Goal: Task Accomplishment & Management: Use online tool/utility

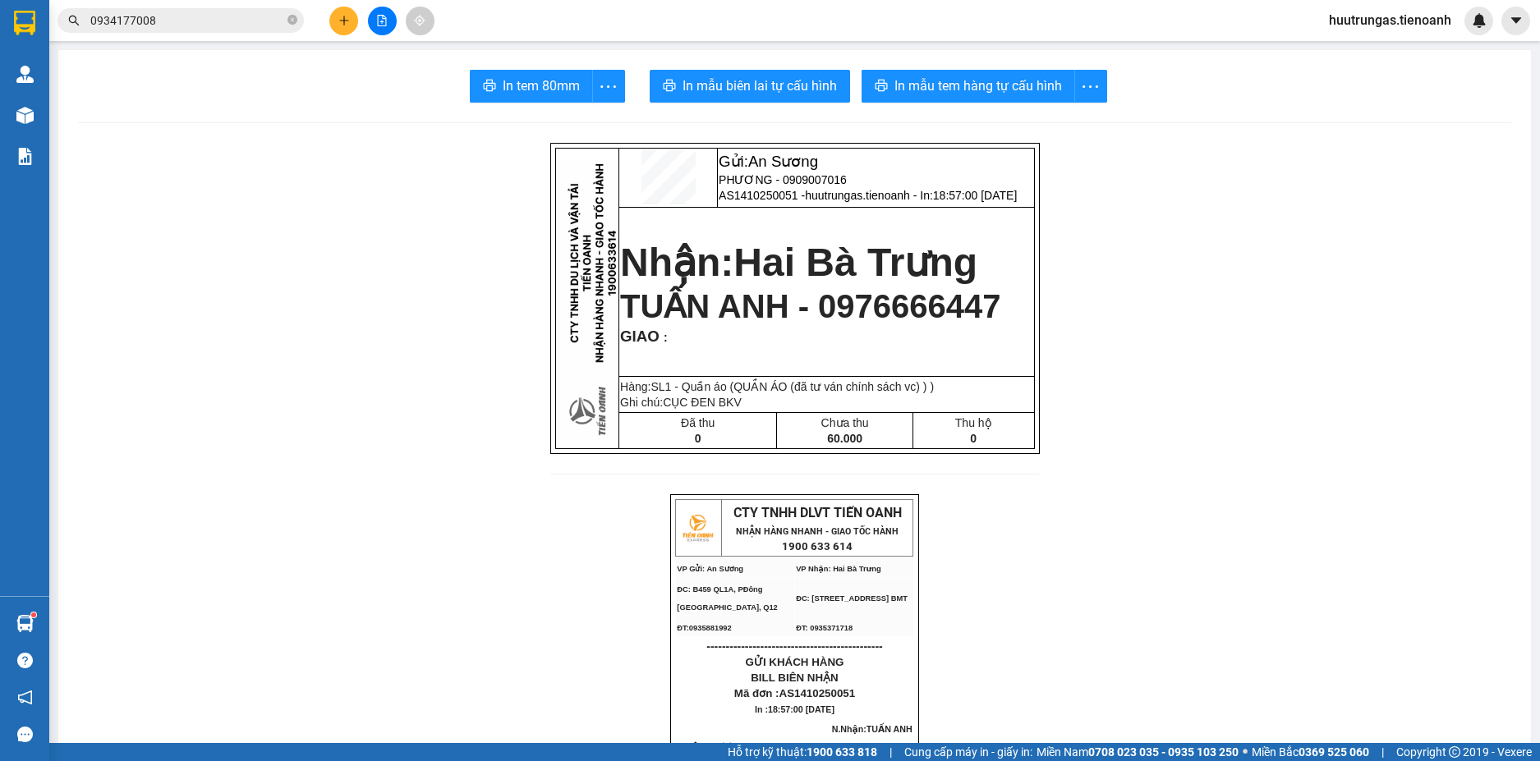
click at [946, 494] on div "Gửi: An Sương PHƯƠNG - 0909007016 AS1410250051 - huutrungas.tienoanh - In: 18:5…" at bounding box center [794, 318] width 489 height 351
click at [351, 13] on button at bounding box center [343, 21] width 29 height 29
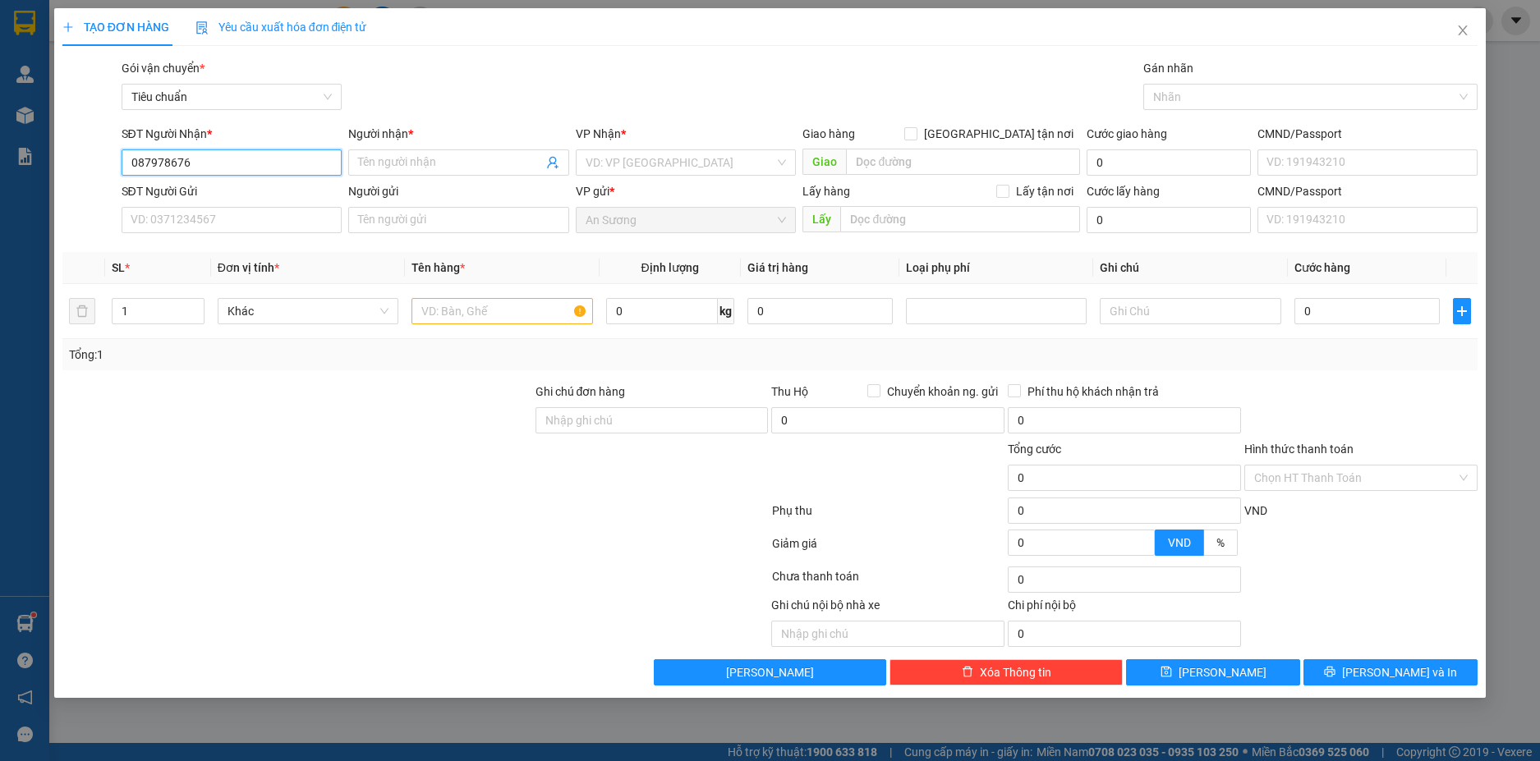
type input "0879786768"
click at [247, 200] on div "0879786768 - A ĐỨC" at bounding box center [231, 195] width 201 height 18
type input "A ĐỨC"
type input "70.000"
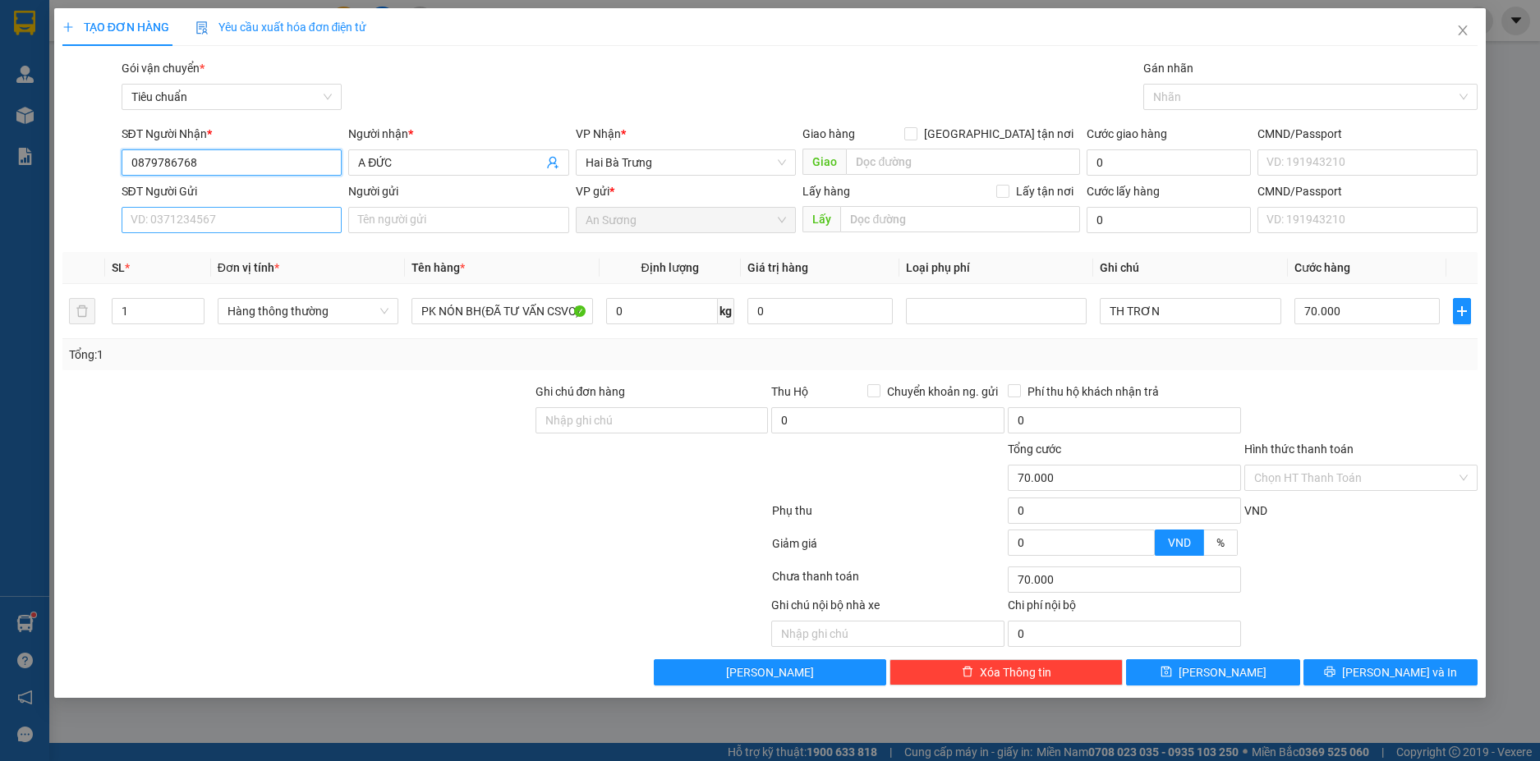
type input "0879786768"
click at [250, 216] on input "SĐT Người Gửi" at bounding box center [232, 220] width 221 height 26
type input "0978045644"
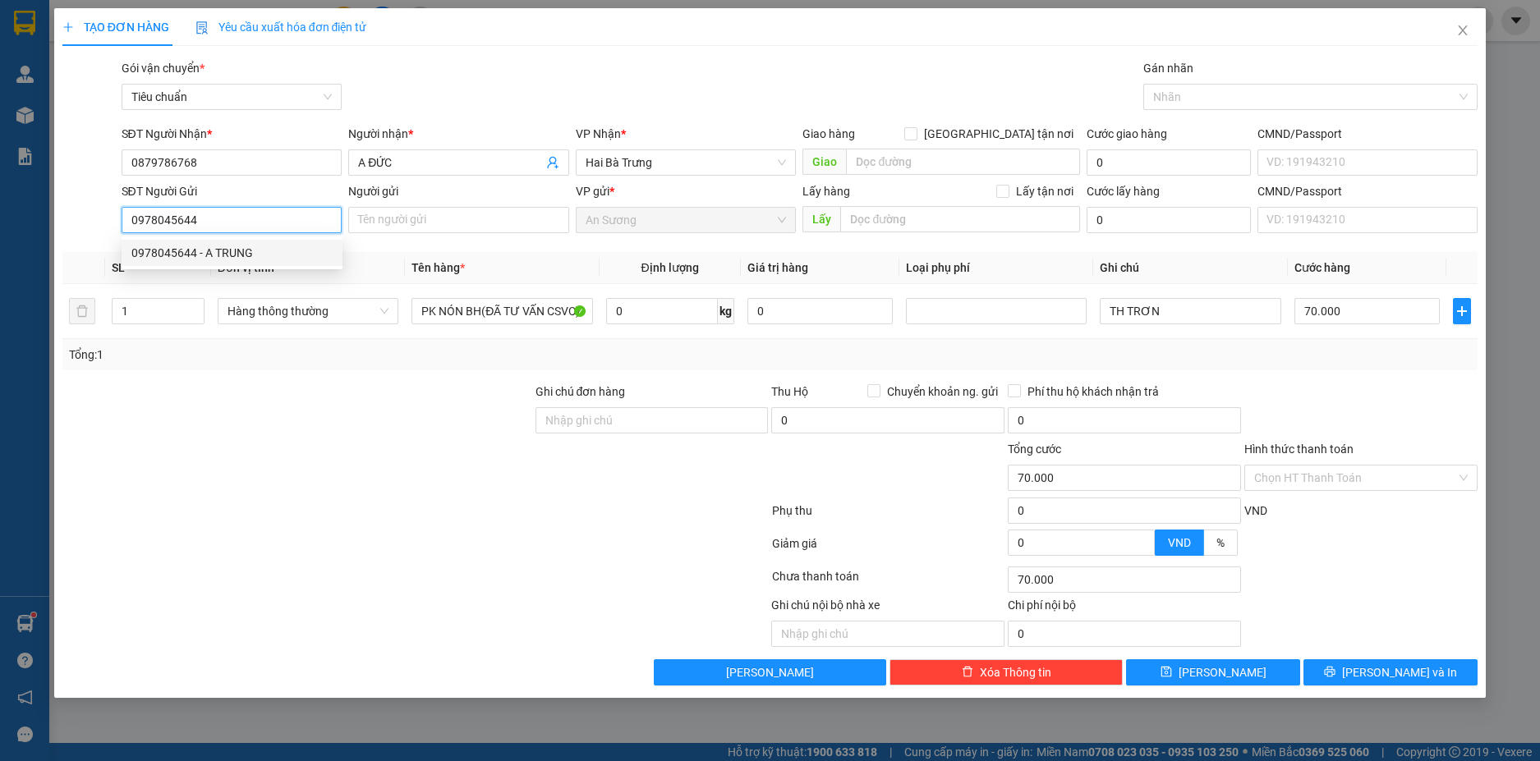
click at [243, 262] on div "0978045644 - A TRUNG" at bounding box center [232, 253] width 221 height 26
type input "A TRUNG"
type input "0978045644"
click at [664, 305] on input "0" at bounding box center [662, 311] width 112 height 26
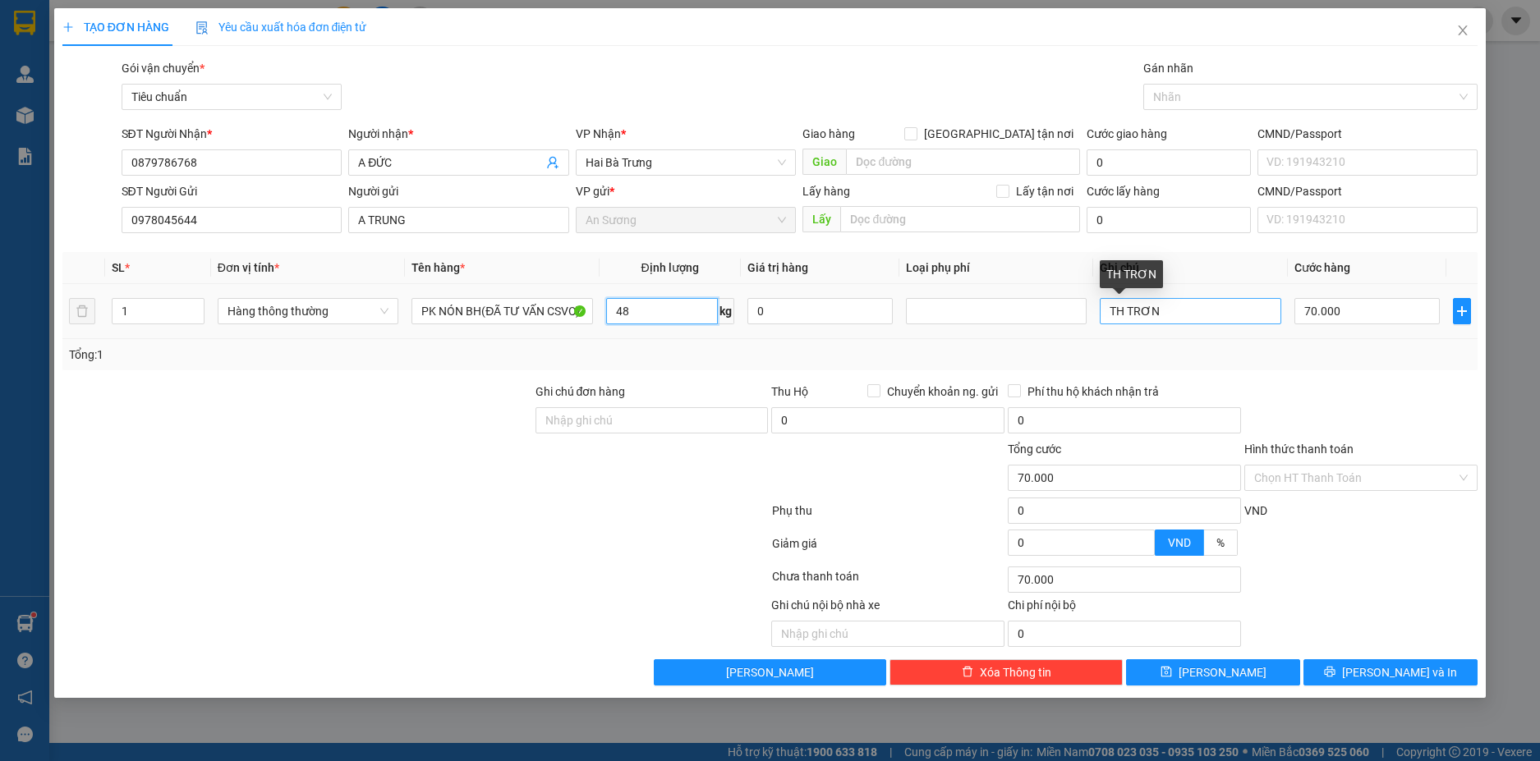
type input "48"
click at [1186, 315] on input "TH TRƠN" at bounding box center [1190, 311] width 181 height 26
type input "90.000"
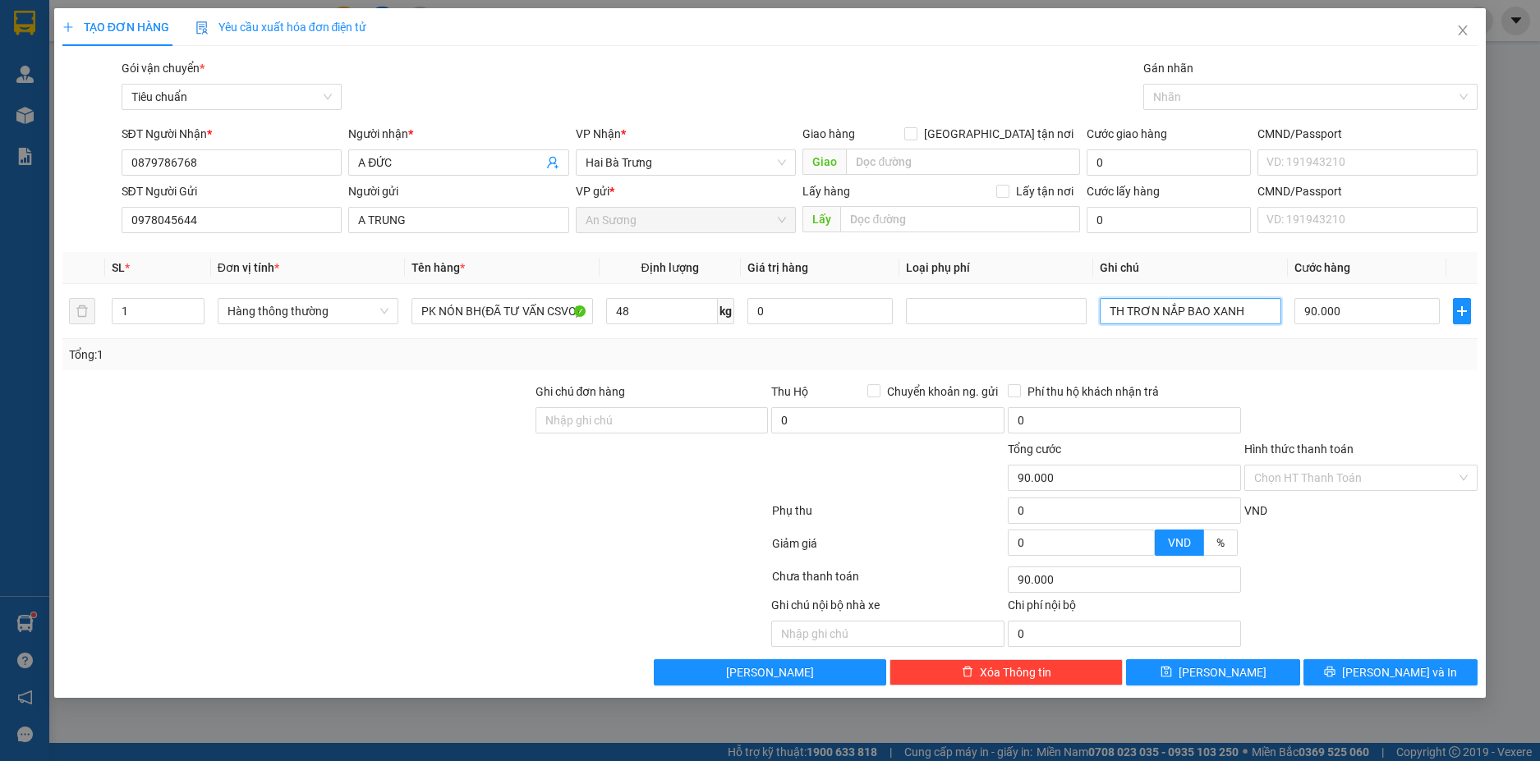
type input "TH TRƠN NẮP BAO XANH"
click at [1372, 352] on div "Tổng: 1" at bounding box center [770, 355] width 1403 height 18
click at [1426, 673] on button "[PERSON_NAME] và In" at bounding box center [1390, 672] width 174 height 26
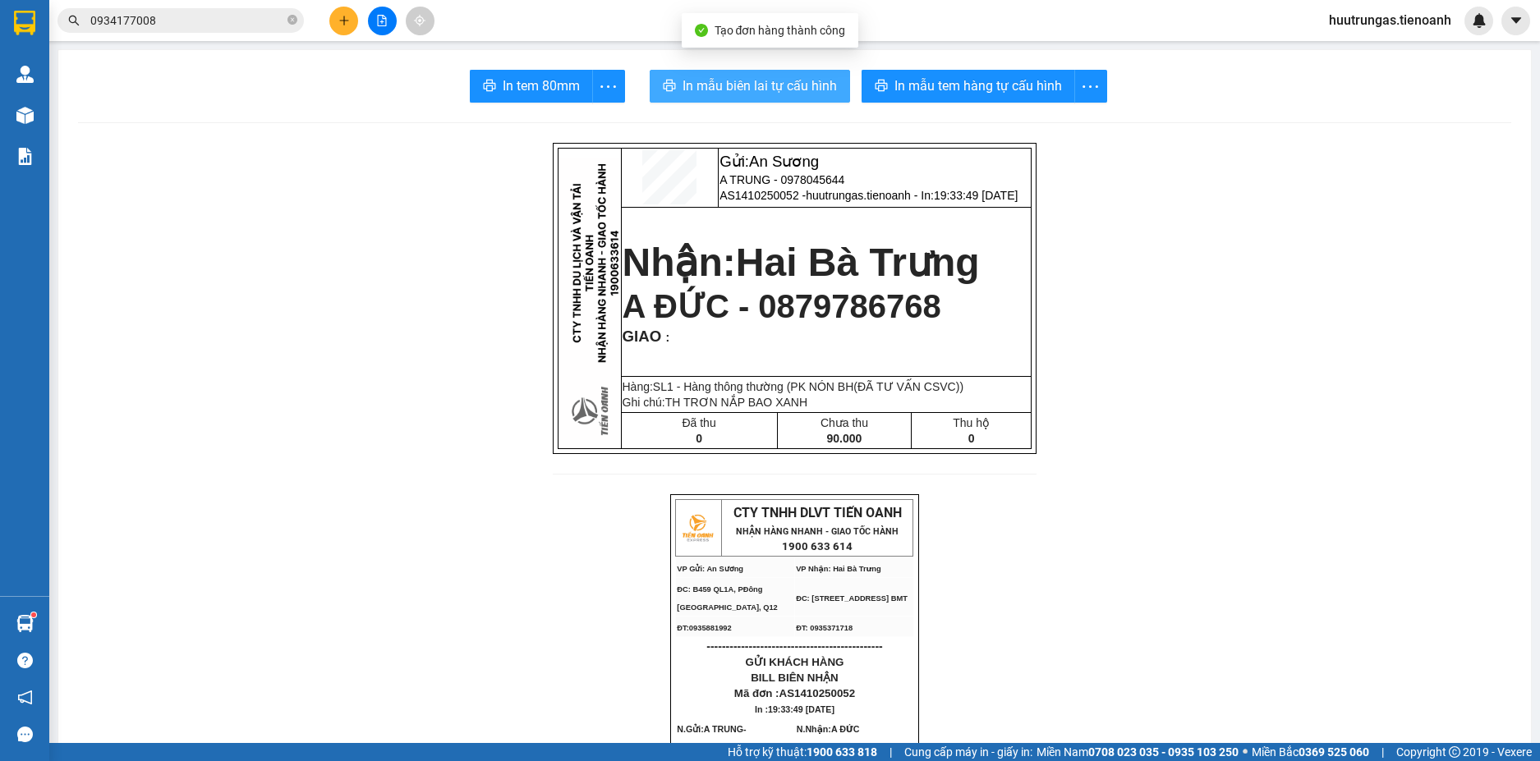
click at [725, 84] on span "In mẫu biên lai tự cấu hình" at bounding box center [759, 86] width 154 height 21
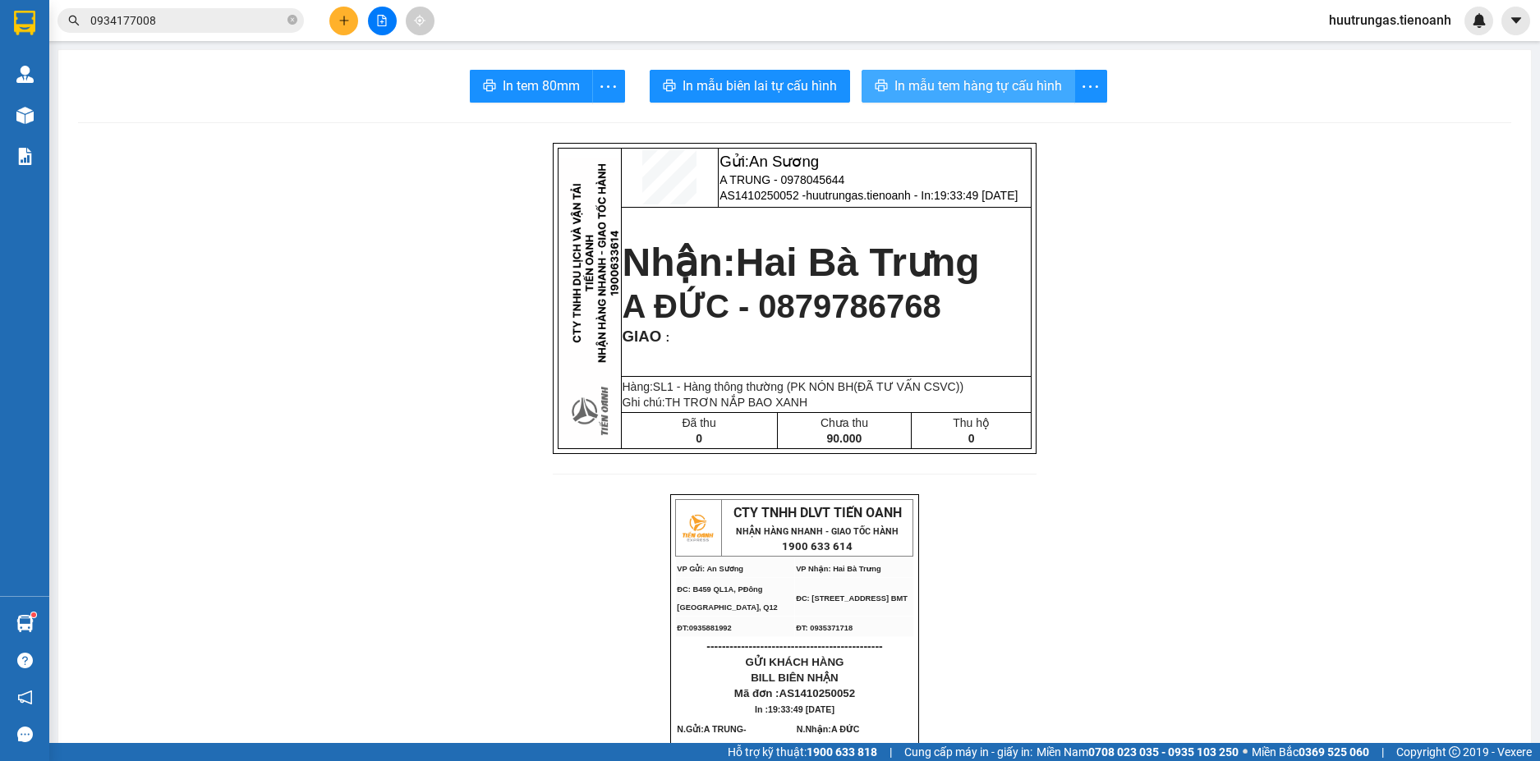
click at [984, 91] on span "In mẫu tem hàng tự cấu hình" at bounding box center [978, 86] width 168 height 21
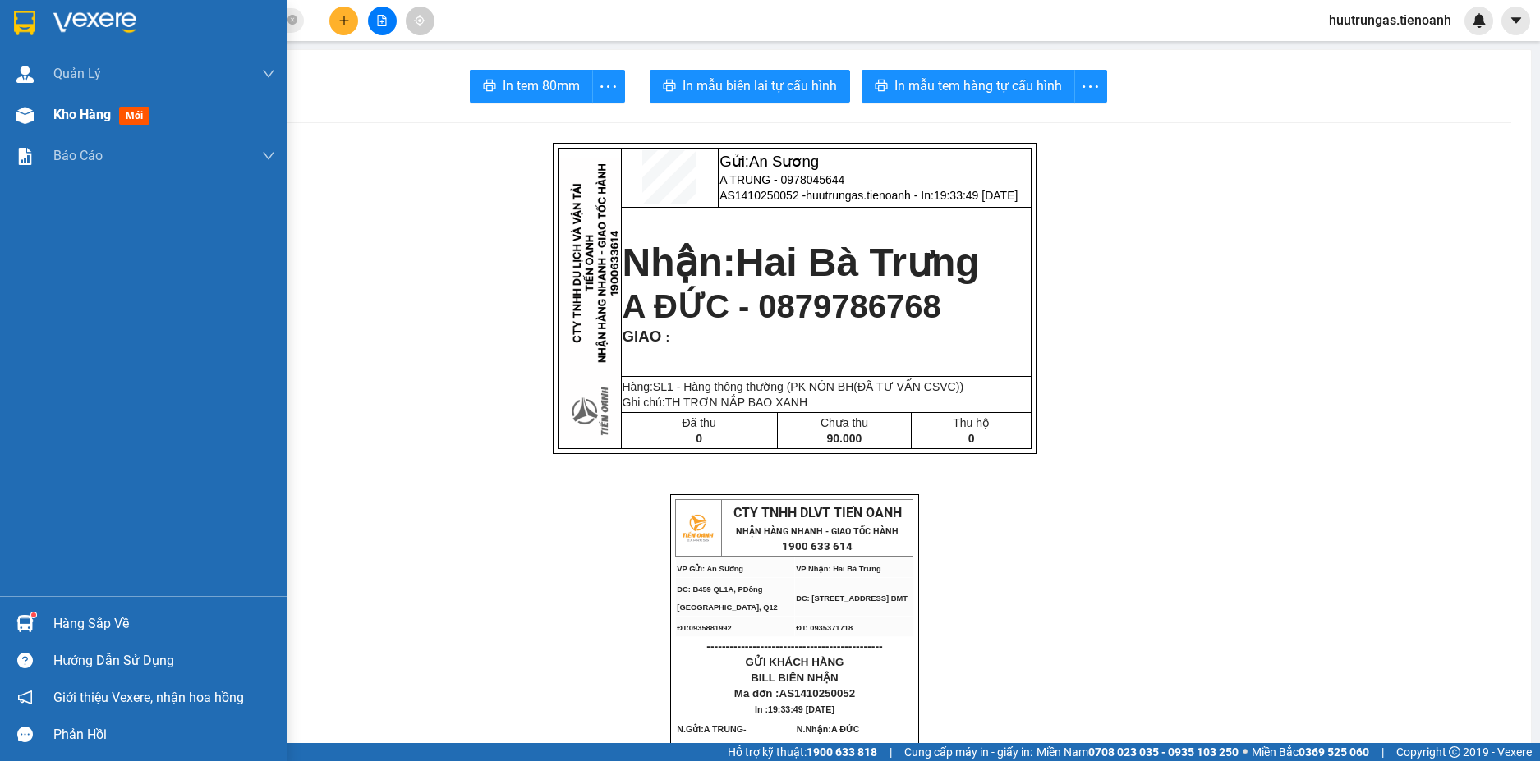
click at [70, 126] on div "Kho hàng mới" at bounding box center [164, 114] width 222 height 41
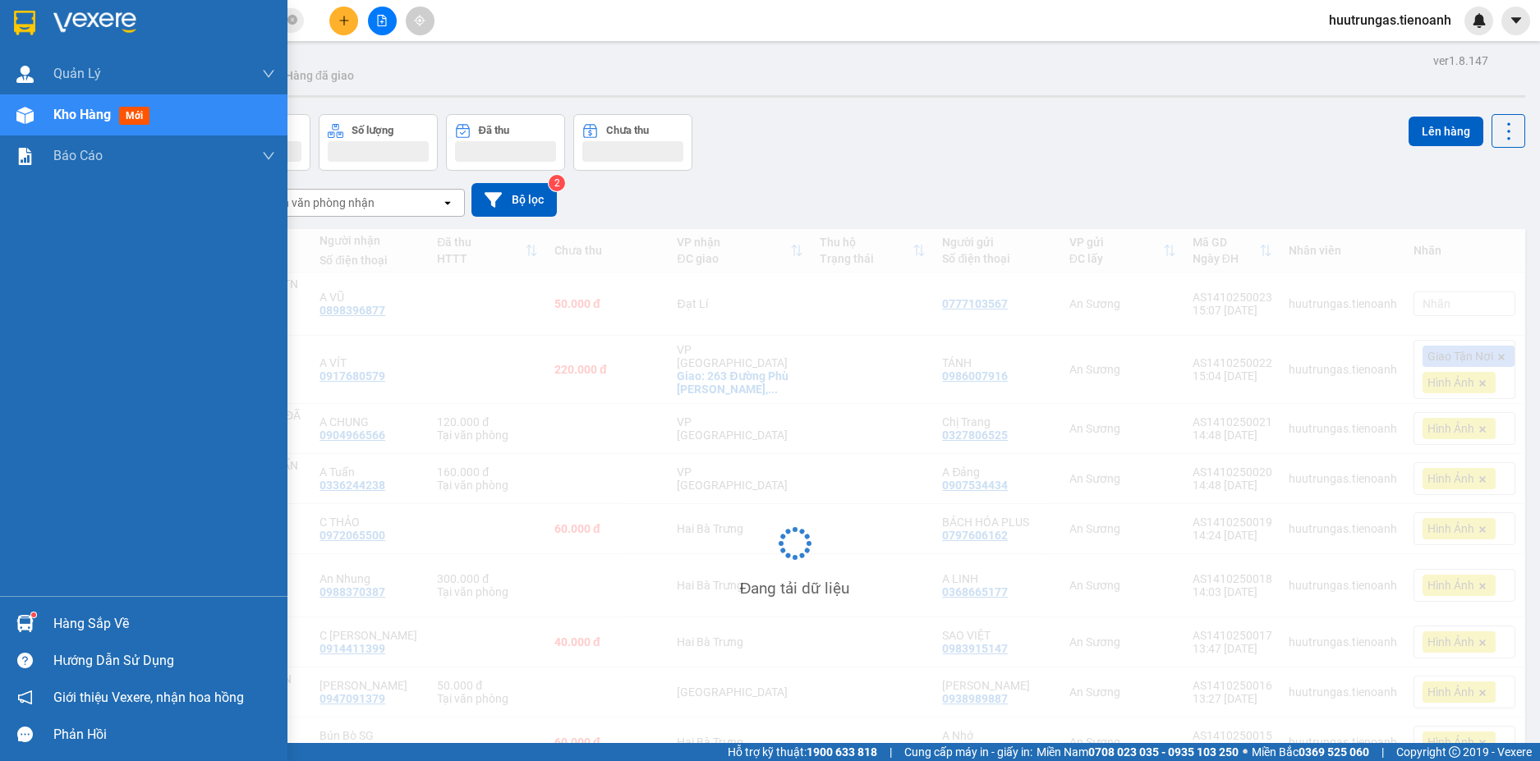
click at [79, 117] on span "Kho hàng" at bounding box center [81, 115] width 57 height 16
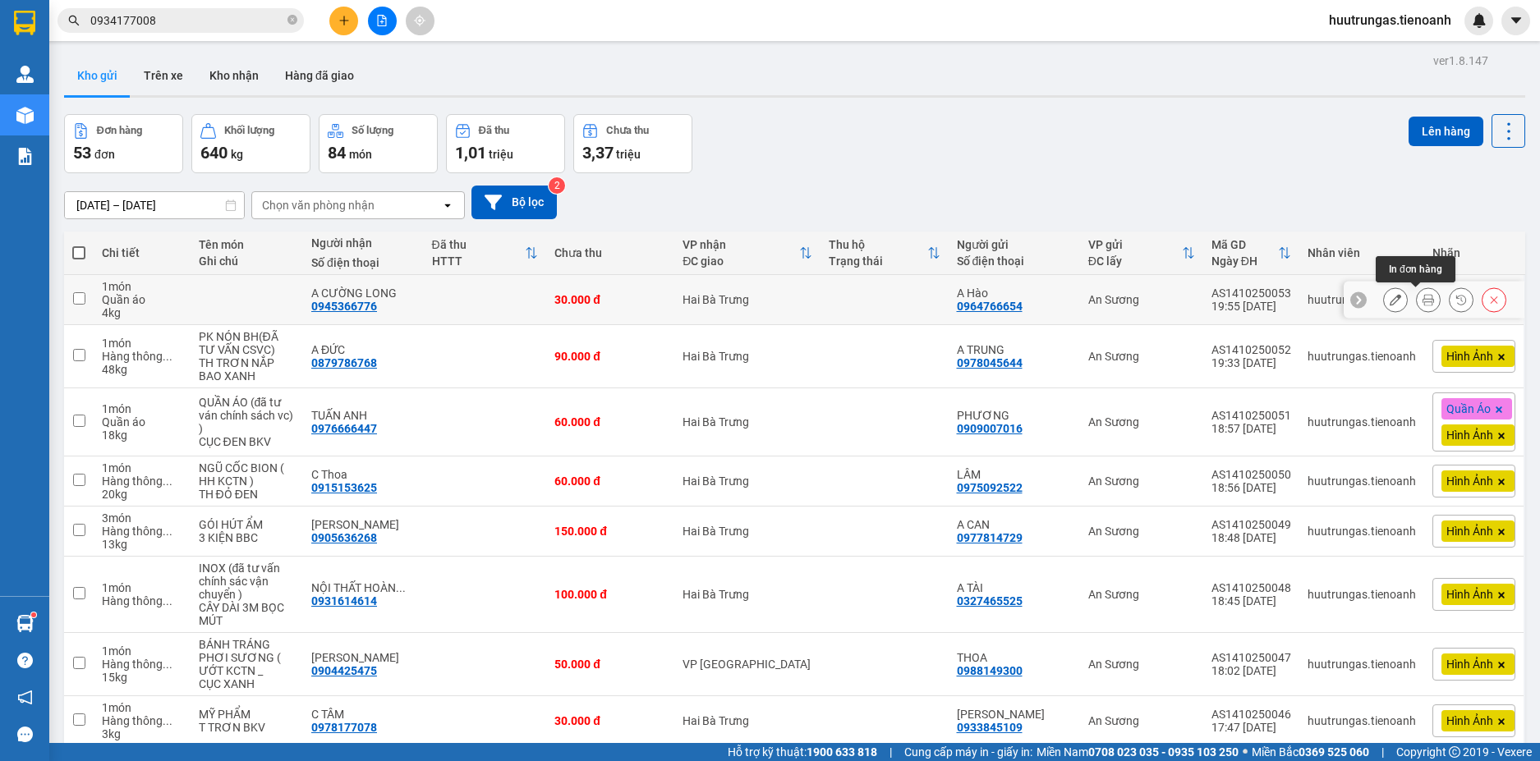
click at [1422, 302] on icon at bounding box center [1427, 299] width 11 height 11
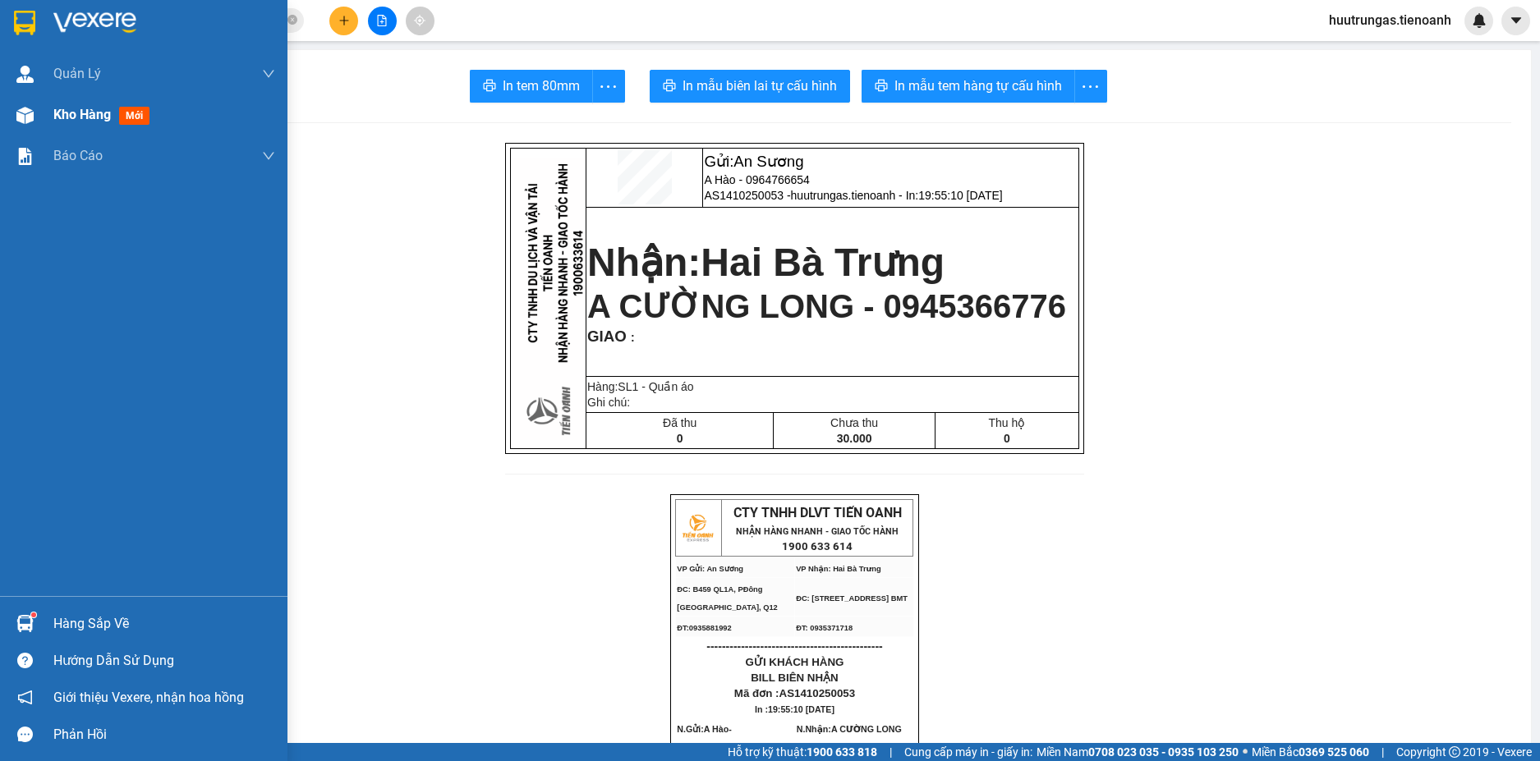
click at [90, 127] on div "Kho hàng mới" at bounding box center [164, 114] width 222 height 41
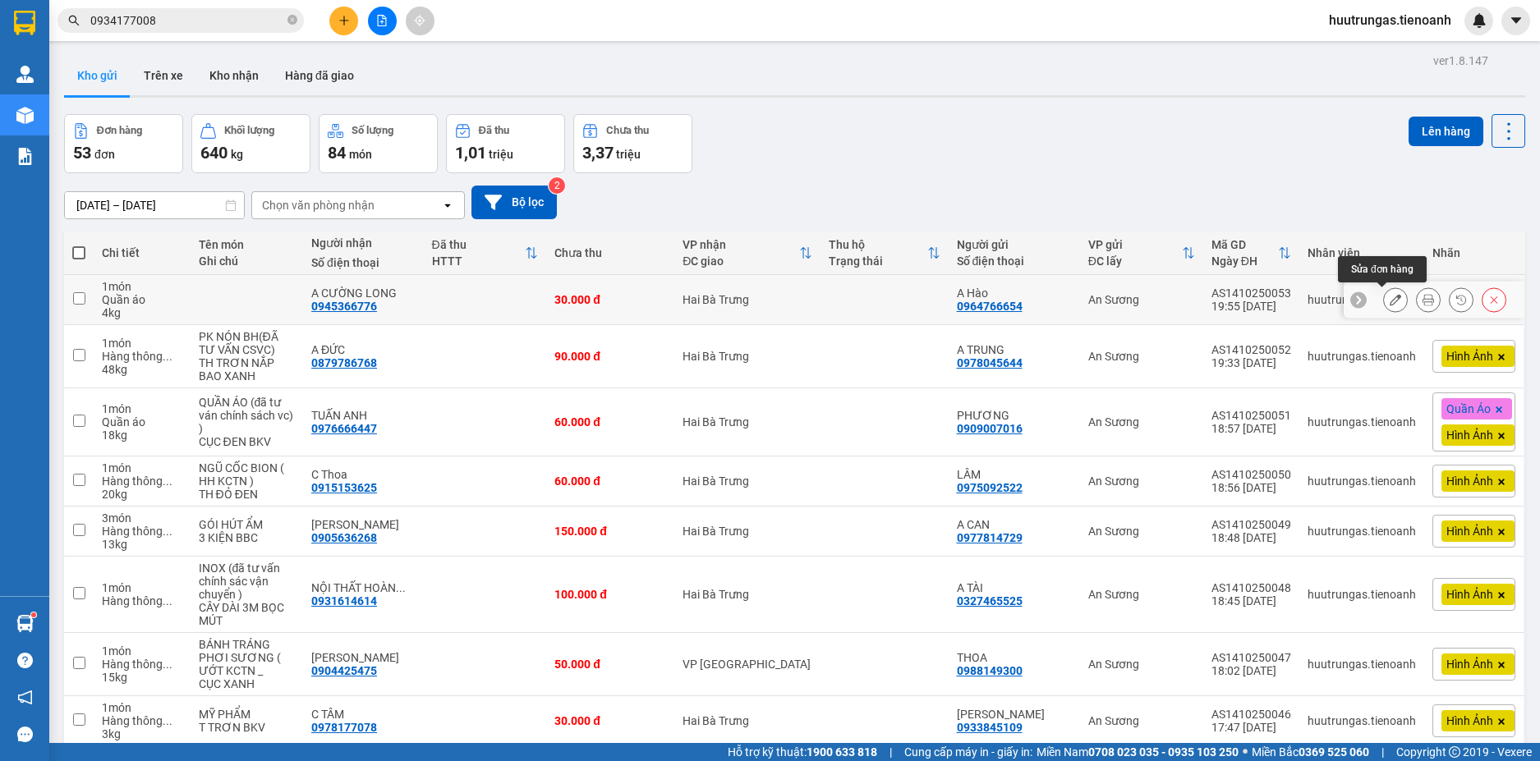
click at [1389, 303] on icon at bounding box center [1394, 299] width 11 height 11
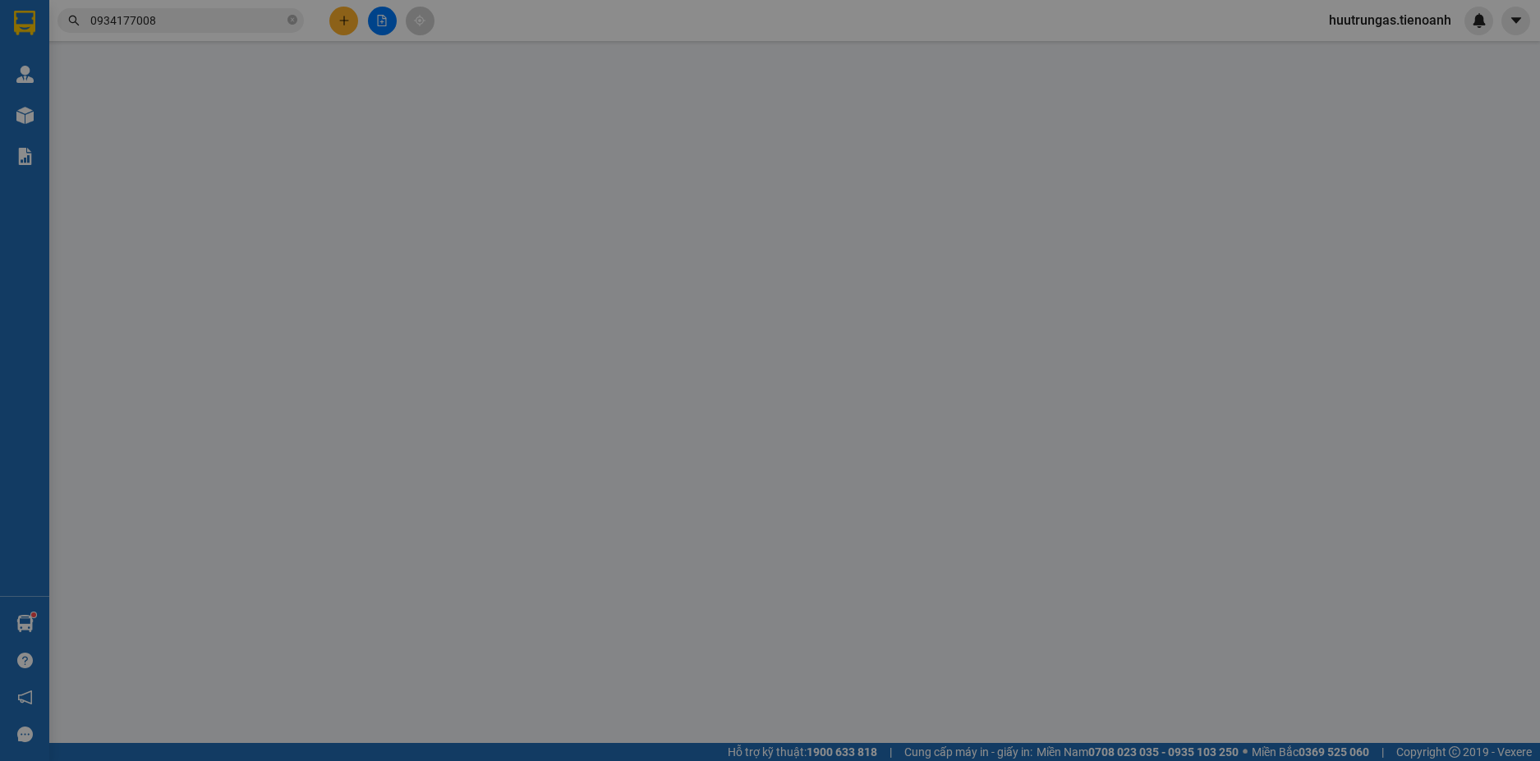
type input "0945366776"
type input "A CƯỜNG LONG"
type input "0964766654"
type input "A Hào"
type input "0"
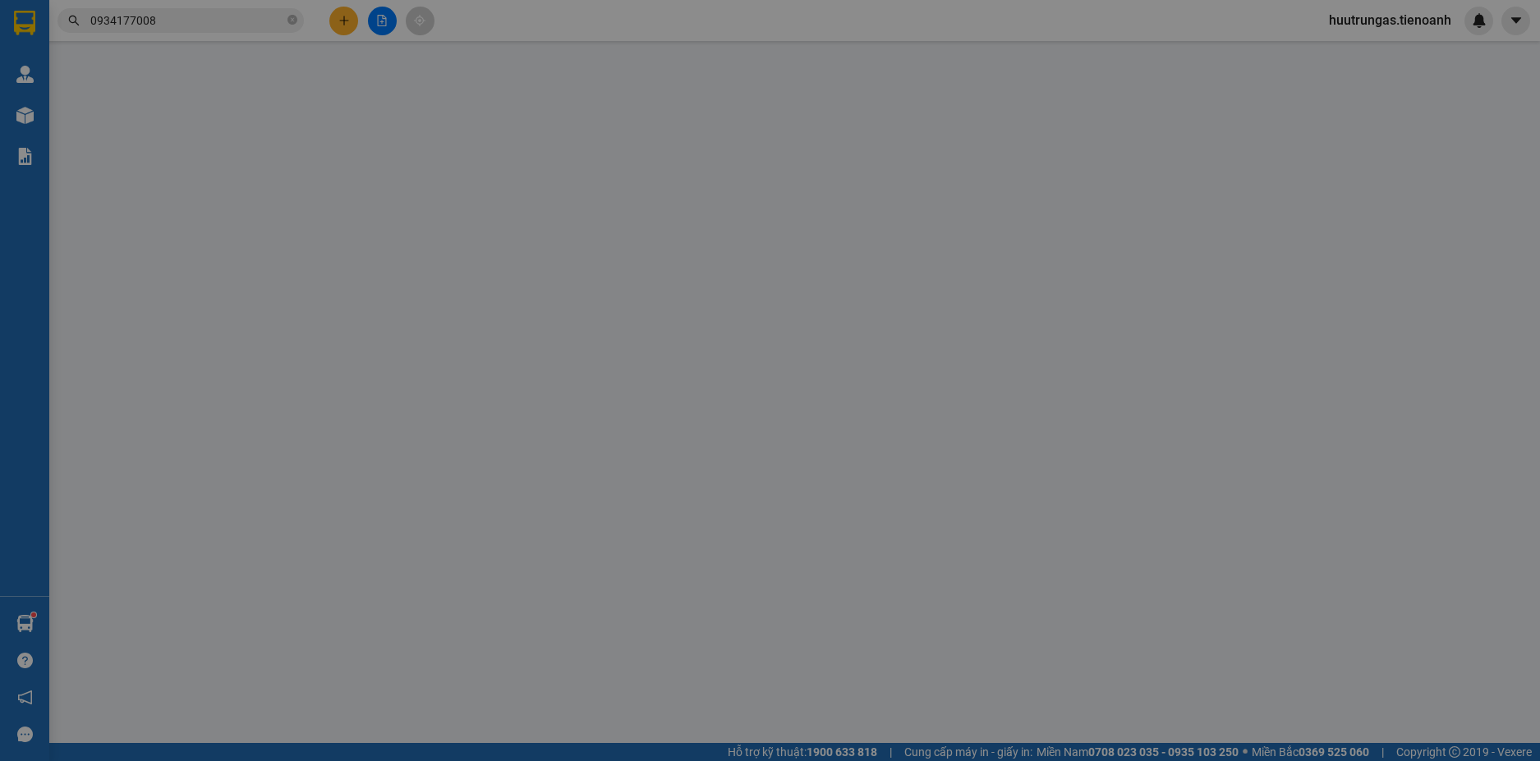
type input "30.000"
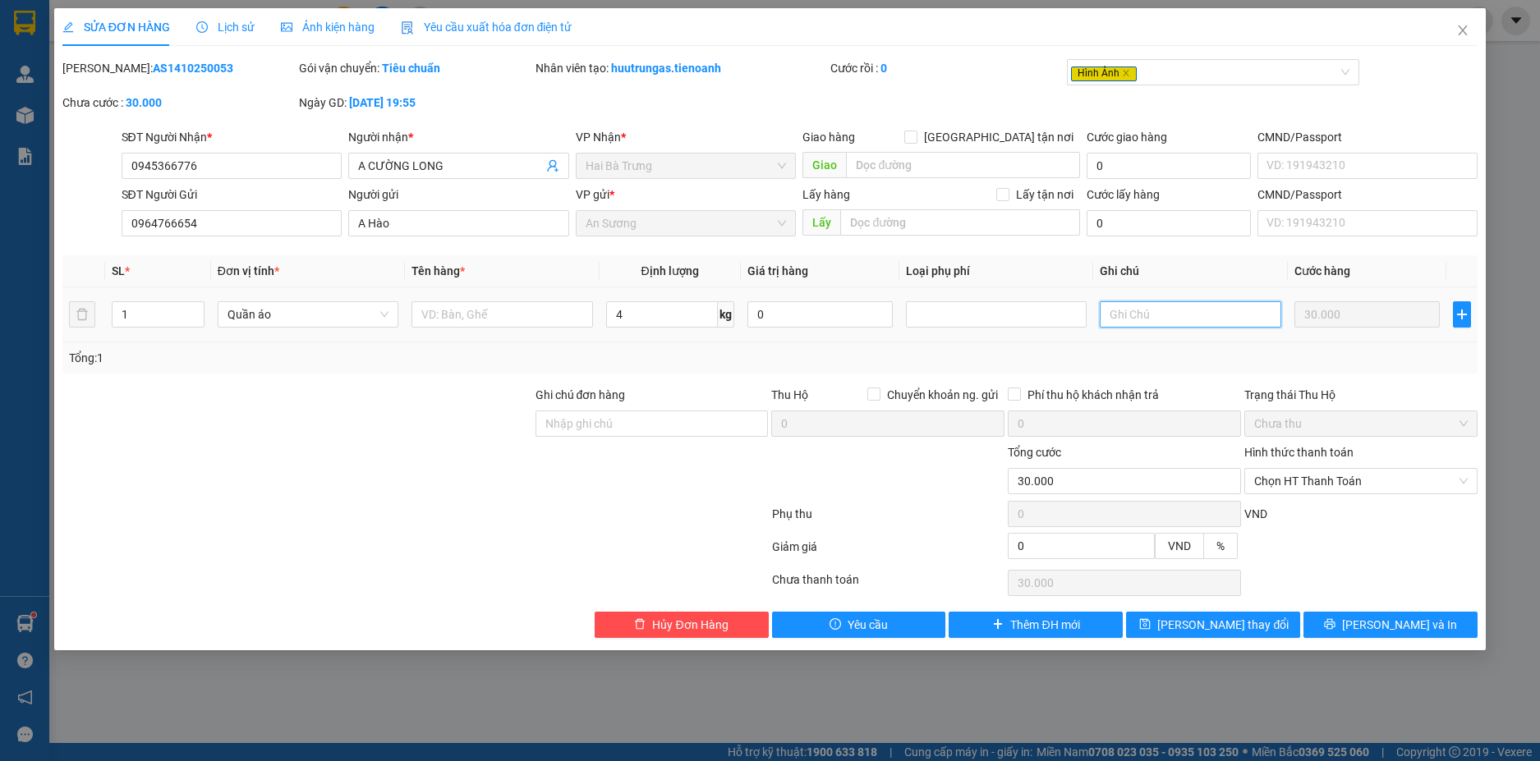
click at [1150, 320] on input "text" at bounding box center [1190, 314] width 181 height 26
type input "H BỌC ĐEN BKV"
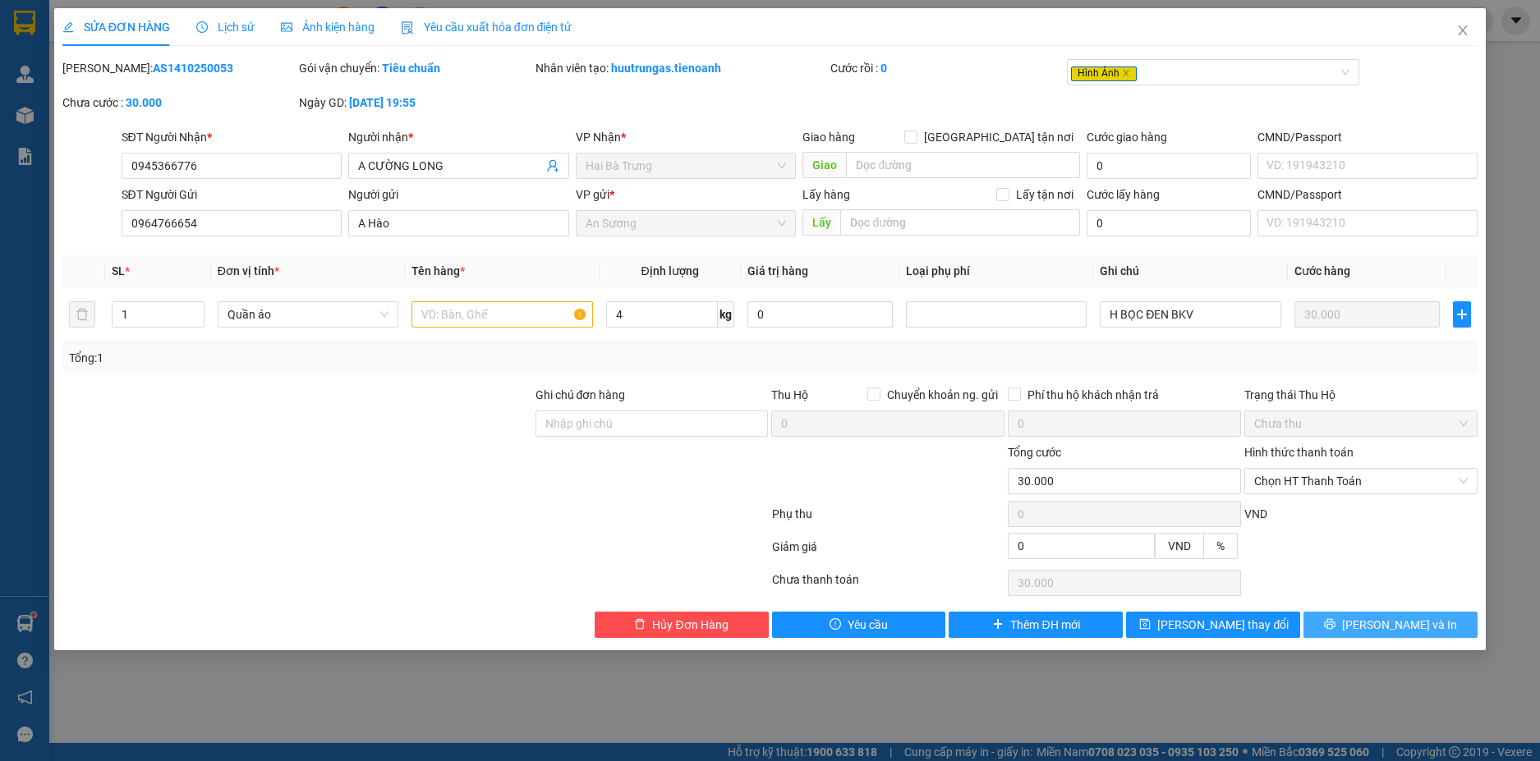
click at [1401, 619] on span "[PERSON_NAME] và In" at bounding box center [1399, 625] width 115 height 18
click at [489, 315] on input "text" at bounding box center [501, 314] width 181 height 26
type input "A"
type input "QA"
click at [1408, 631] on span "[PERSON_NAME] và In" at bounding box center [1399, 625] width 115 height 18
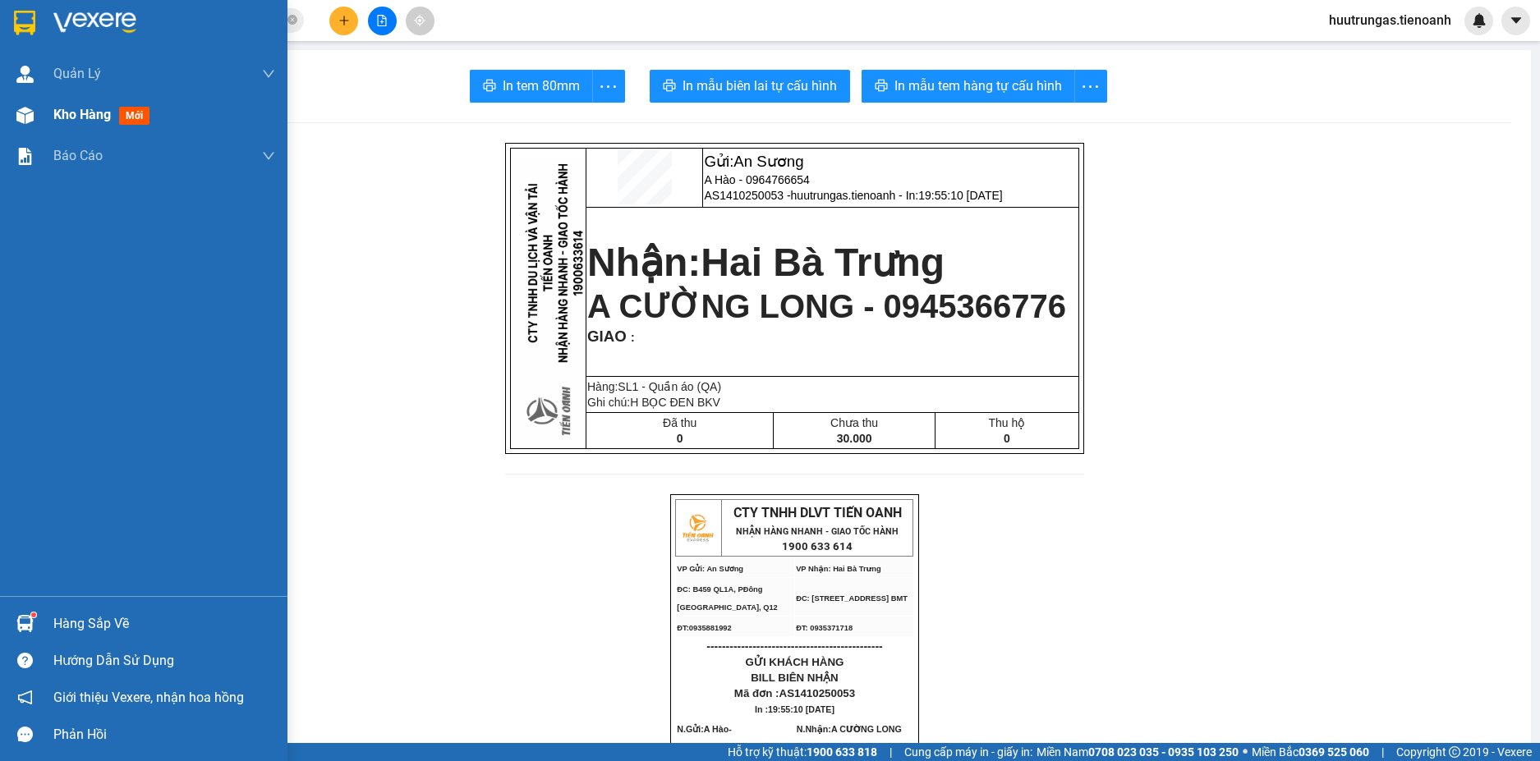
click at [40, 119] on div "Kho hàng mới" at bounding box center [143, 114] width 287 height 41
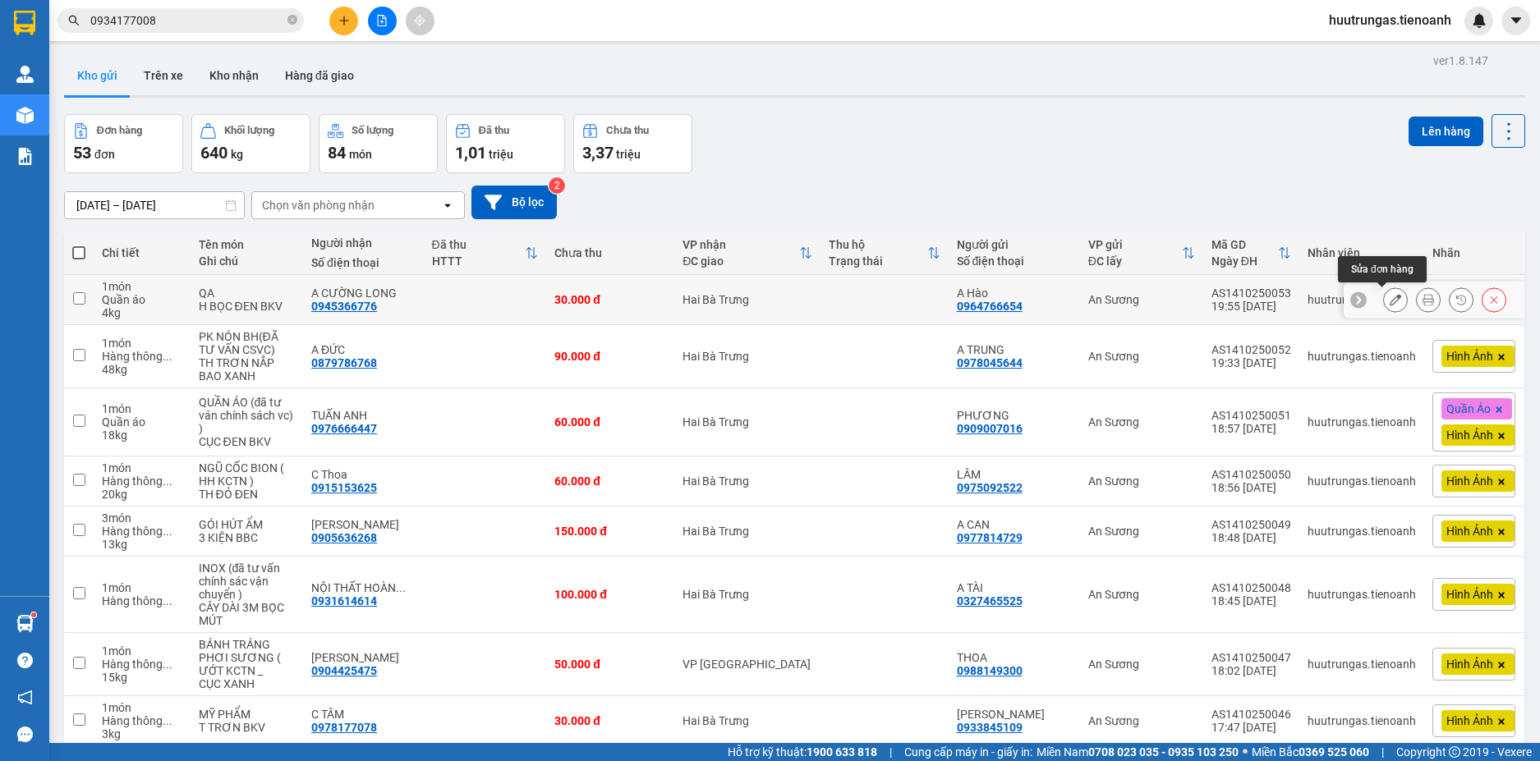
click at [1389, 303] on icon at bounding box center [1394, 299] width 11 height 11
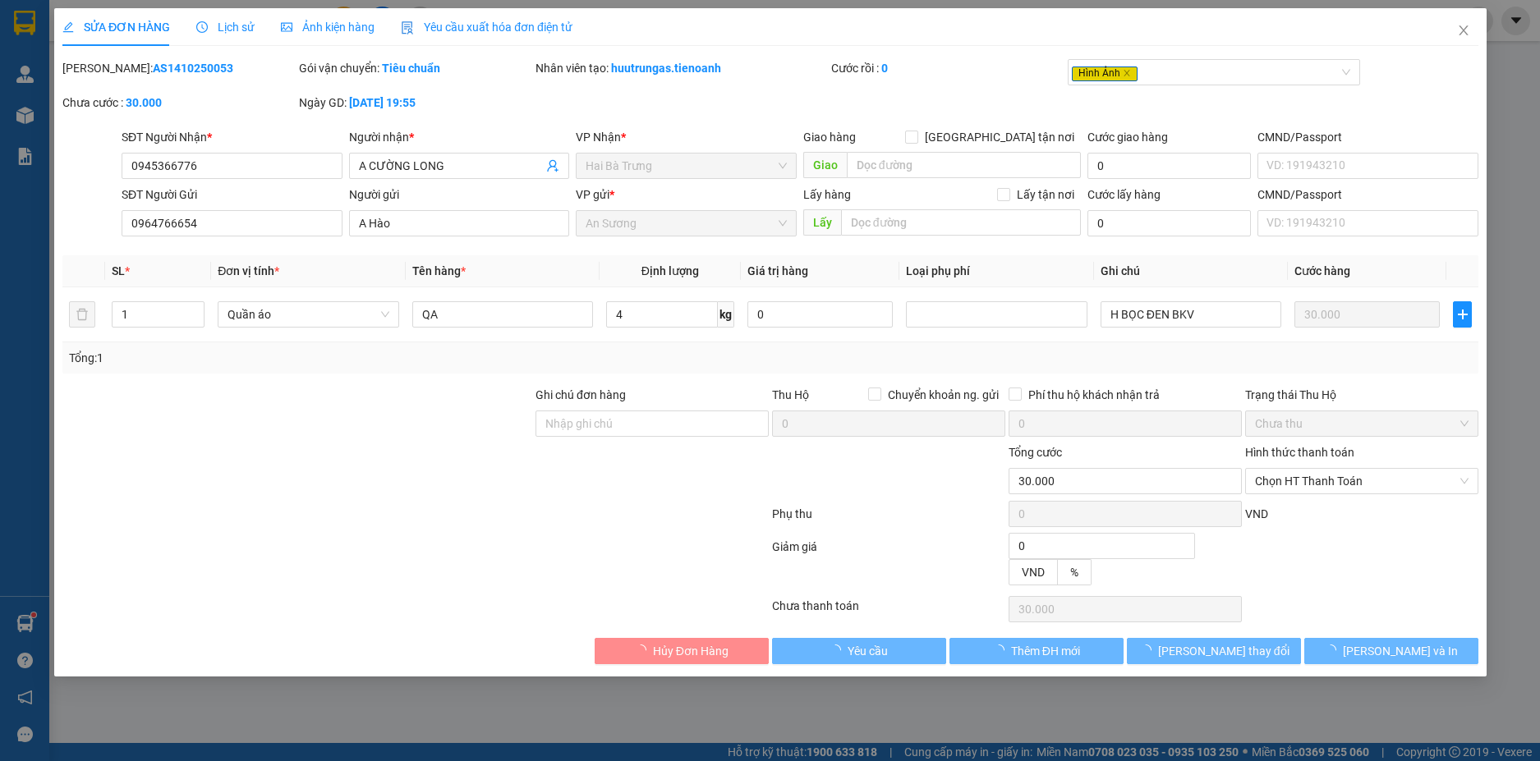
type input "0945366776"
type input "A CƯỜNG LONG"
type input "0964766654"
type input "A Hào"
type input "0"
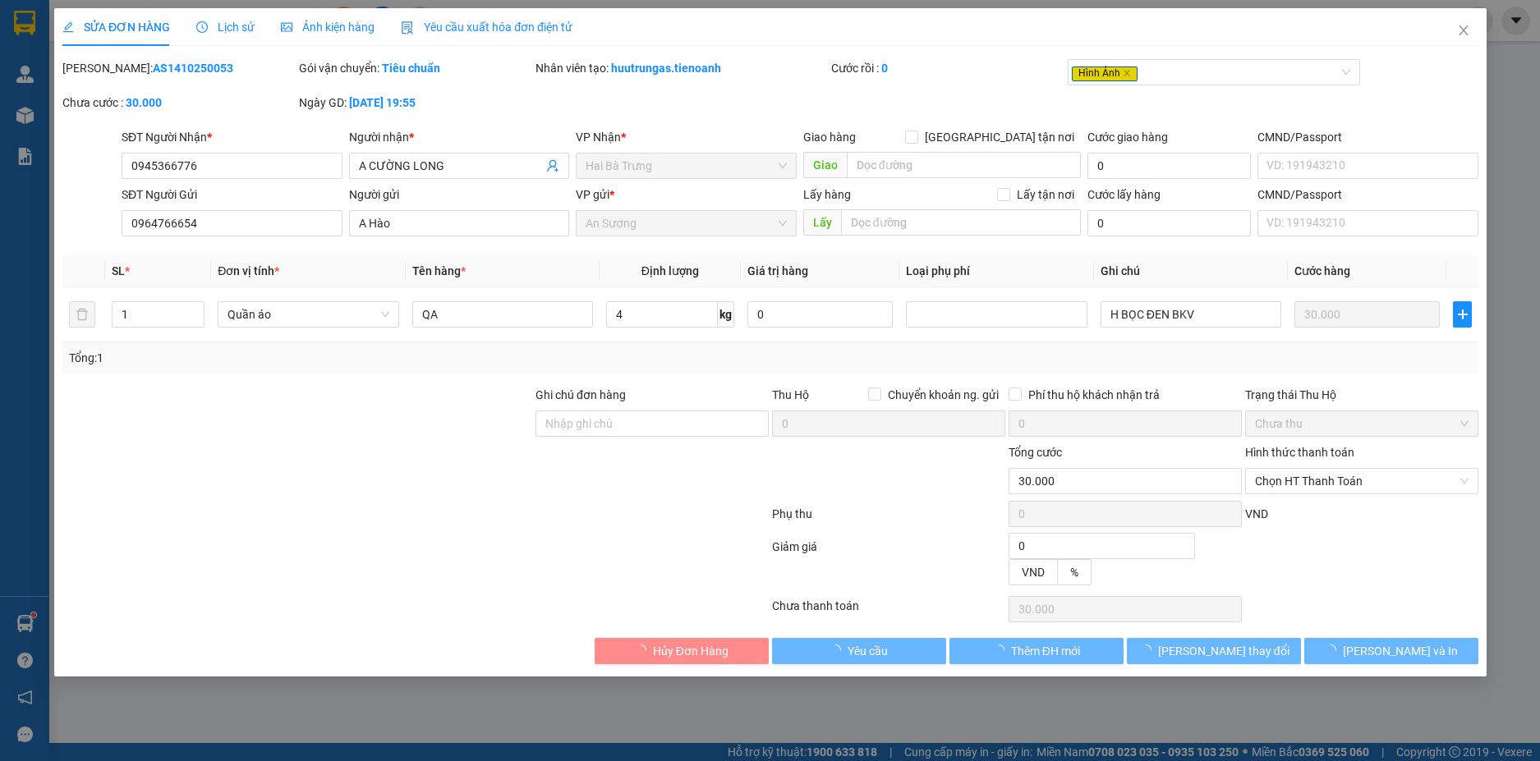
type input "30.000"
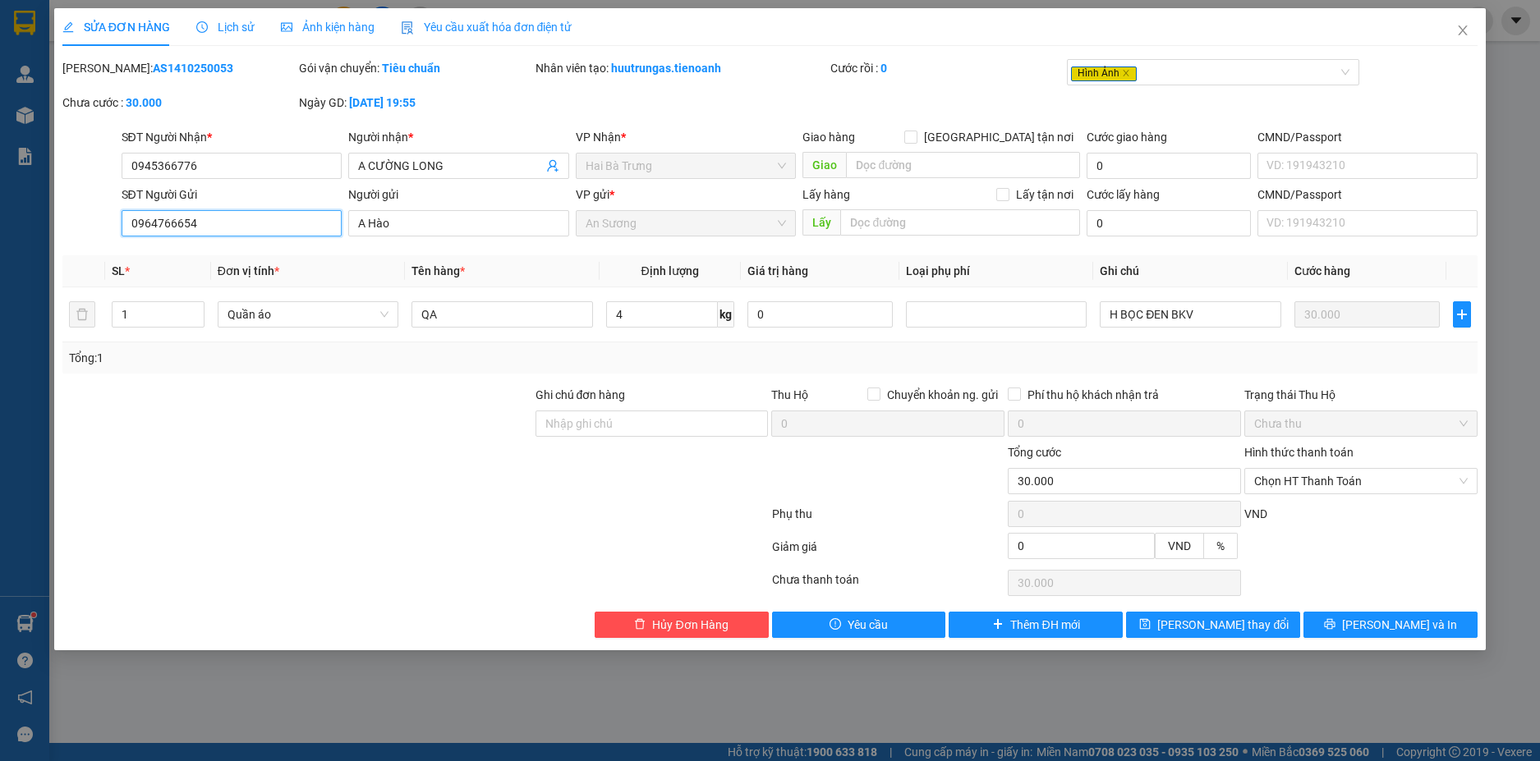
click at [290, 232] on input "0964766654" at bounding box center [232, 223] width 221 height 26
click at [410, 227] on input "A Hào" at bounding box center [458, 223] width 221 height 26
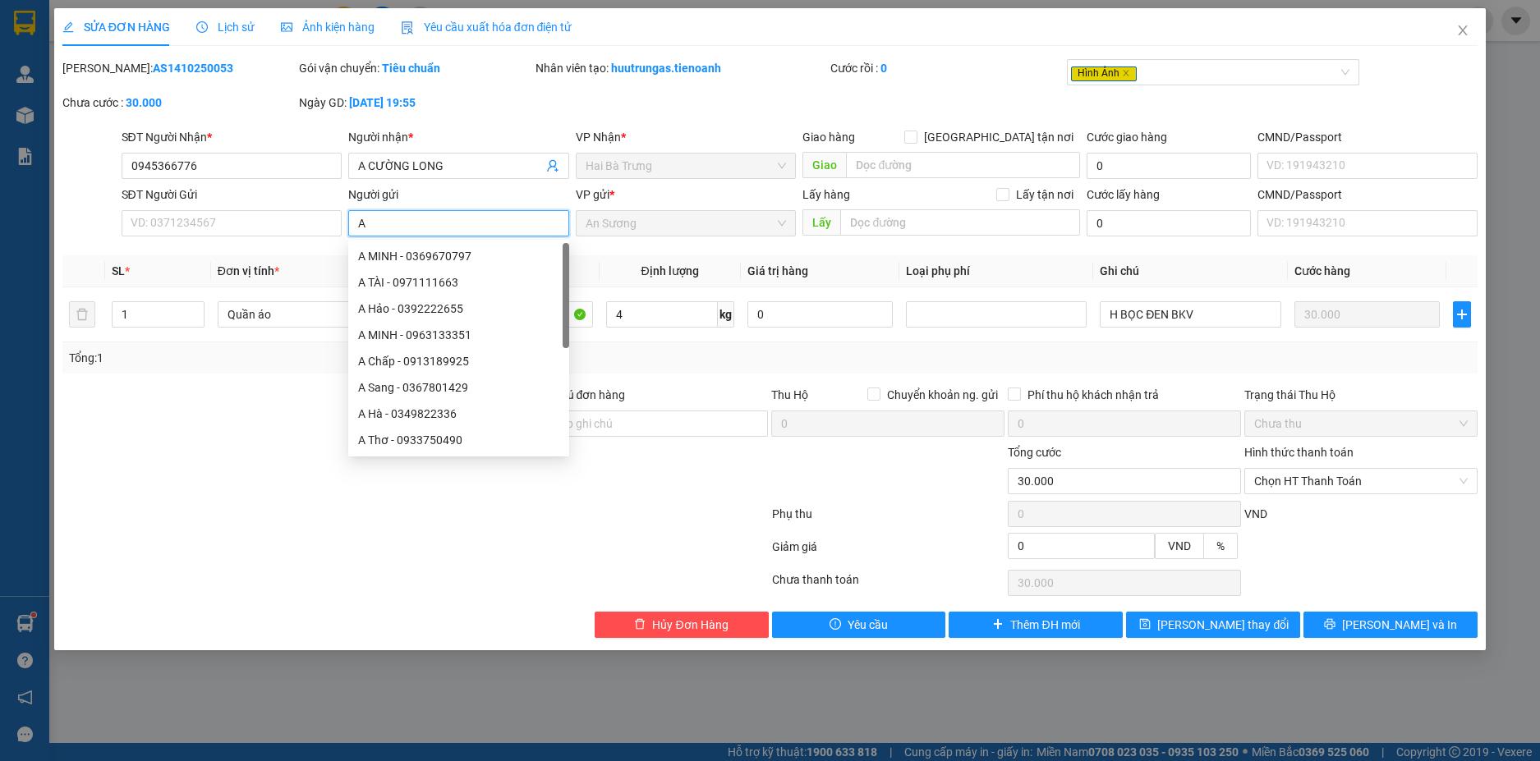
type input "A"
click at [91, 494] on div at bounding box center [297, 471] width 473 height 57
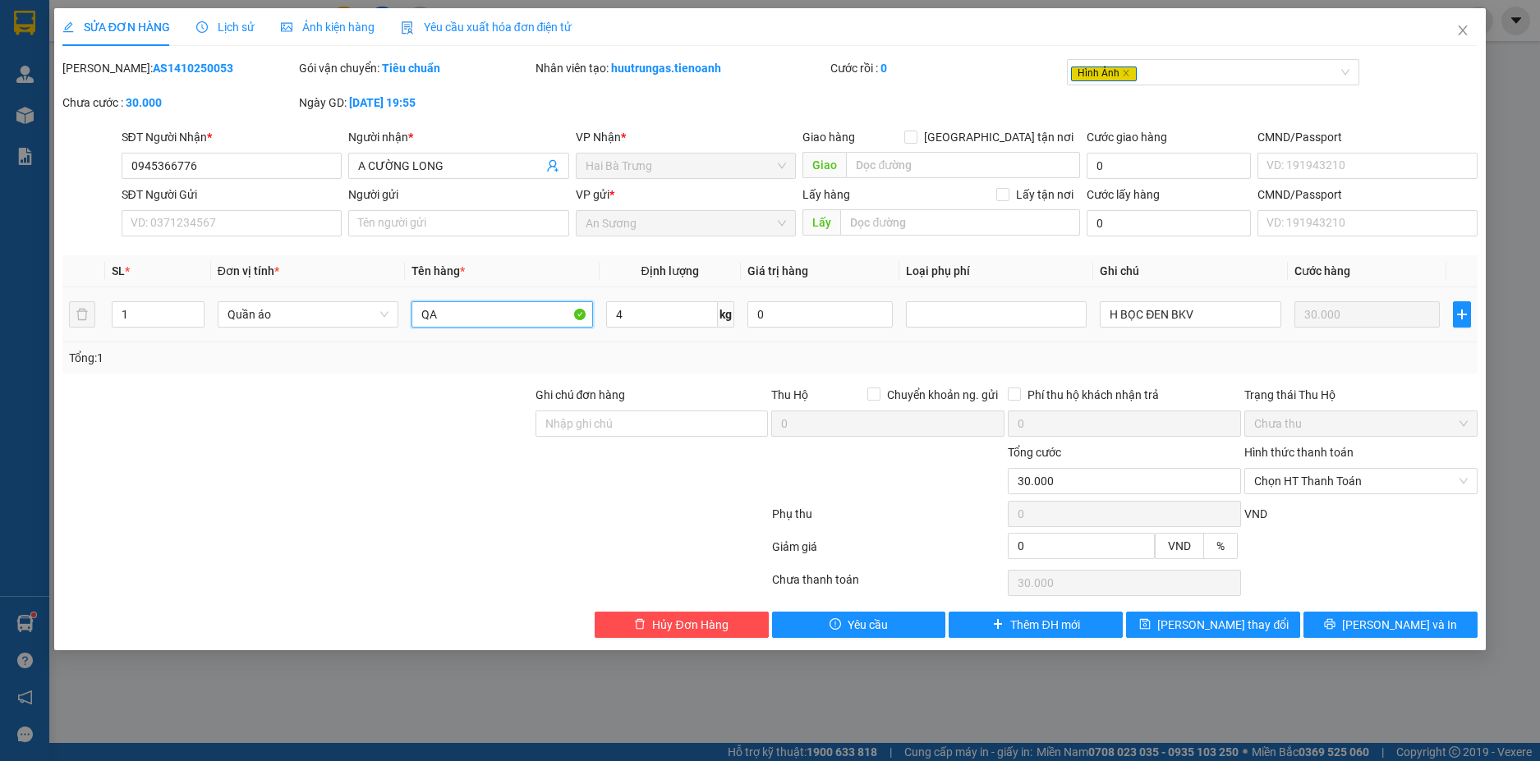
click at [450, 310] on input "QA" at bounding box center [501, 314] width 181 height 26
type input "GRAB GỬI"
click at [695, 425] on input "Ghi chú đơn hàng" at bounding box center [651, 424] width 233 height 26
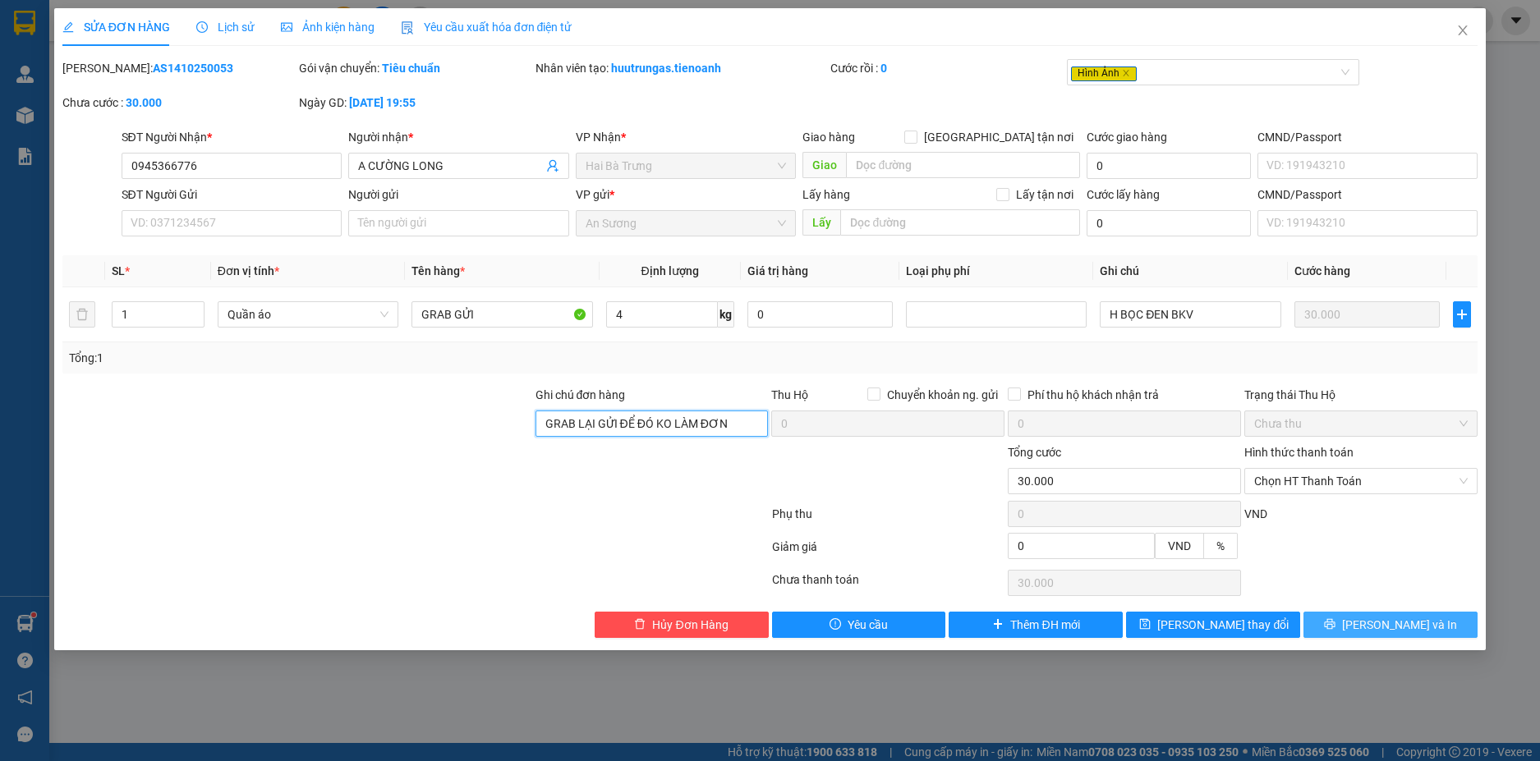
type input "GRAB LẠI GỬI ĐỂ ĐÓ KO LÀM ĐƠN"
click at [1413, 628] on span "[PERSON_NAME] và In" at bounding box center [1399, 625] width 115 height 18
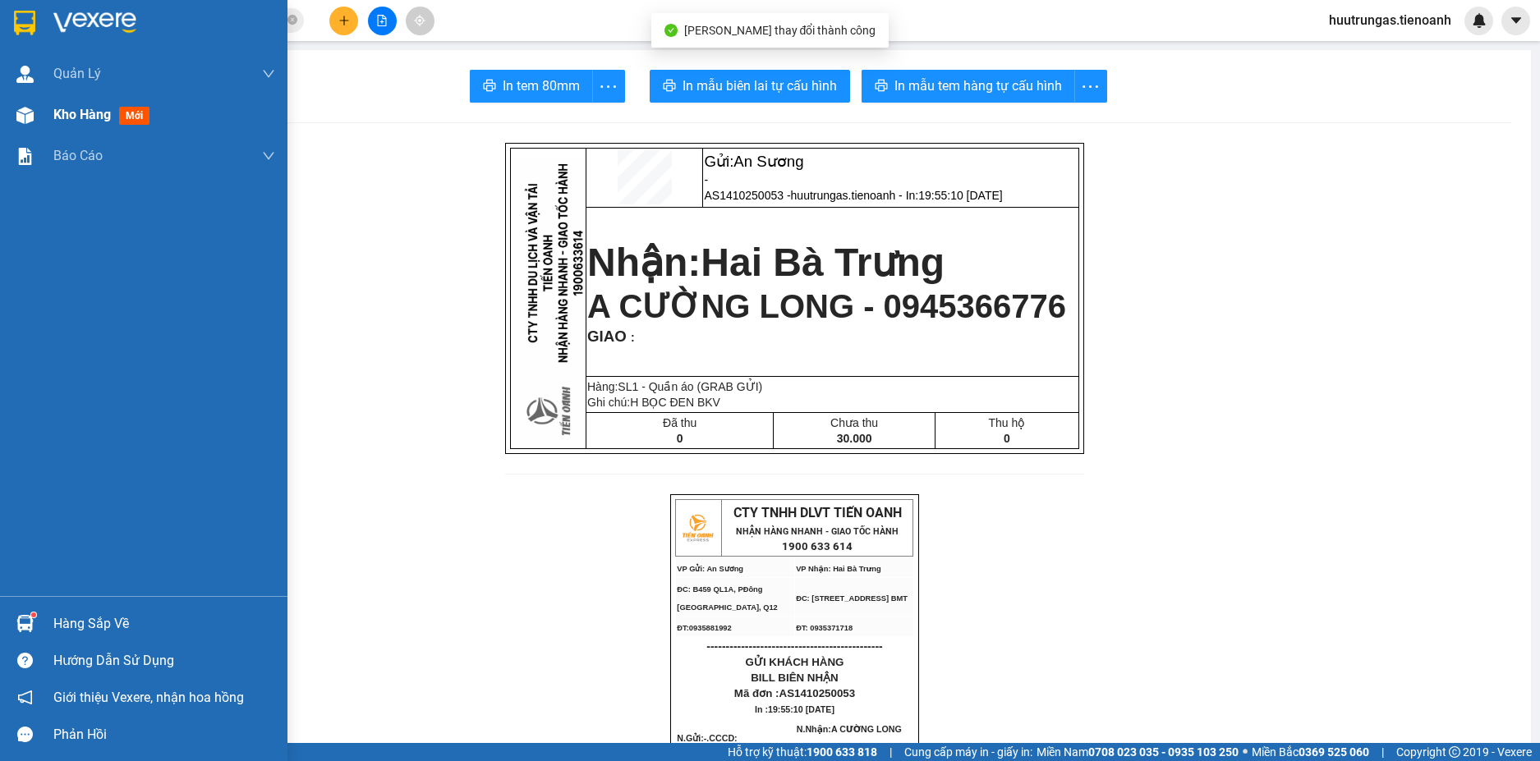
click at [66, 113] on span "Kho hàng" at bounding box center [81, 115] width 57 height 16
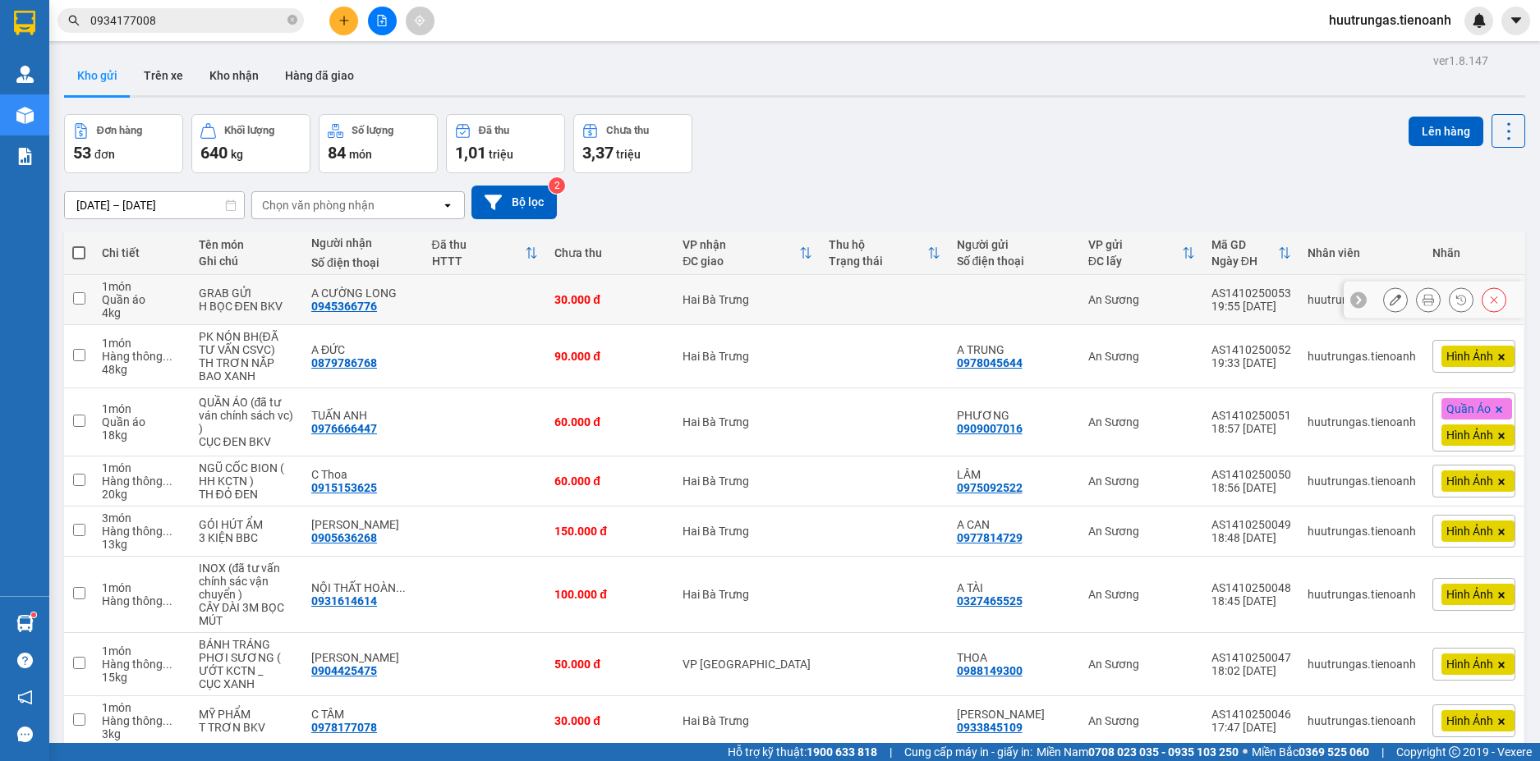
click at [1389, 305] on icon at bounding box center [1394, 299] width 11 height 11
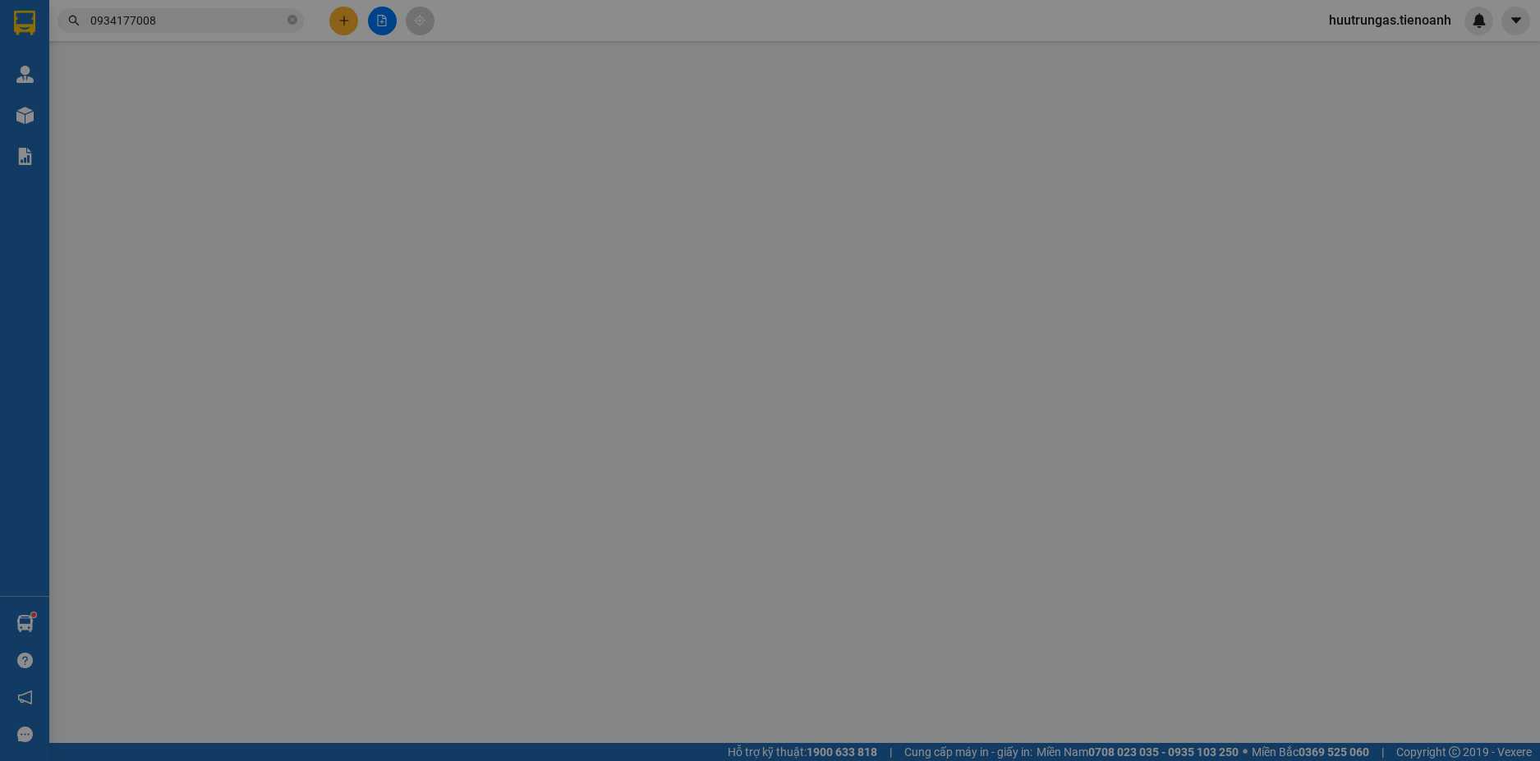
type input "0945366776"
type input "A CƯỜNG LONG"
type input "GRAB LẠI GỬI ĐỂ ĐÓ KO LÀM ĐƠN"
type input "0"
type input "30.000"
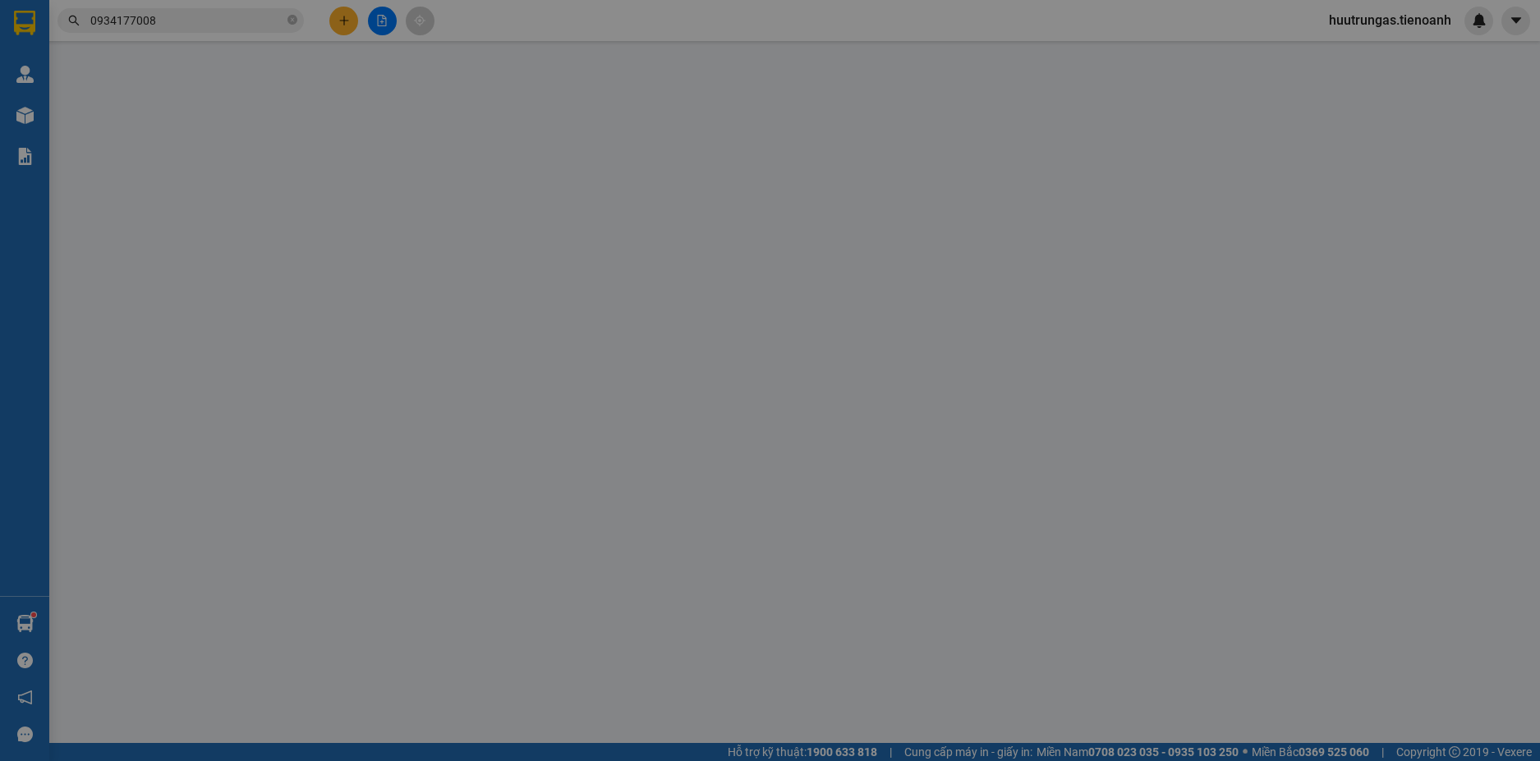
type input "30.000"
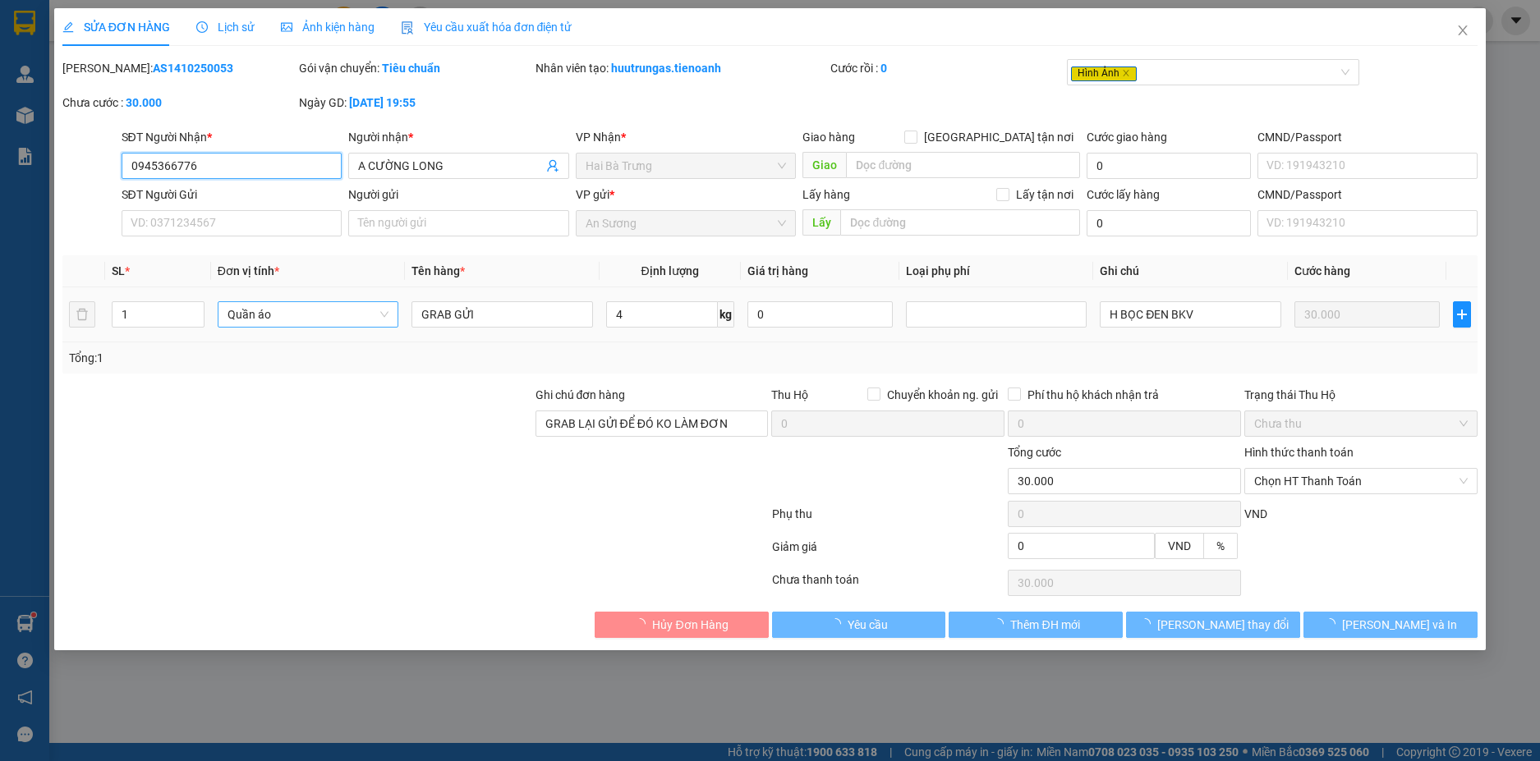
click at [374, 315] on span "Quần áo" at bounding box center [307, 314] width 161 height 25
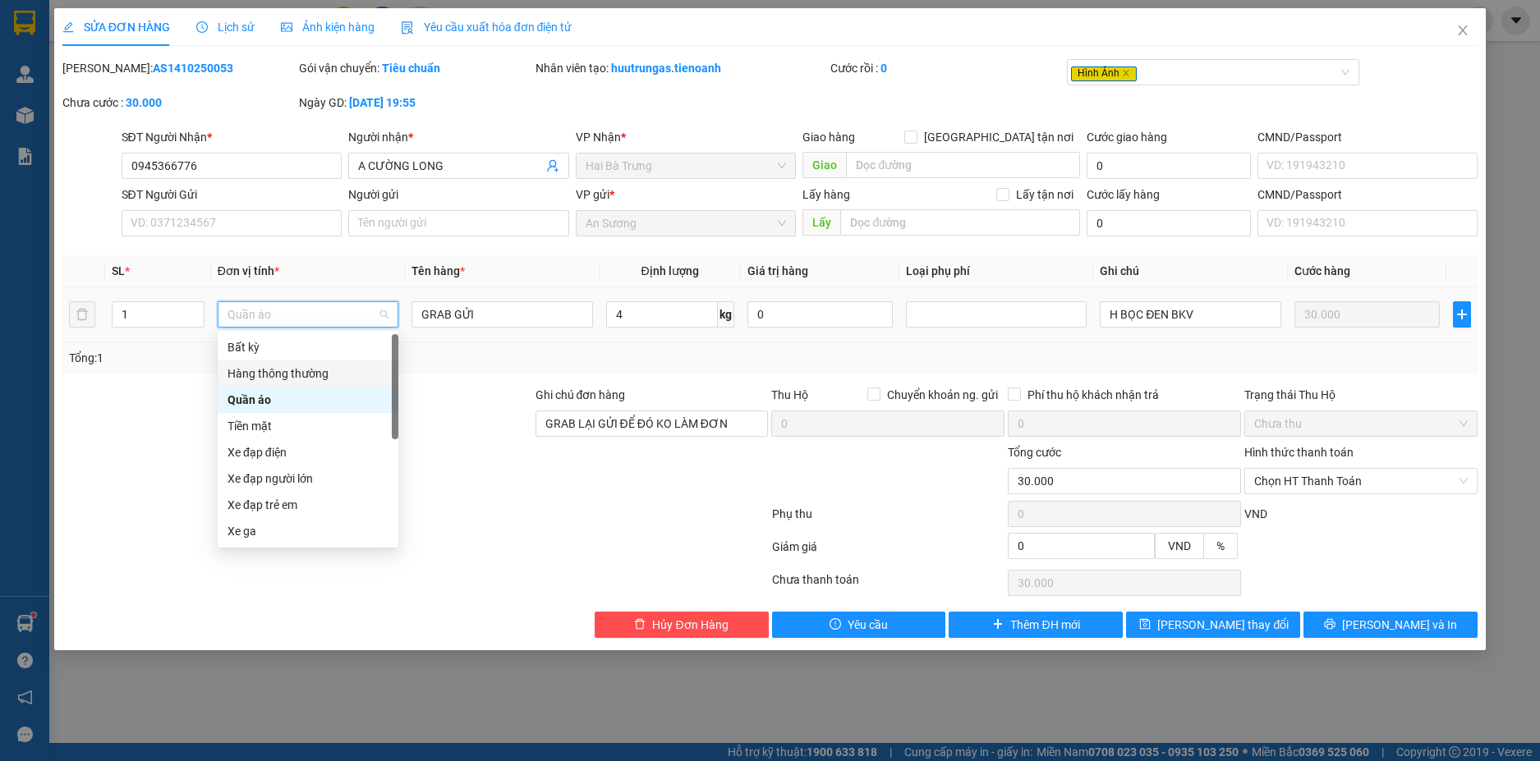
click at [294, 364] on div "Hàng thông thường" at bounding box center [308, 374] width 181 height 26
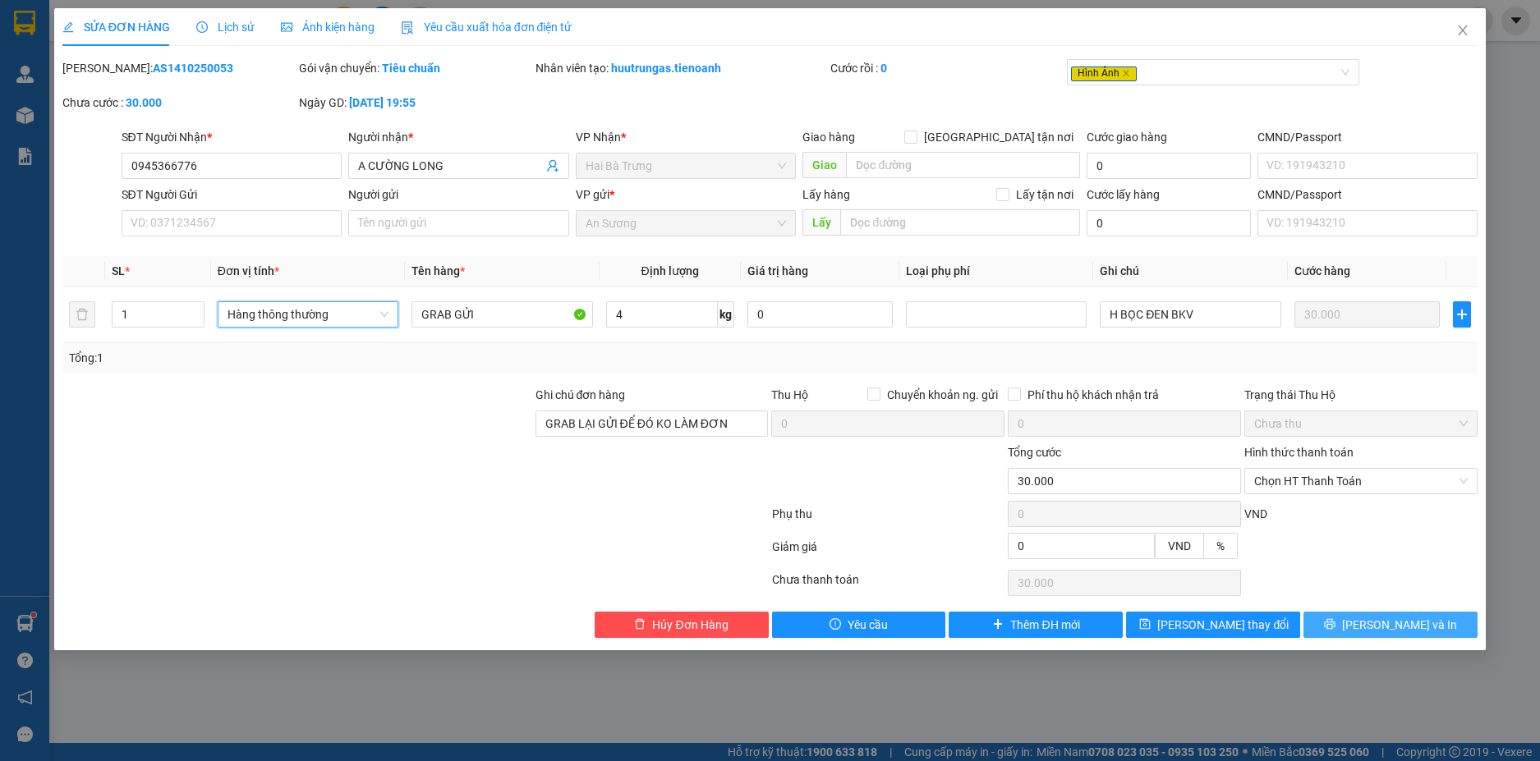
click at [1335, 631] on span "printer" at bounding box center [1329, 624] width 11 height 13
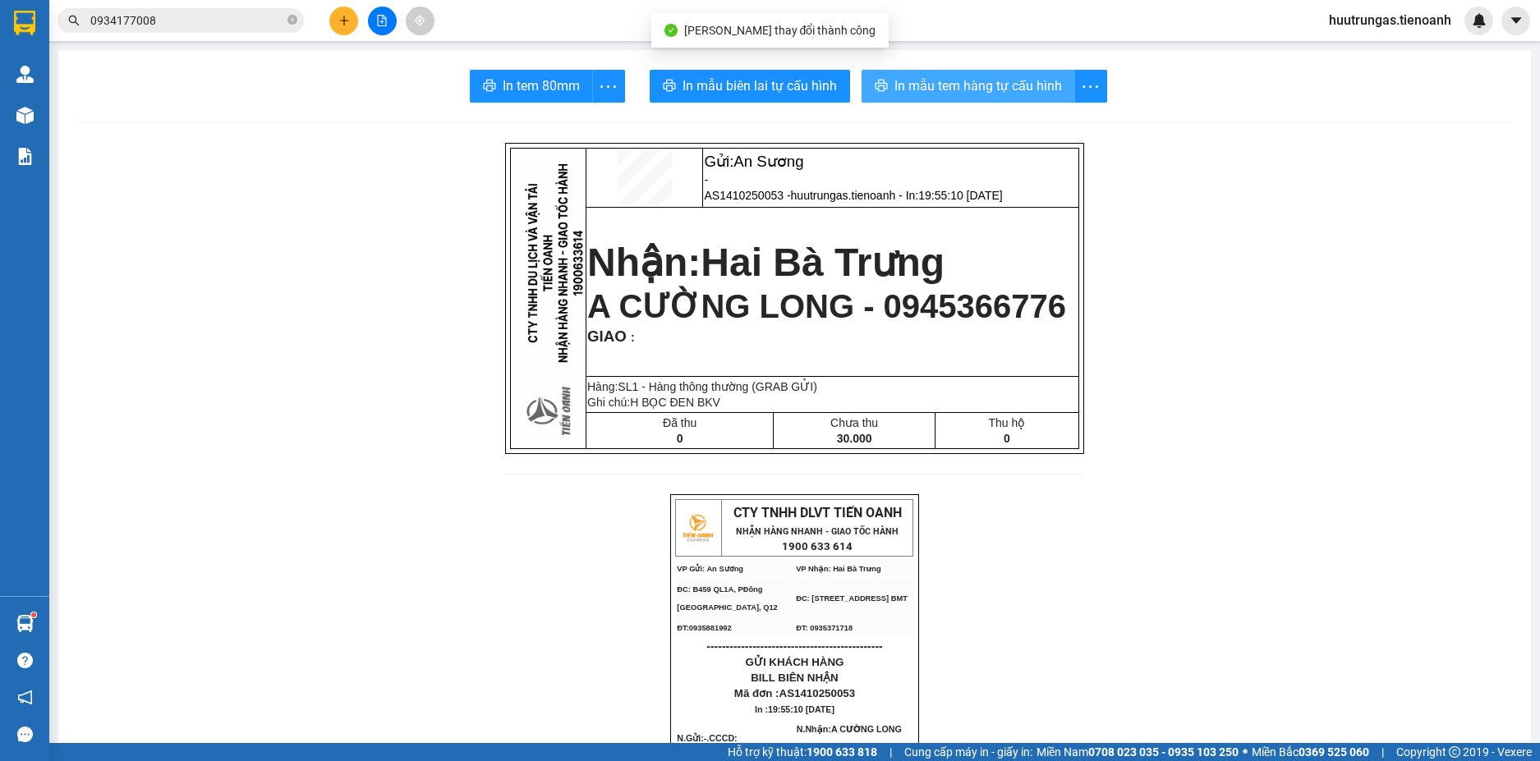
click at [952, 92] on span "In mẫu tem hàng tự cấu hình" at bounding box center [978, 86] width 168 height 21
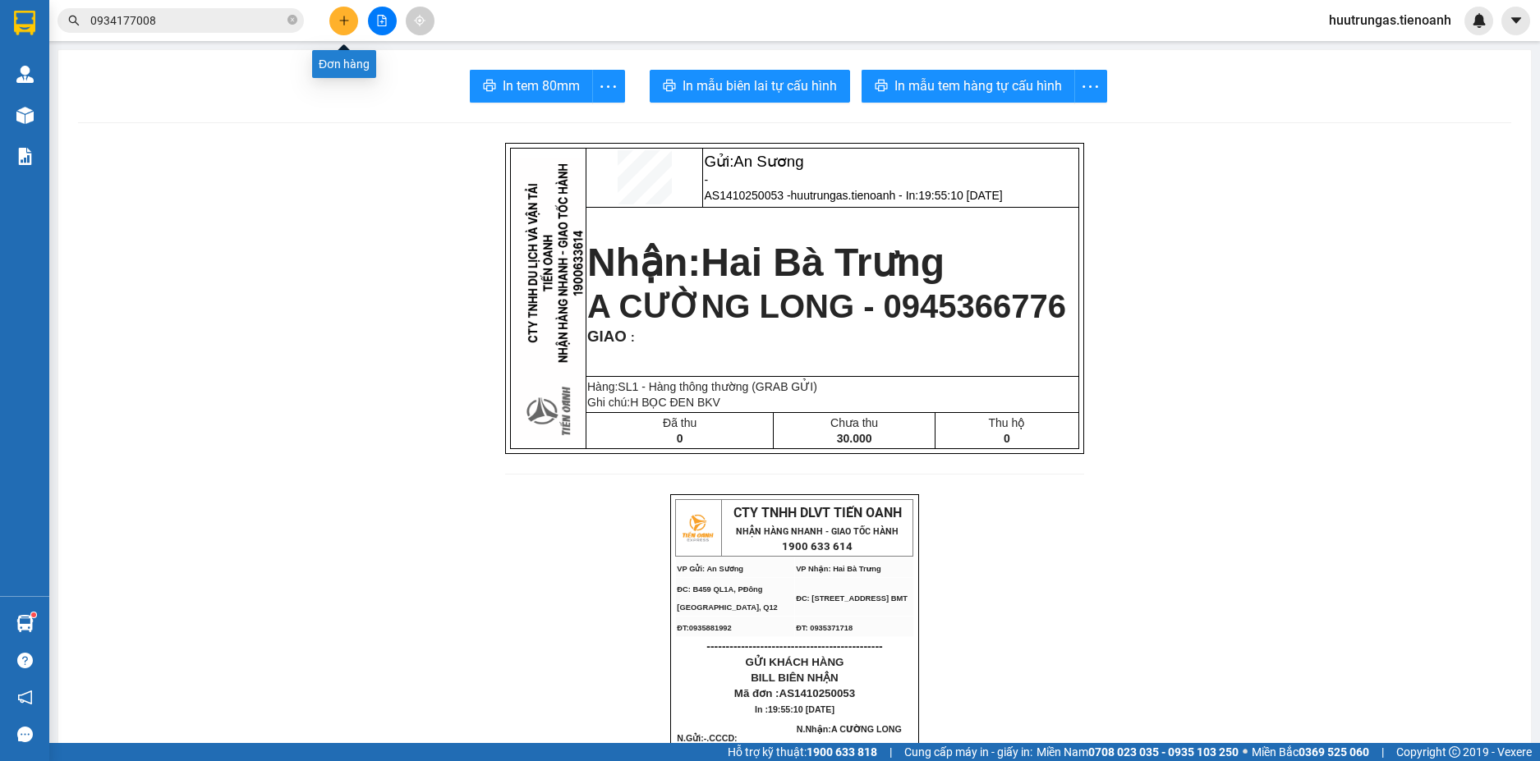
click at [352, 26] on button at bounding box center [343, 21] width 29 height 29
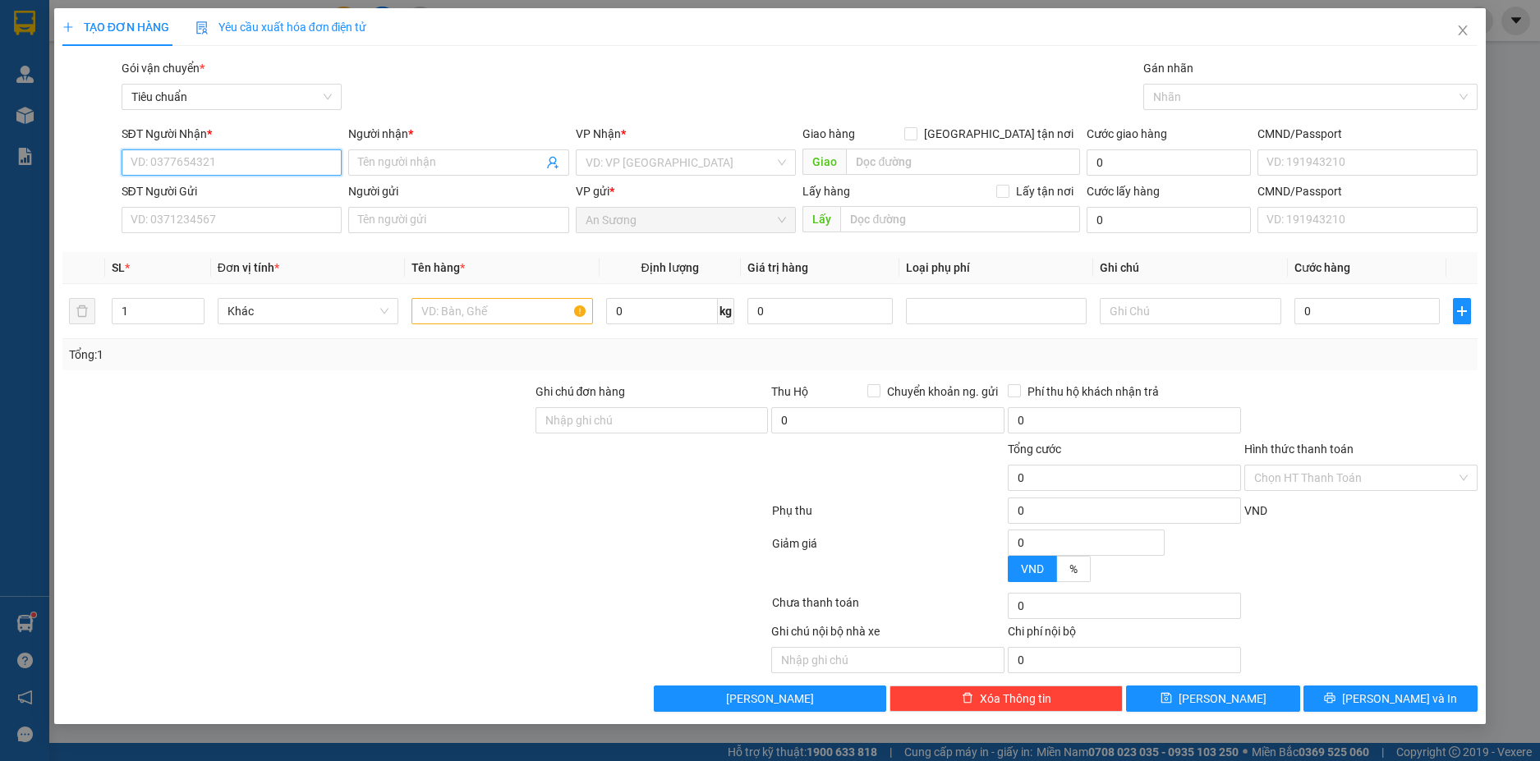
click at [226, 162] on input "SĐT Người Nhận *" at bounding box center [232, 162] width 221 height 26
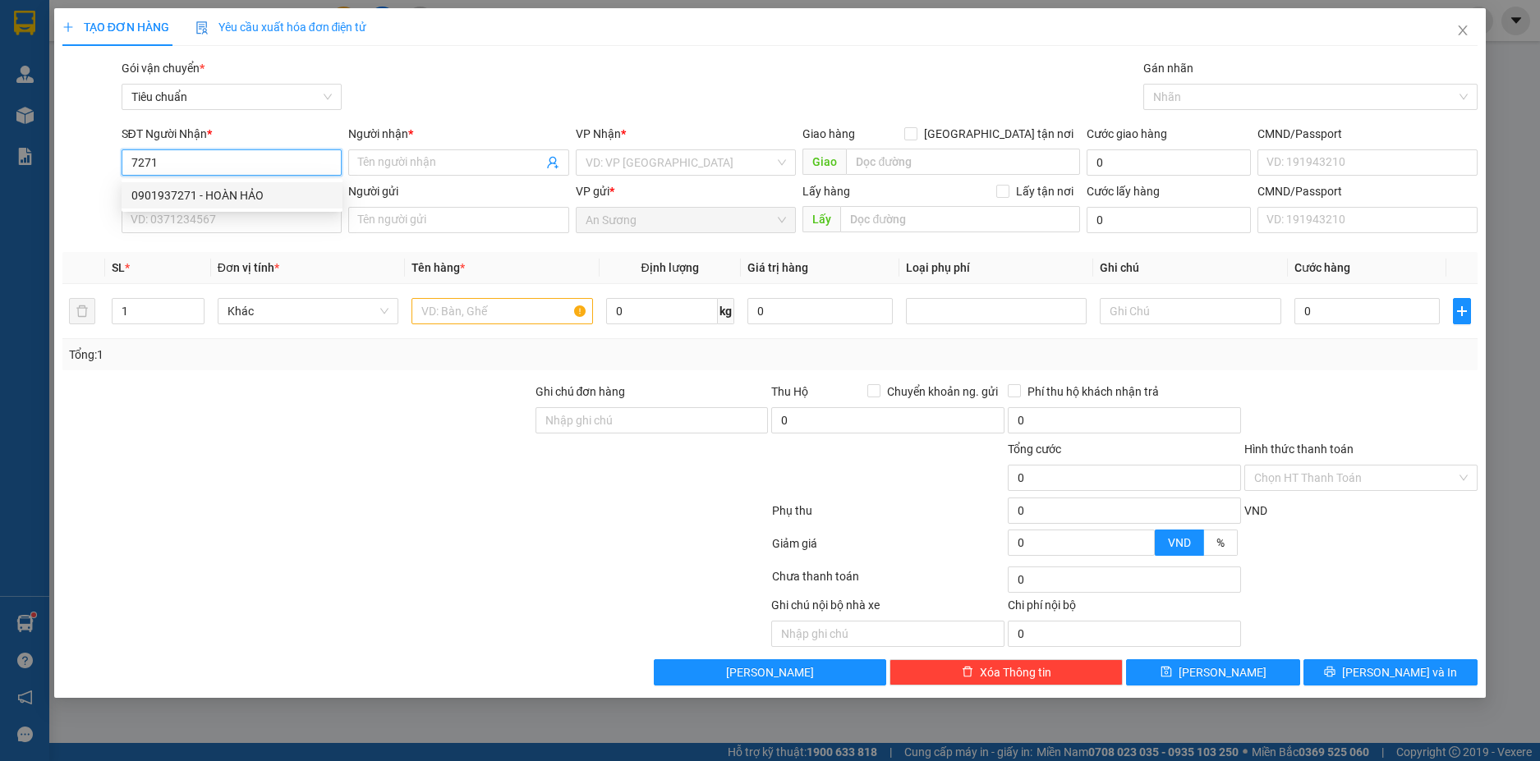
click at [201, 193] on div "0901937271 - HOÀN HẢO" at bounding box center [231, 195] width 201 height 18
type input "0901937271"
type input "HOÀN HẢO"
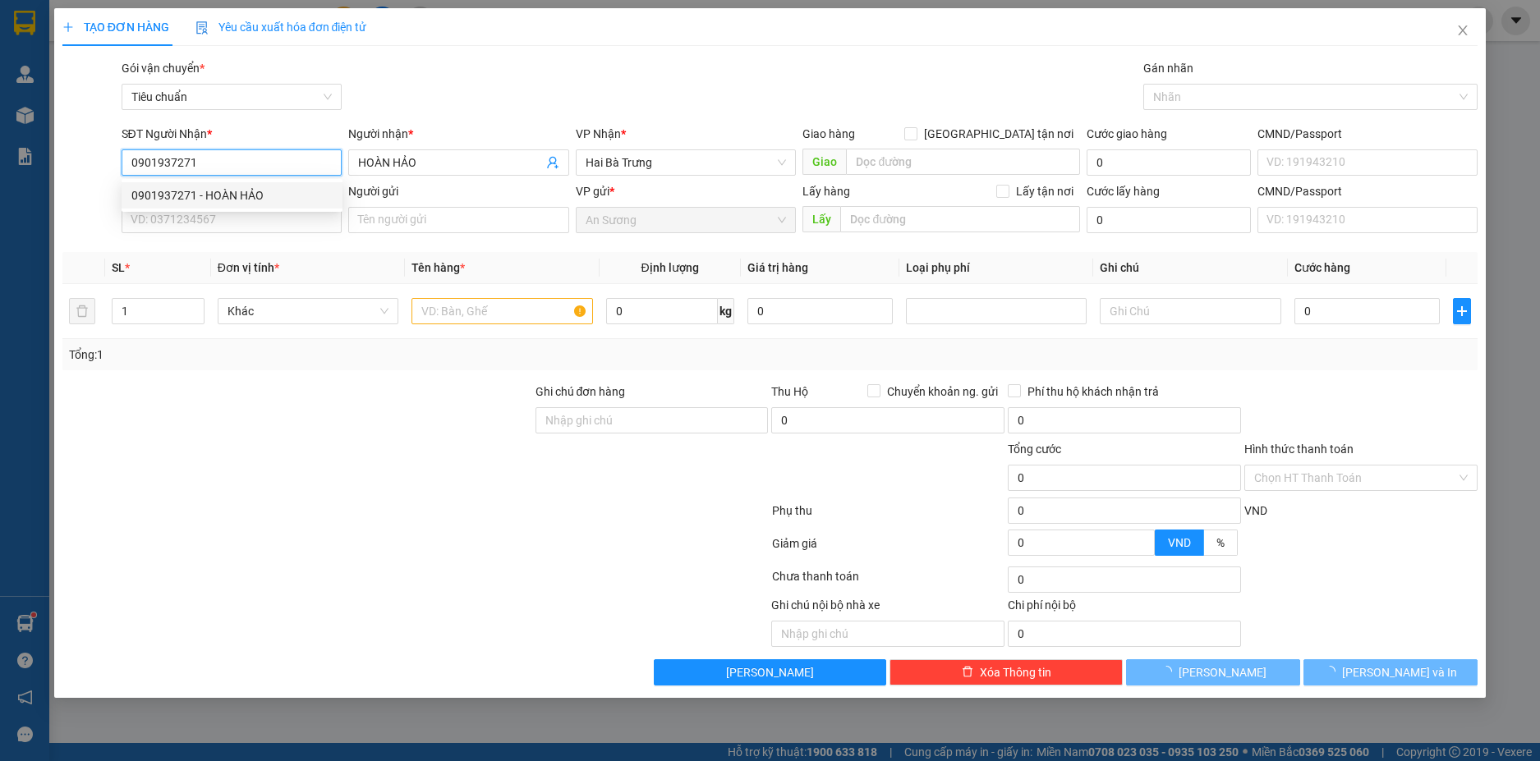
type input "30.000"
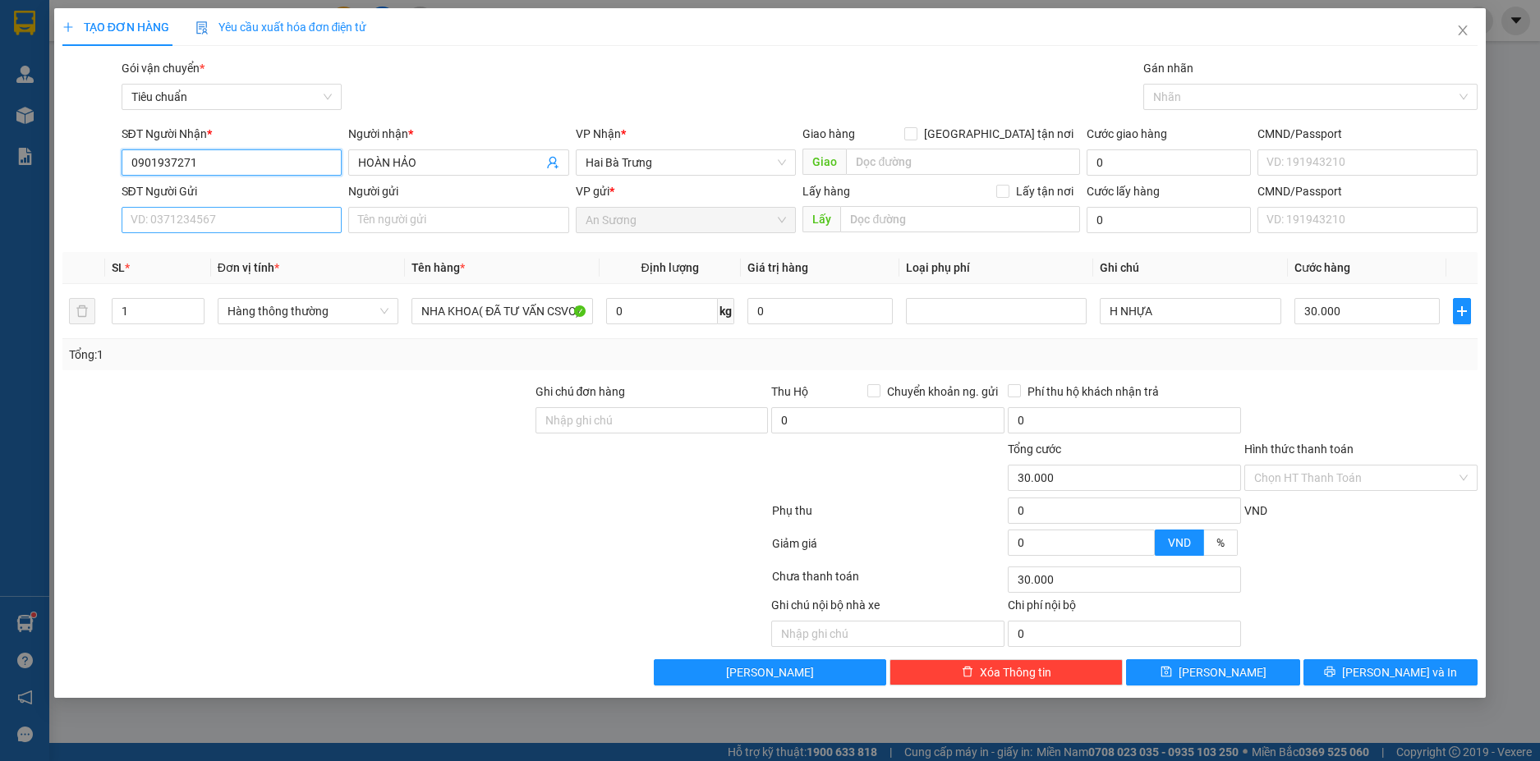
type input "0901937271"
click at [223, 222] on input "SĐT Người Gửi" at bounding box center [232, 220] width 221 height 26
click at [222, 255] on div "0979218357 - LAB RUBY" at bounding box center [231, 253] width 201 height 18
type input "0979218357"
type input "LAB RUBY"
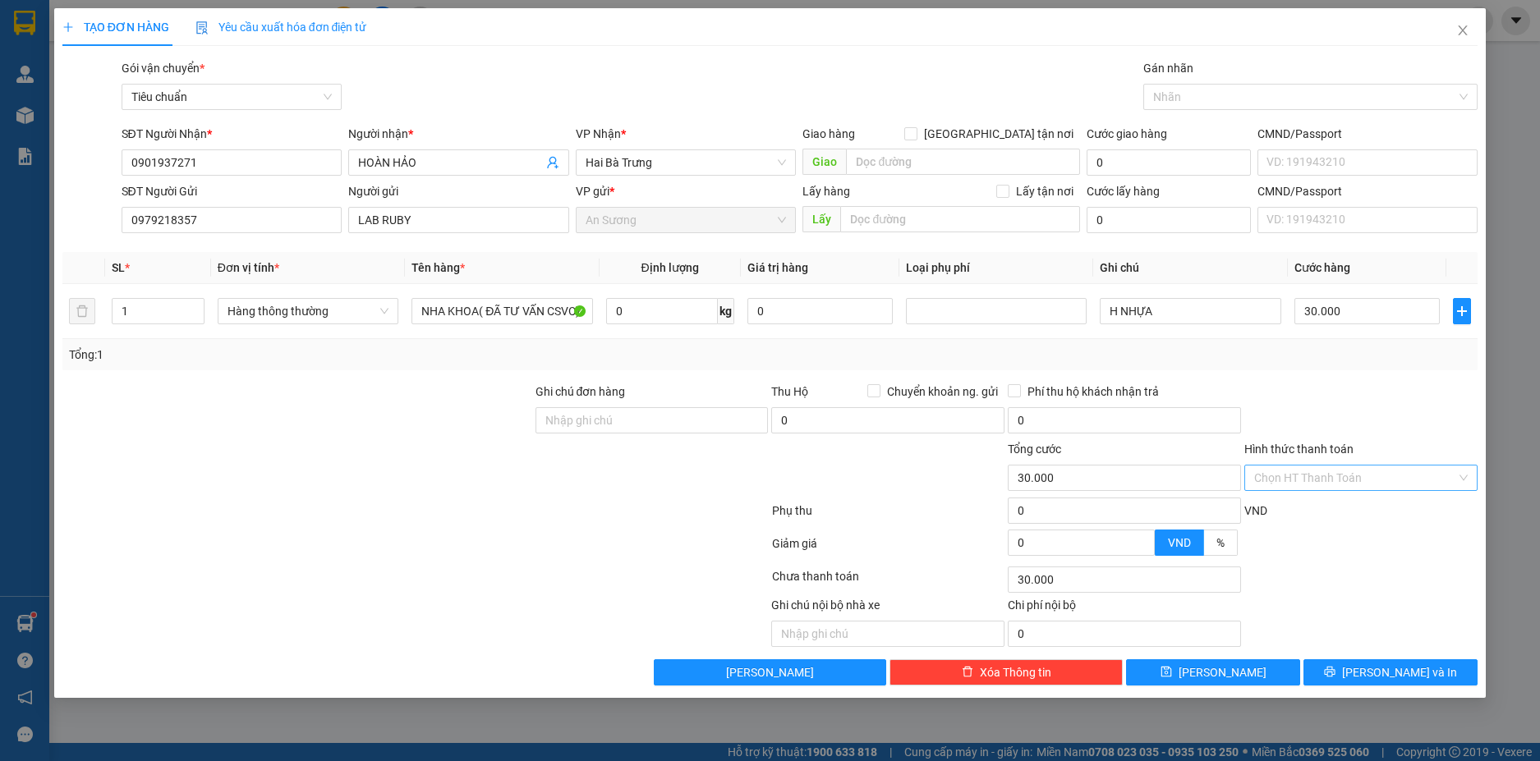
click at [1443, 475] on input "Hình thức thanh toán" at bounding box center [1355, 478] width 202 height 25
click at [1357, 511] on div "Tại văn phòng" at bounding box center [1361, 511] width 214 height 18
type input "0"
click at [1410, 650] on div "Transit Pickup Surcharge Ids Transit Deliver Surcharge Ids Transit Deliver Surc…" at bounding box center [770, 372] width 1416 height 627
click at [1407, 668] on span "[PERSON_NAME] và In" at bounding box center [1399, 673] width 115 height 18
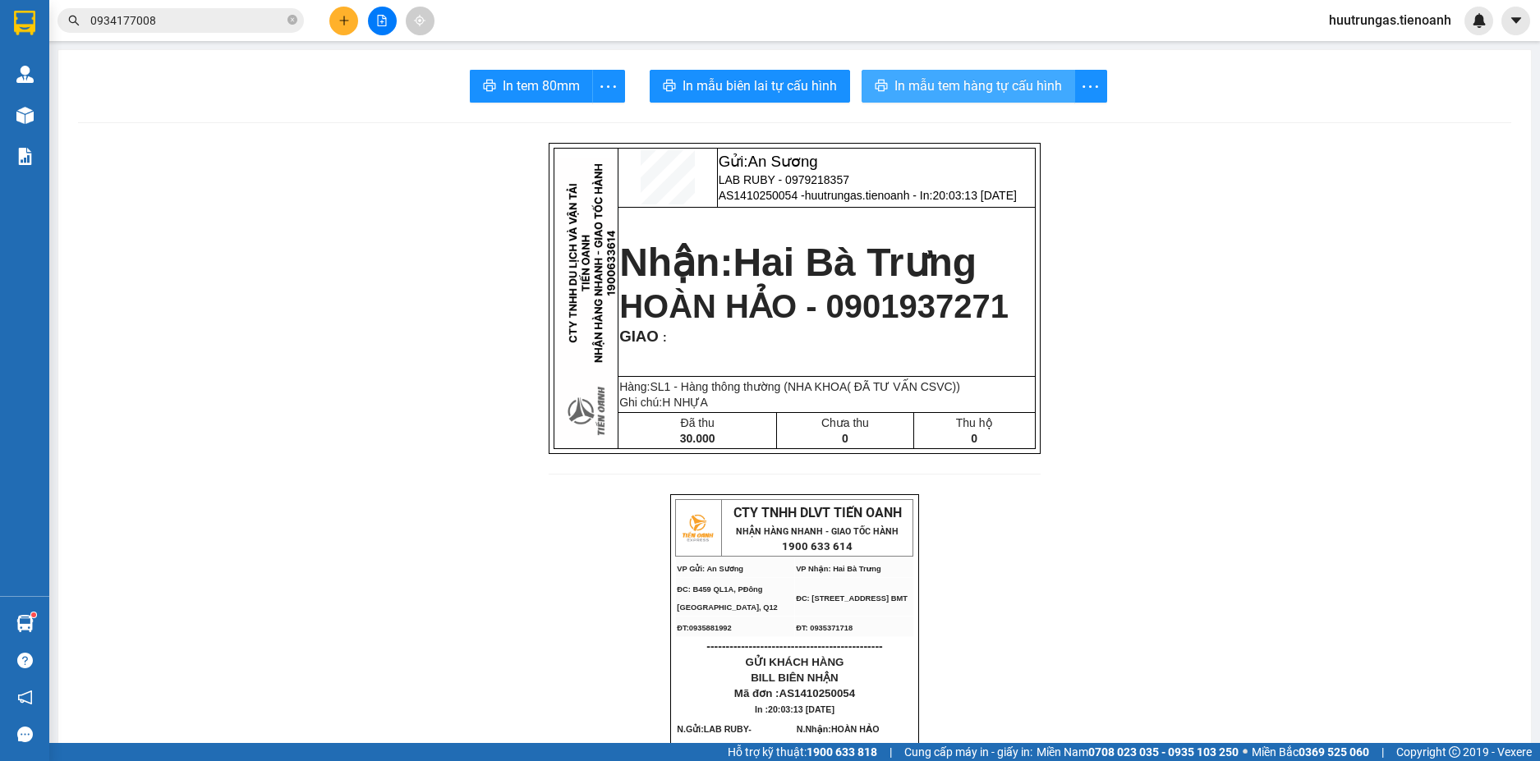
click at [983, 77] on span "In mẫu tem hàng tự cấu hình" at bounding box center [978, 86] width 168 height 21
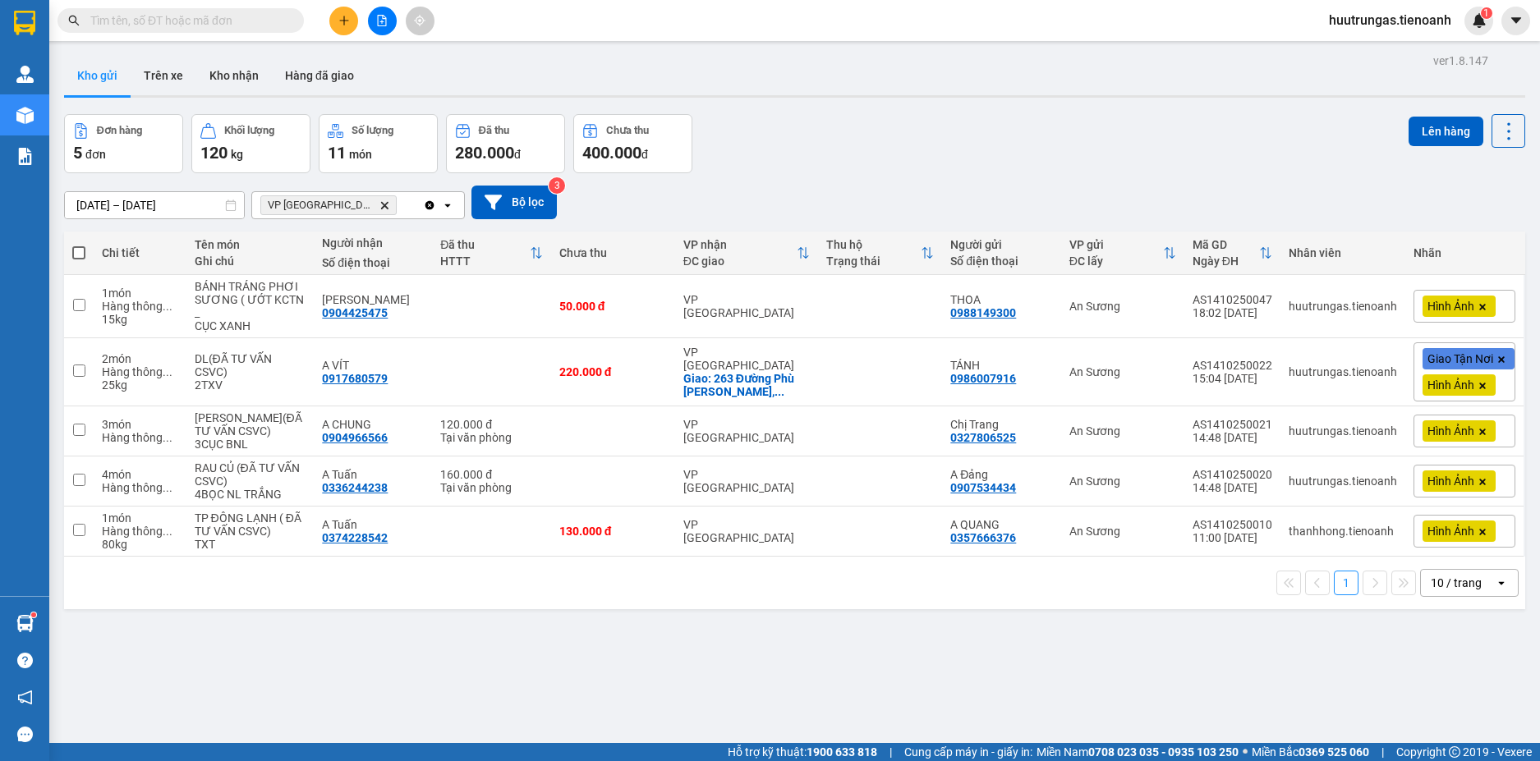
click at [103, 80] on button "Kho gửi" at bounding box center [97, 75] width 67 height 39
click at [379, 204] on icon "Delete" at bounding box center [384, 205] width 10 height 10
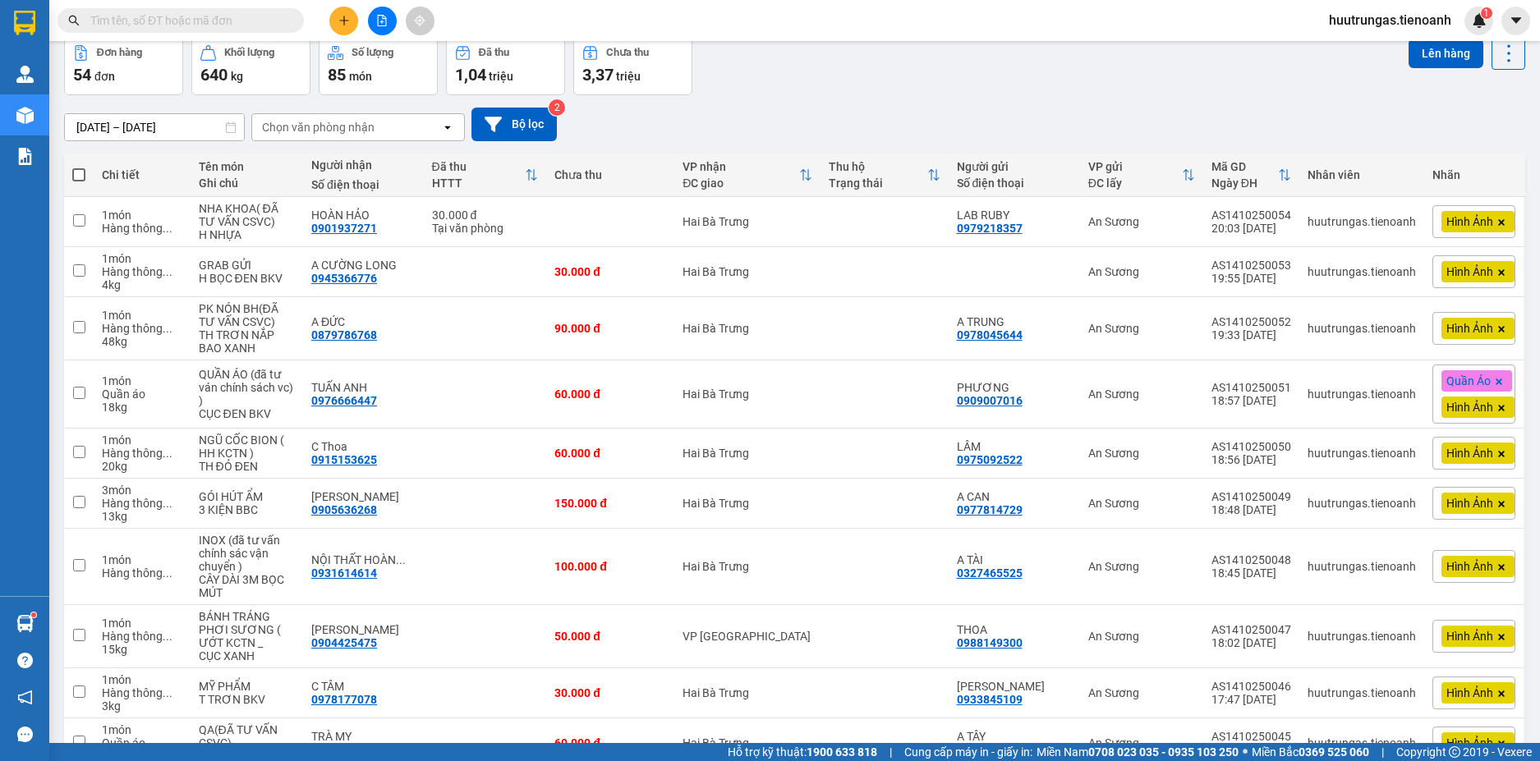
scroll to position [171, 0]
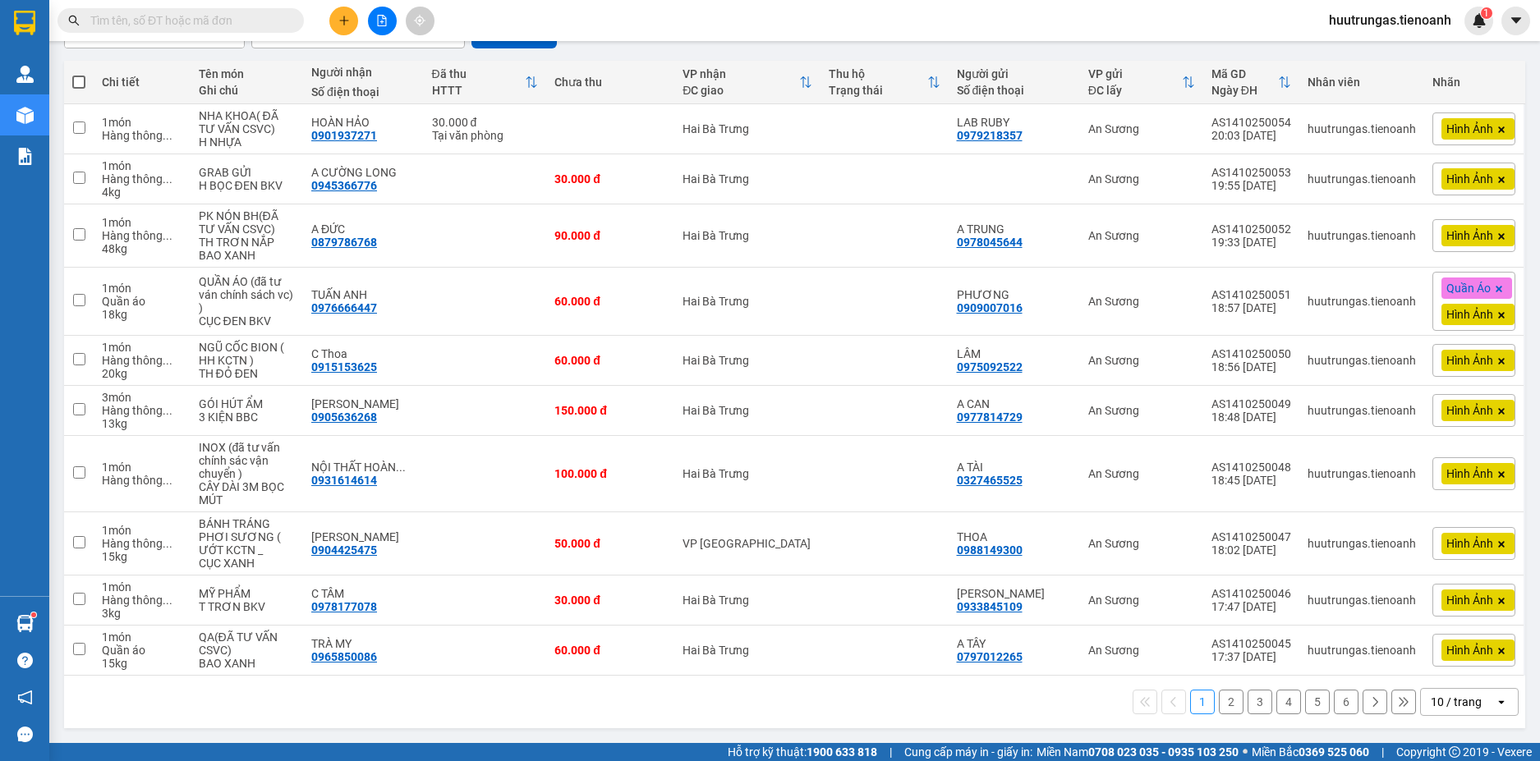
click at [1448, 700] on div "10 / trang" at bounding box center [1456, 702] width 51 height 16
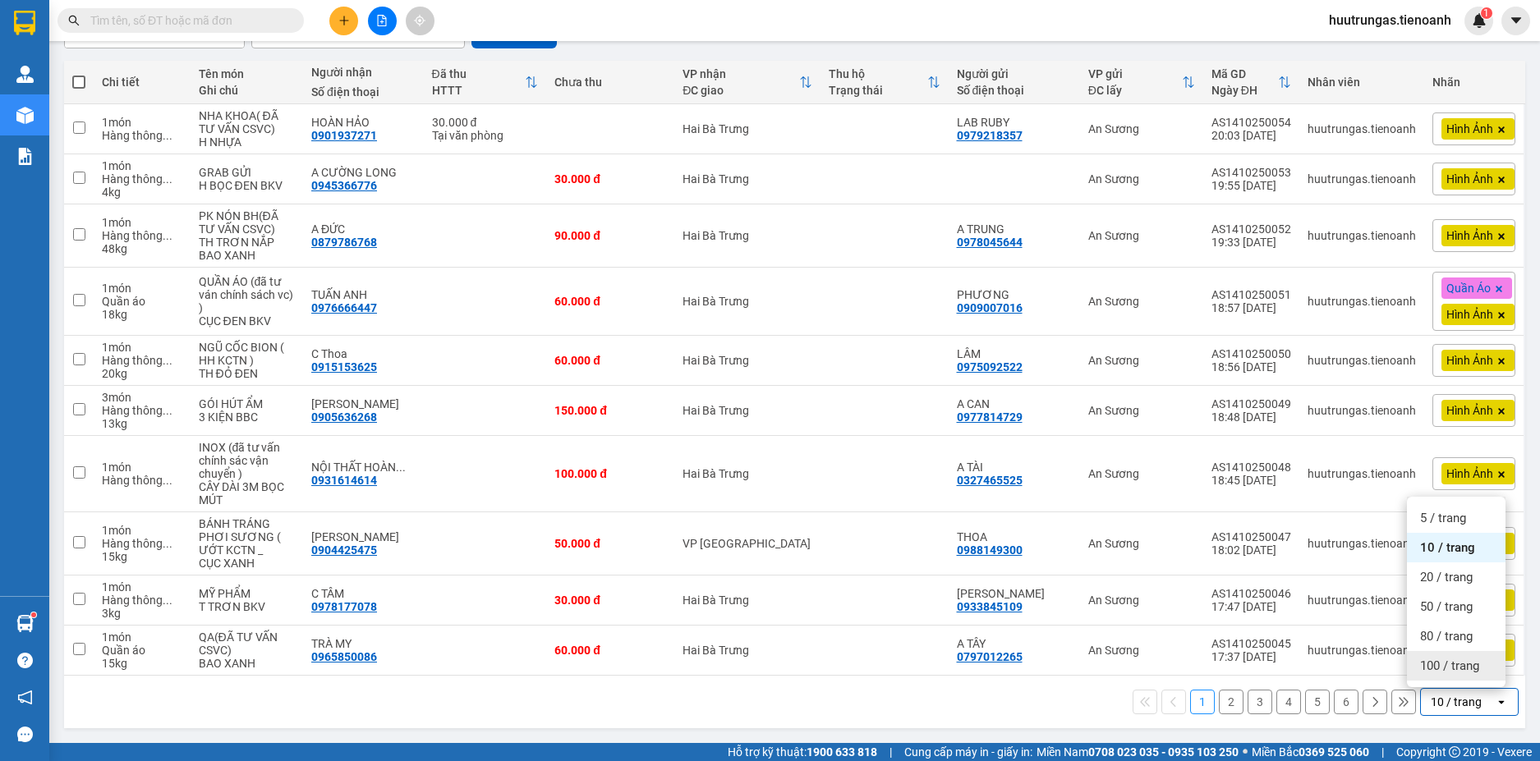
click at [1455, 668] on span "100 / trang" at bounding box center [1449, 666] width 59 height 16
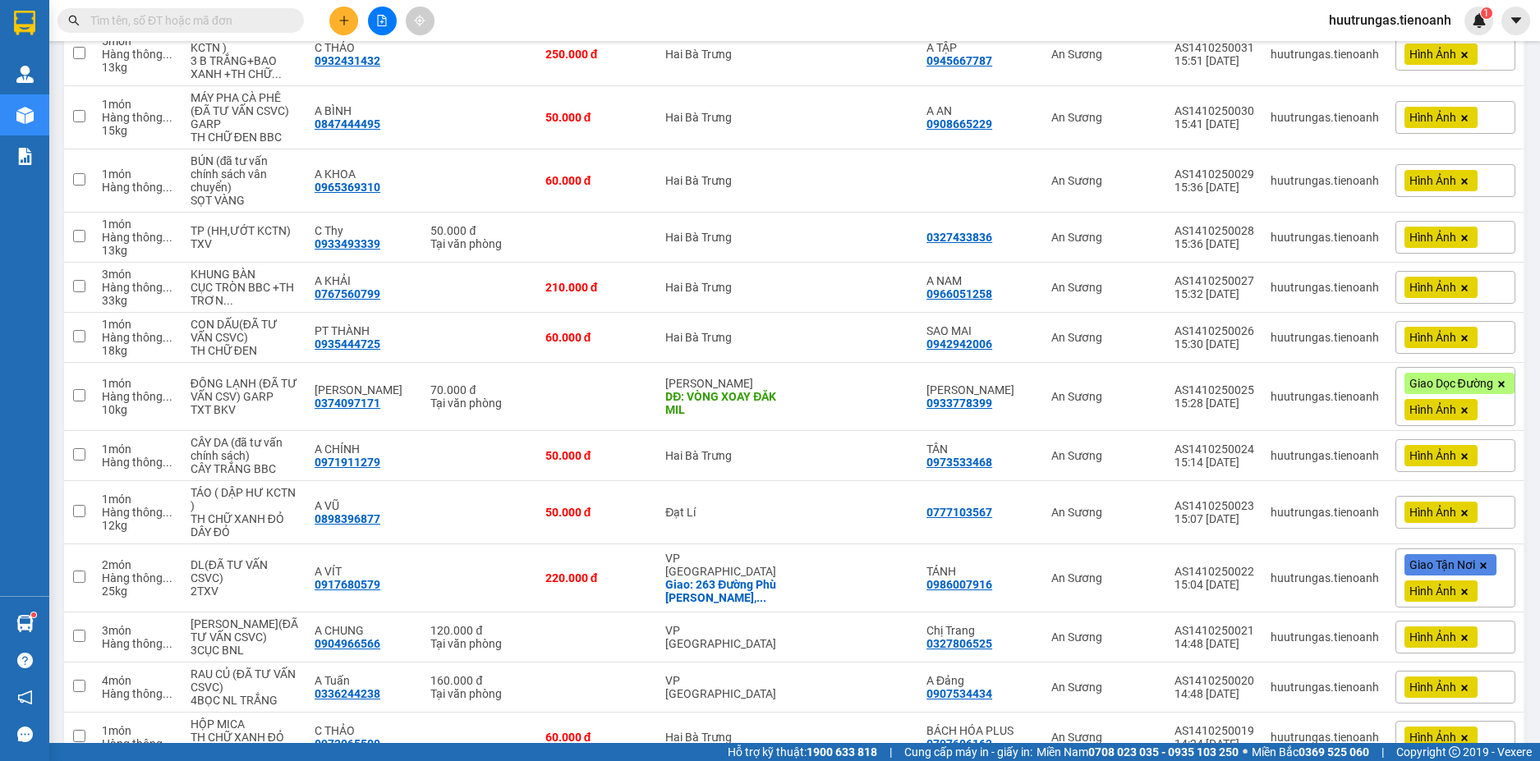
scroll to position [1560, 0]
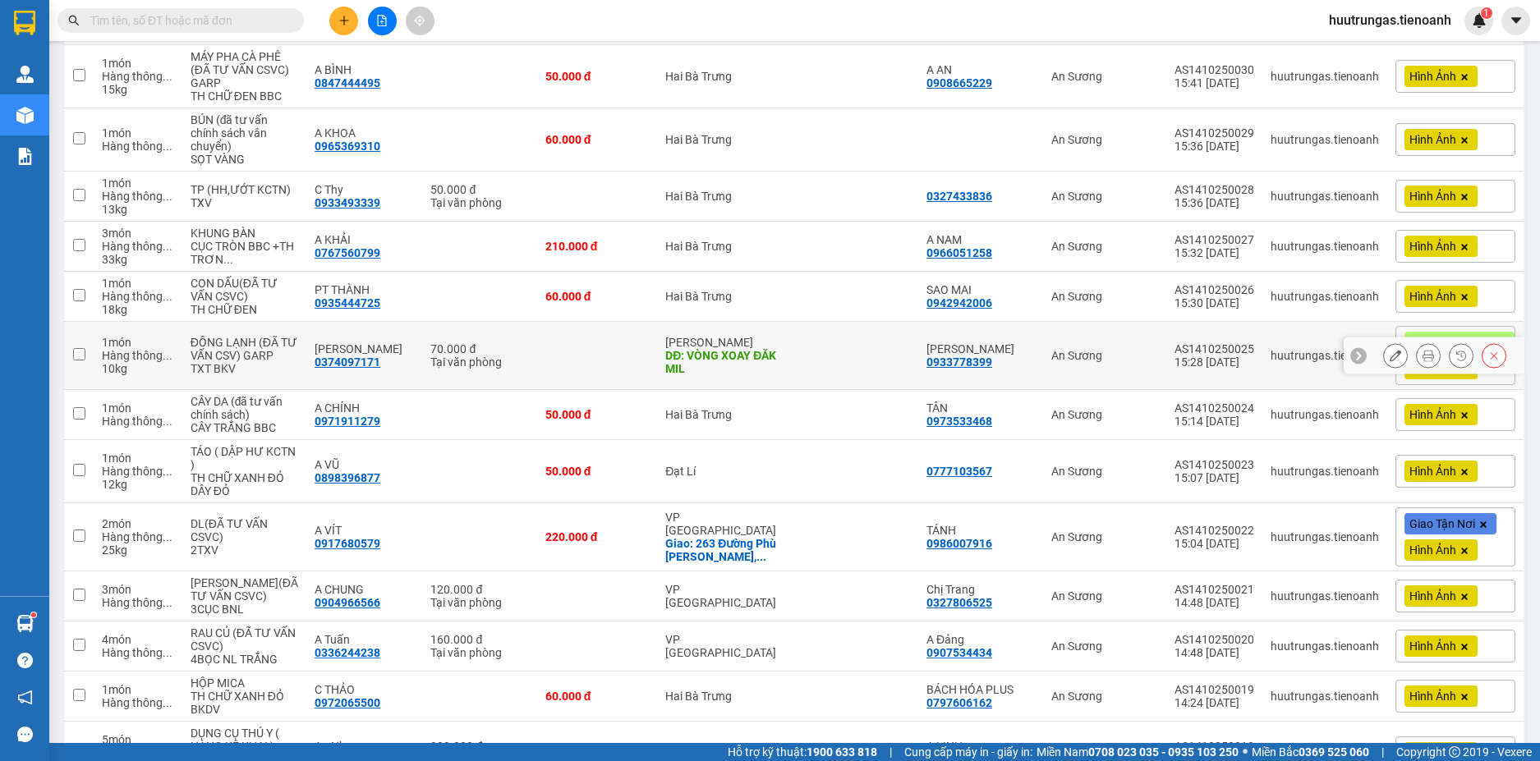
click at [80, 361] on input "checkbox" at bounding box center [79, 354] width 12 height 12
checkbox input "true"
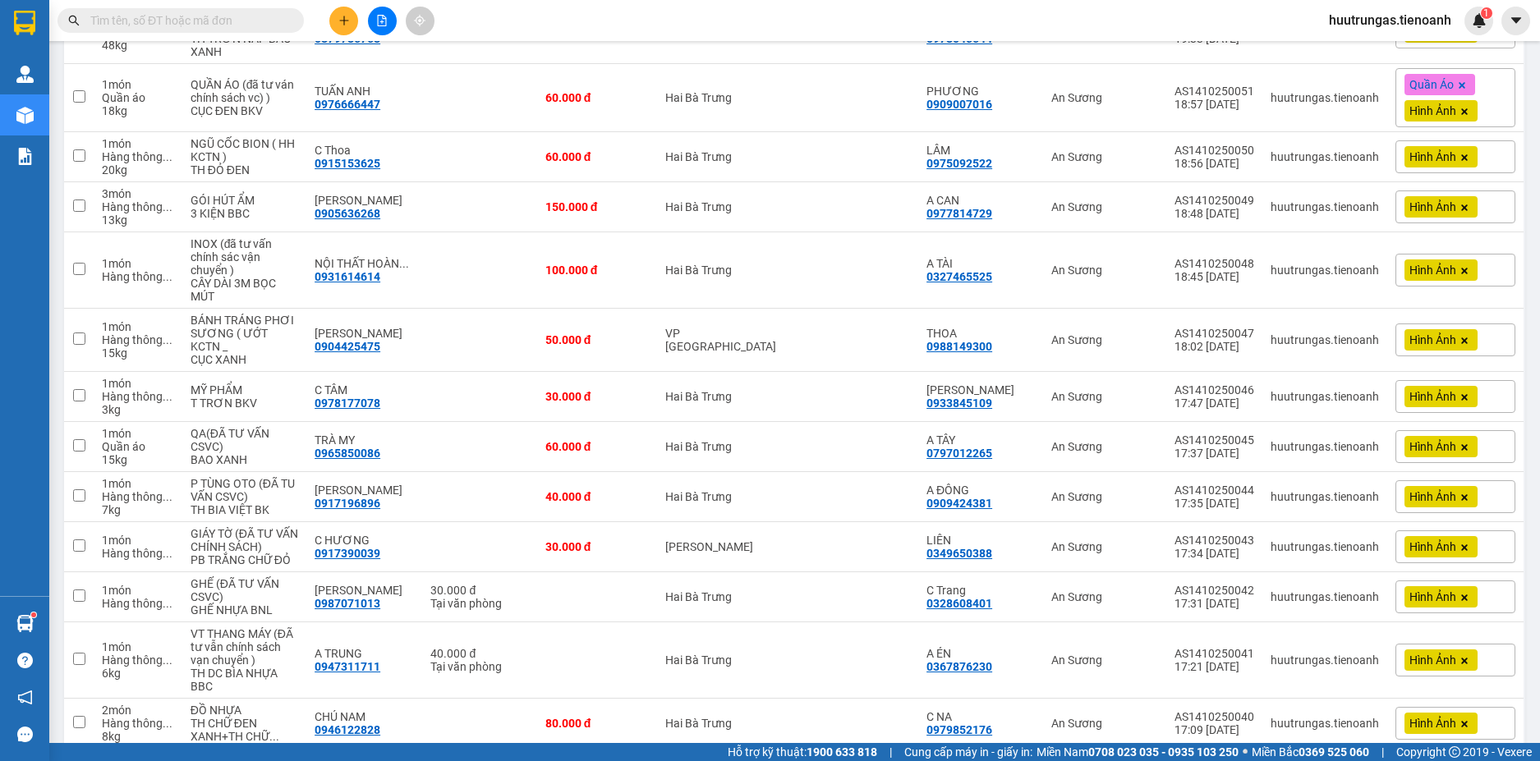
scroll to position [0, 0]
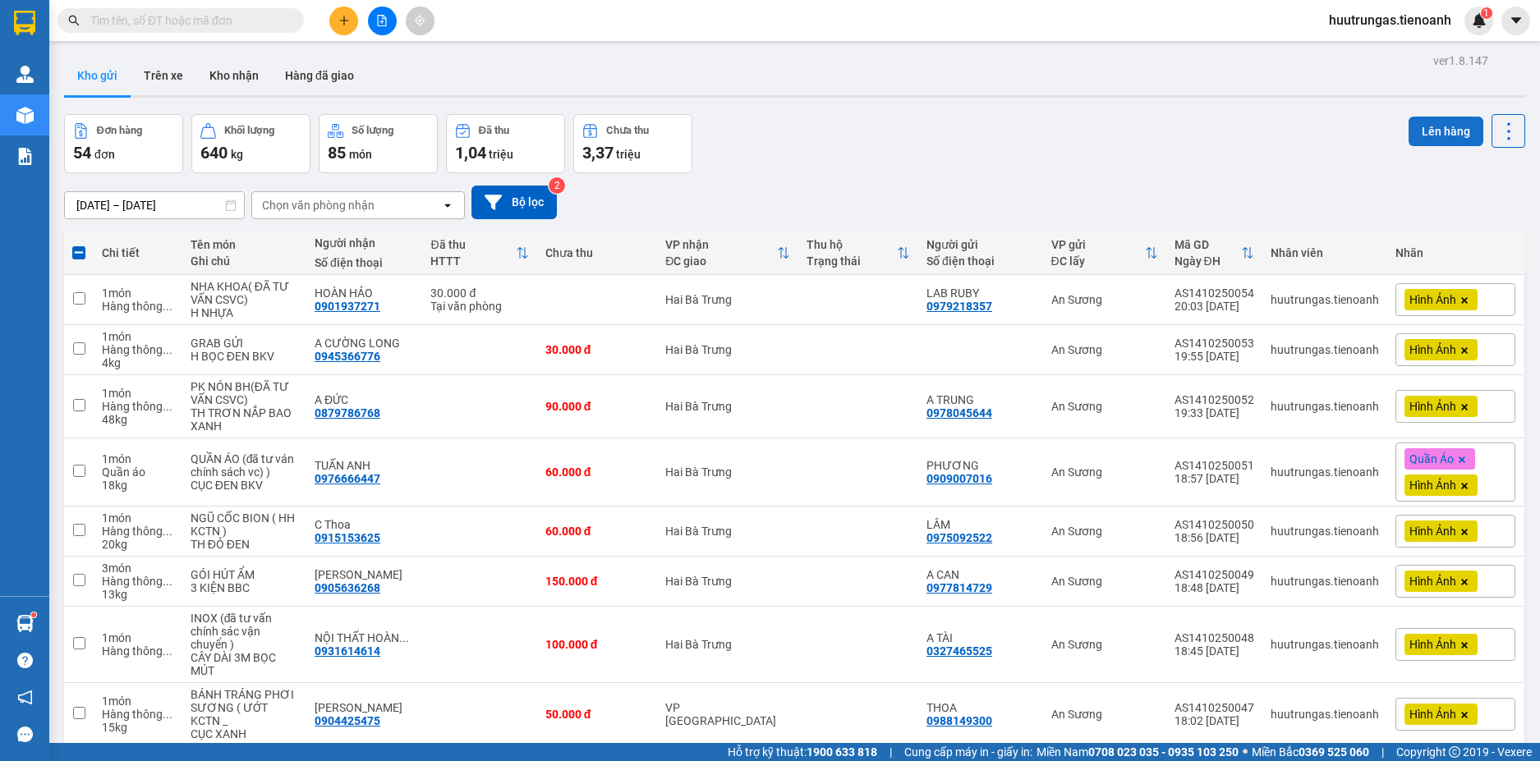
click at [1438, 134] on button "Lên hàng" at bounding box center [1445, 132] width 75 height 30
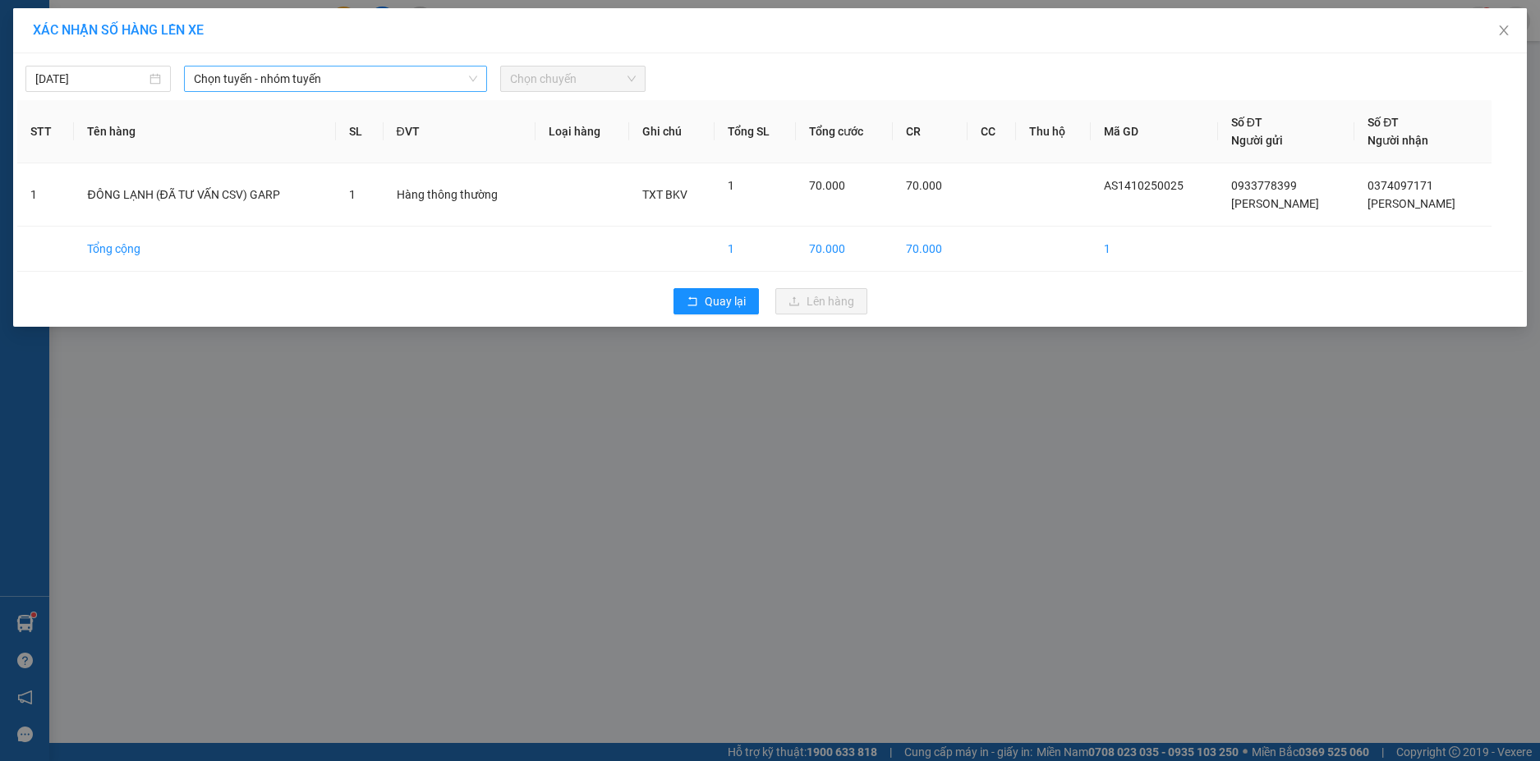
click at [468, 80] on icon "down" at bounding box center [473, 79] width 10 height 10
click at [407, 84] on span "Chọn tuyến - nhóm tuyến" at bounding box center [335, 79] width 283 height 25
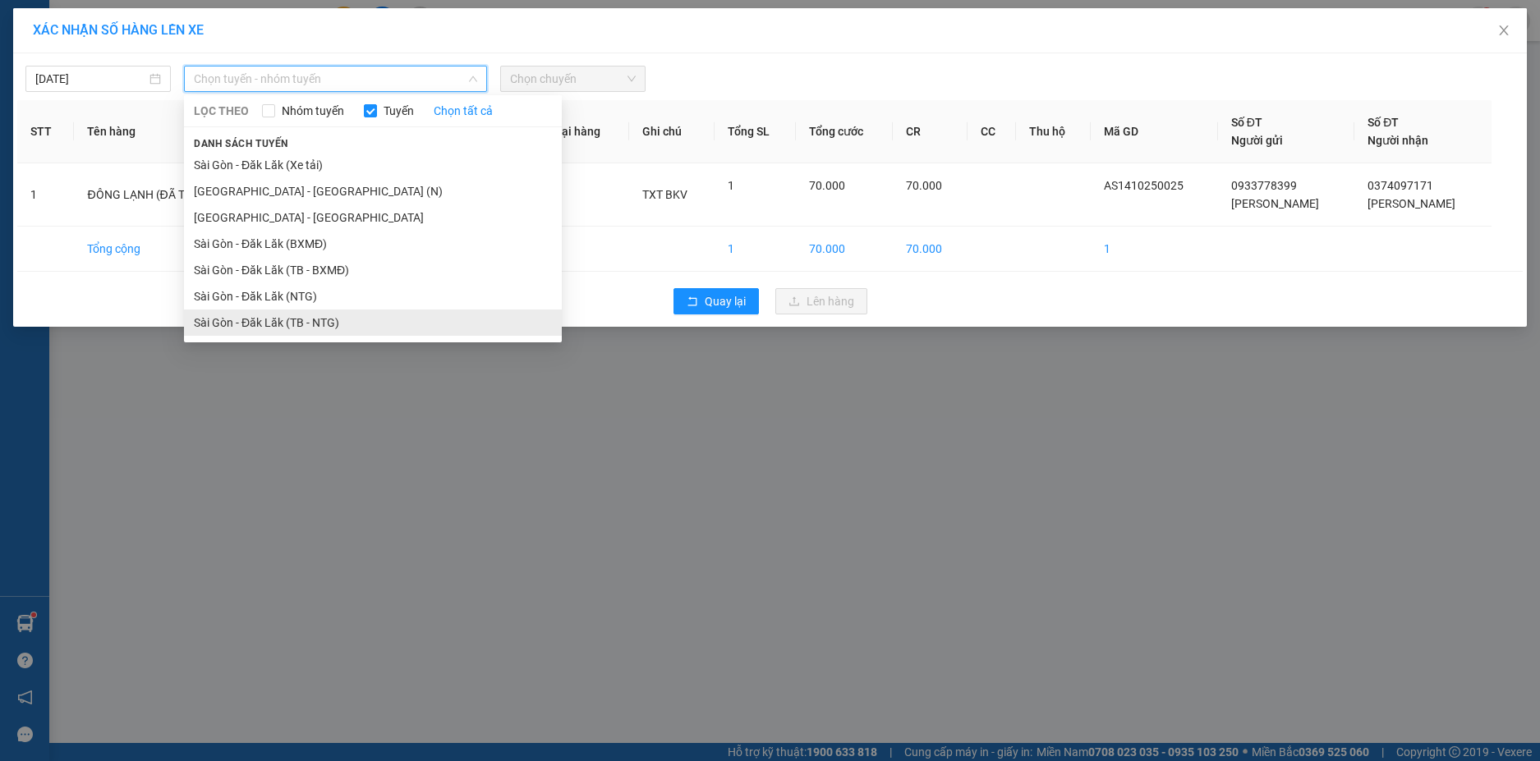
drag, startPoint x: 307, startPoint y: 324, endPoint x: 380, endPoint y: 291, distance: 80.1
click at [308, 323] on li "Sài Gòn - Đăk Lăk (TB - NTG)" at bounding box center [373, 323] width 378 height 26
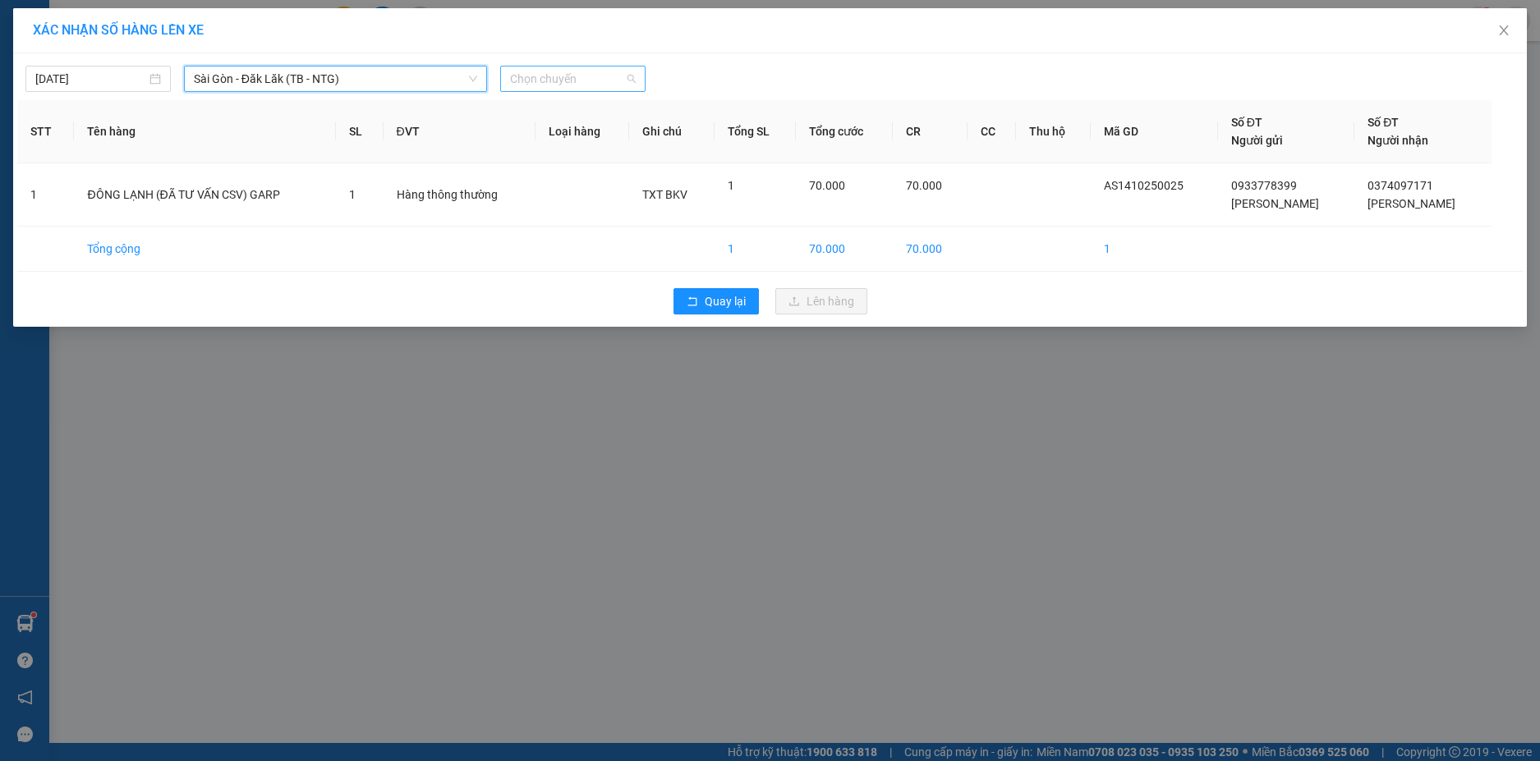
click at [625, 82] on span "Chọn chuyến" at bounding box center [573, 79] width 126 height 25
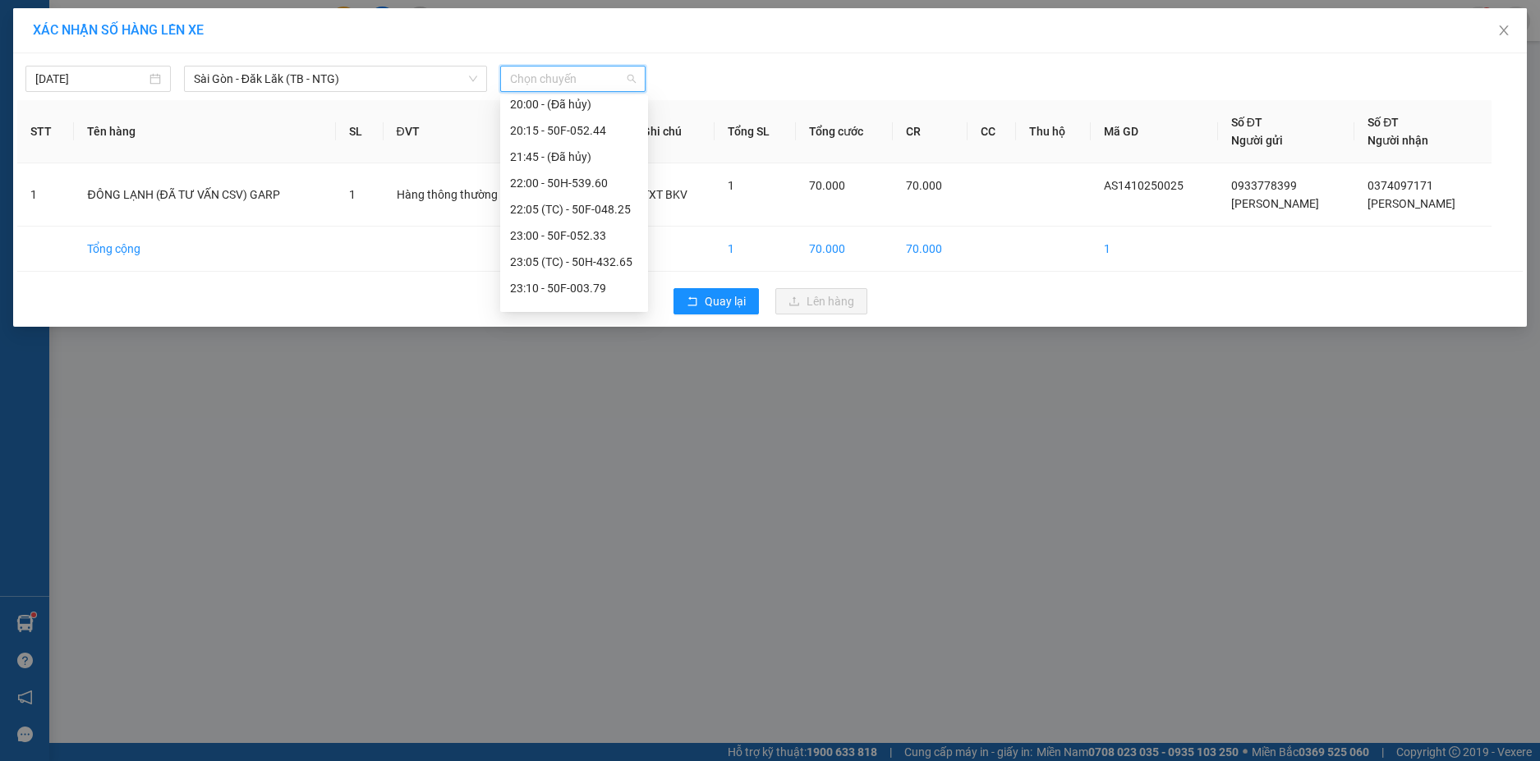
scroll to position [105, 0]
click at [580, 269] on div "23:10 - 50F-003.79" at bounding box center [574, 269] width 128 height 18
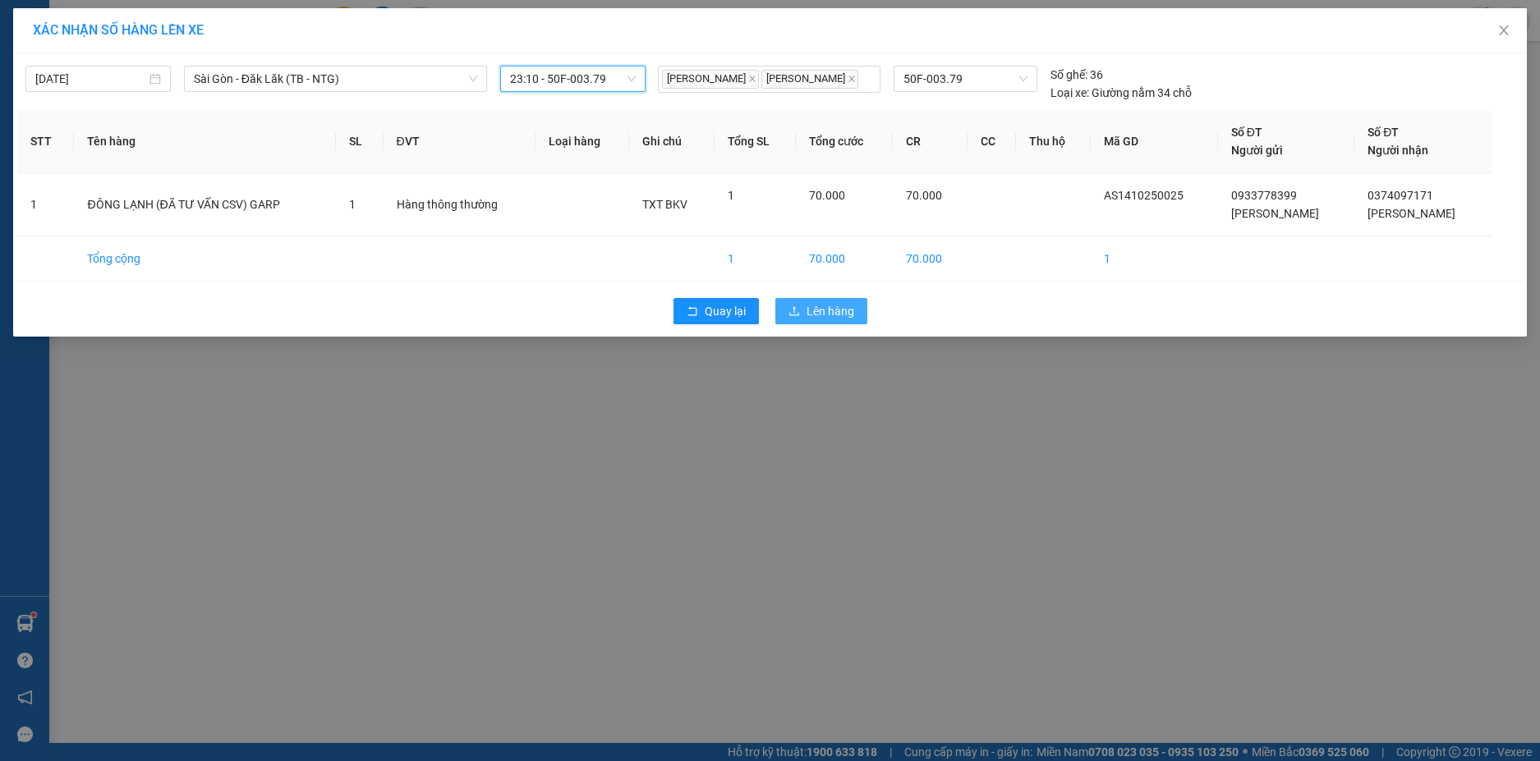
click at [839, 320] on span "Lên hàng" at bounding box center [830, 311] width 48 height 18
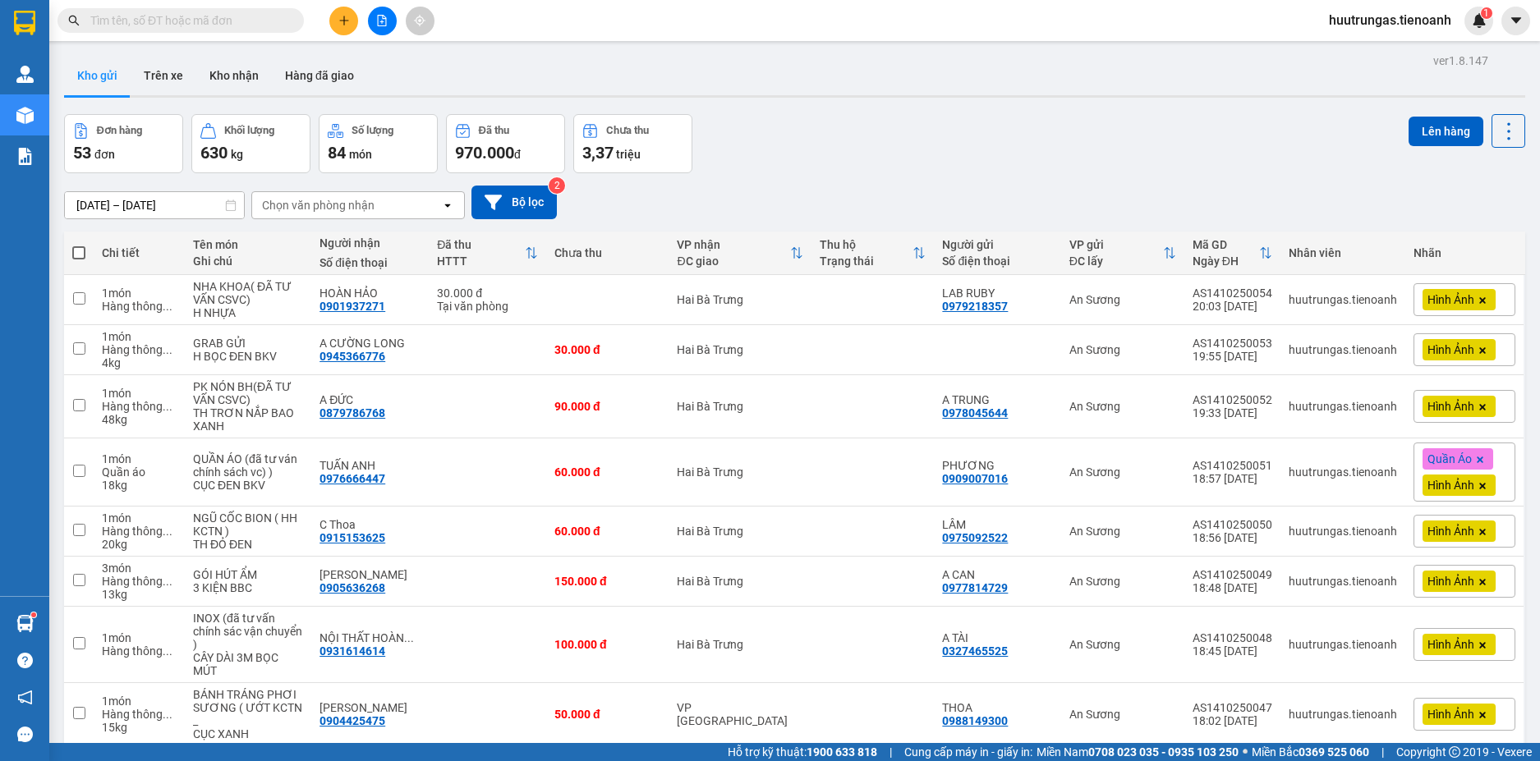
click at [334, 209] on div "Chọn văn phòng nhận" at bounding box center [318, 205] width 113 height 16
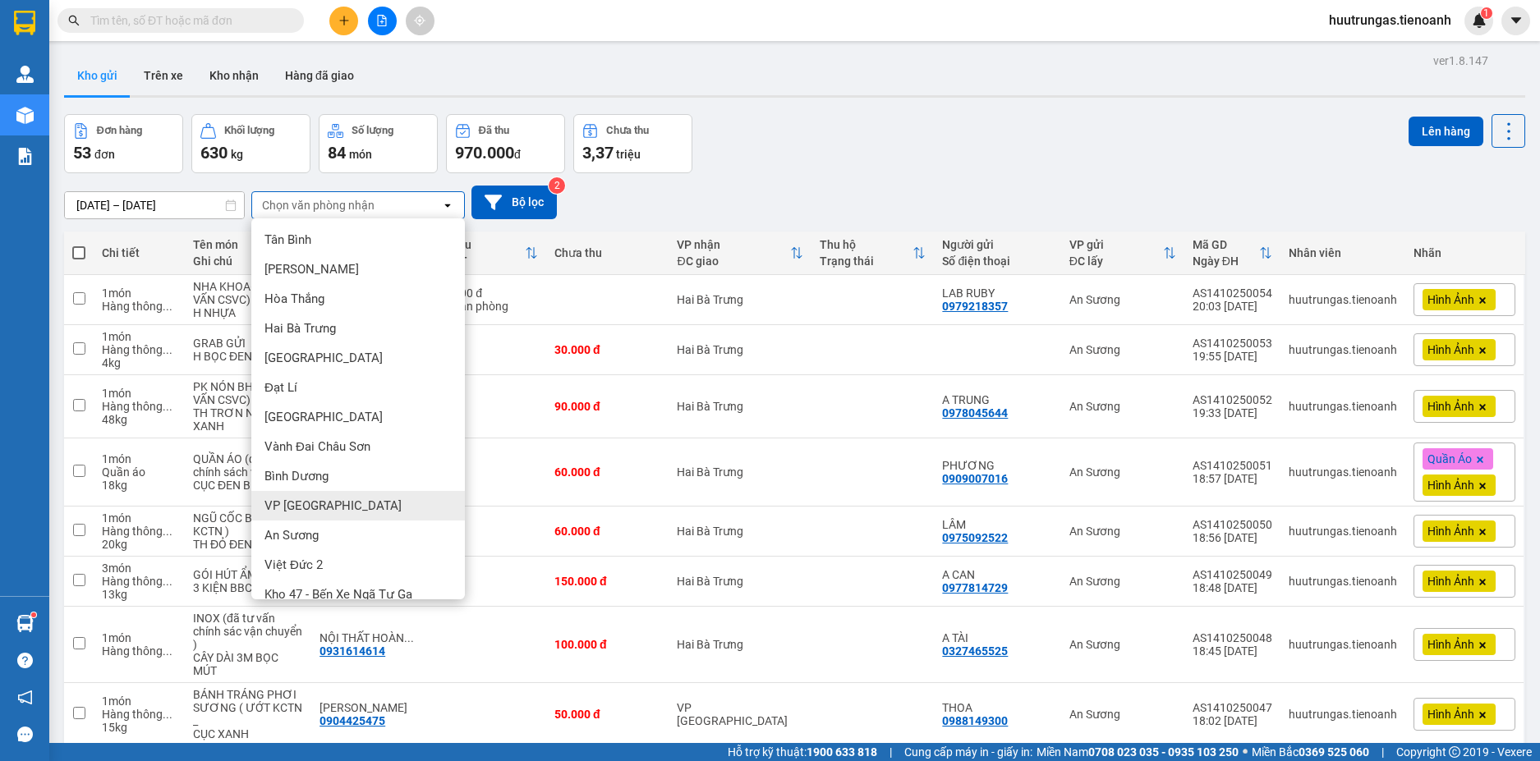
click at [320, 505] on div "VP [GEOGRAPHIC_DATA]" at bounding box center [358, 506] width 214 height 30
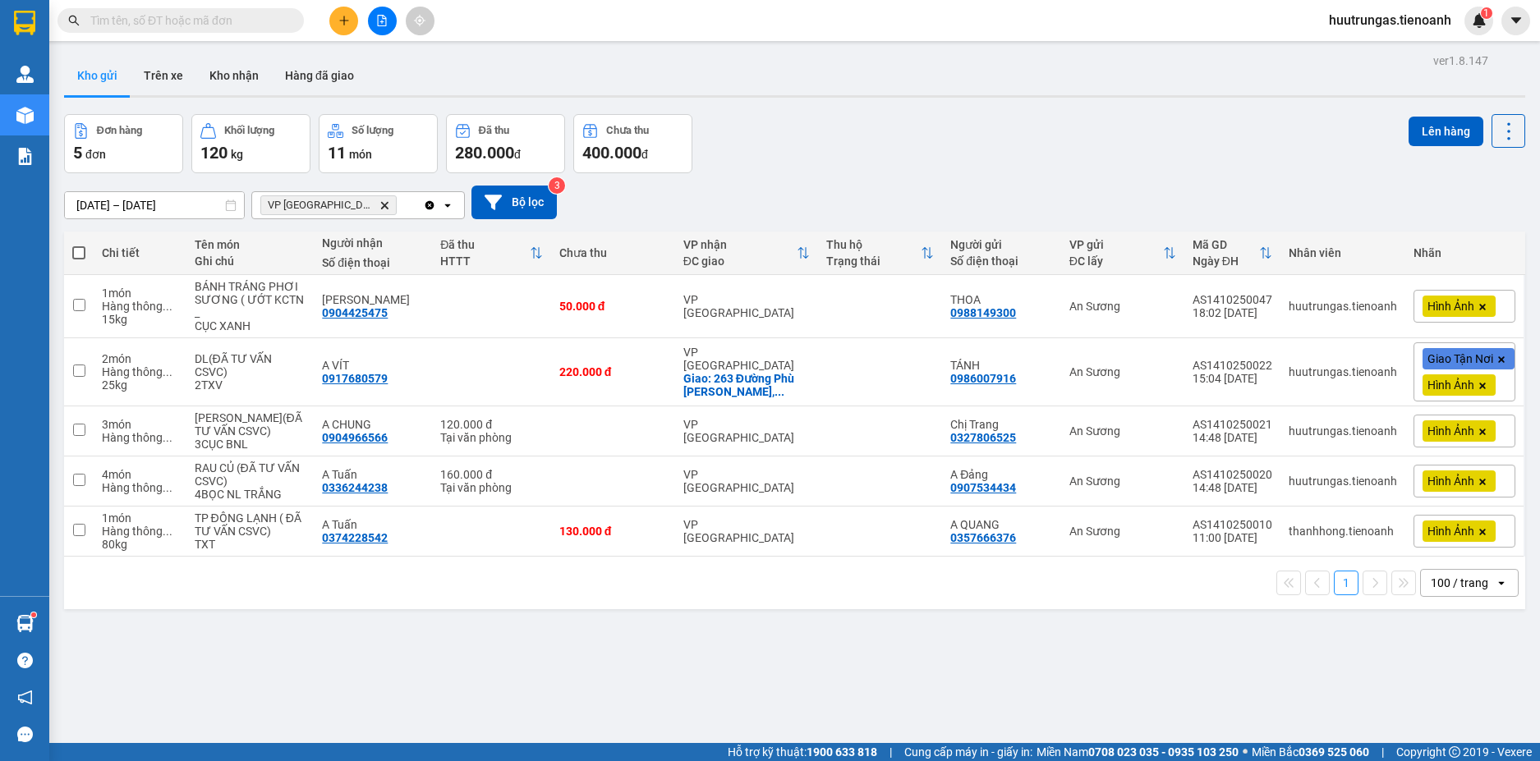
click at [80, 246] on span at bounding box center [78, 252] width 13 height 13
click at [79, 245] on input "checkbox" at bounding box center [79, 245] width 0 height 0
checkbox input "true"
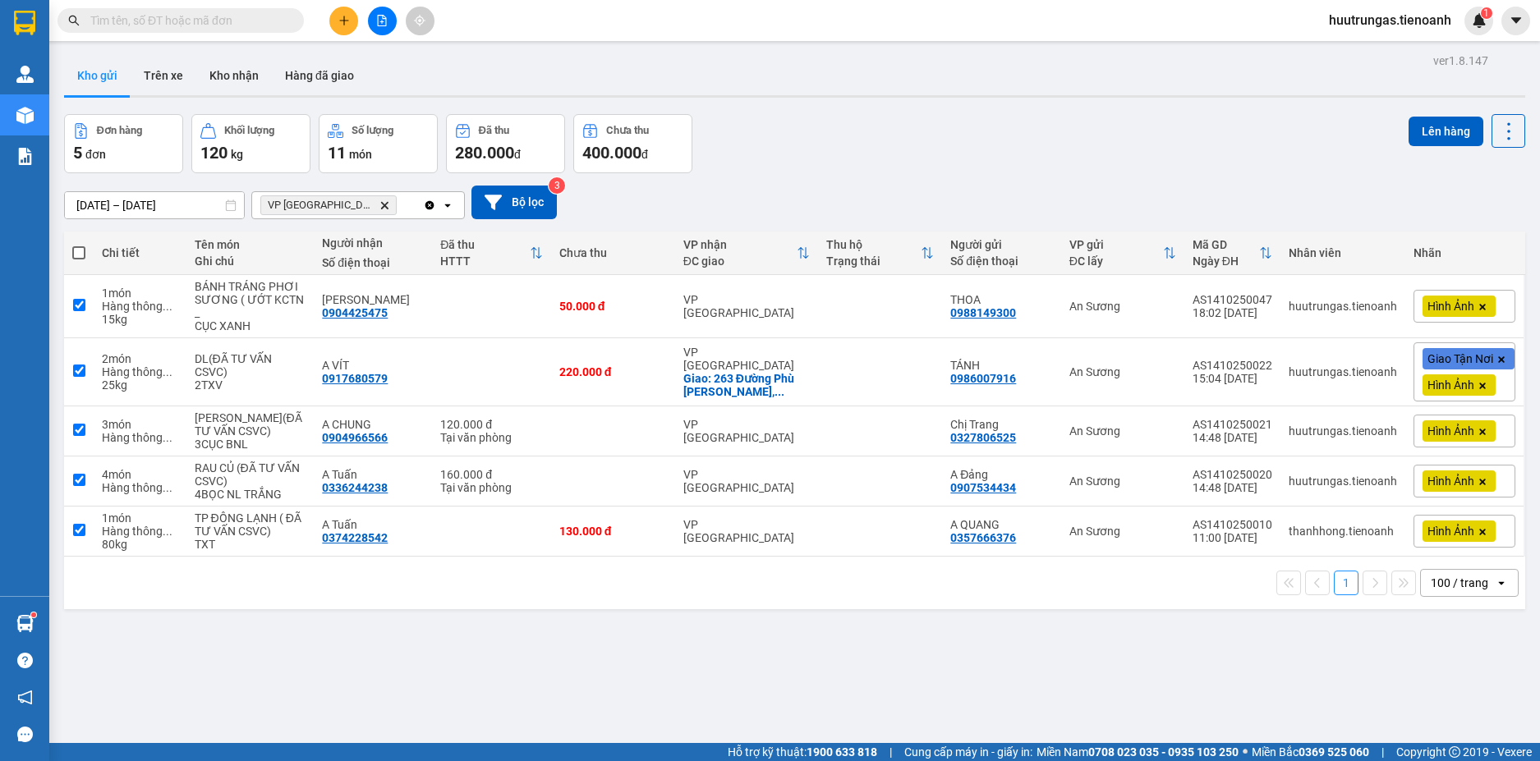
checkbox input "true"
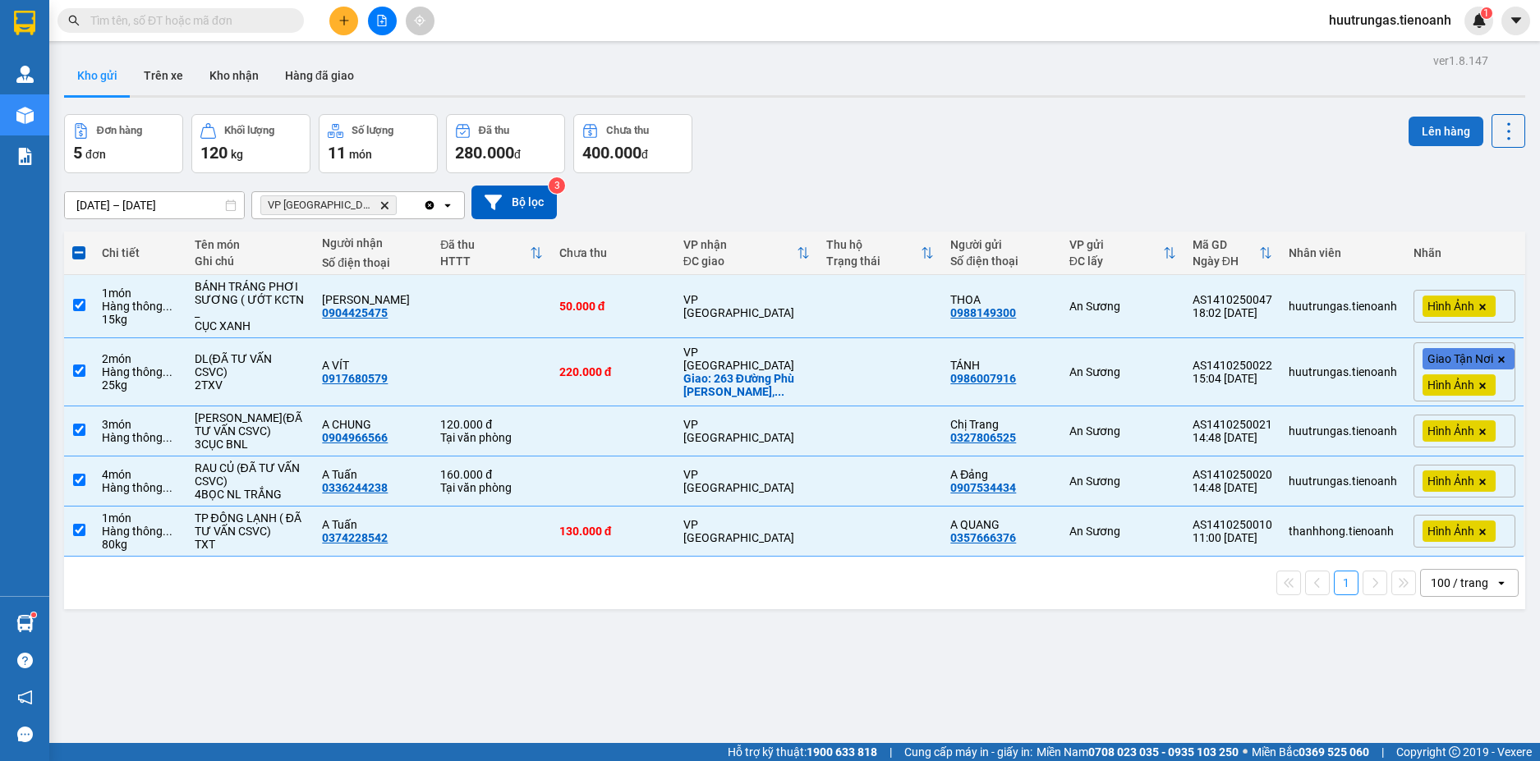
click at [1424, 142] on button "Lên hàng" at bounding box center [1445, 132] width 75 height 30
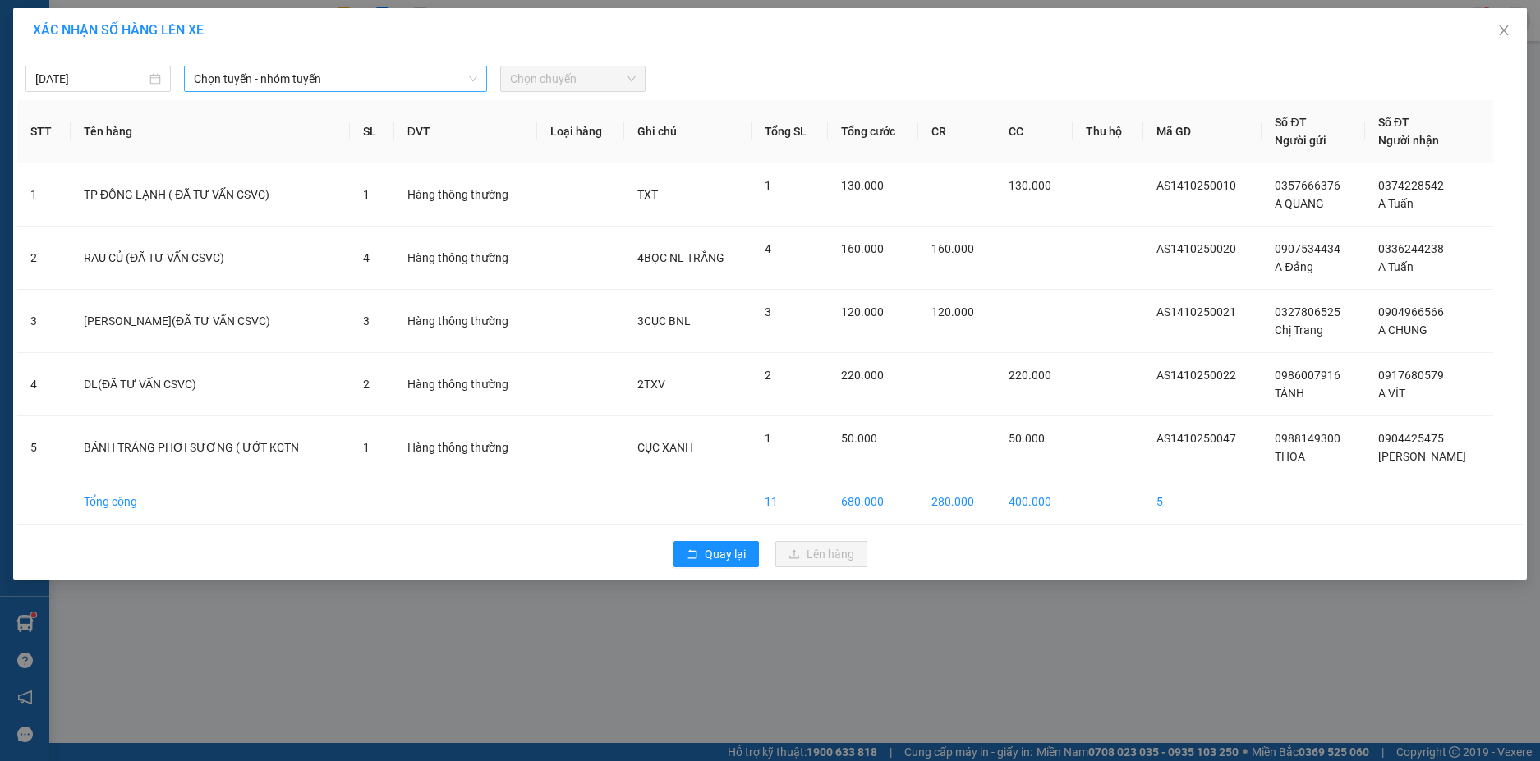
click at [478, 85] on div "Chọn tuyến - nhóm tuyến" at bounding box center [335, 79] width 303 height 26
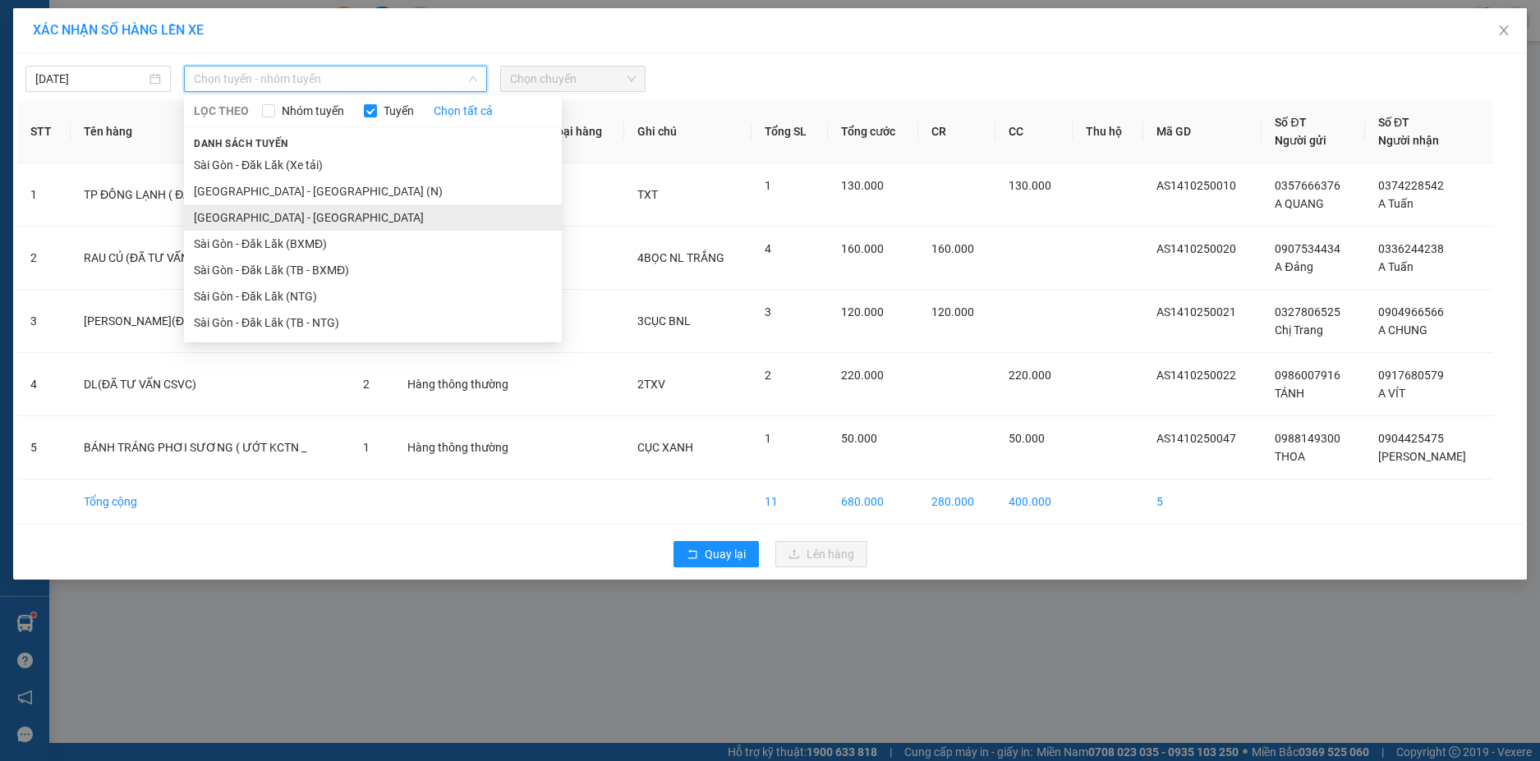
click at [279, 208] on li "Sài Gòn - Đà Lạt" at bounding box center [373, 217] width 378 height 26
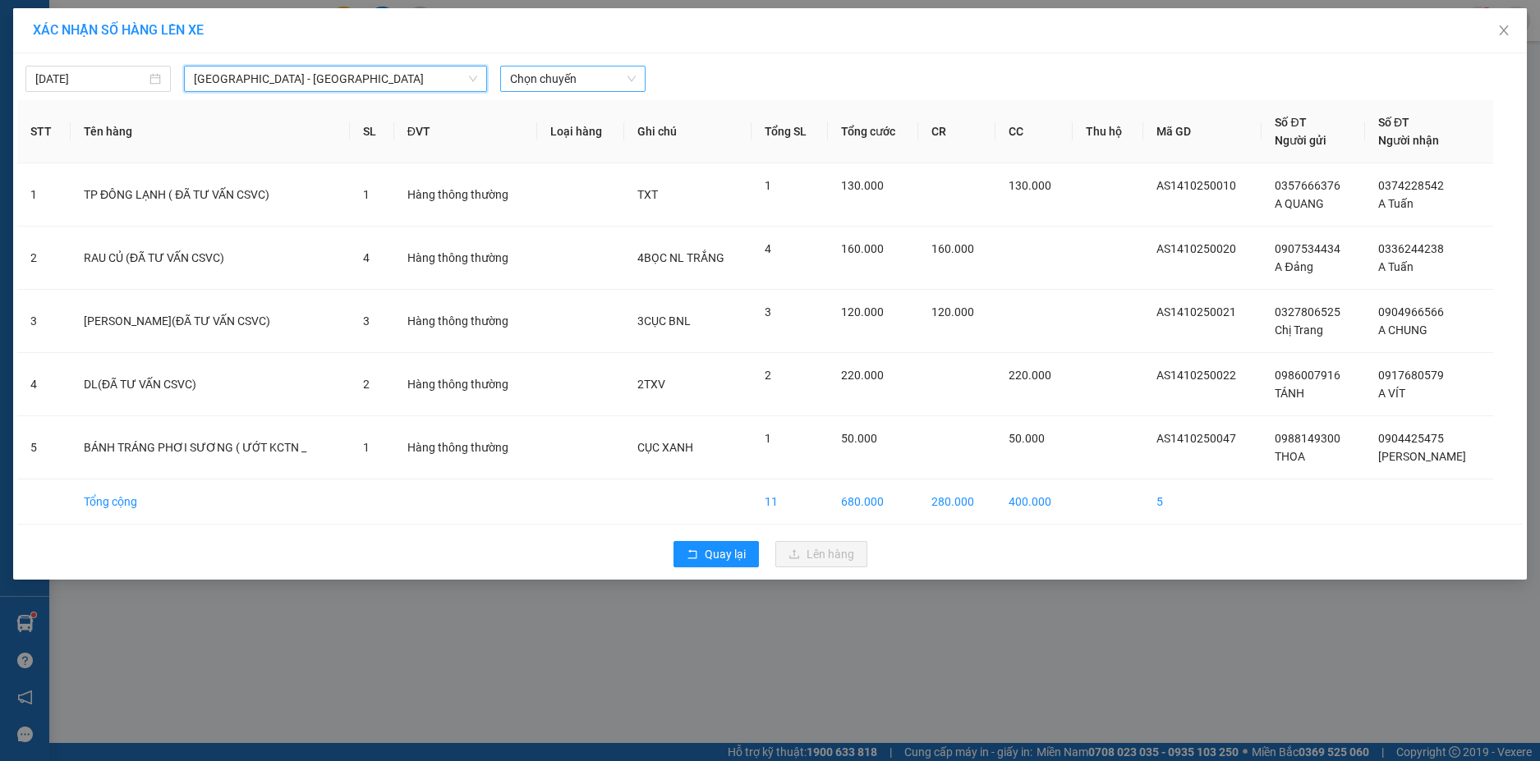
click at [634, 72] on span "Chọn chuyến" at bounding box center [573, 79] width 126 height 25
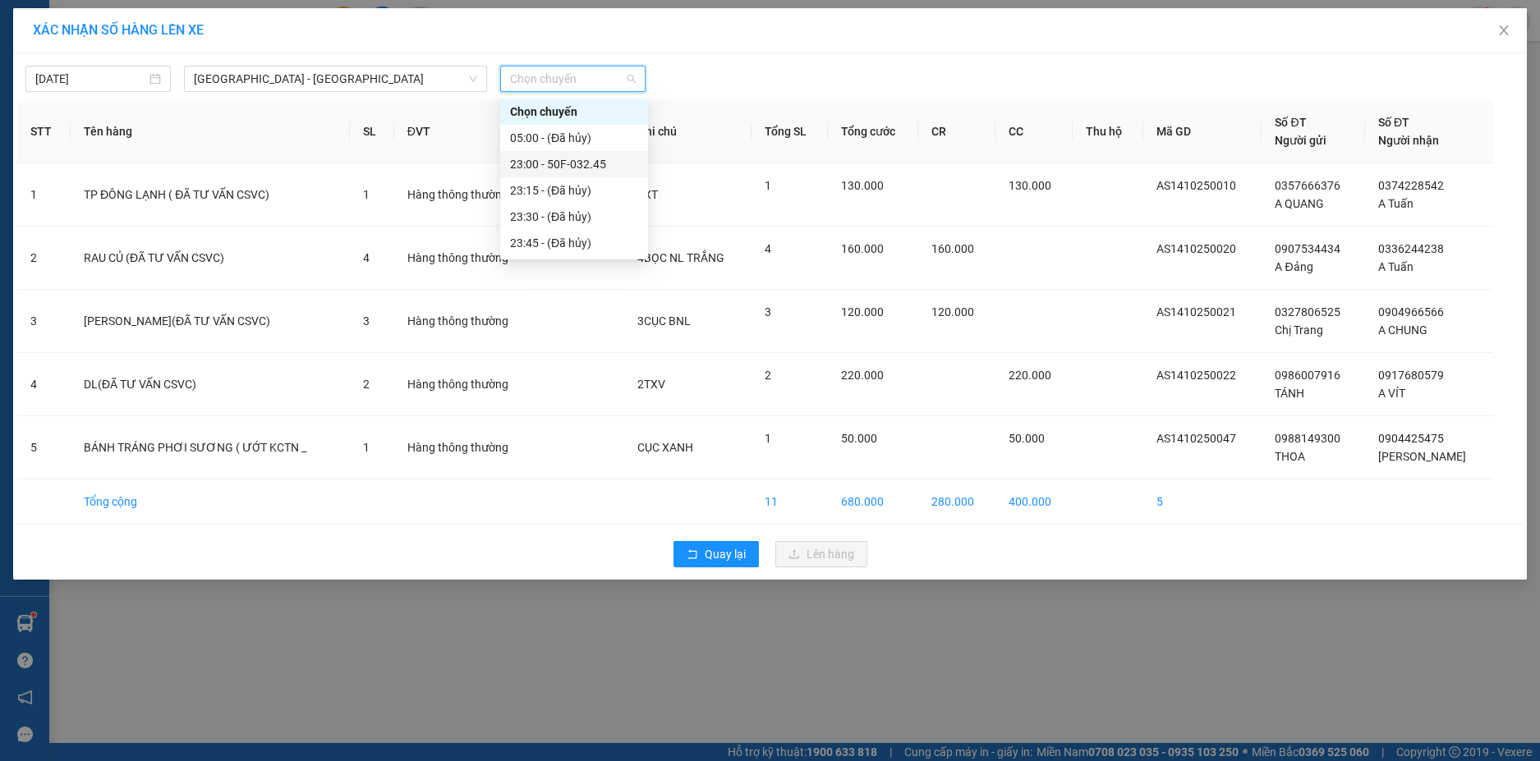
click at [584, 153] on div "23:00 - 50F-032.45" at bounding box center [574, 164] width 148 height 26
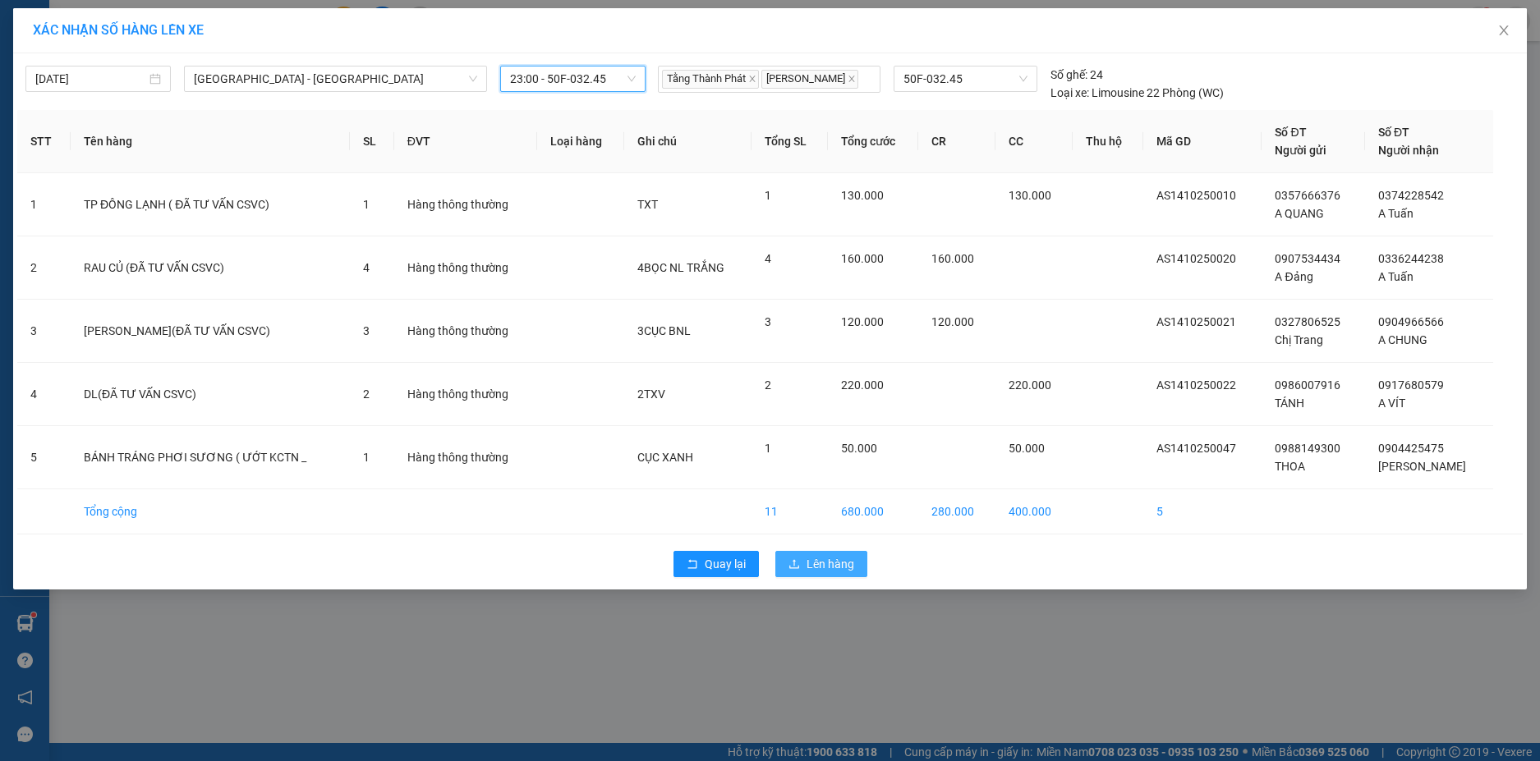
click at [827, 563] on span "Lên hàng" at bounding box center [830, 564] width 48 height 18
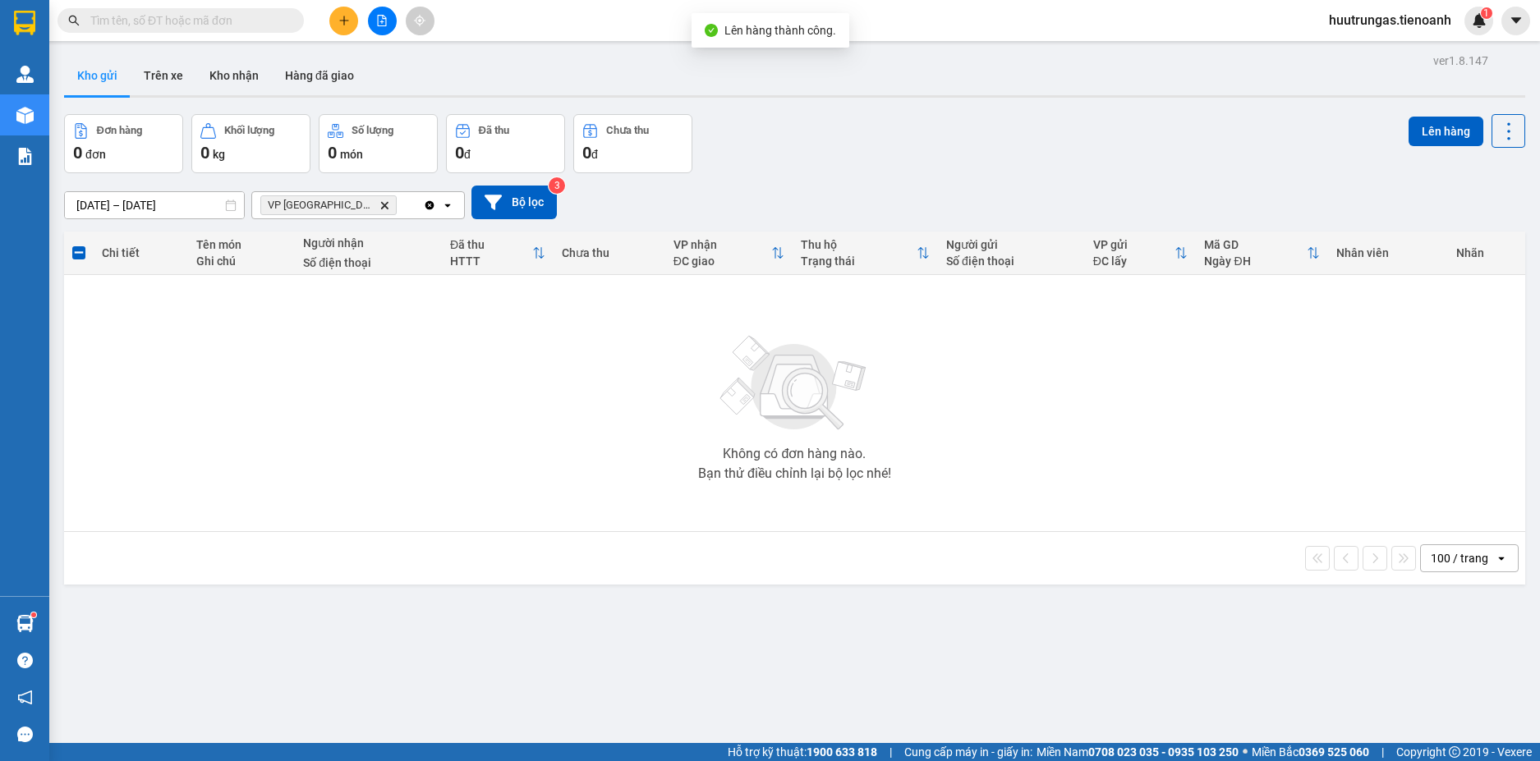
click at [381, 208] on icon "VP Đà Lạt, close by backspace" at bounding box center [384, 204] width 7 height 7
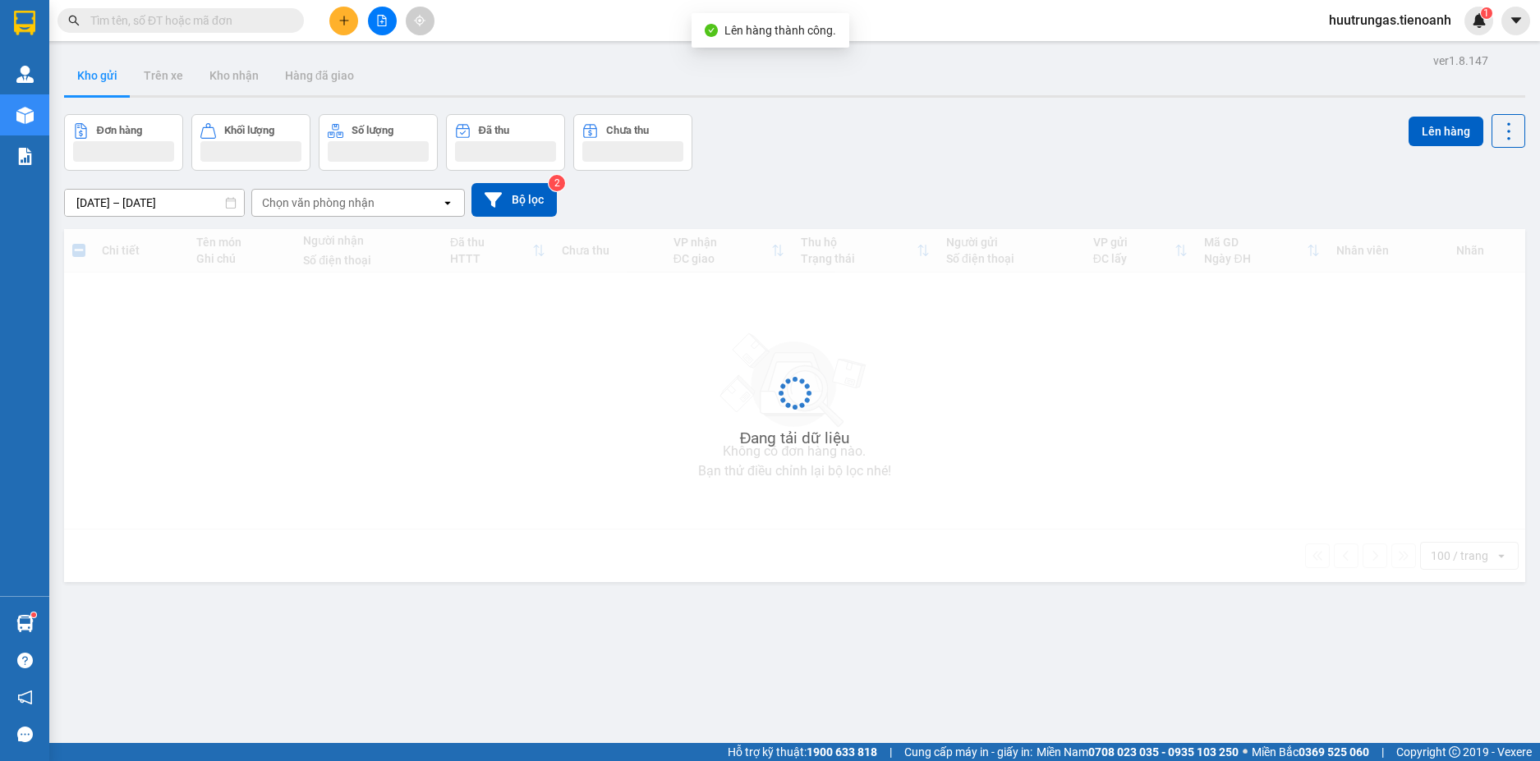
click at [311, 201] on div "Chọn văn phòng nhận" at bounding box center [318, 203] width 113 height 16
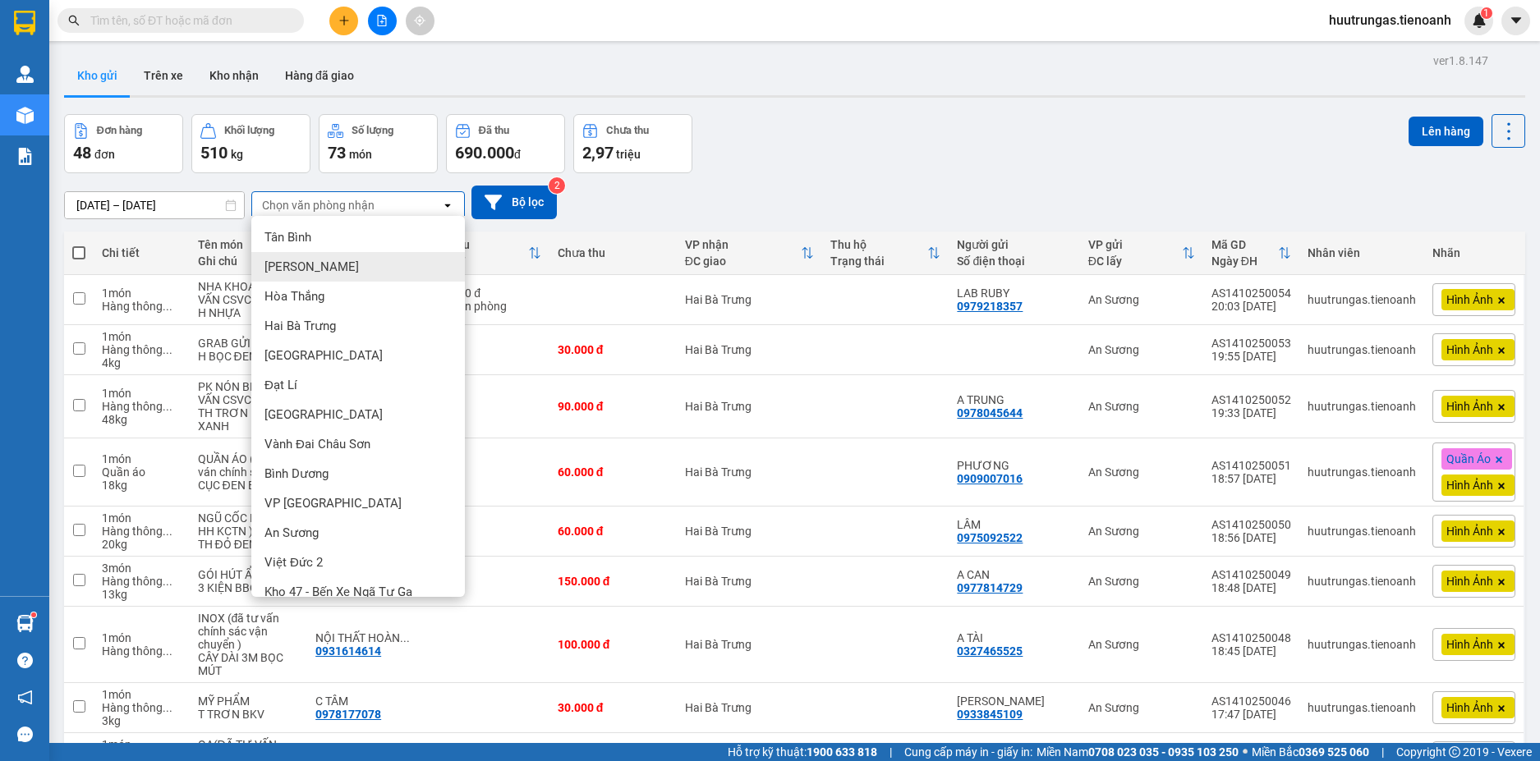
click at [295, 259] on span "Cư Kuin" at bounding box center [311, 267] width 94 height 16
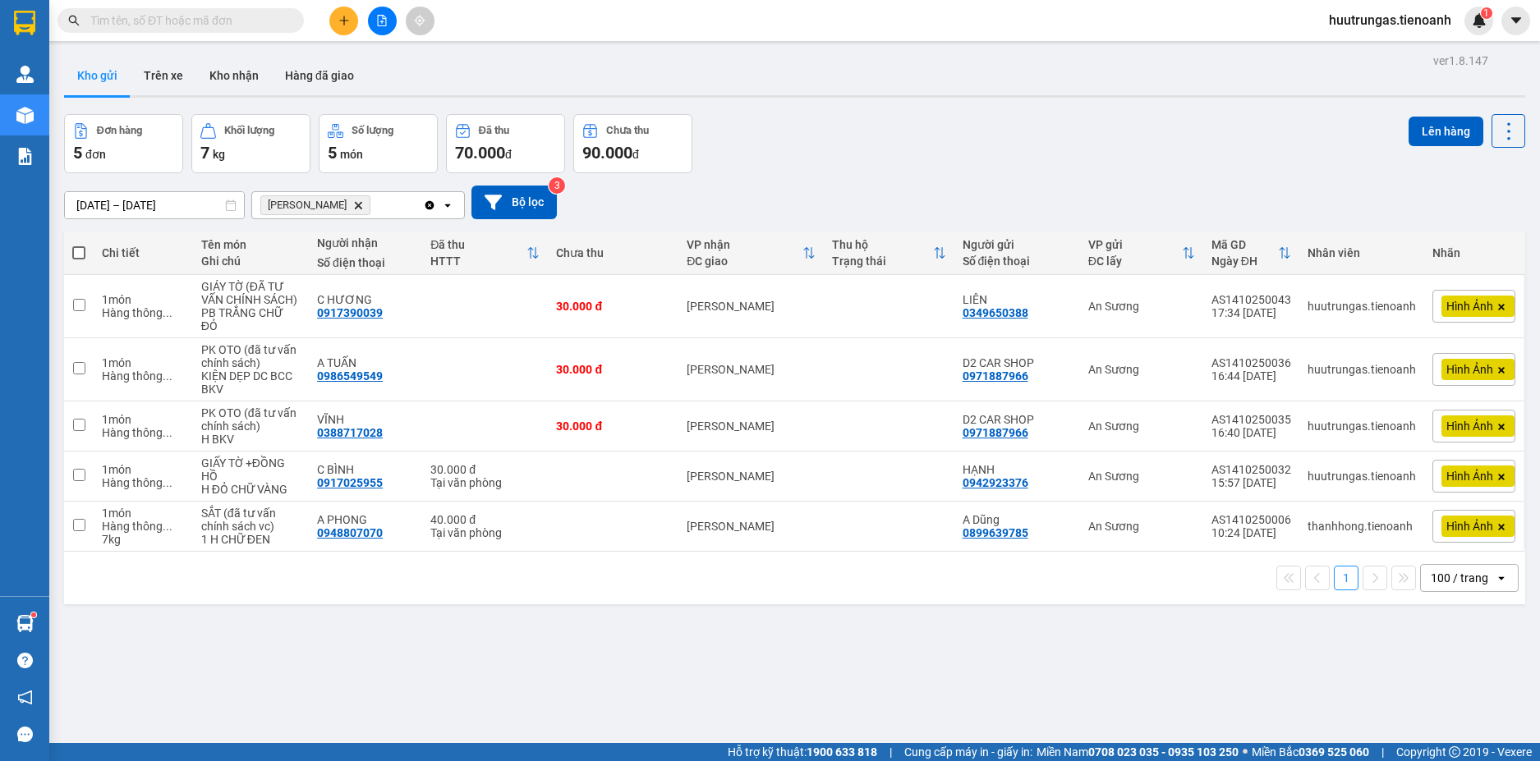
click at [374, 200] on input "Selected Cư Kuin." at bounding box center [375, 205] width 2 height 16
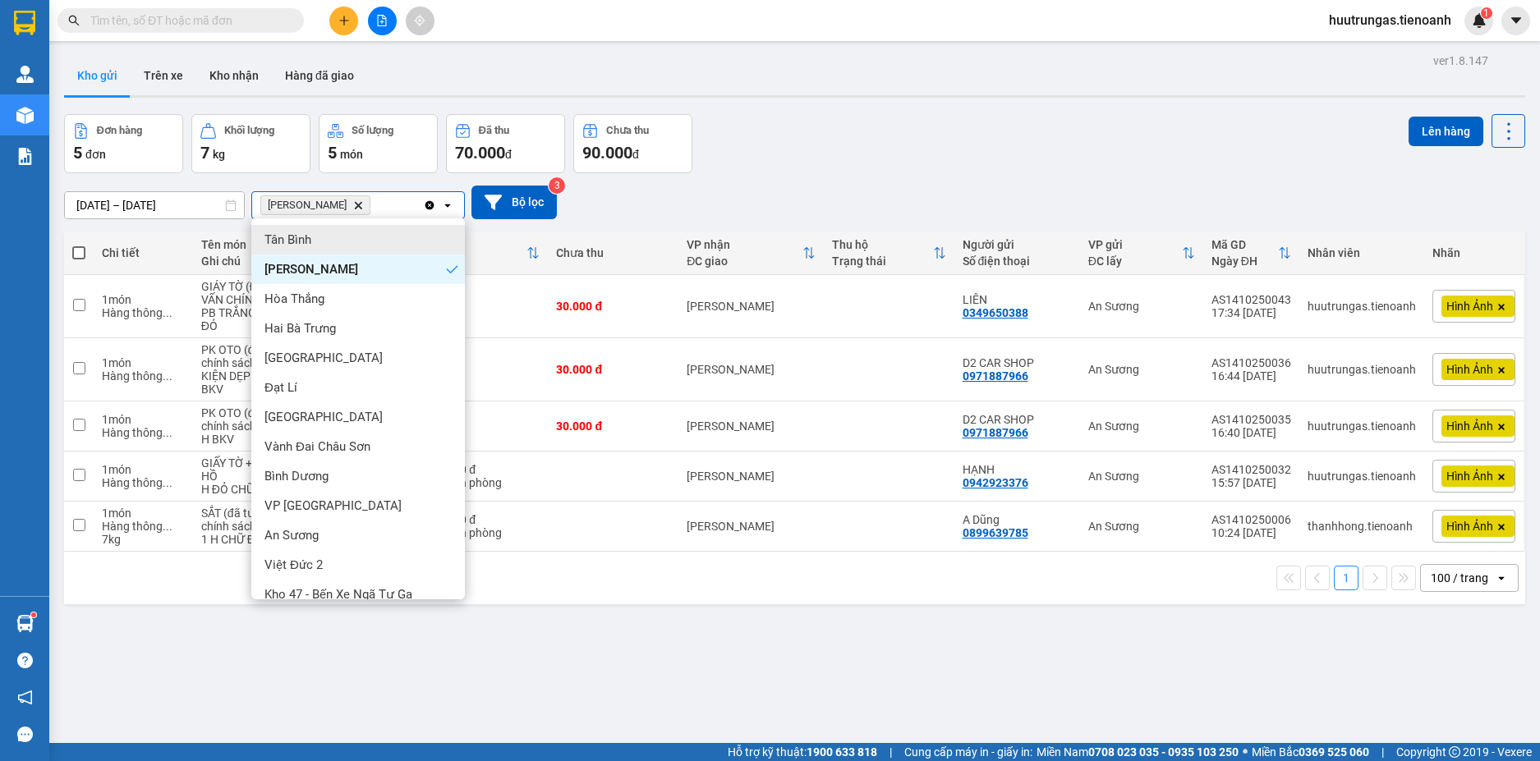
click at [353, 209] on icon "Delete" at bounding box center [358, 205] width 10 height 10
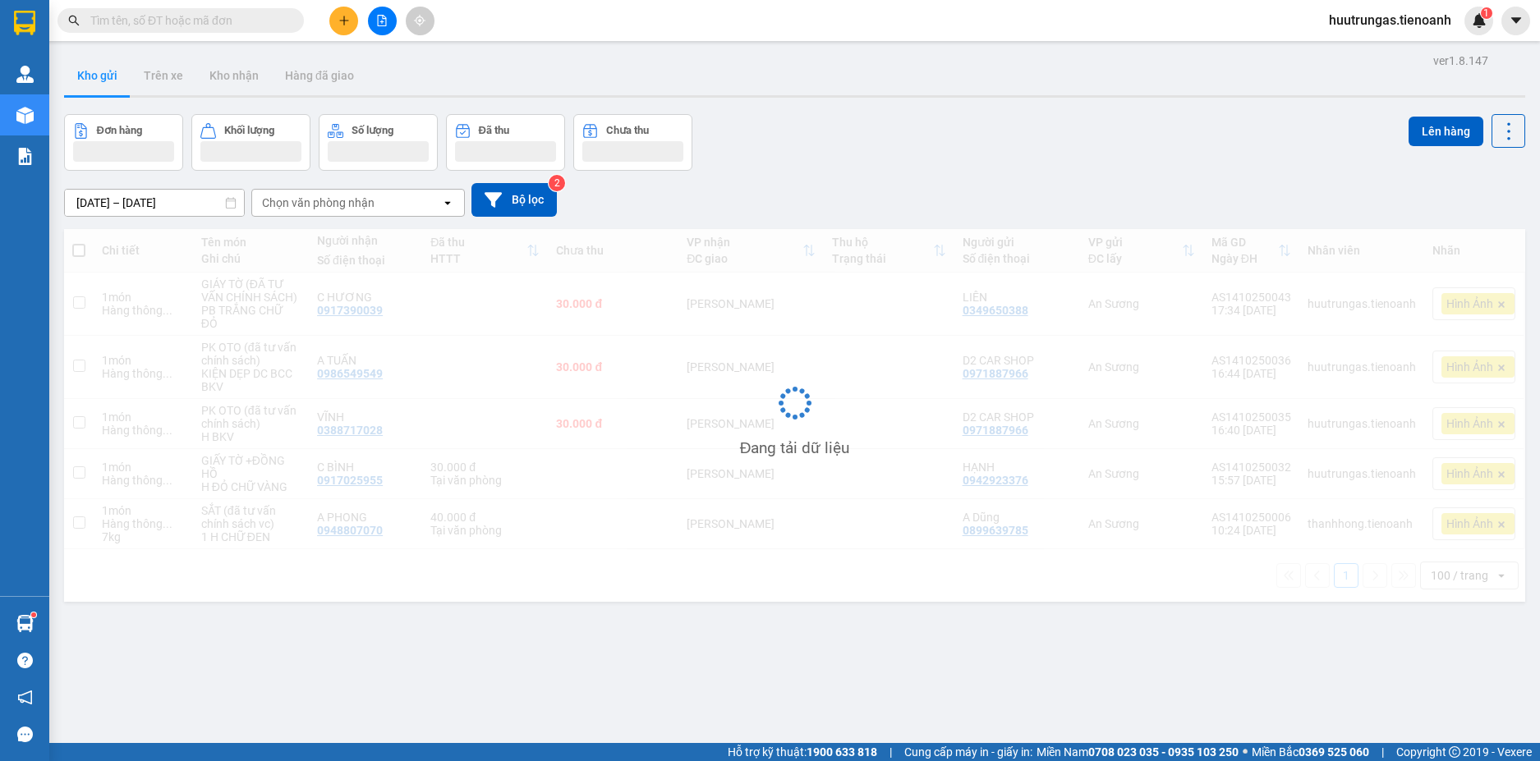
click at [305, 209] on div "Chọn văn phòng nhận" at bounding box center [318, 203] width 113 height 16
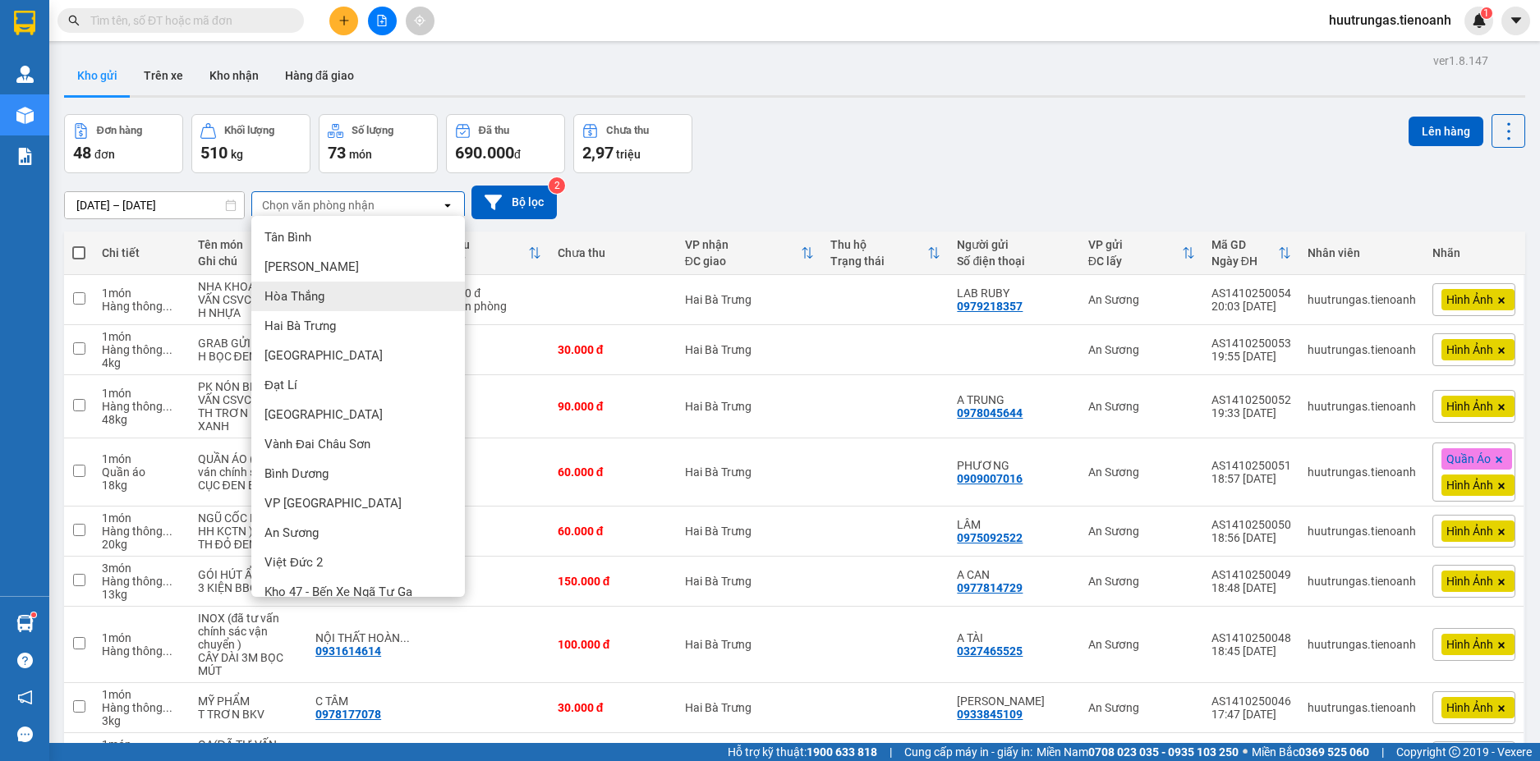
click at [295, 293] on span "Hòa Thắng" at bounding box center [294, 296] width 60 height 16
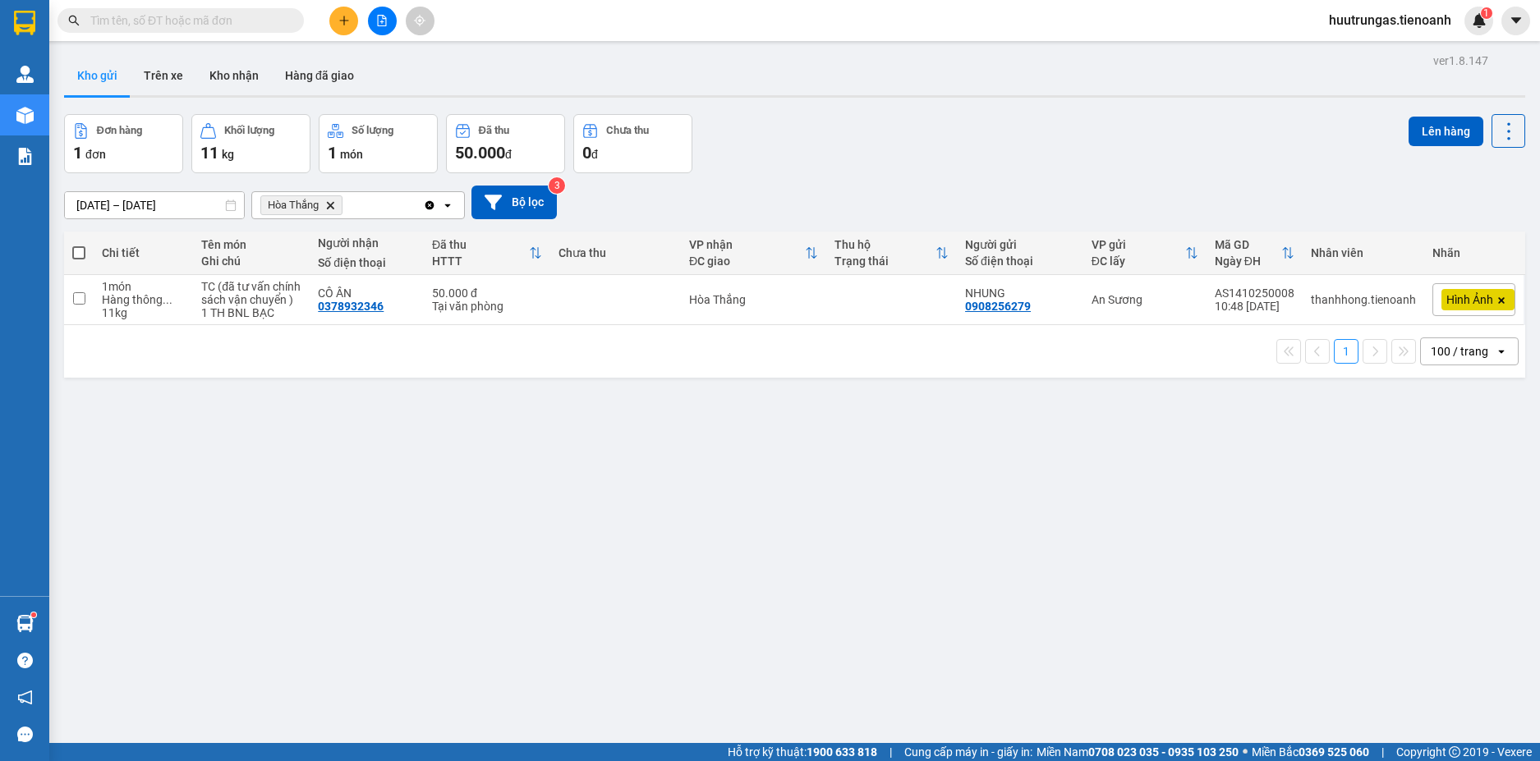
click at [360, 204] on div "Hòa Thắng Delete" at bounding box center [337, 205] width 171 height 26
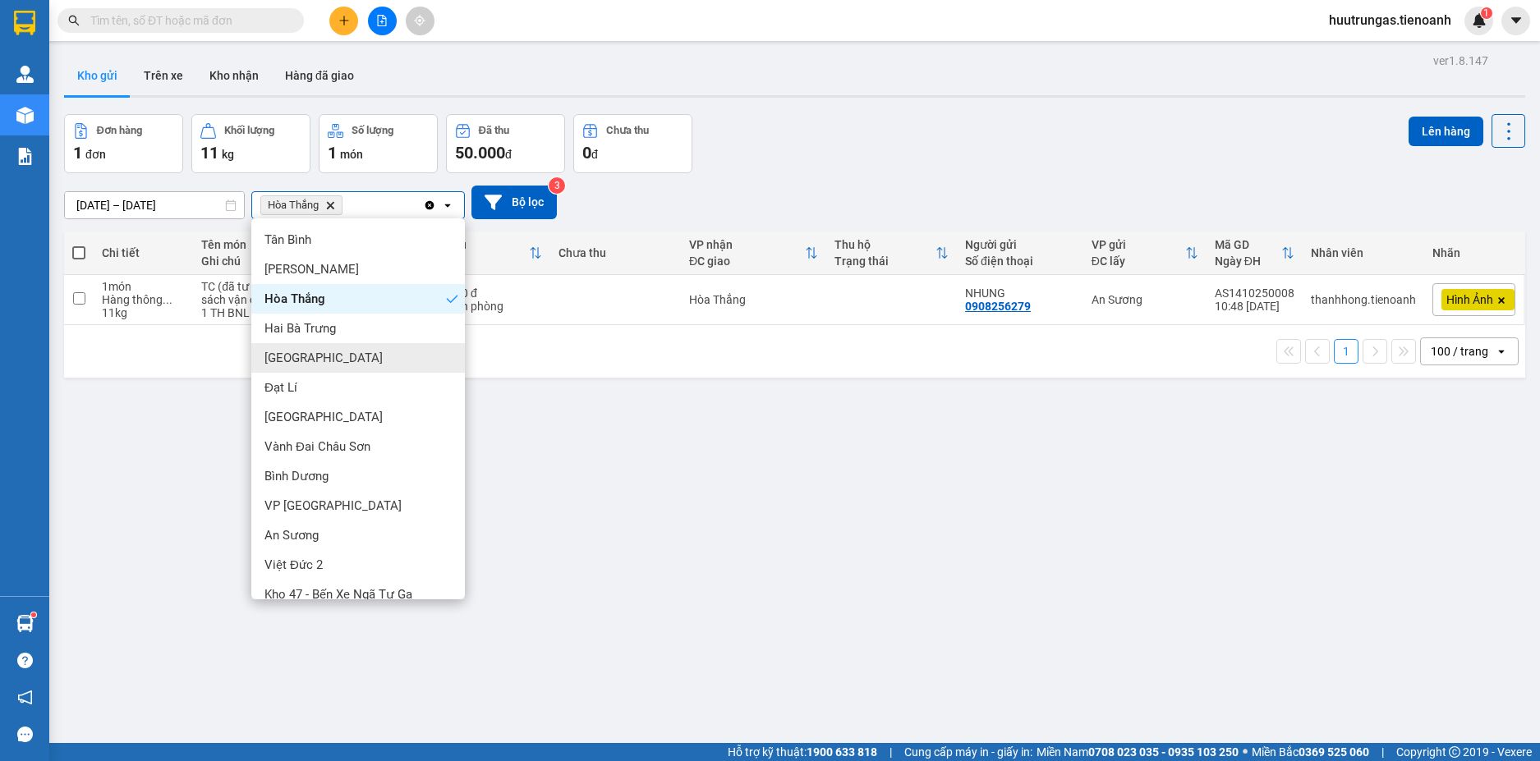
click at [320, 355] on div "[GEOGRAPHIC_DATA]" at bounding box center [358, 358] width 214 height 30
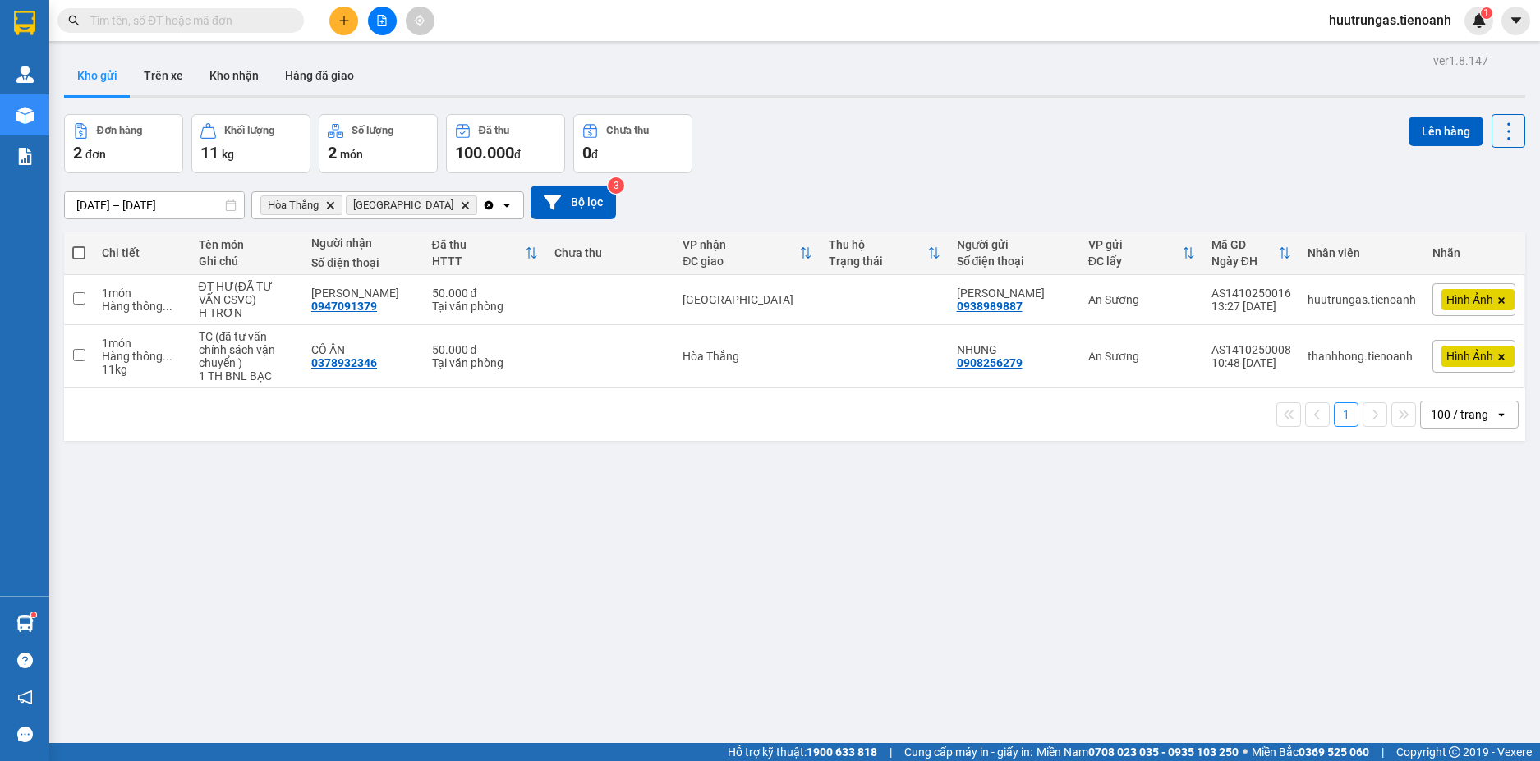
click at [425, 207] on div "Hòa Thắng Delete Hòa Đông Delete" at bounding box center [367, 205] width 230 height 26
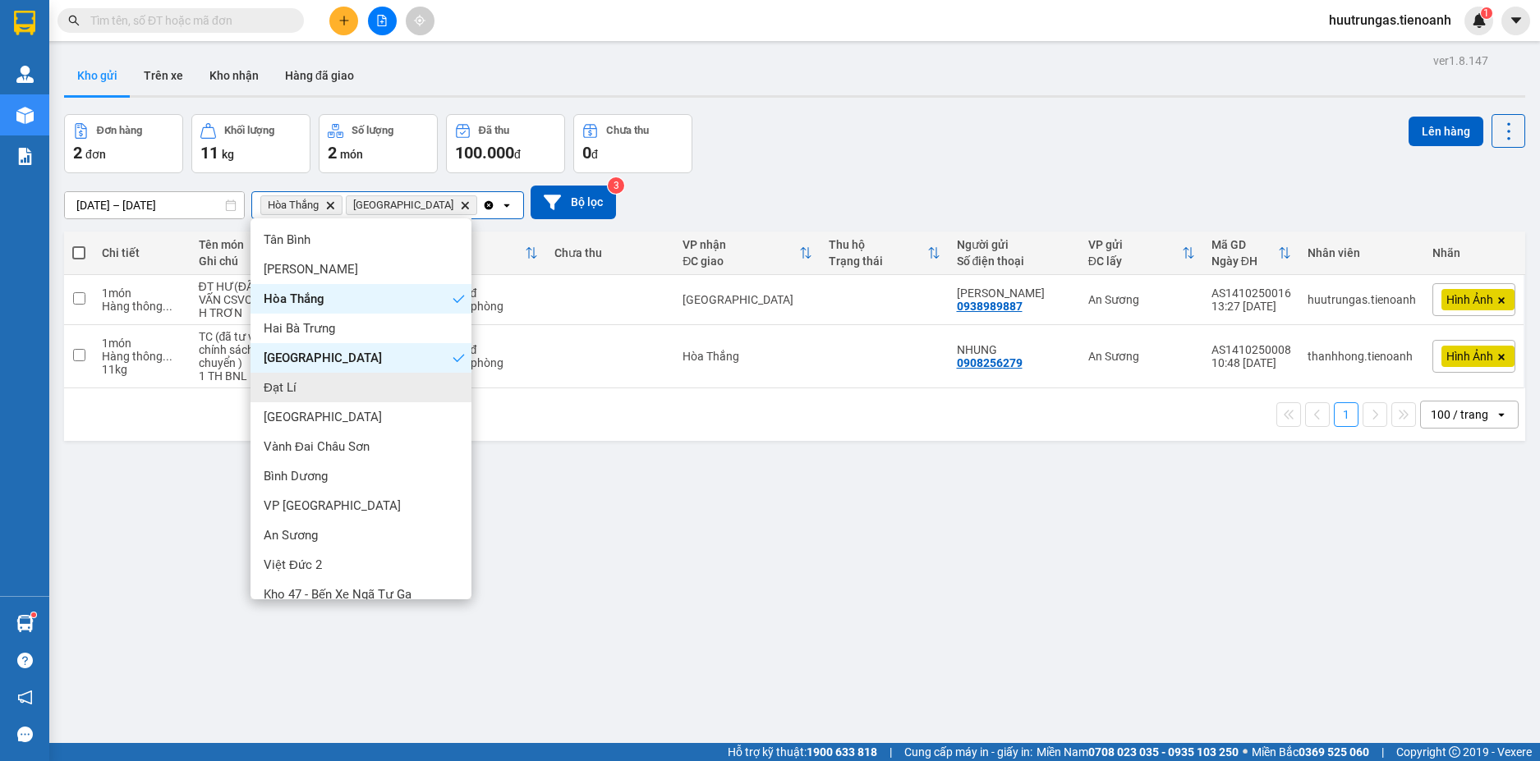
click at [295, 382] on span "Đạt Lí" at bounding box center [280, 387] width 33 height 16
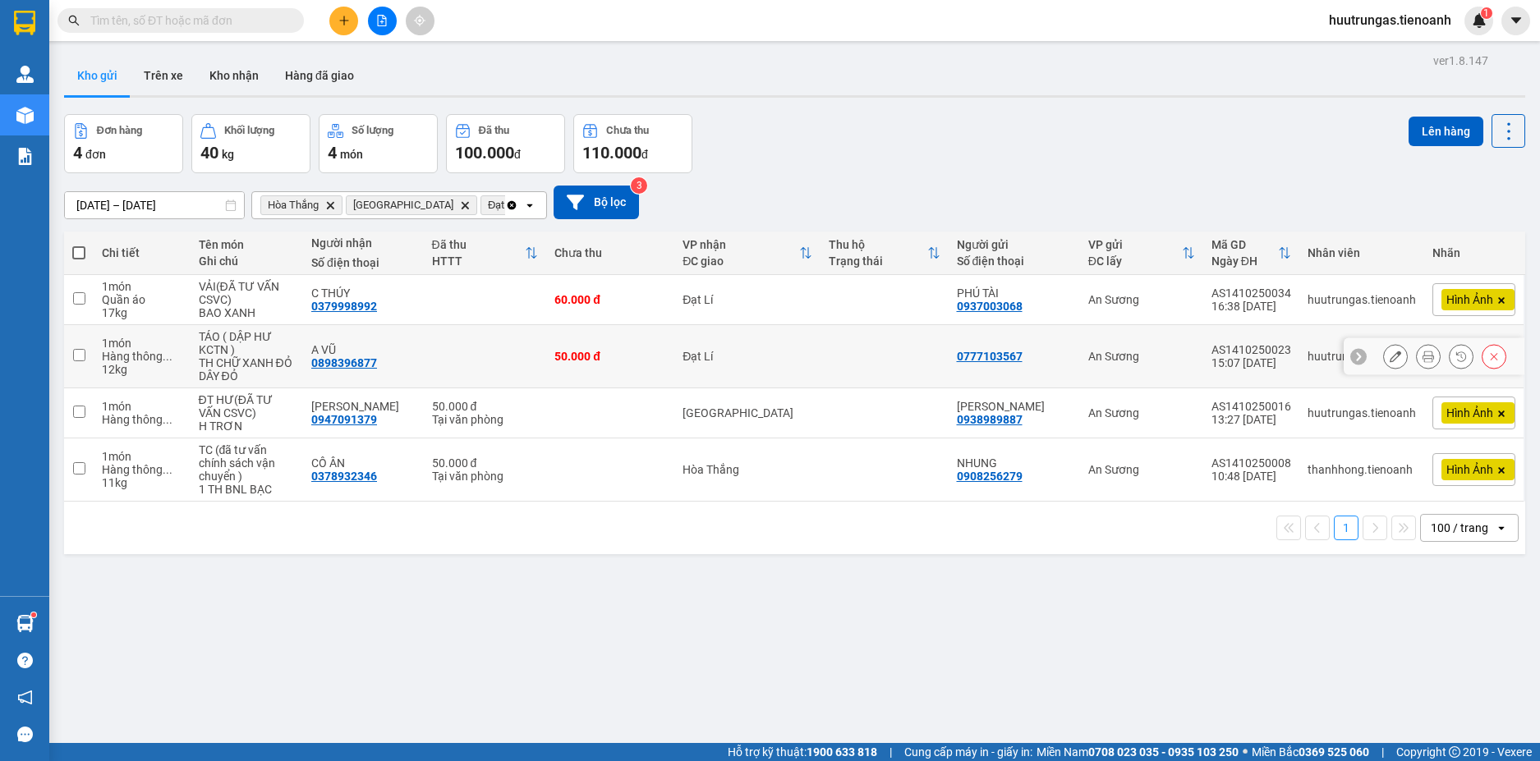
click at [78, 357] on input "checkbox" at bounding box center [79, 355] width 12 height 12
checkbox input "true"
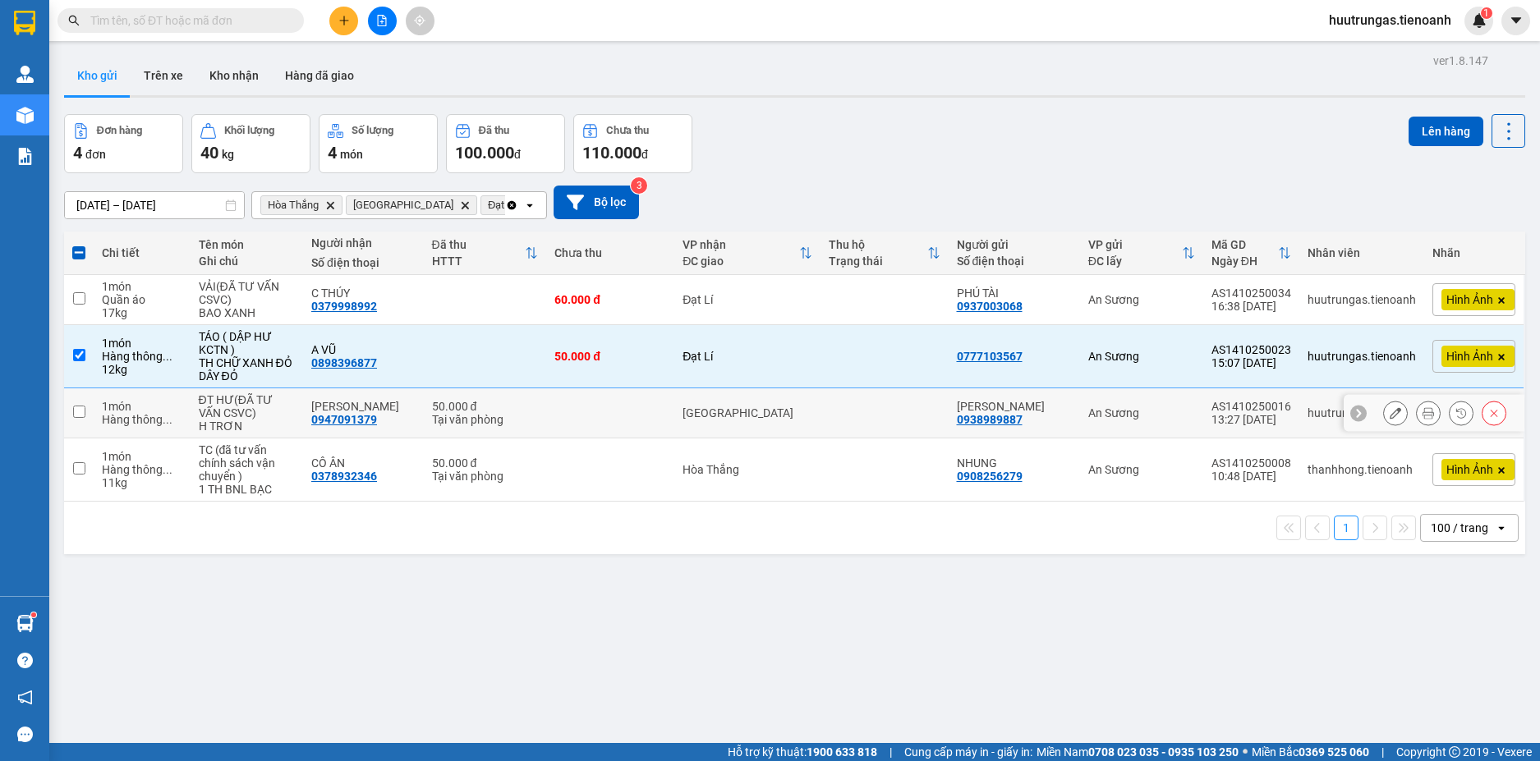
click at [83, 411] on input "checkbox" at bounding box center [79, 412] width 12 height 12
checkbox input "true"
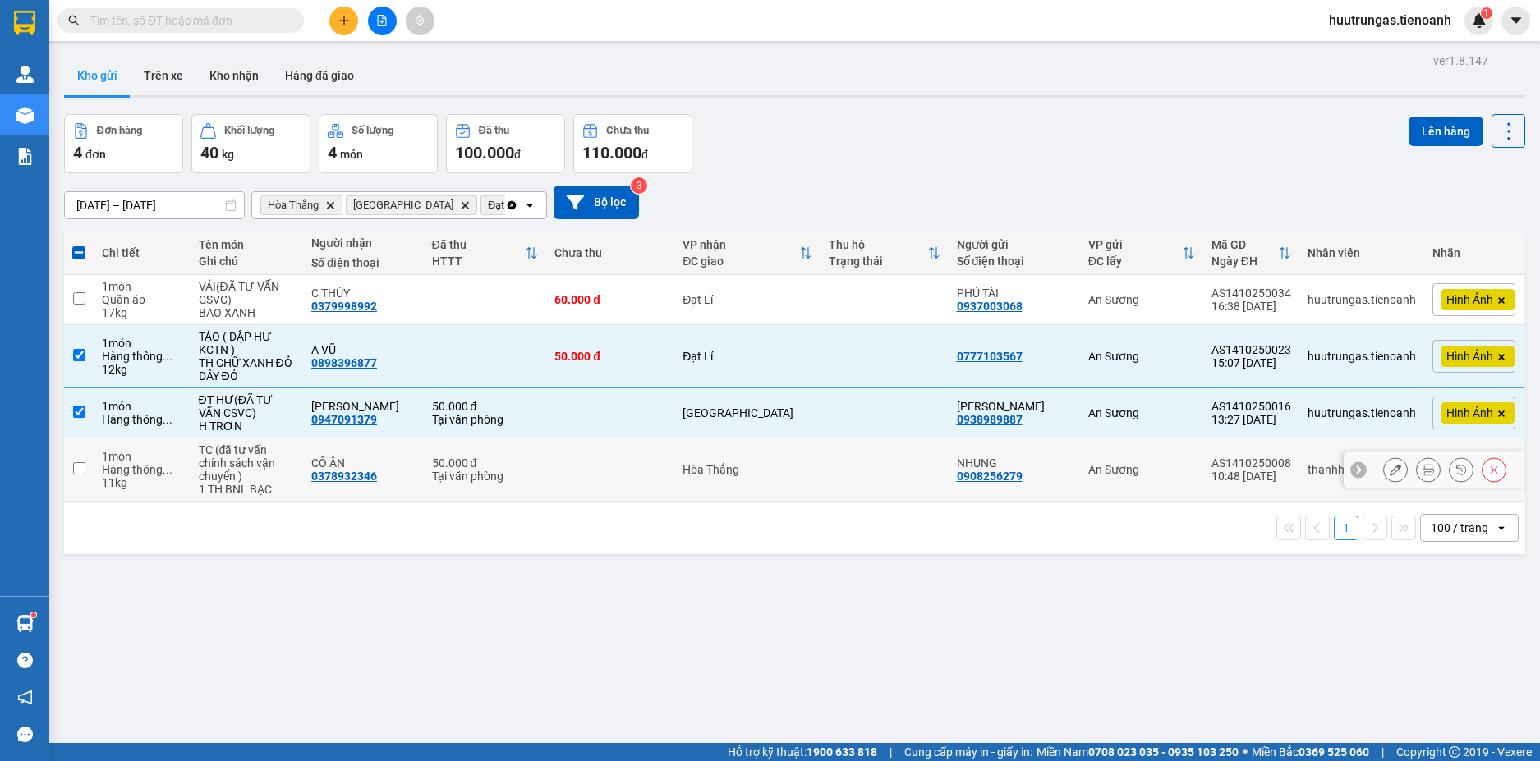
click at [80, 462] on input "checkbox" at bounding box center [79, 468] width 12 height 12
checkbox input "true"
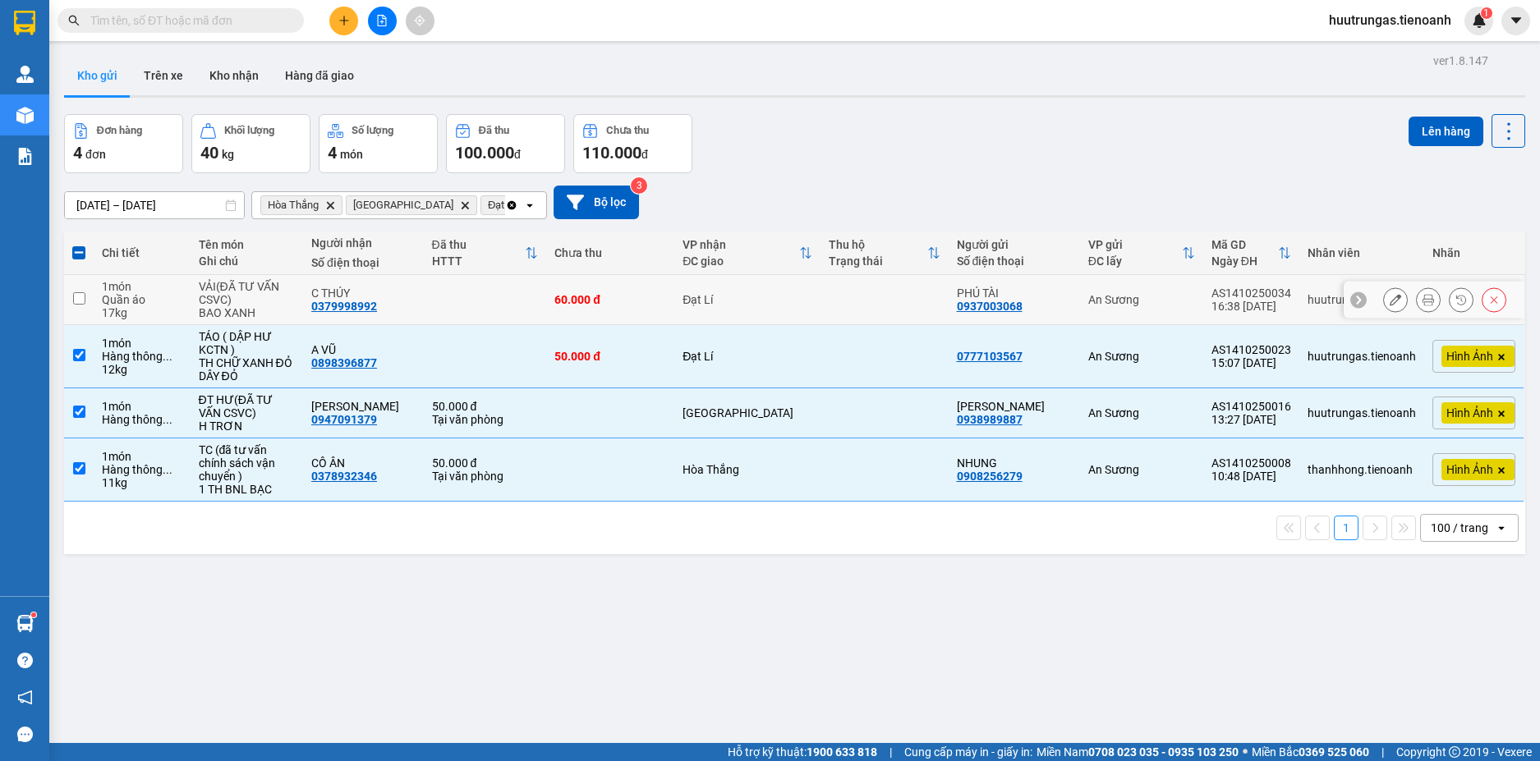
click at [85, 294] on input "checkbox" at bounding box center [79, 298] width 12 height 12
checkbox input "true"
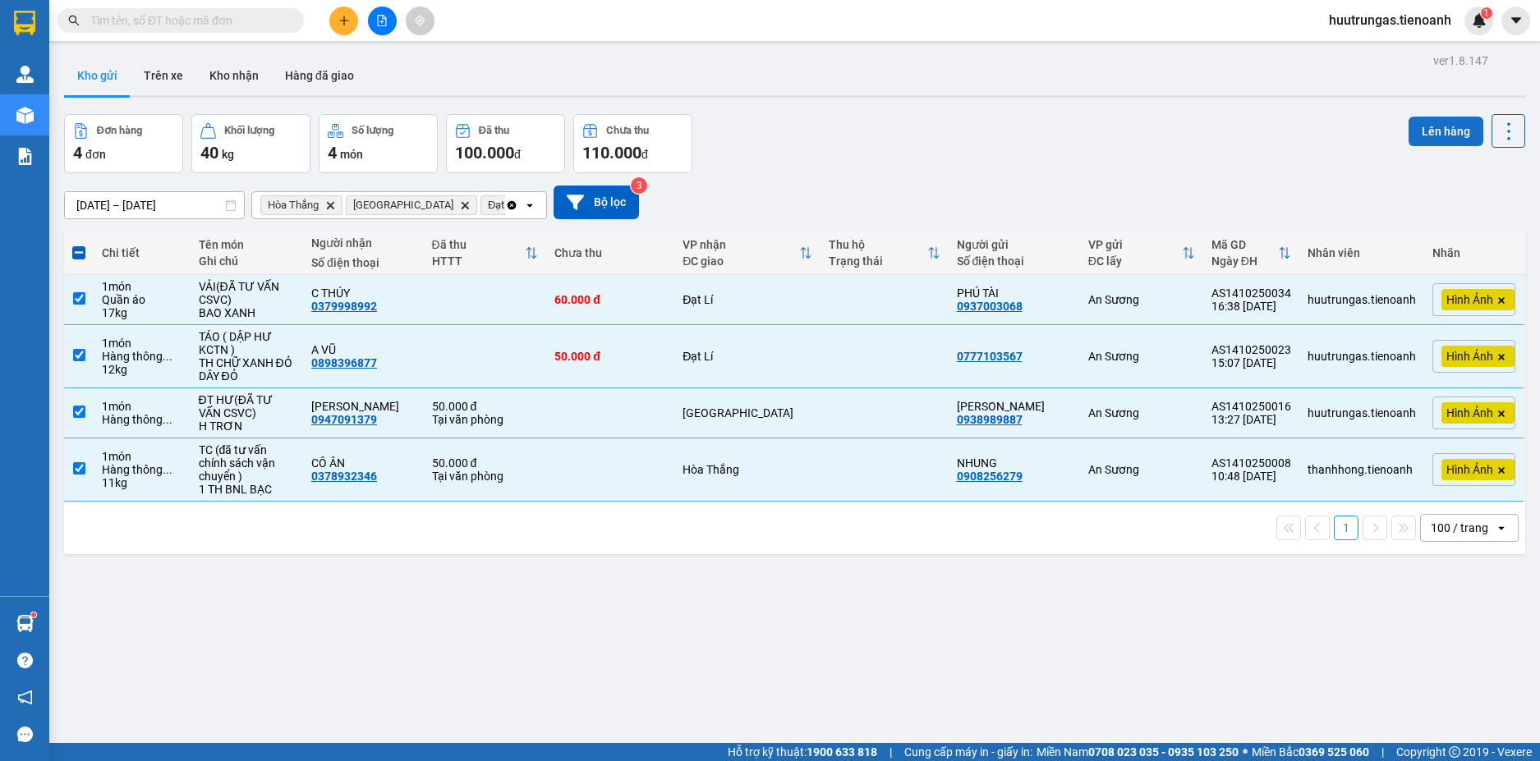
click at [1435, 139] on button "Lên hàng" at bounding box center [1445, 132] width 75 height 30
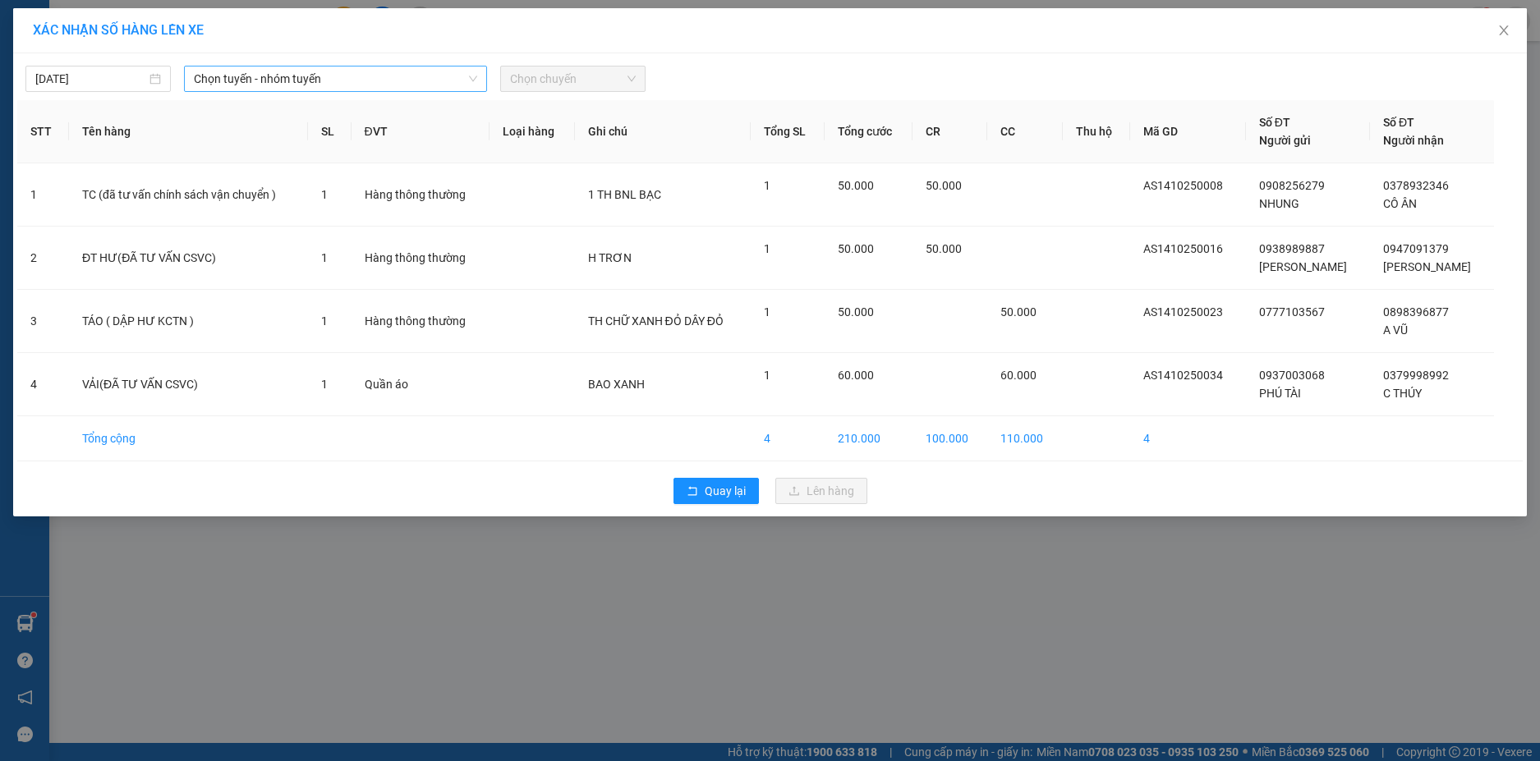
click at [402, 85] on span "Chọn tuyến - nhóm tuyến" at bounding box center [335, 79] width 283 height 25
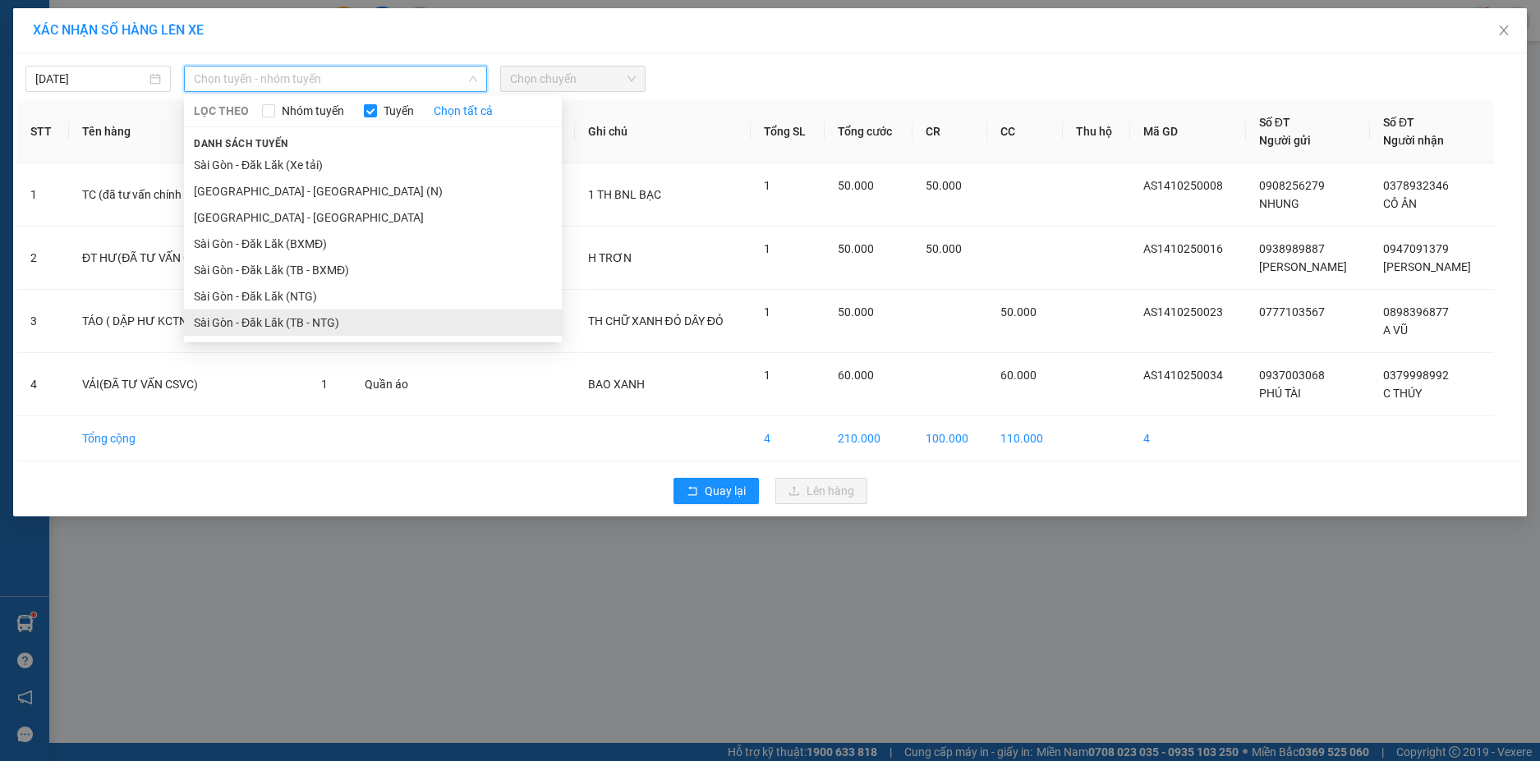
click at [319, 318] on li "Sài Gòn - Đăk Lăk (TB - NTG)" at bounding box center [373, 323] width 378 height 26
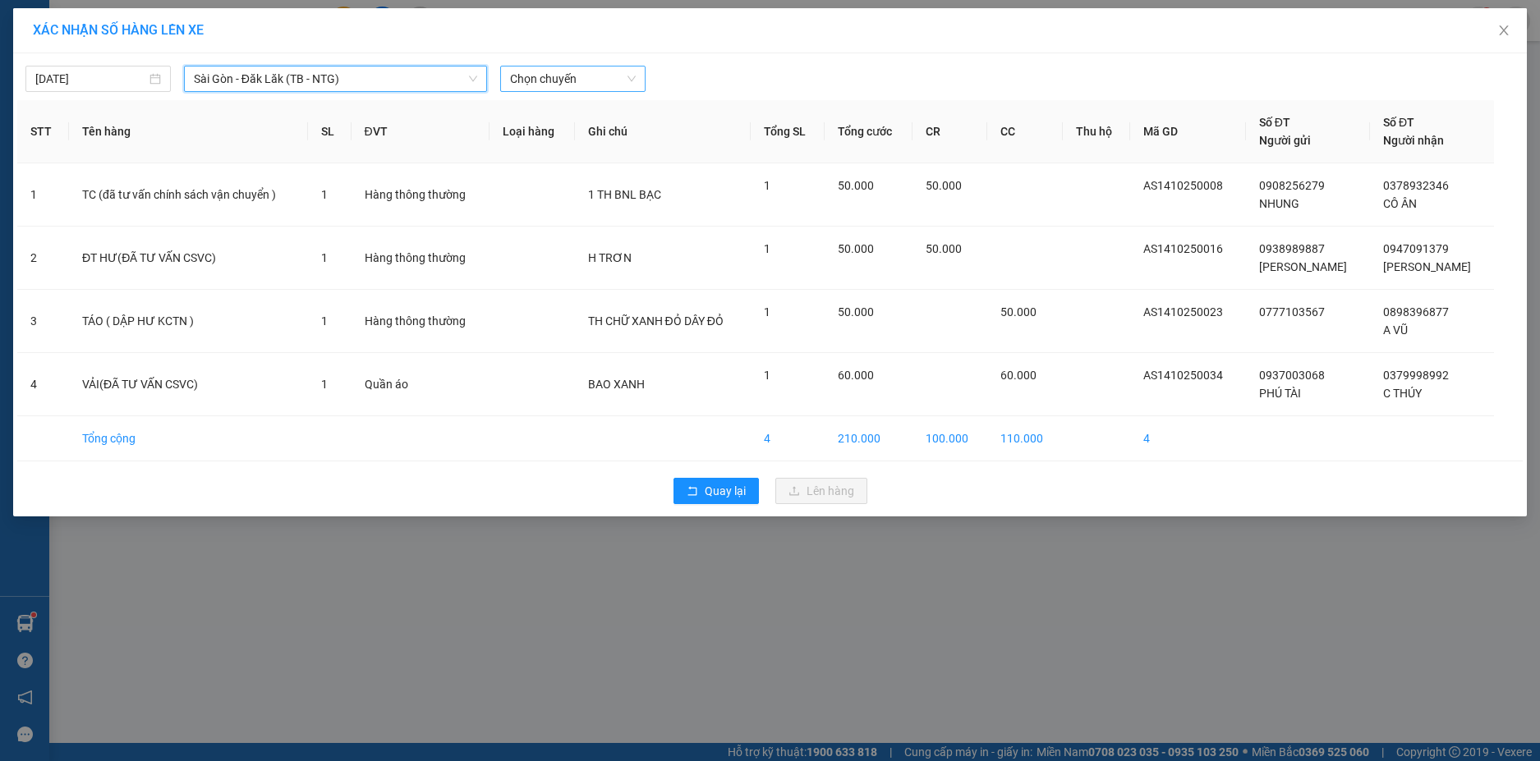
click at [599, 79] on span "Chọn chuyến" at bounding box center [573, 79] width 126 height 25
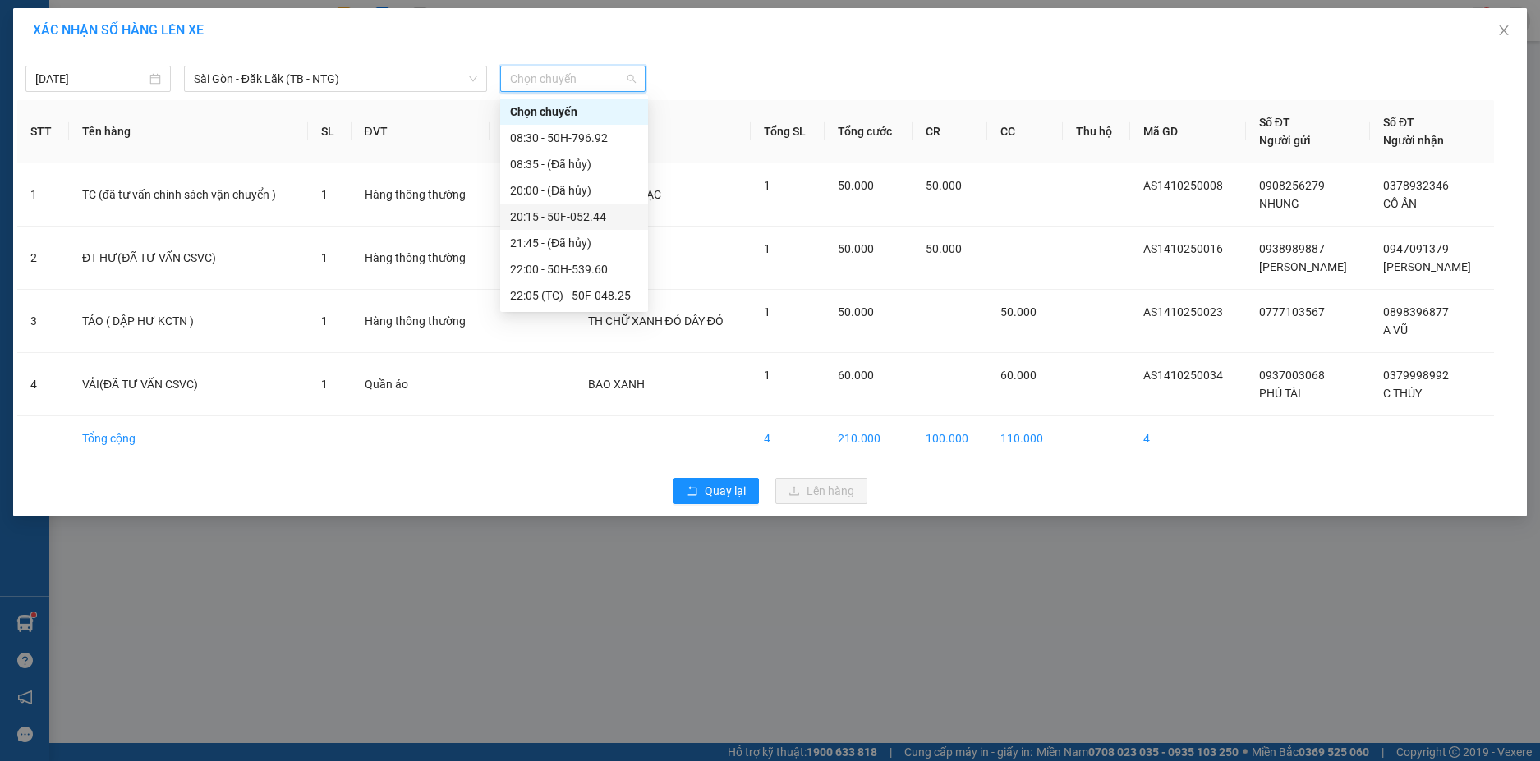
click at [578, 213] on div "20:15 - 50F-052.44" at bounding box center [574, 217] width 128 height 18
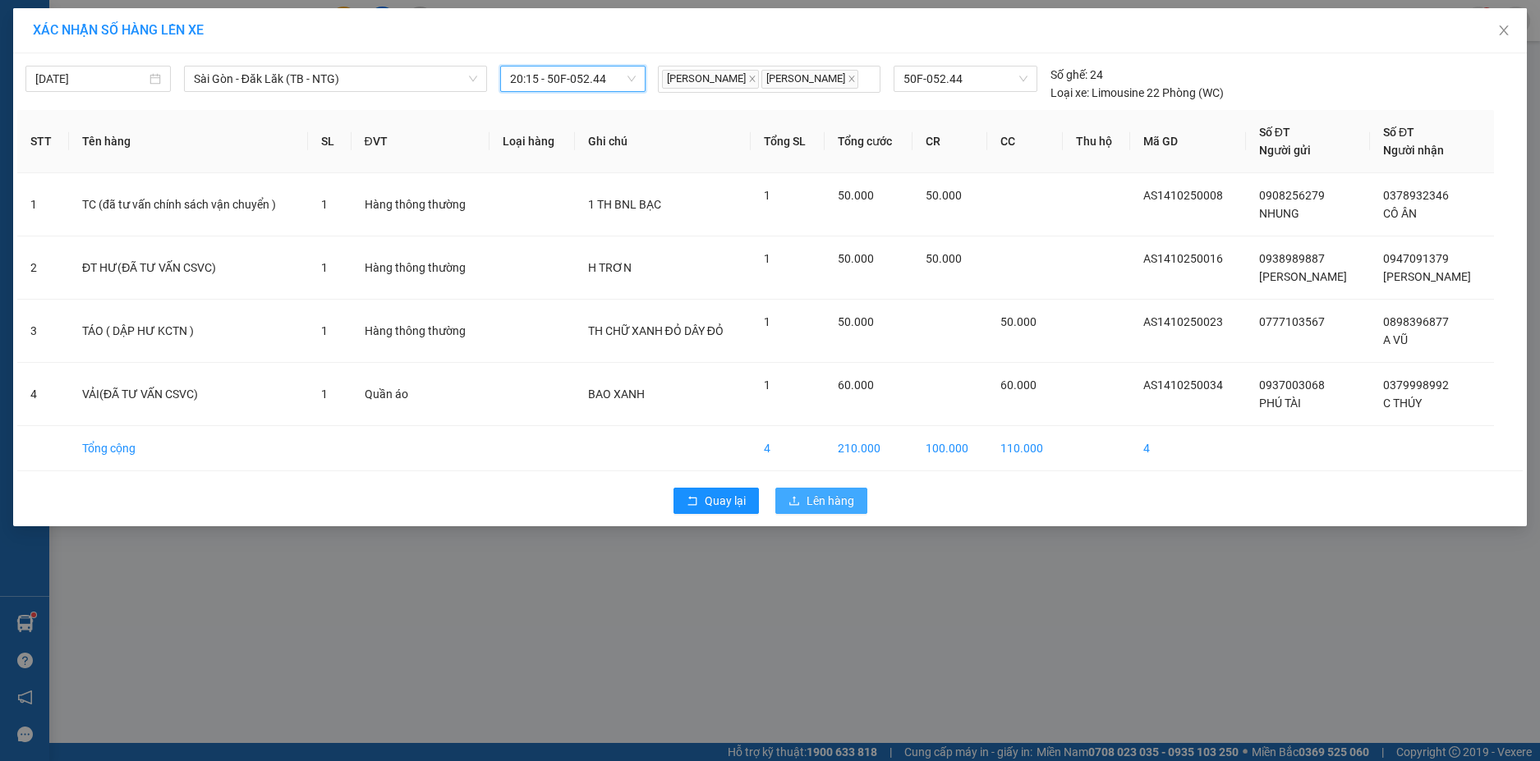
click at [829, 507] on span "Lên hàng" at bounding box center [830, 501] width 48 height 18
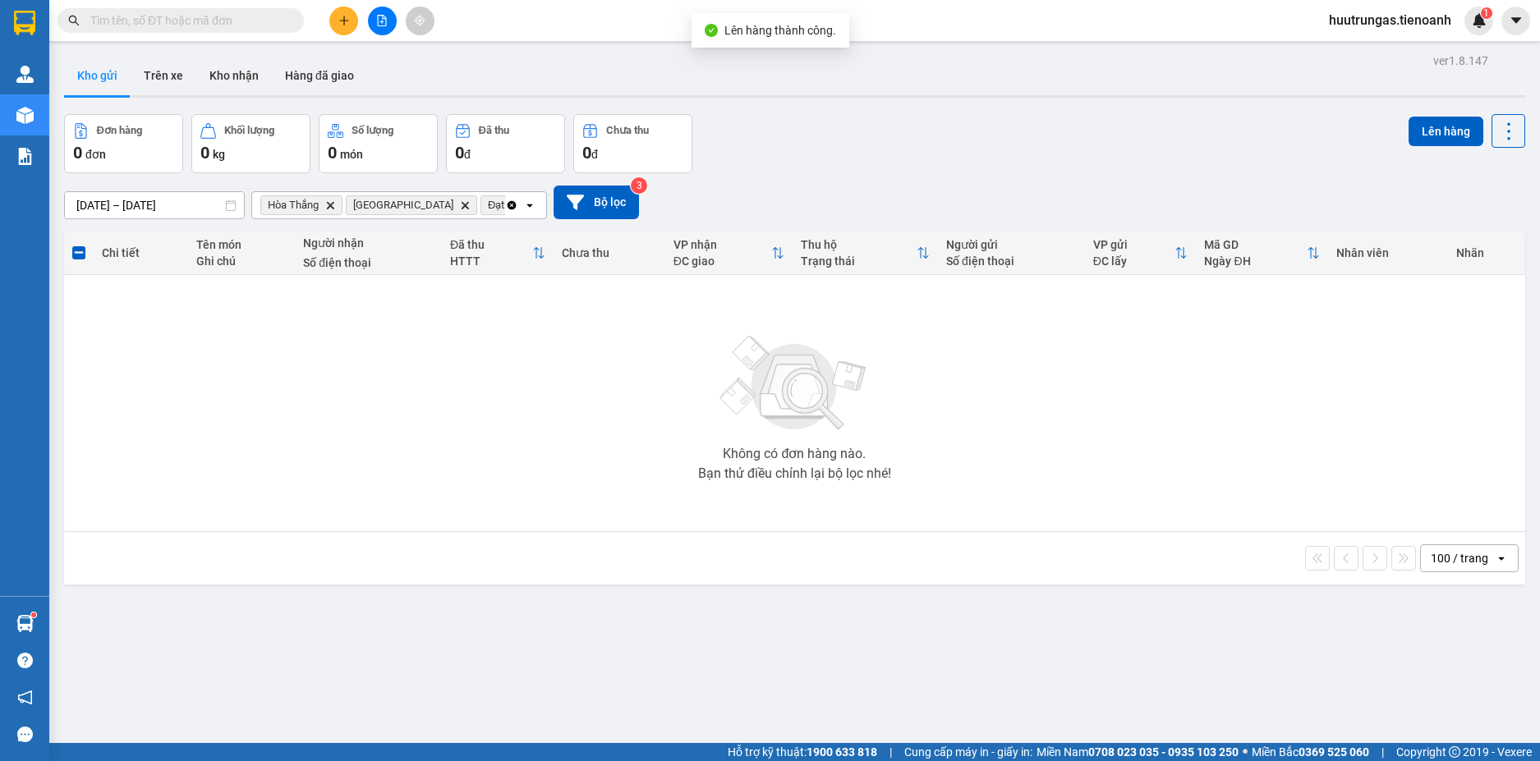
click at [507, 209] on icon "Clear all" at bounding box center [511, 204] width 9 height 9
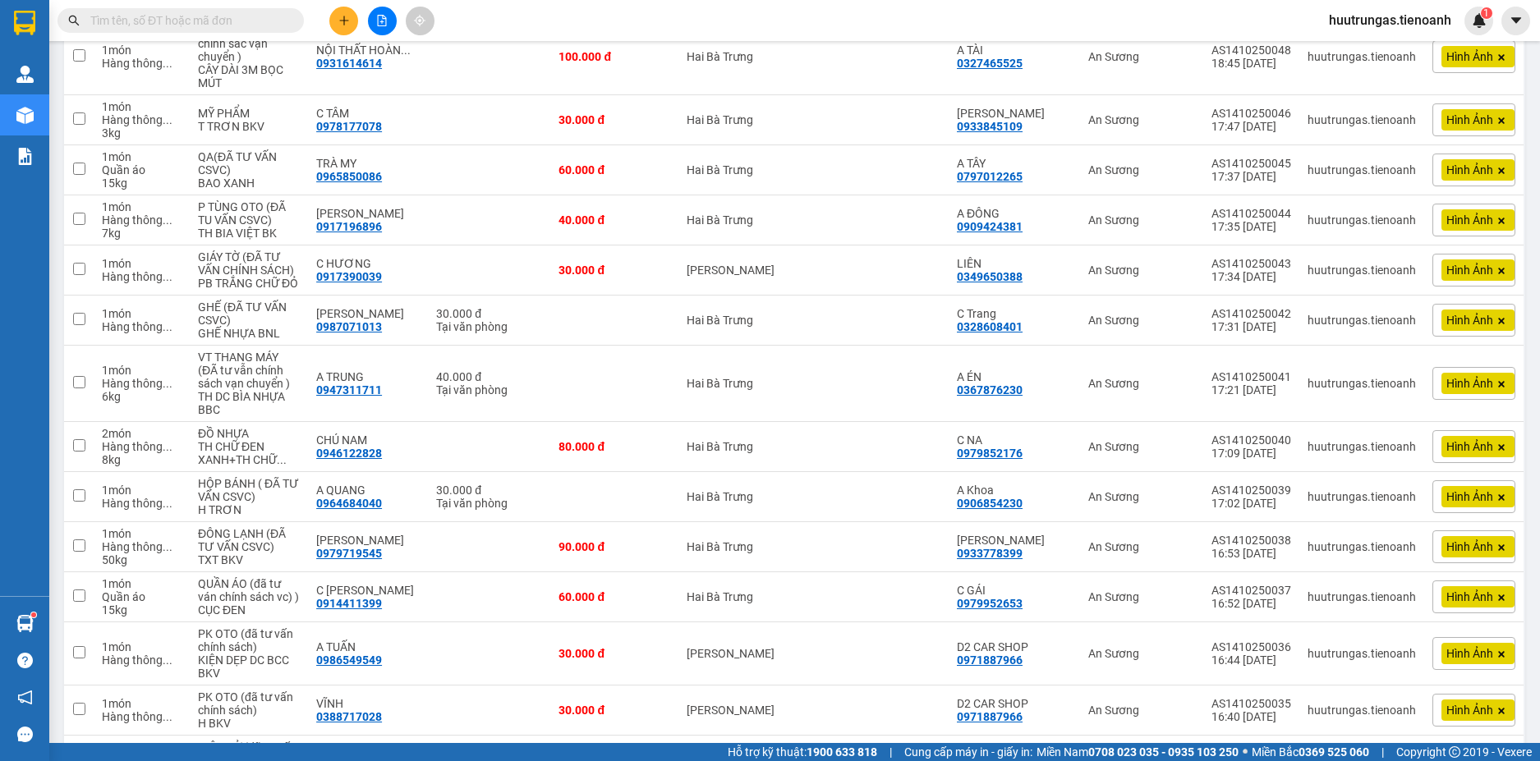
scroll to position [647, 0]
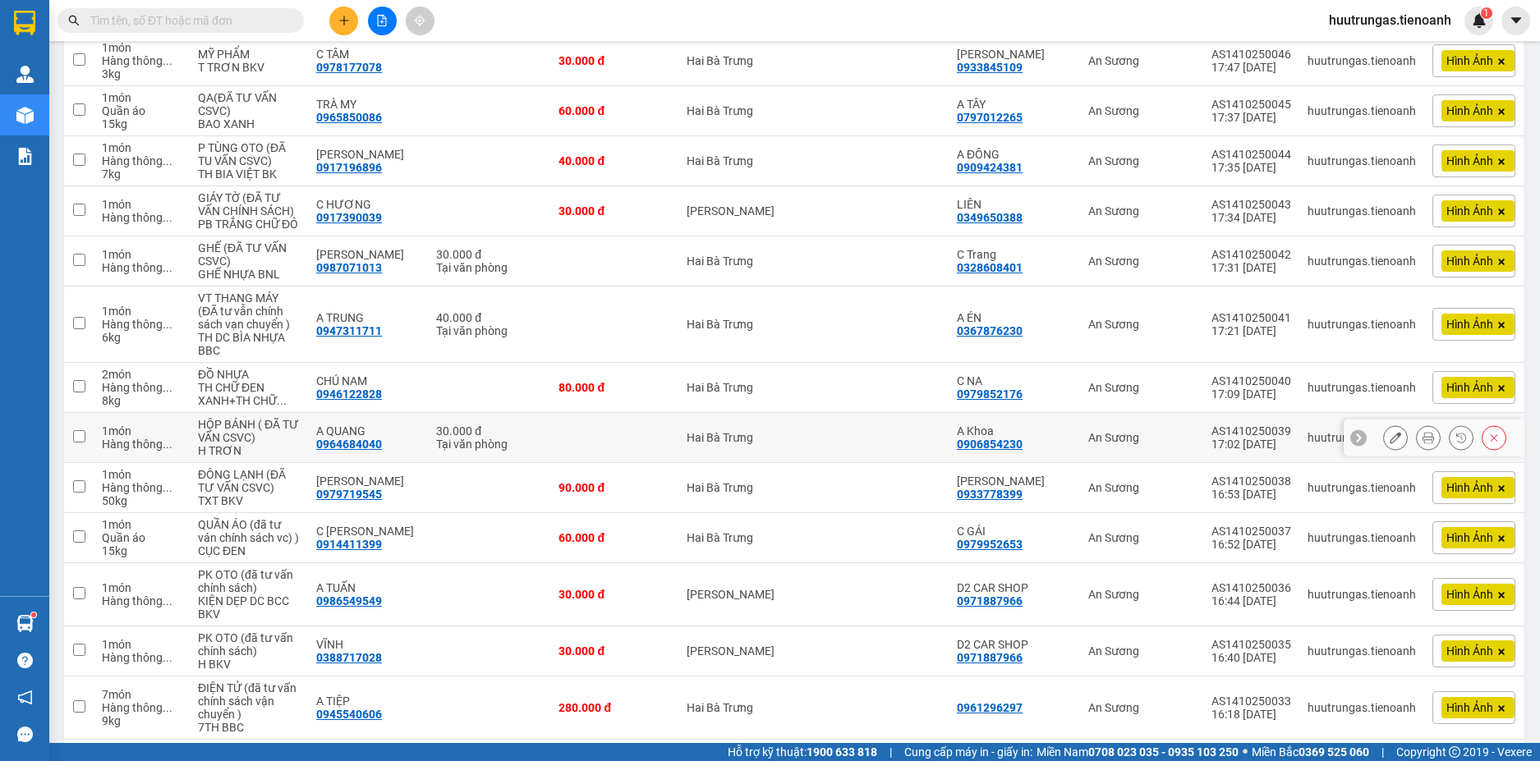
click at [80, 439] on input "checkbox" at bounding box center [79, 436] width 12 height 12
checkbox input "true"
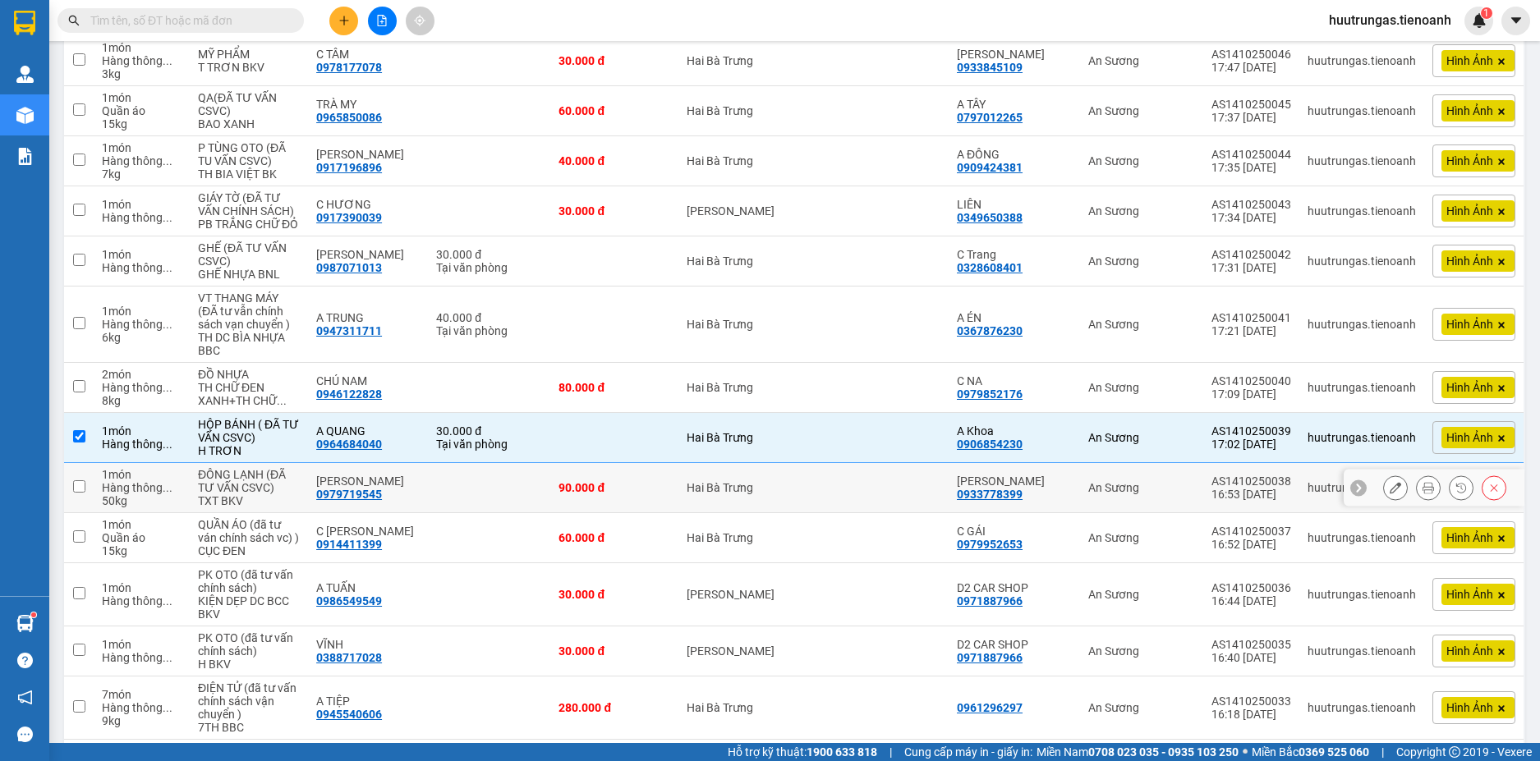
click at [79, 494] on td at bounding box center [79, 488] width 30 height 50
checkbox input "true"
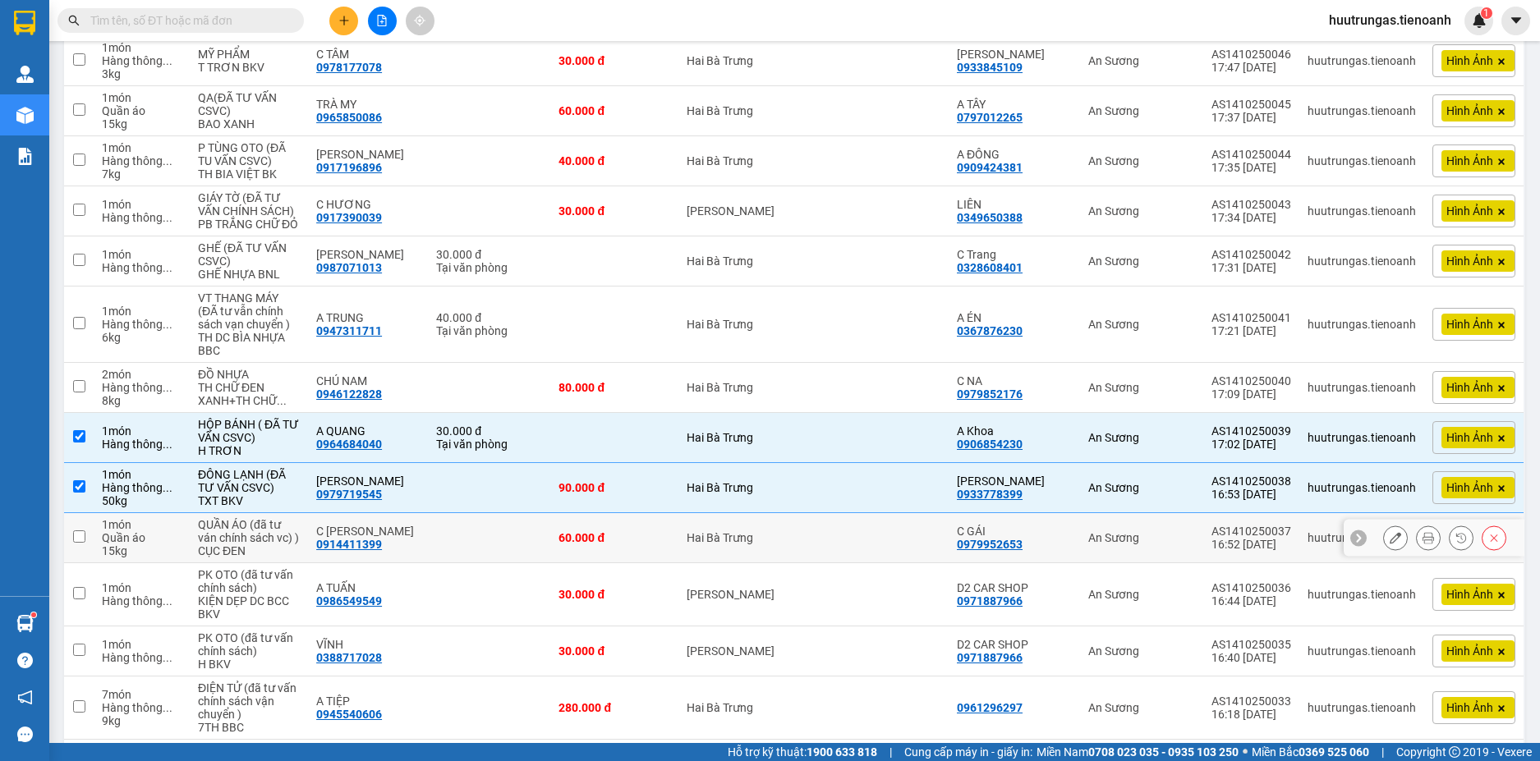
click at [79, 530] on input "checkbox" at bounding box center [79, 536] width 12 height 12
checkbox input "true"
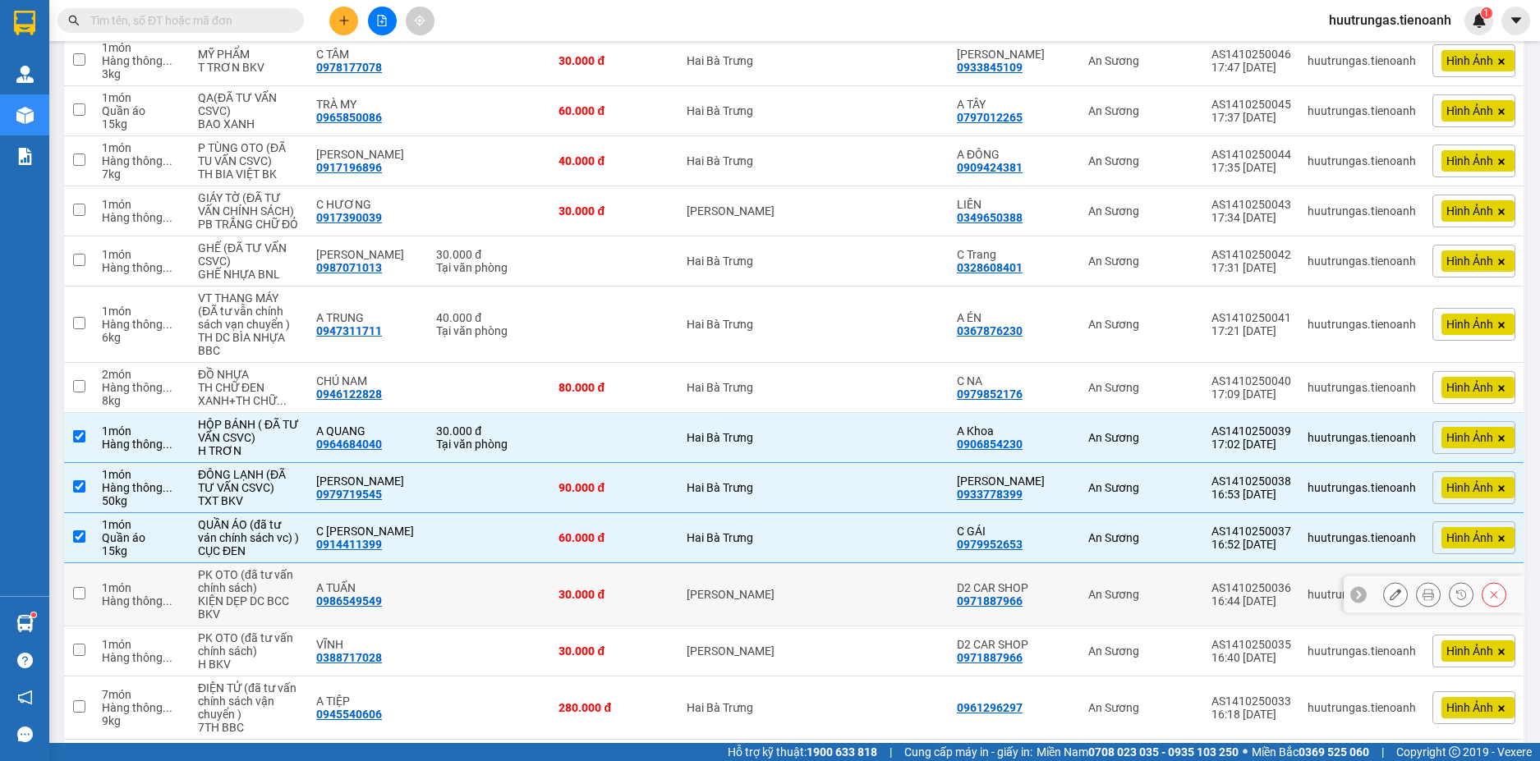
click at [81, 600] on td at bounding box center [79, 594] width 30 height 63
checkbox input "true"
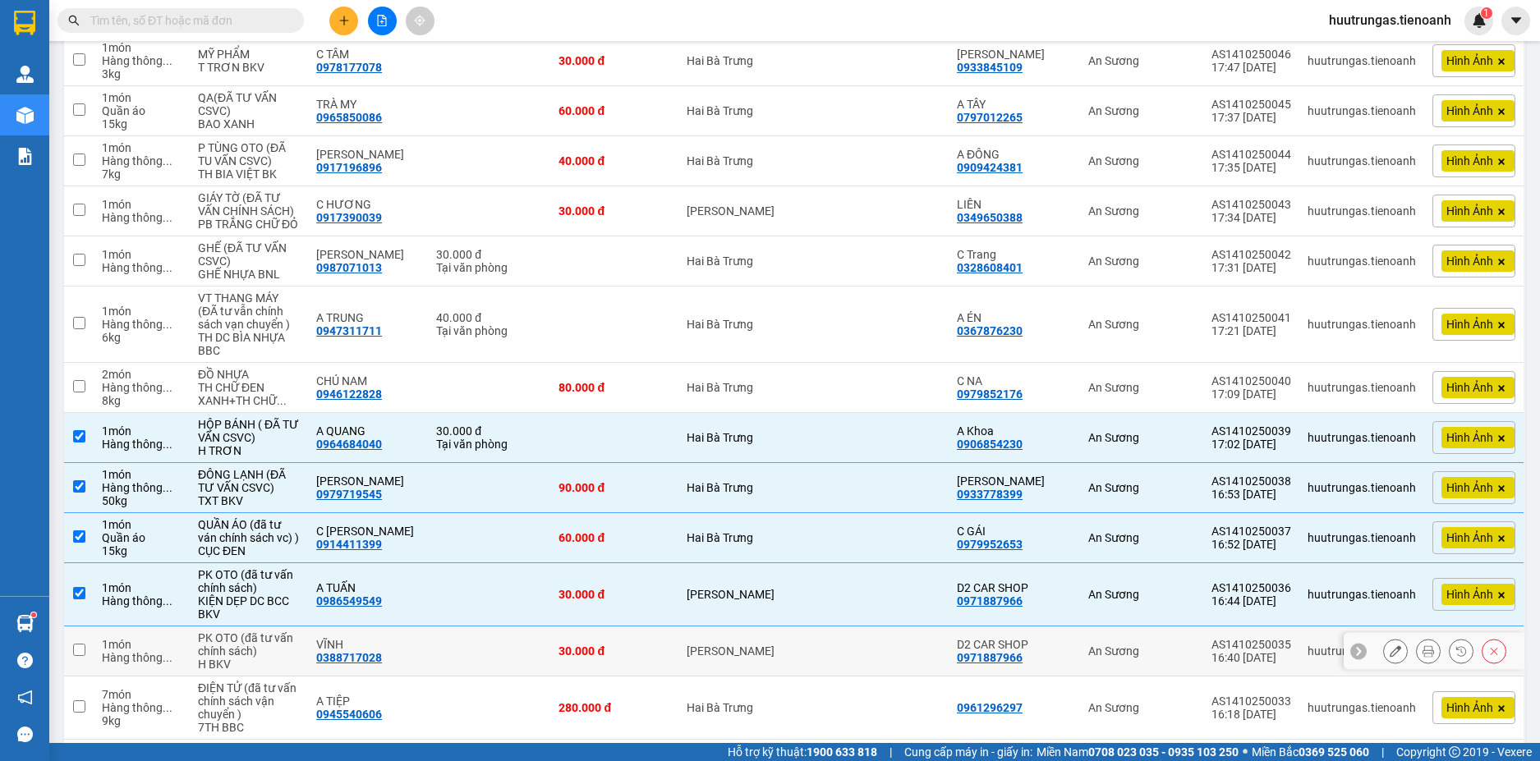
click at [77, 634] on td at bounding box center [79, 652] width 30 height 50
checkbox input "true"
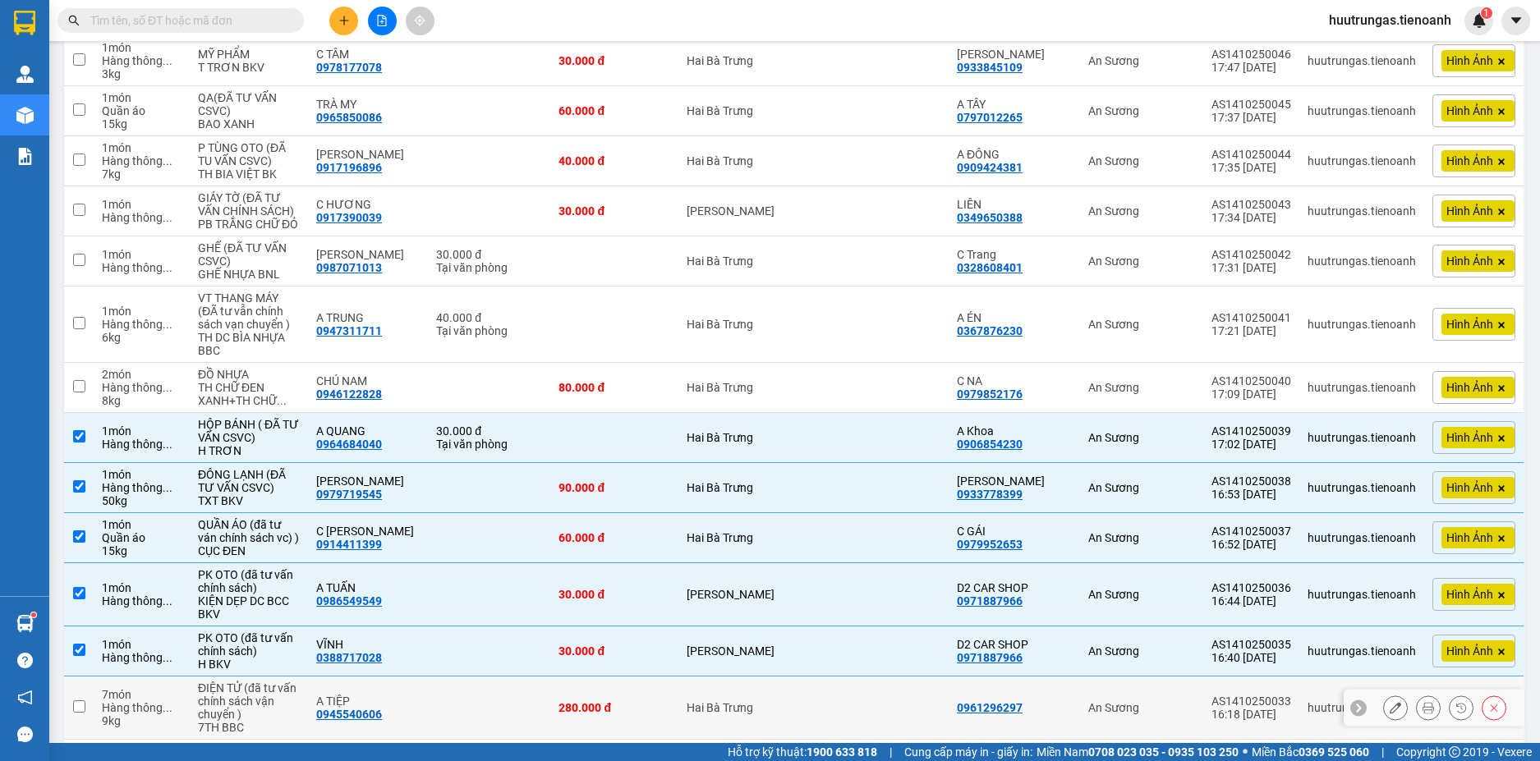
click at [80, 707] on input "checkbox" at bounding box center [79, 706] width 12 height 12
checkbox input "true"
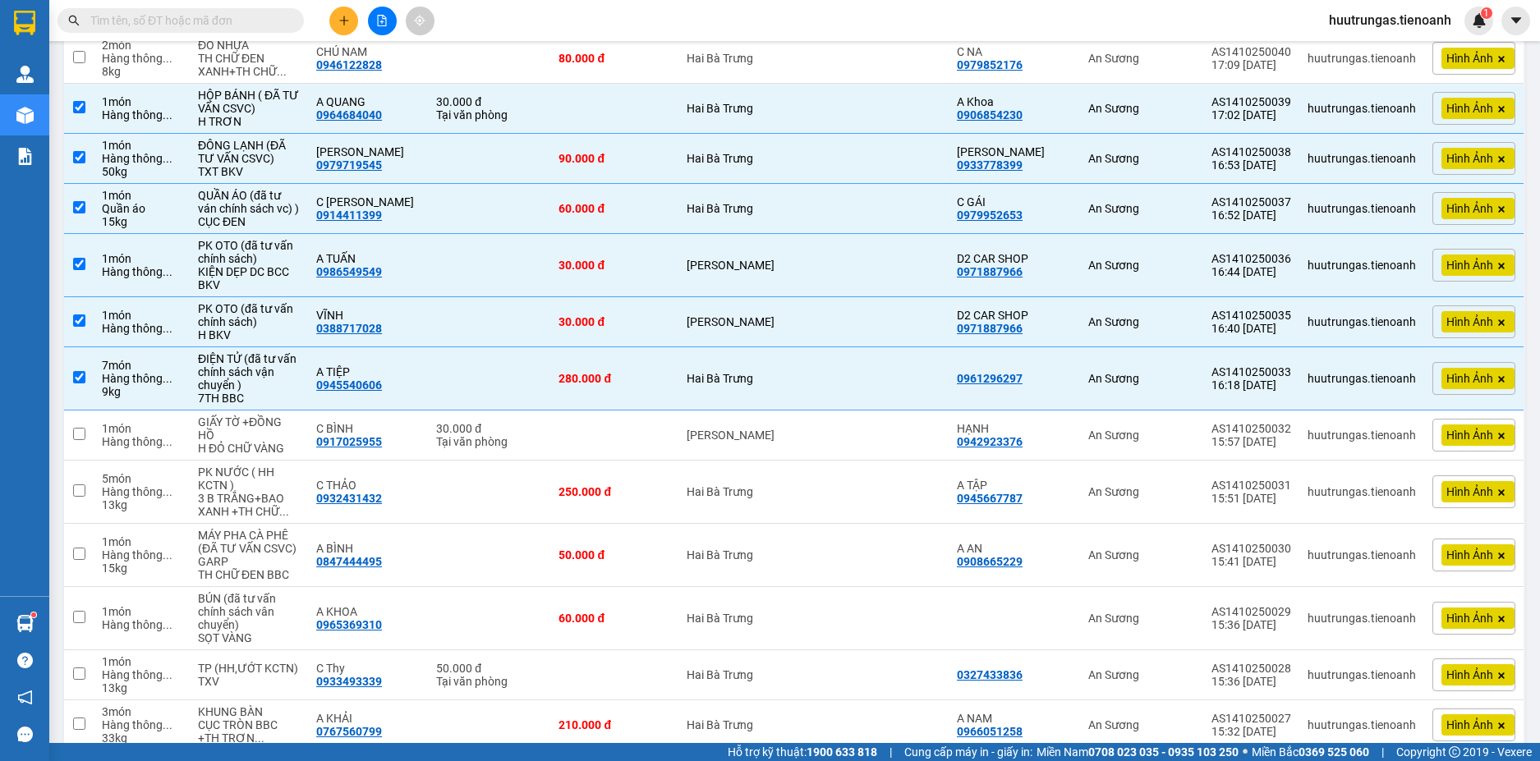
scroll to position [1051, 0]
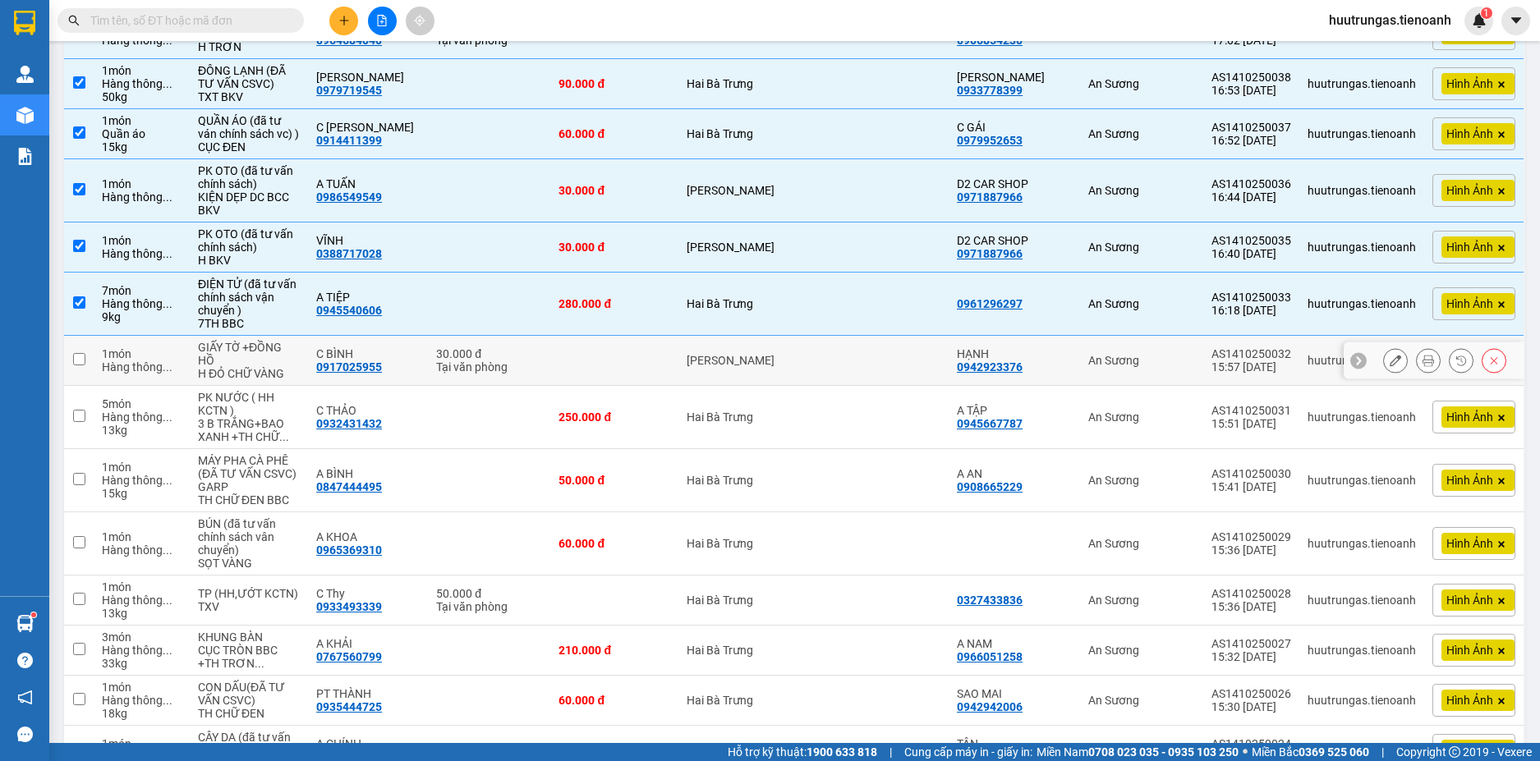
click at [75, 360] on input "checkbox" at bounding box center [79, 359] width 12 height 12
checkbox input "true"
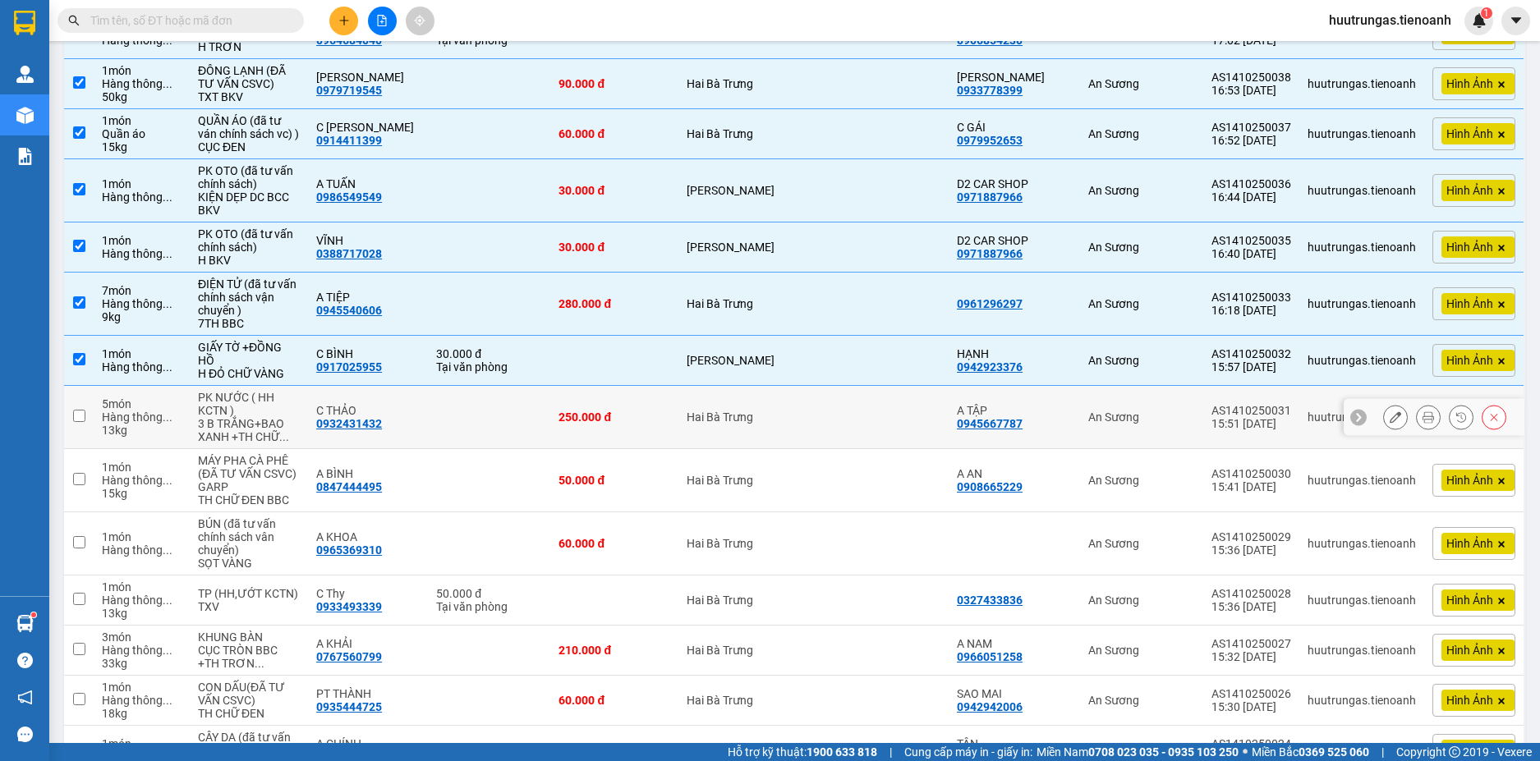
click at [85, 416] on input "checkbox" at bounding box center [79, 416] width 12 height 12
checkbox input "true"
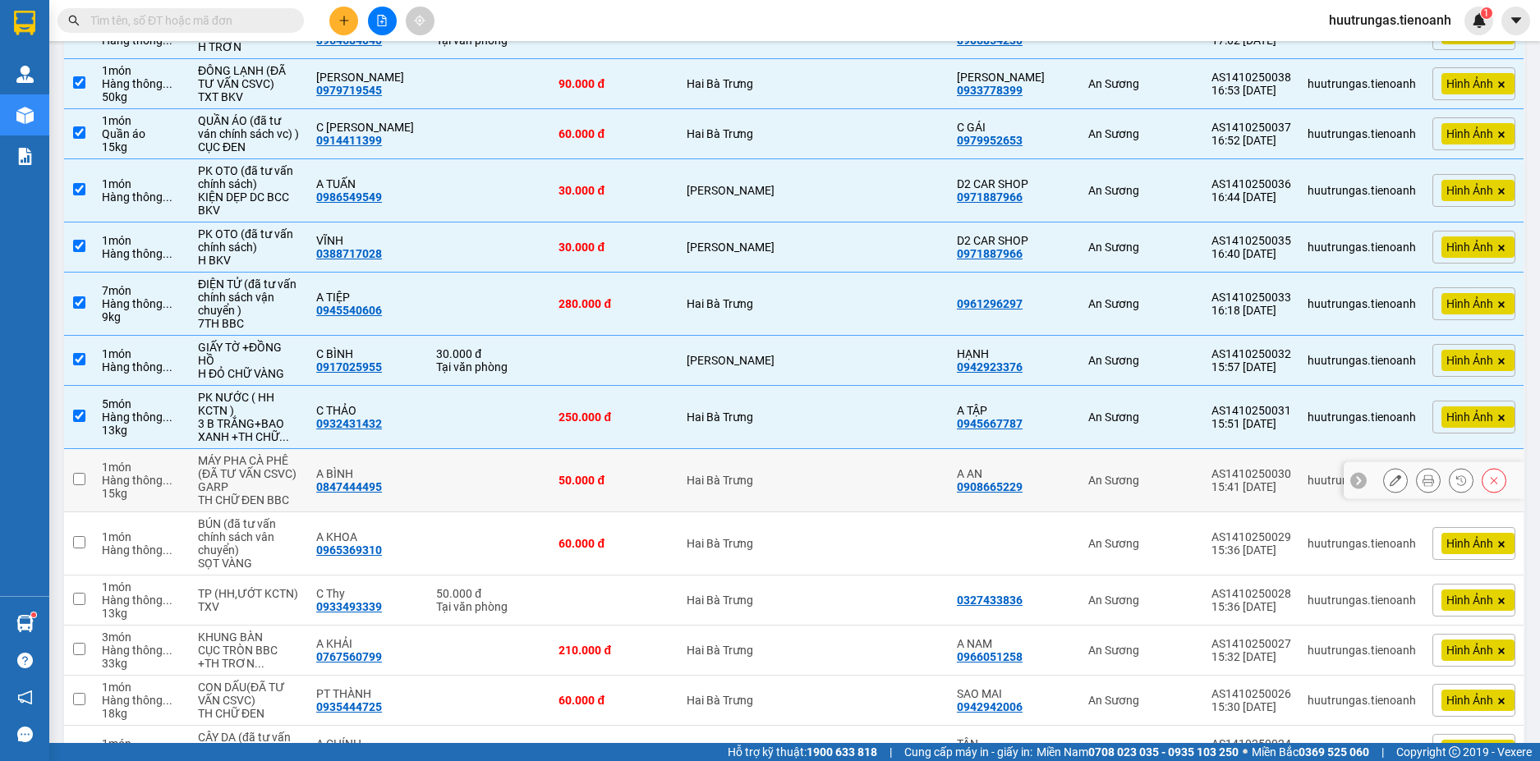
click at [78, 469] on td at bounding box center [79, 480] width 30 height 63
checkbox input "true"
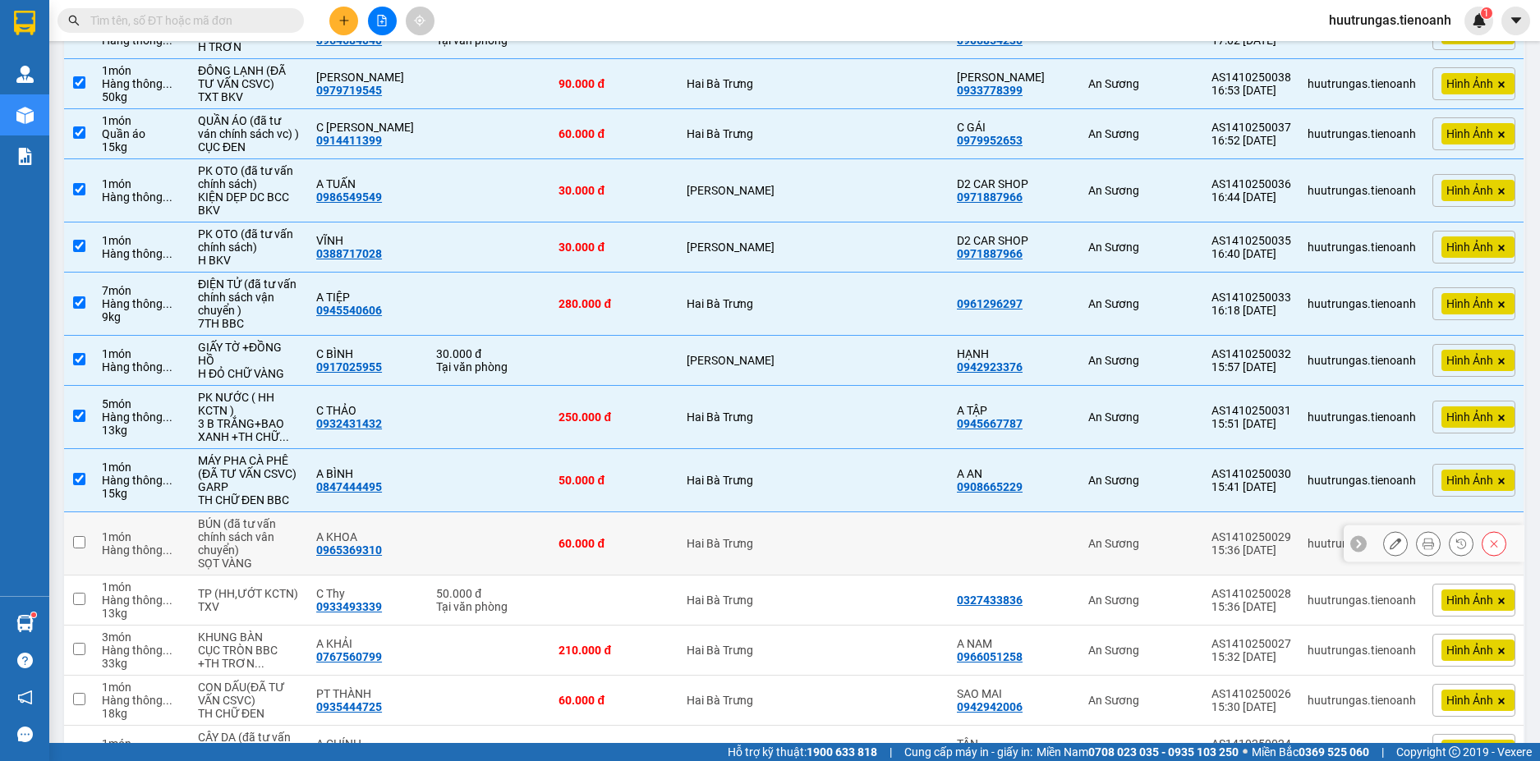
click at [86, 535] on td at bounding box center [79, 543] width 30 height 63
checkbox input "true"
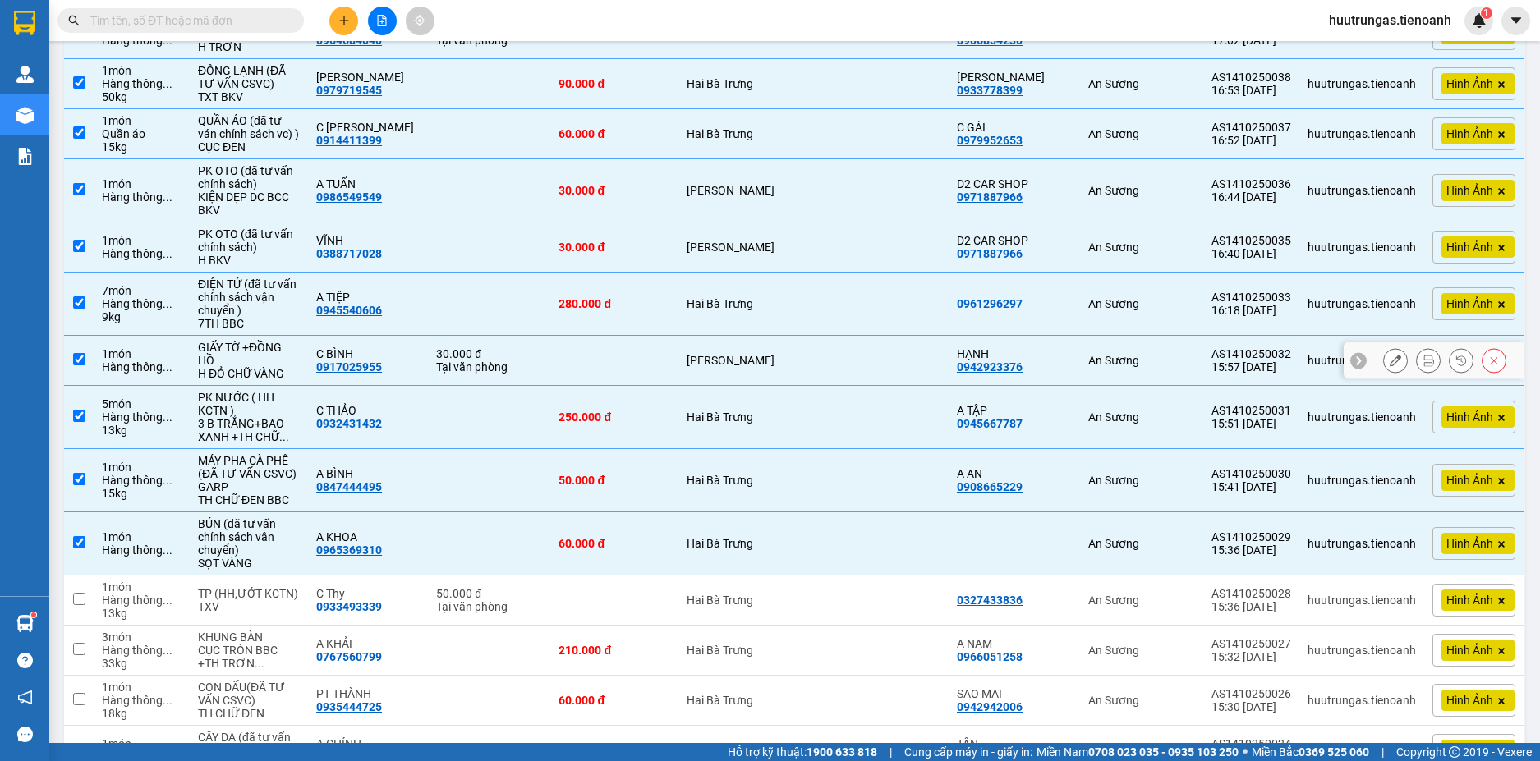
click at [76, 364] on input "checkbox" at bounding box center [79, 359] width 12 height 12
checkbox input "false"
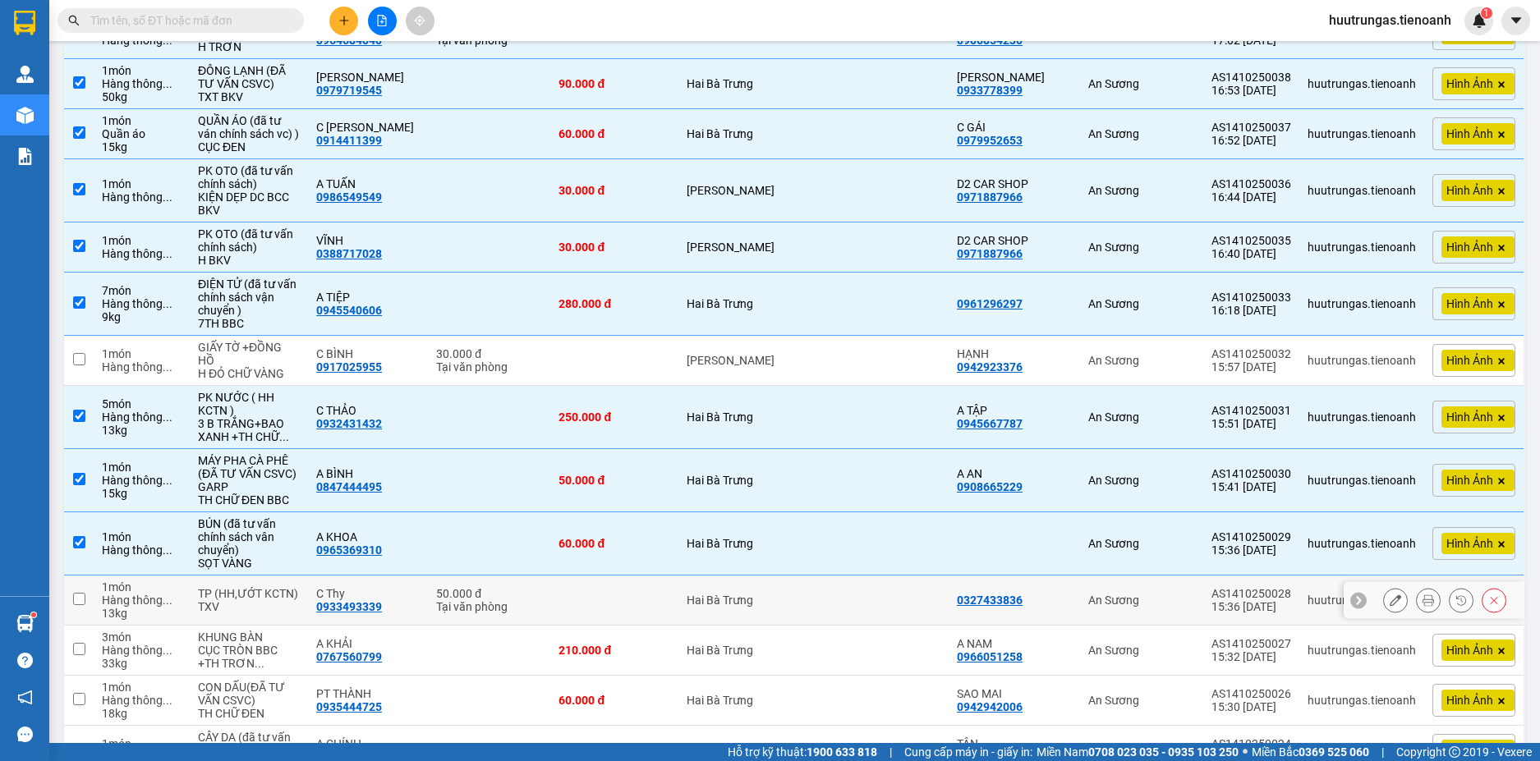
click at [71, 593] on td at bounding box center [79, 601] width 30 height 50
checkbox input "true"
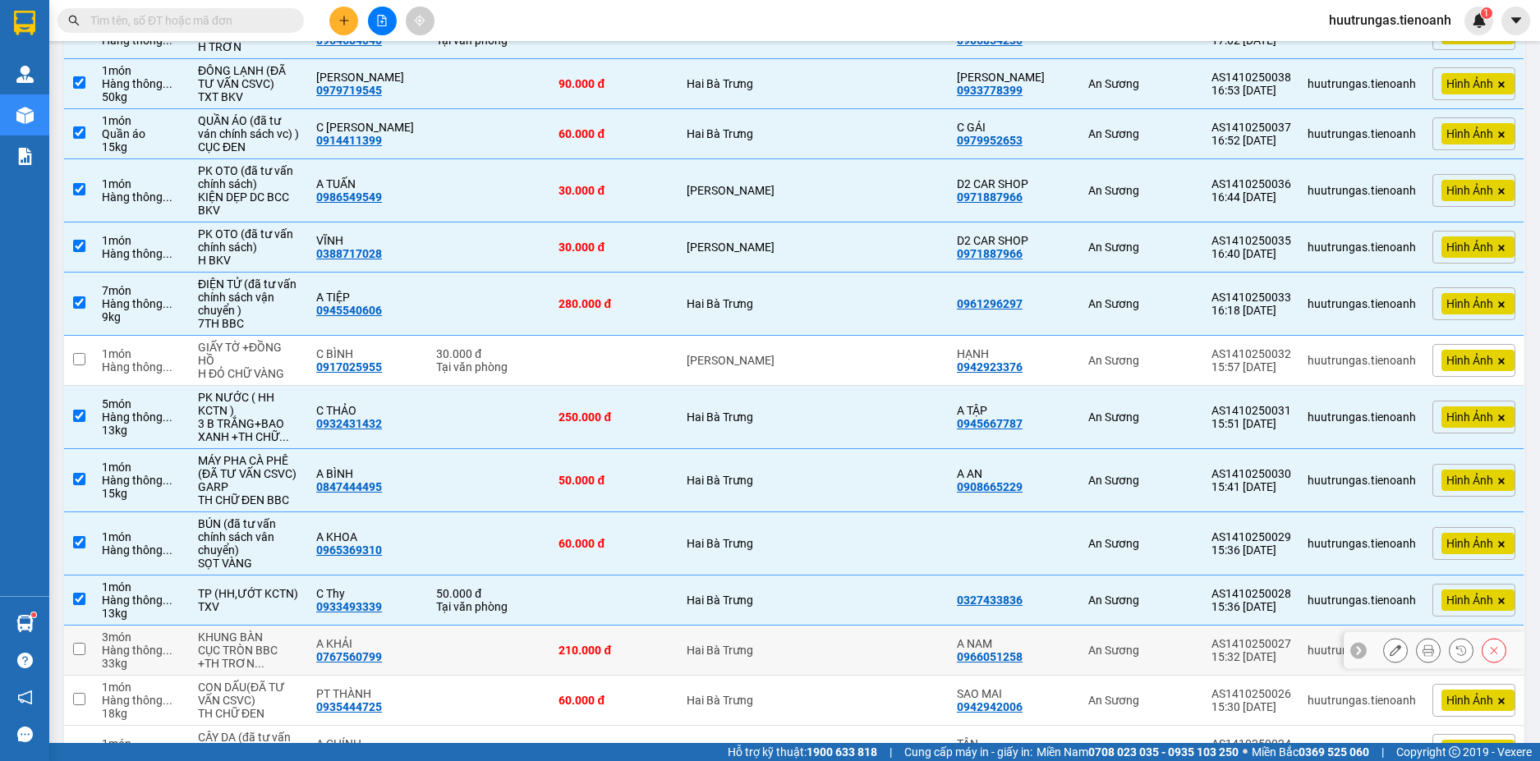
click at [71, 649] on td at bounding box center [79, 651] width 30 height 50
checkbox input "true"
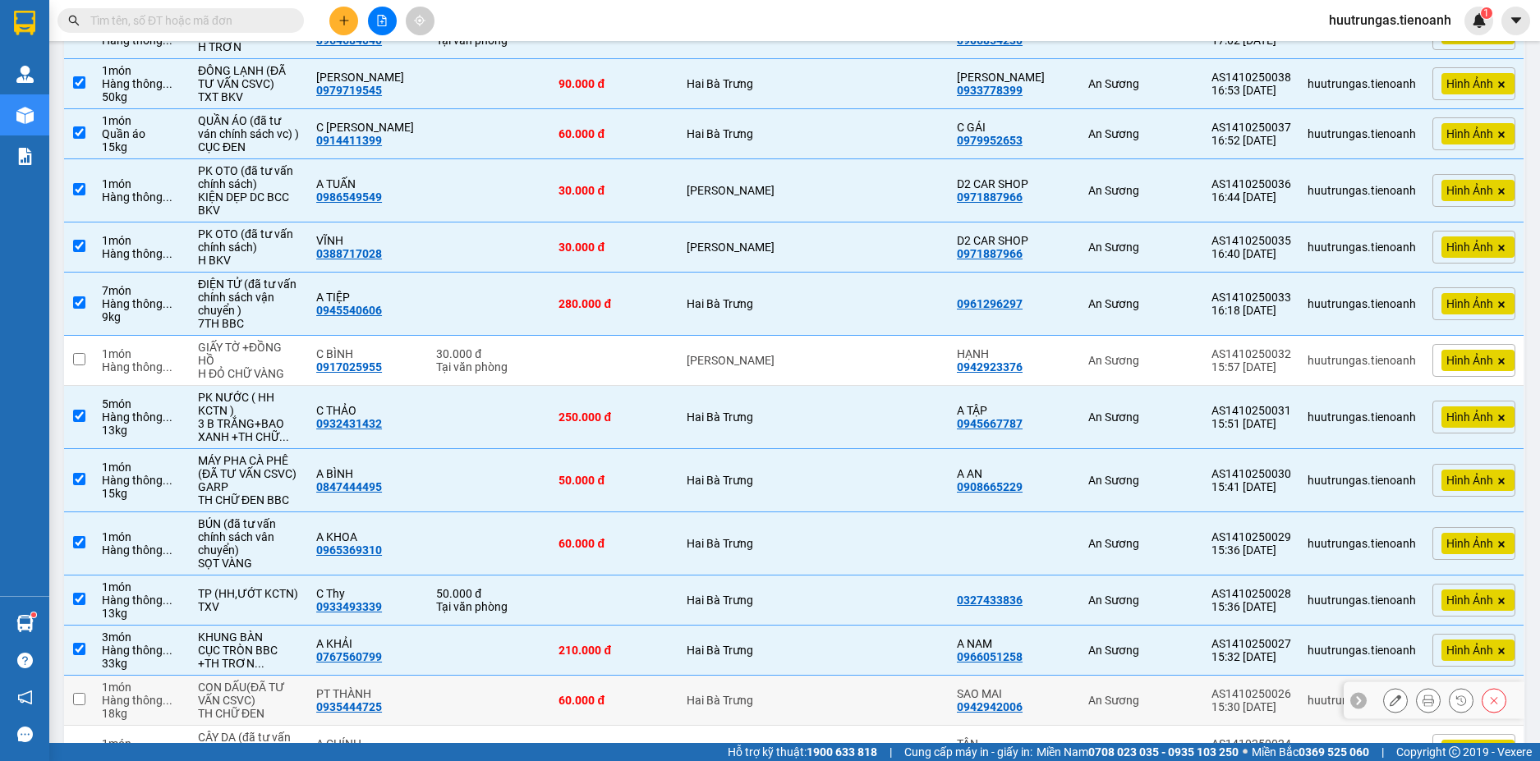
click at [71, 696] on td at bounding box center [79, 701] width 30 height 50
checkbox input "true"
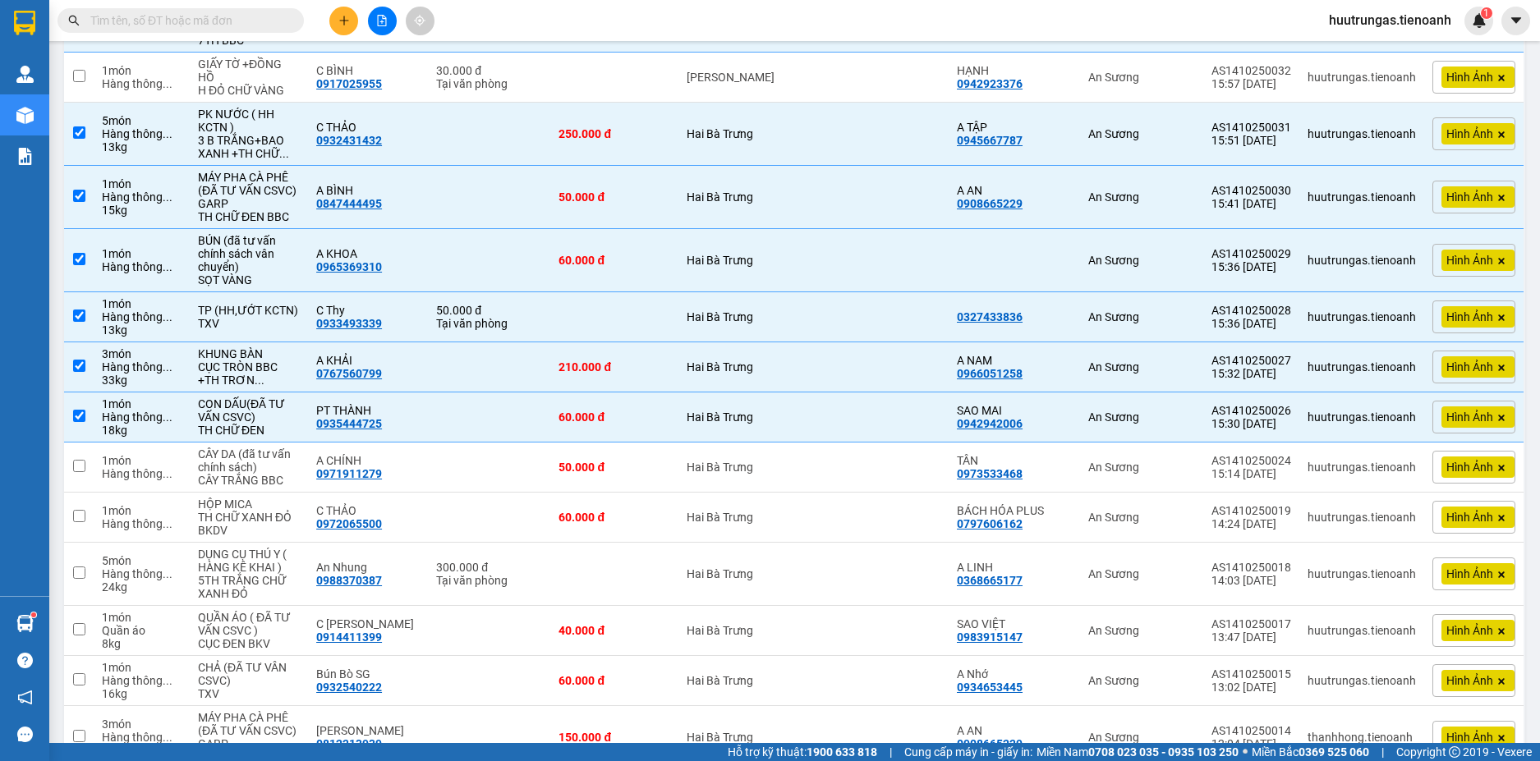
scroll to position [1340, 0]
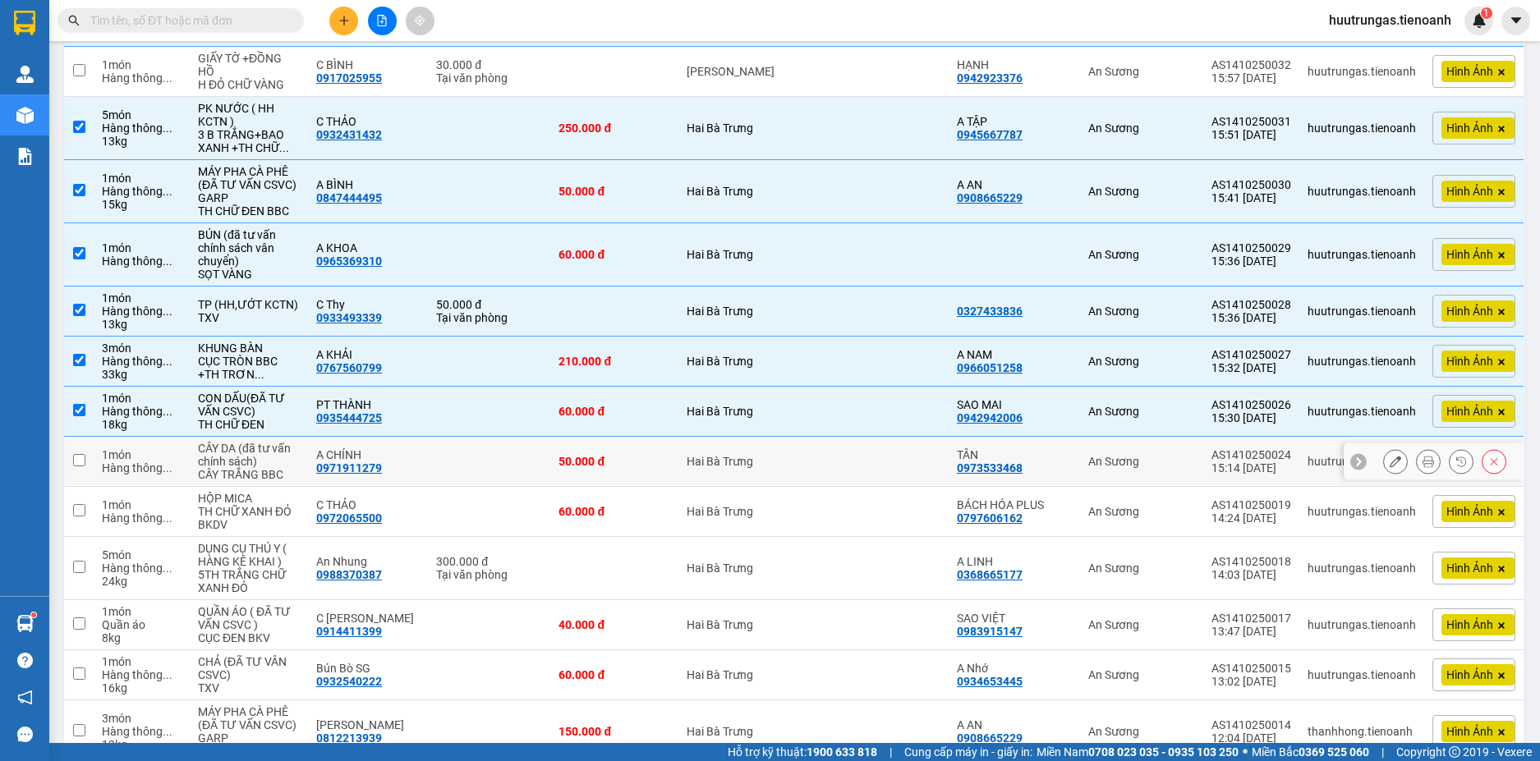
click at [78, 461] on input "checkbox" at bounding box center [79, 460] width 12 height 12
checkbox input "true"
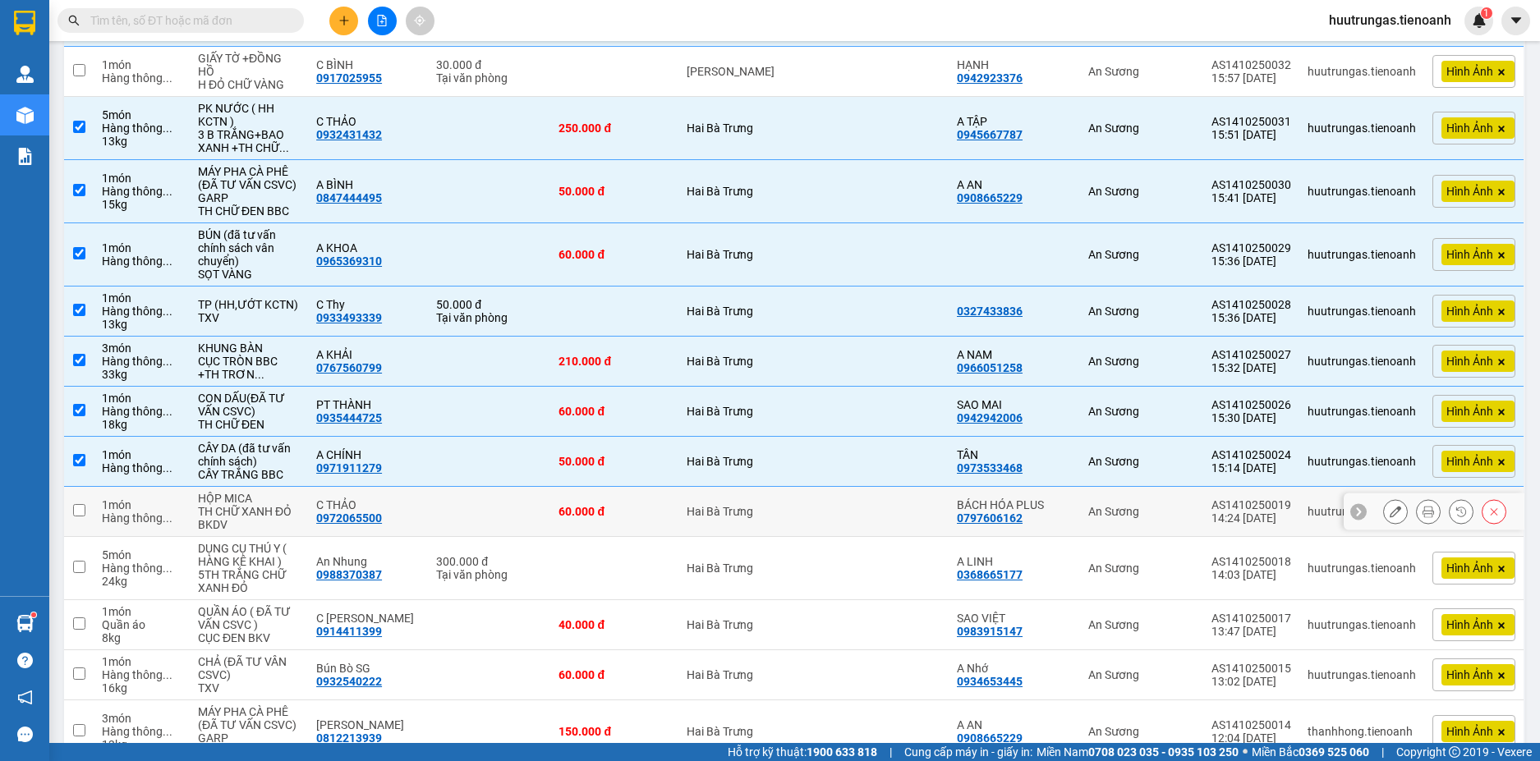
click at [80, 514] on input "checkbox" at bounding box center [79, 510] width 12 height 12
checkbox input "true"
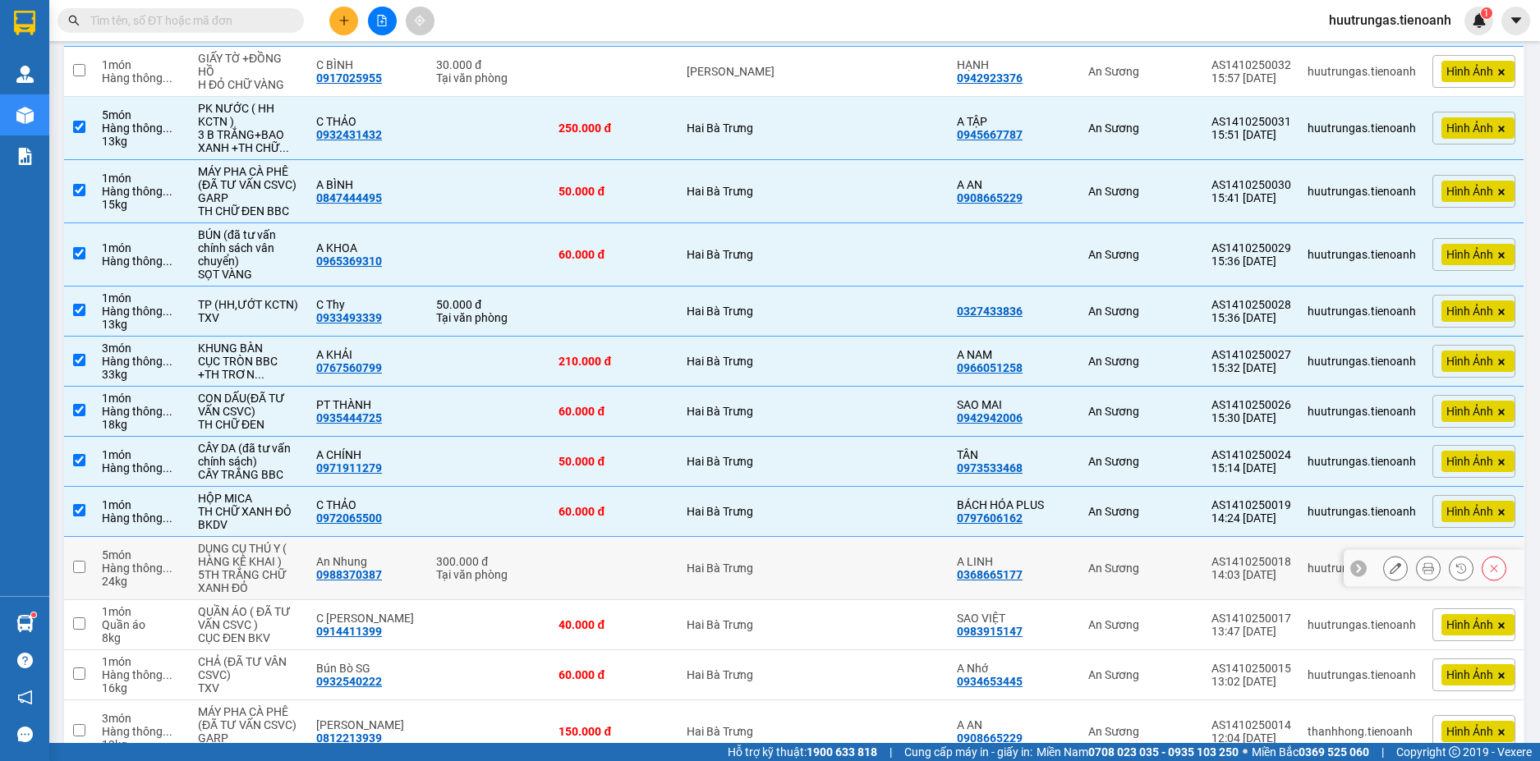
click at [79, 558] on td at bounding box center [79, 568] width 30 height 63
checkbox input "true"
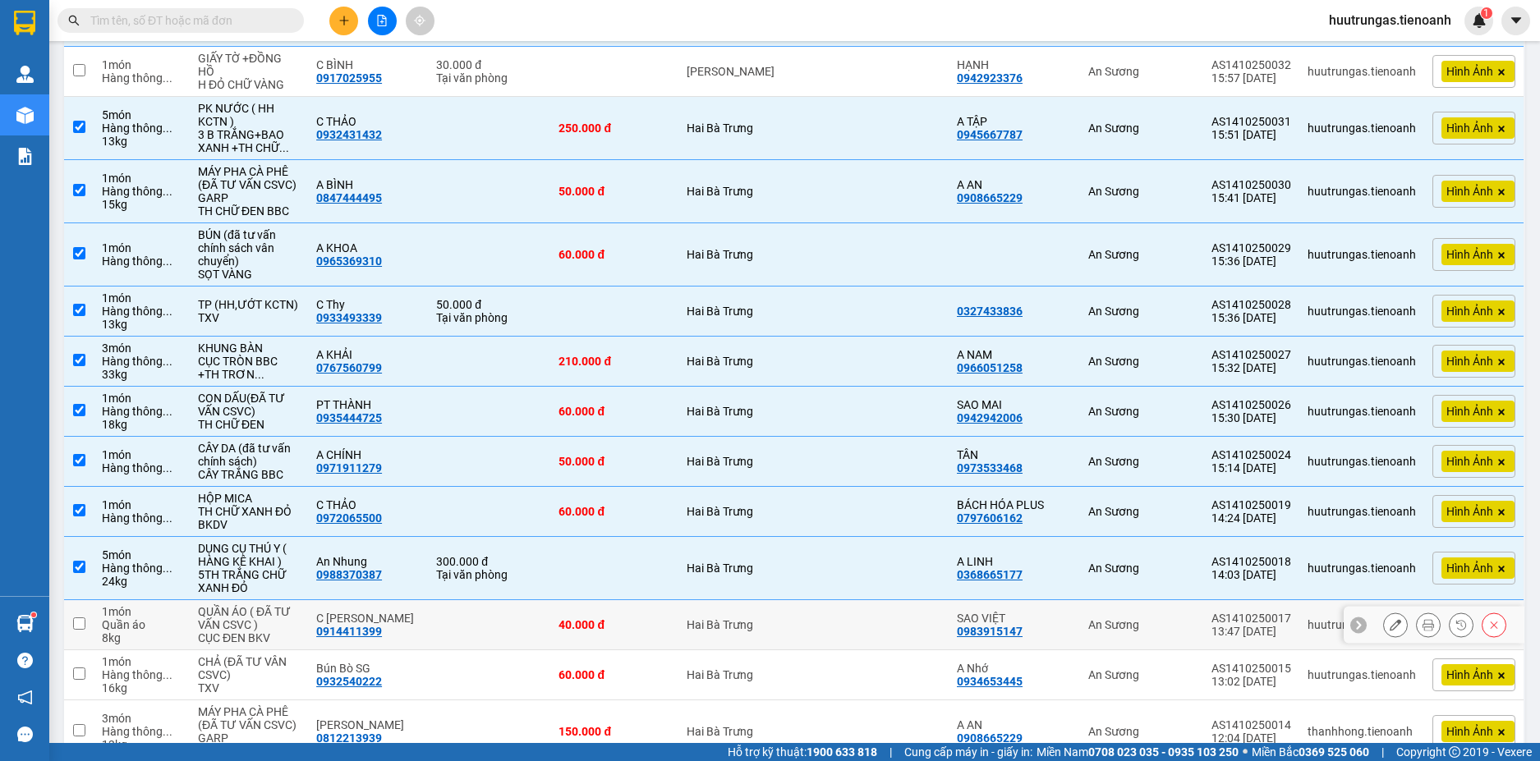
click at [82, 620] on input "checkbox" at bounding box center [79, 624] width 12 height 12
checkbox input "true"
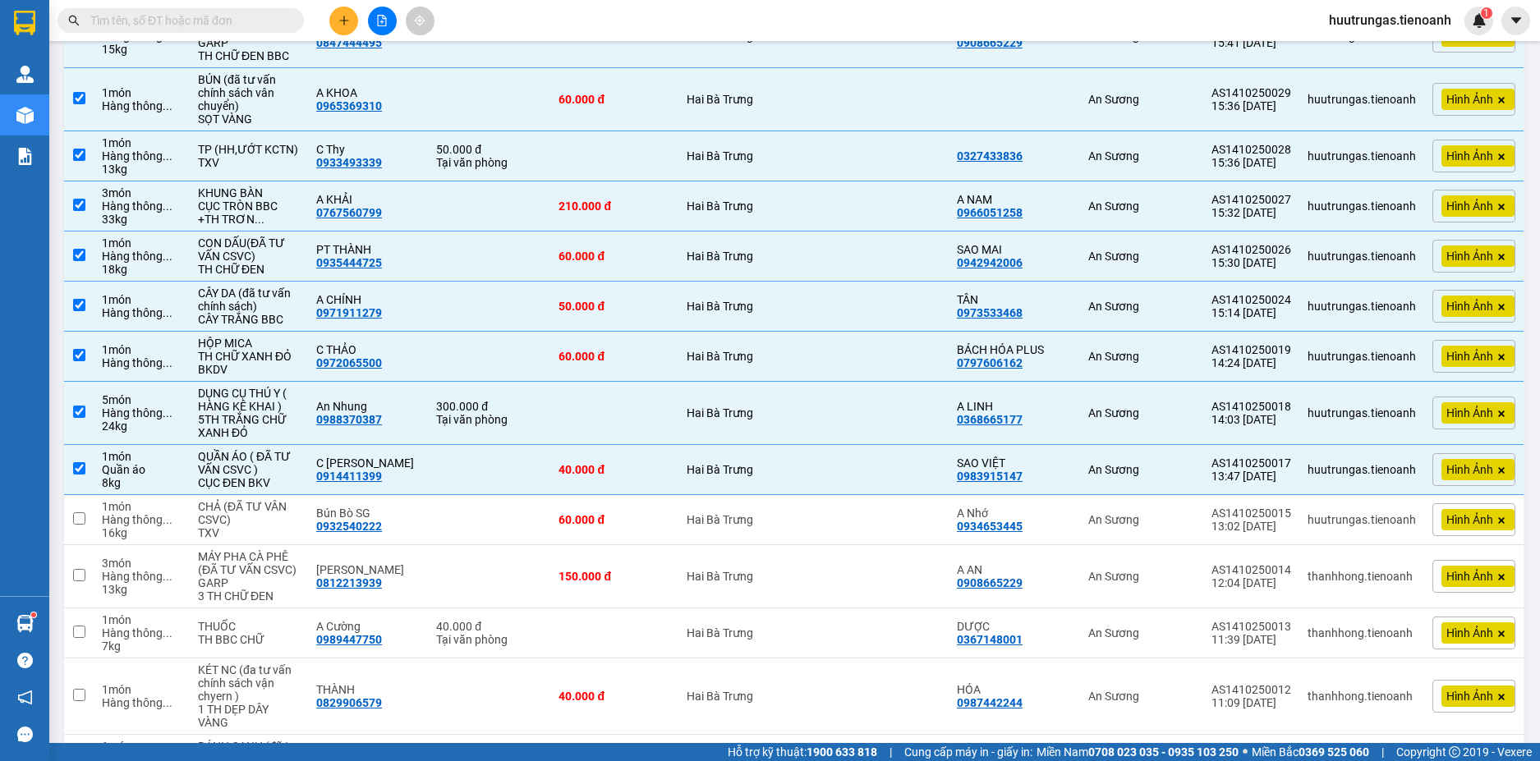
scroll to position [1521, 0]
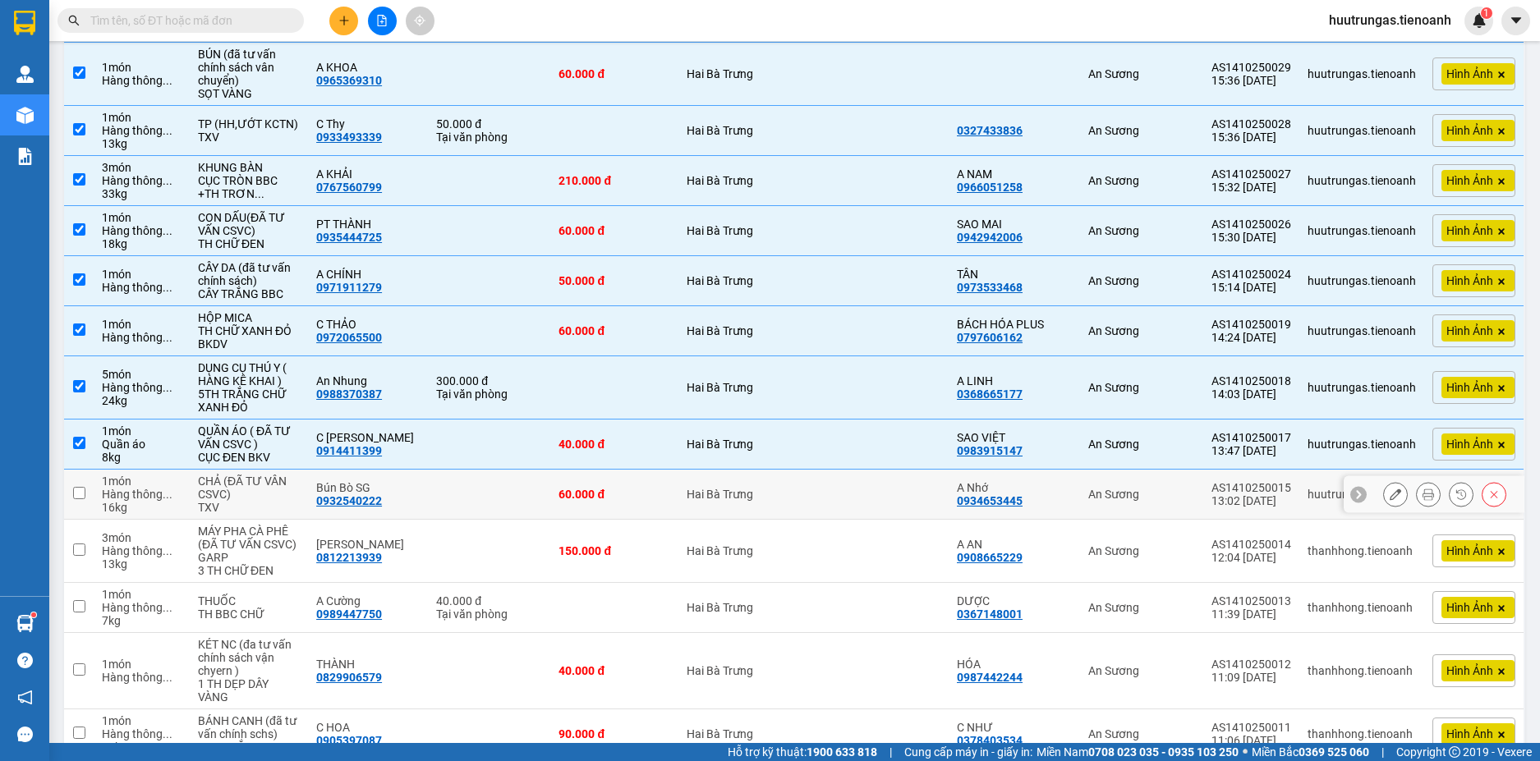
click at [79, 493] on input "checkbox" at bounding box center [79, 493] width 12 height 12
checkbox input "true"
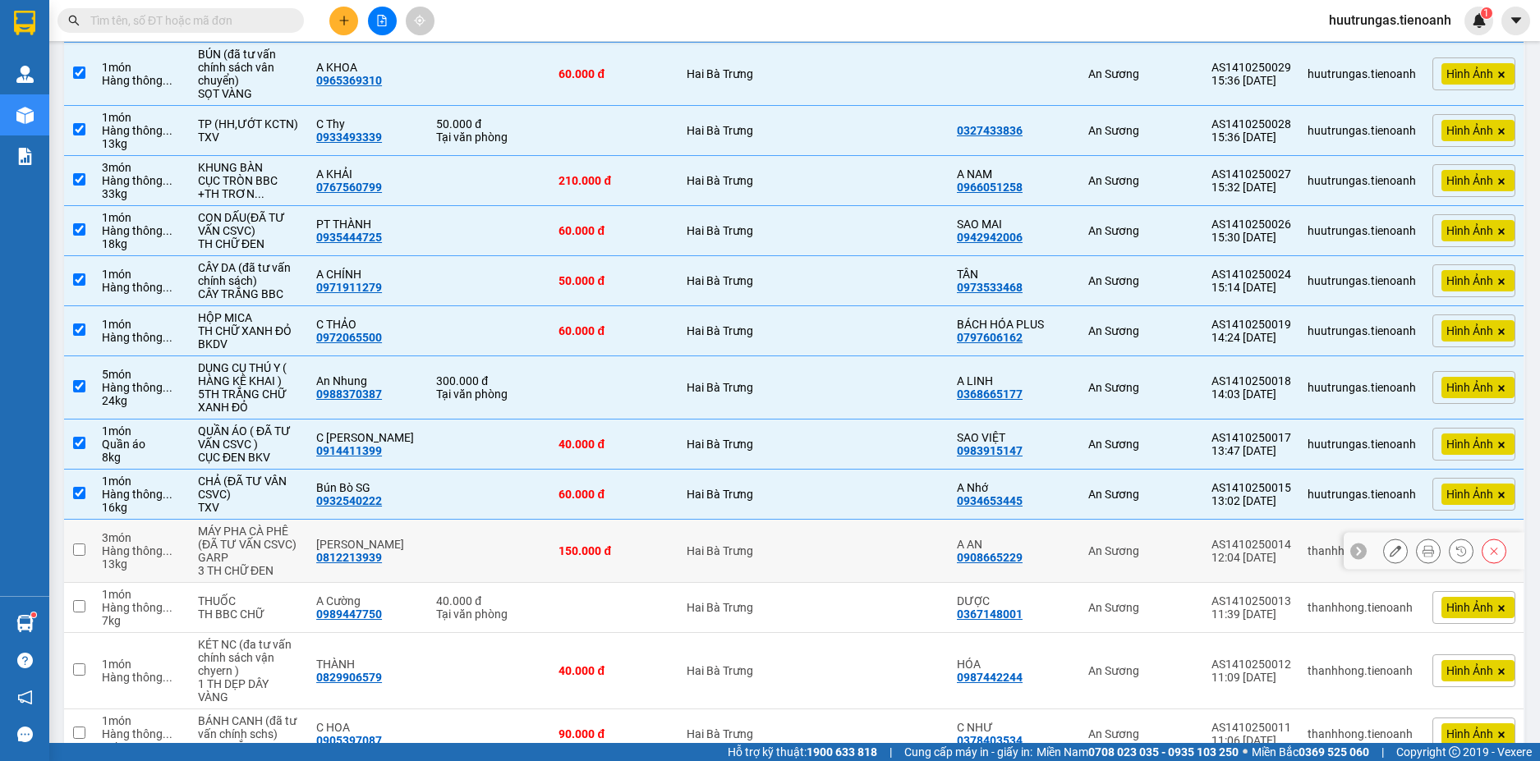
click at [76, 549] on input "checkbox" at bounding box center [79, 550] width 12 height 12
checkbox input "true"
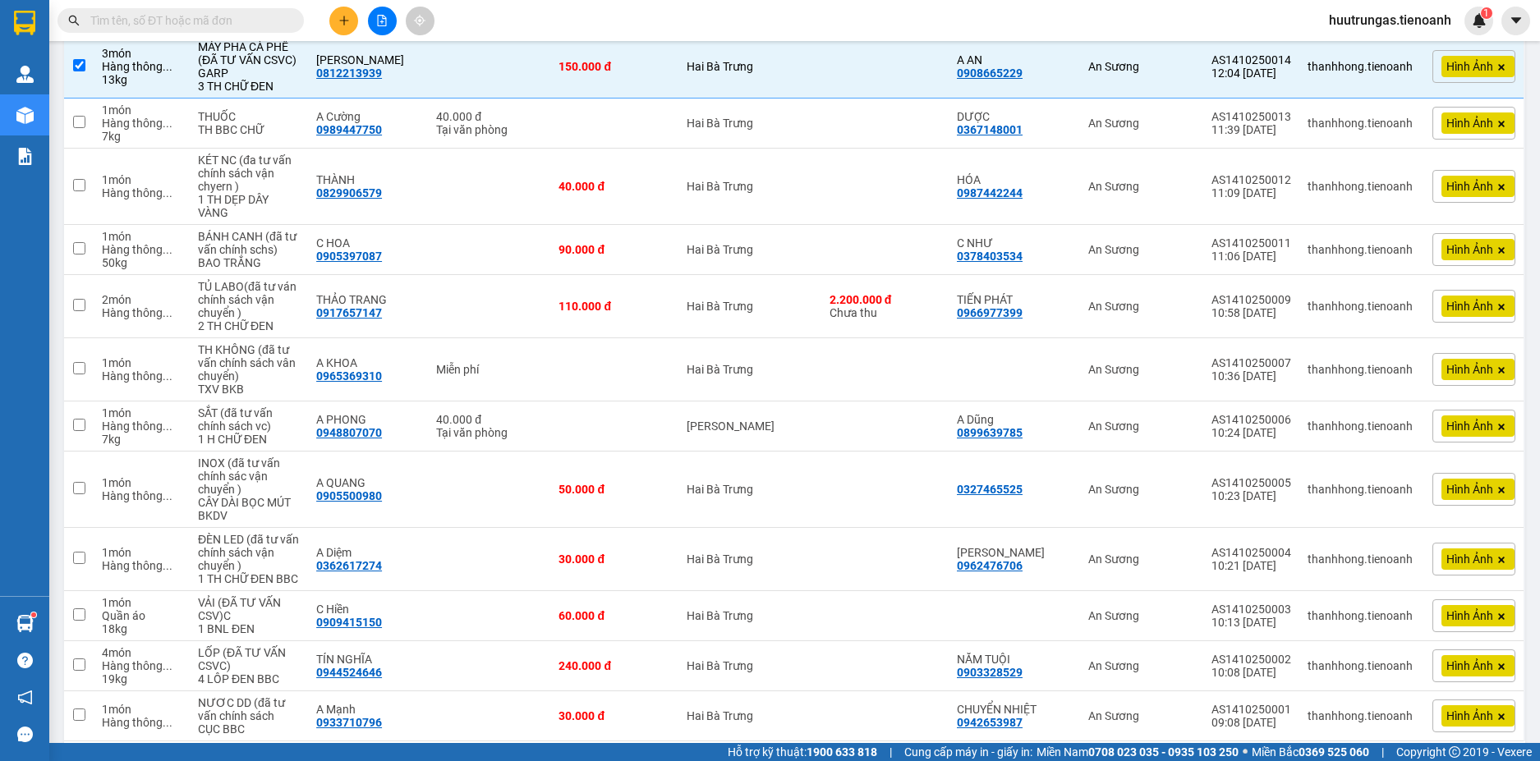
scroll to position [2012, 0]
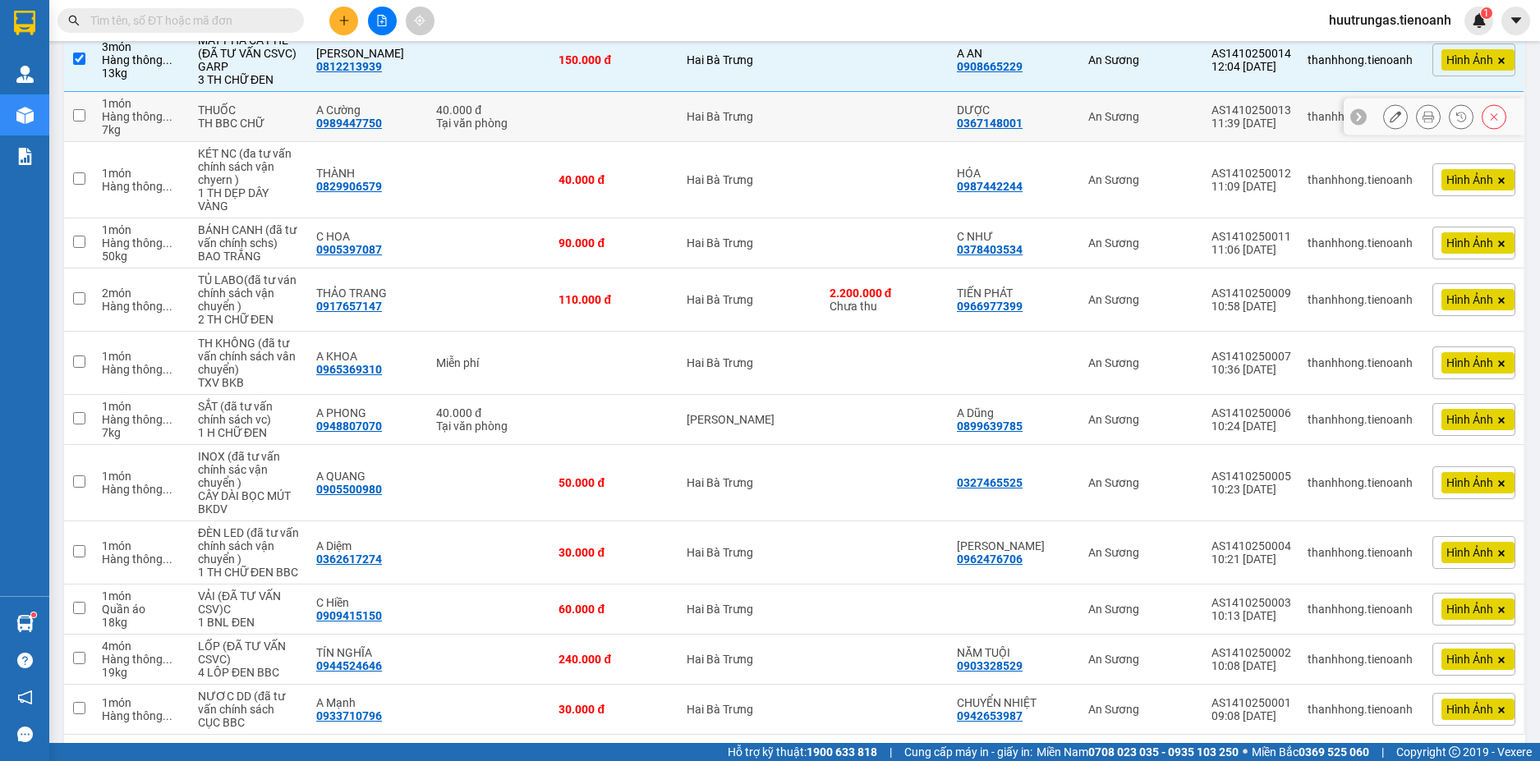
click at [83, 114] on input "checkbox" at bounding box center [79, 115] width 12 height 12
checkbox input "true"
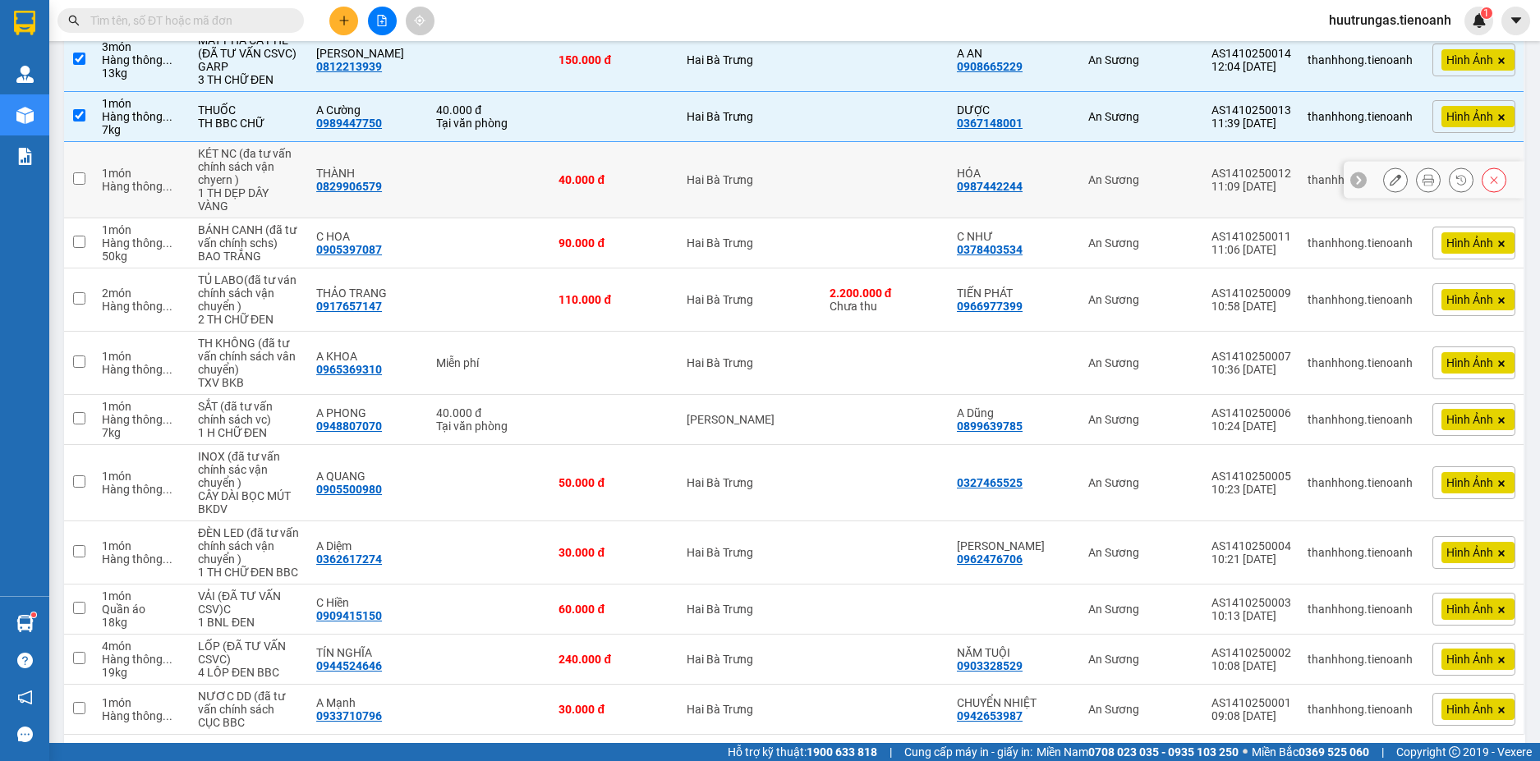
click at [76, 183] on input "checkbox" at bounding box center [79, 178] width 12 height 12
checkbox input "true"
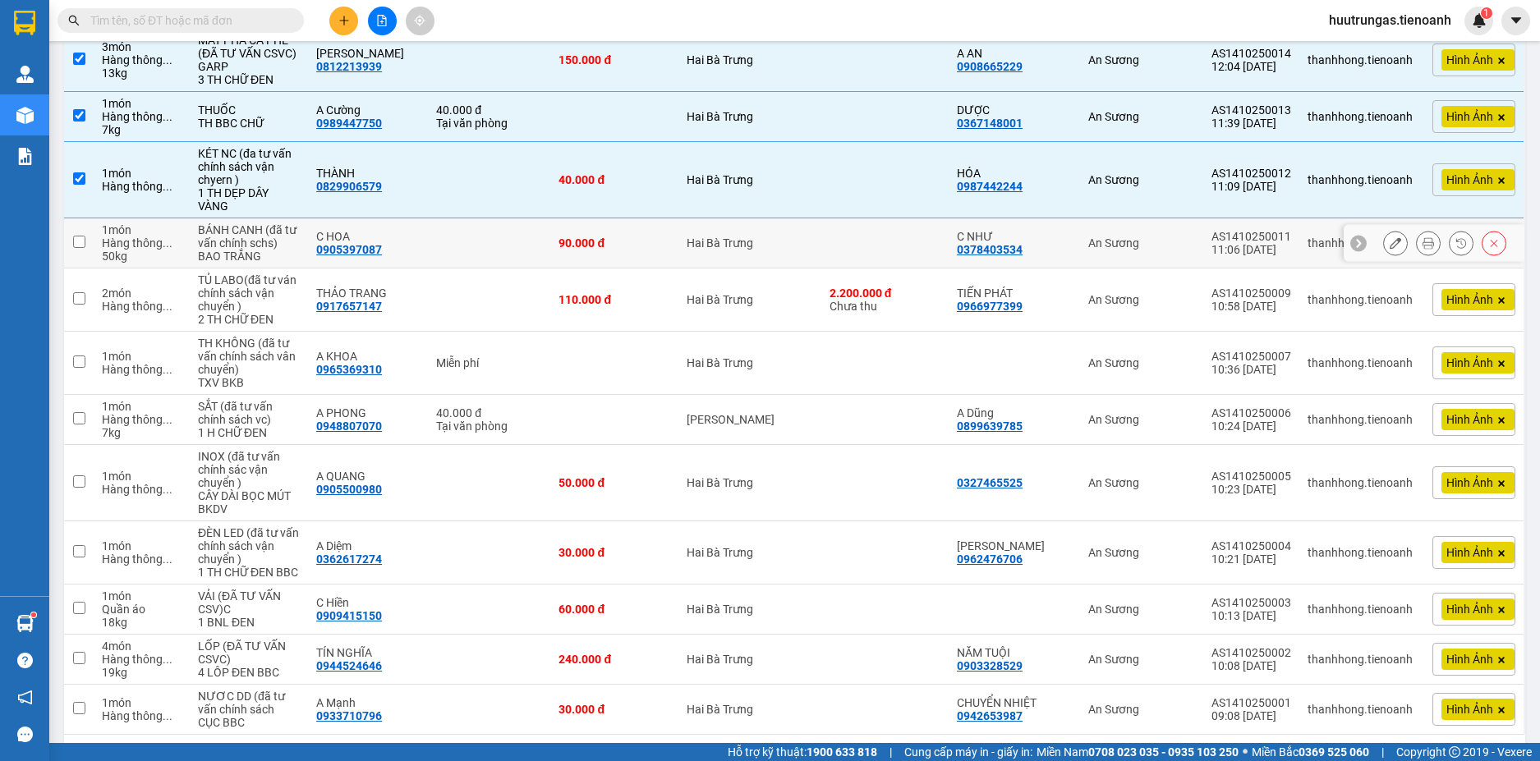
click at [73, 256] on td at bounding box center [79, 243] width 30 height 50
checkbox input "true"
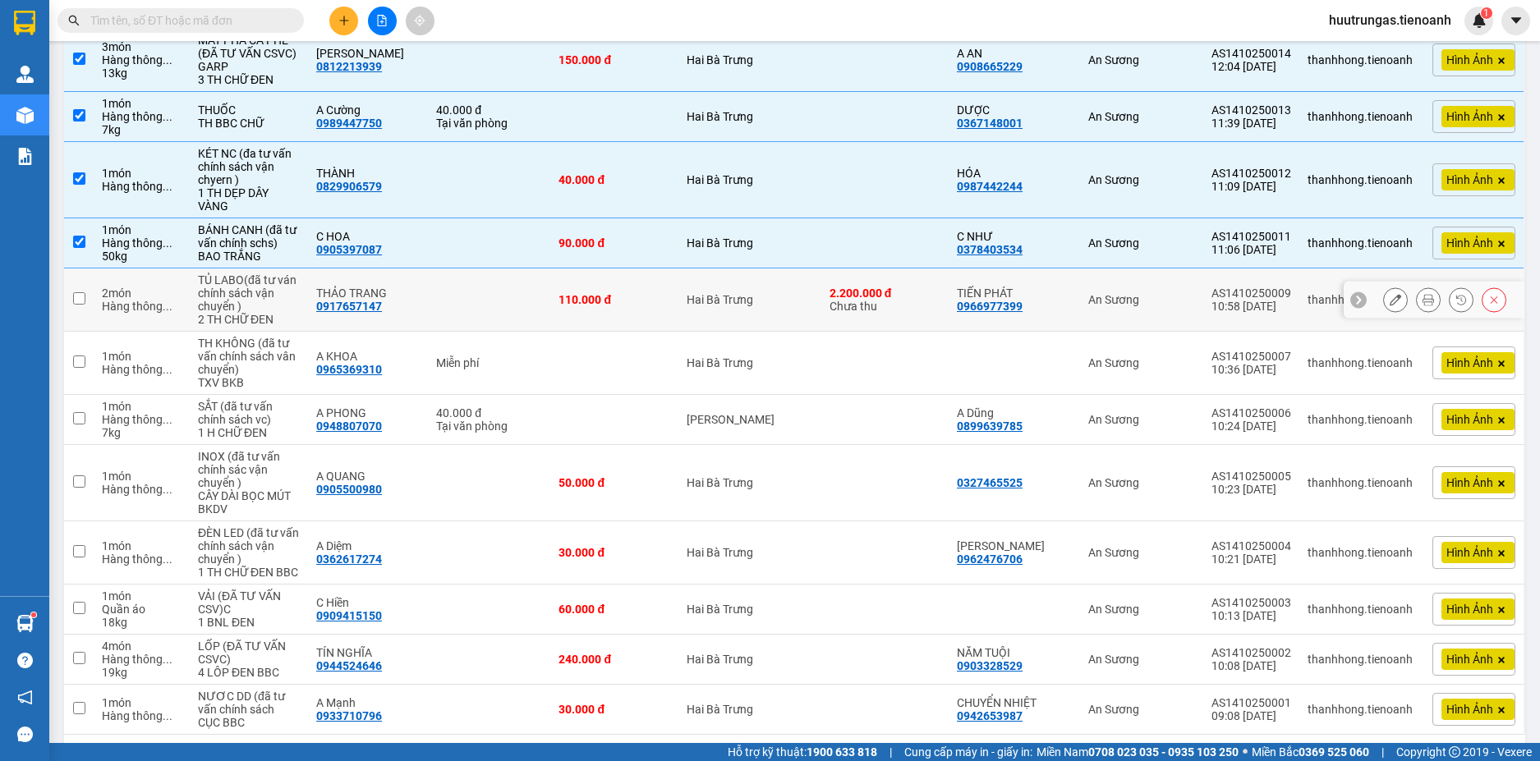
click at [76, 289] on td at bounding box center [79, 300] width 30 height 63
checkbox input "true"
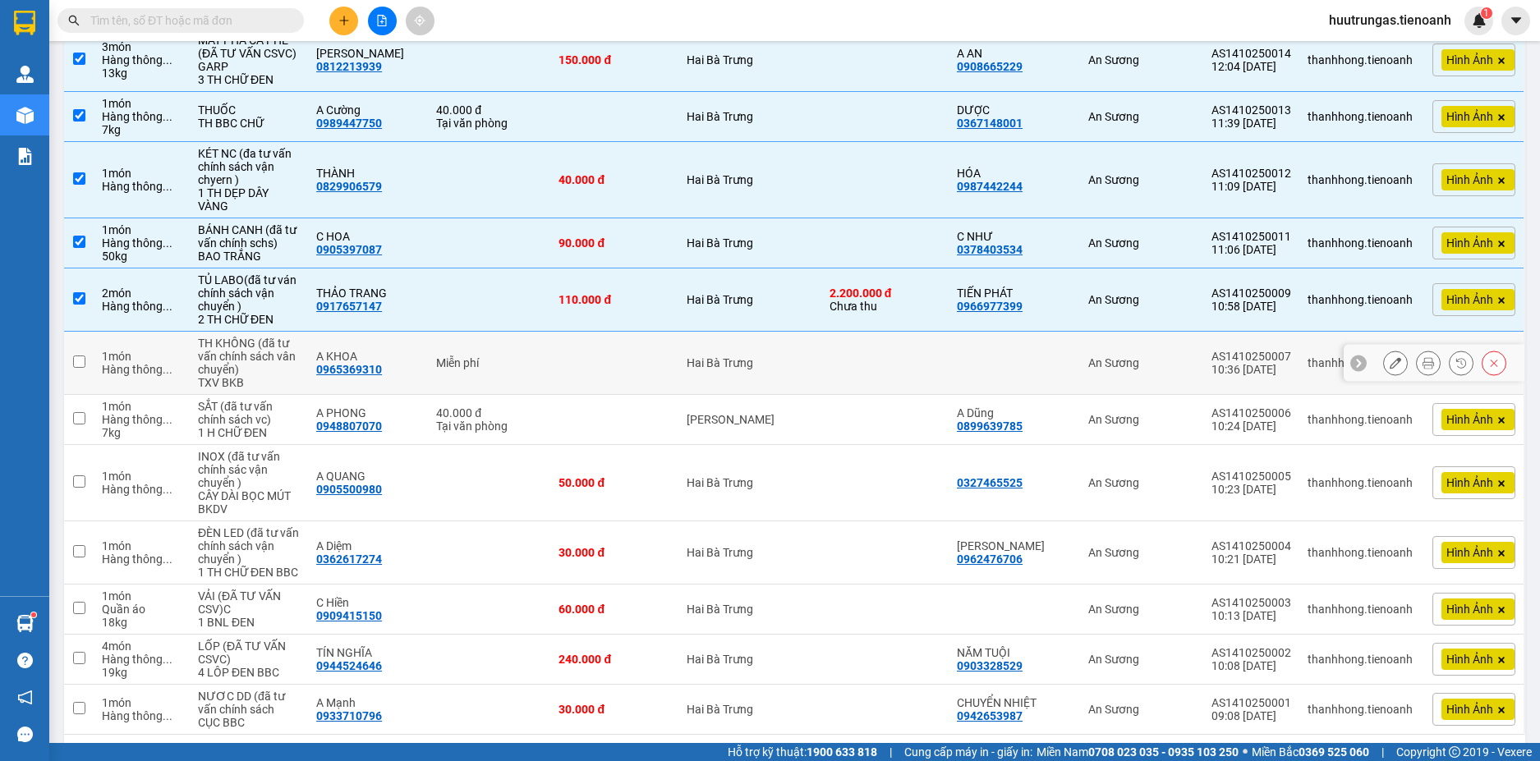
click at [77, 358] on input "checkbox" at bounding box center [79, 362] width 12 height 12
checkbox input "true"
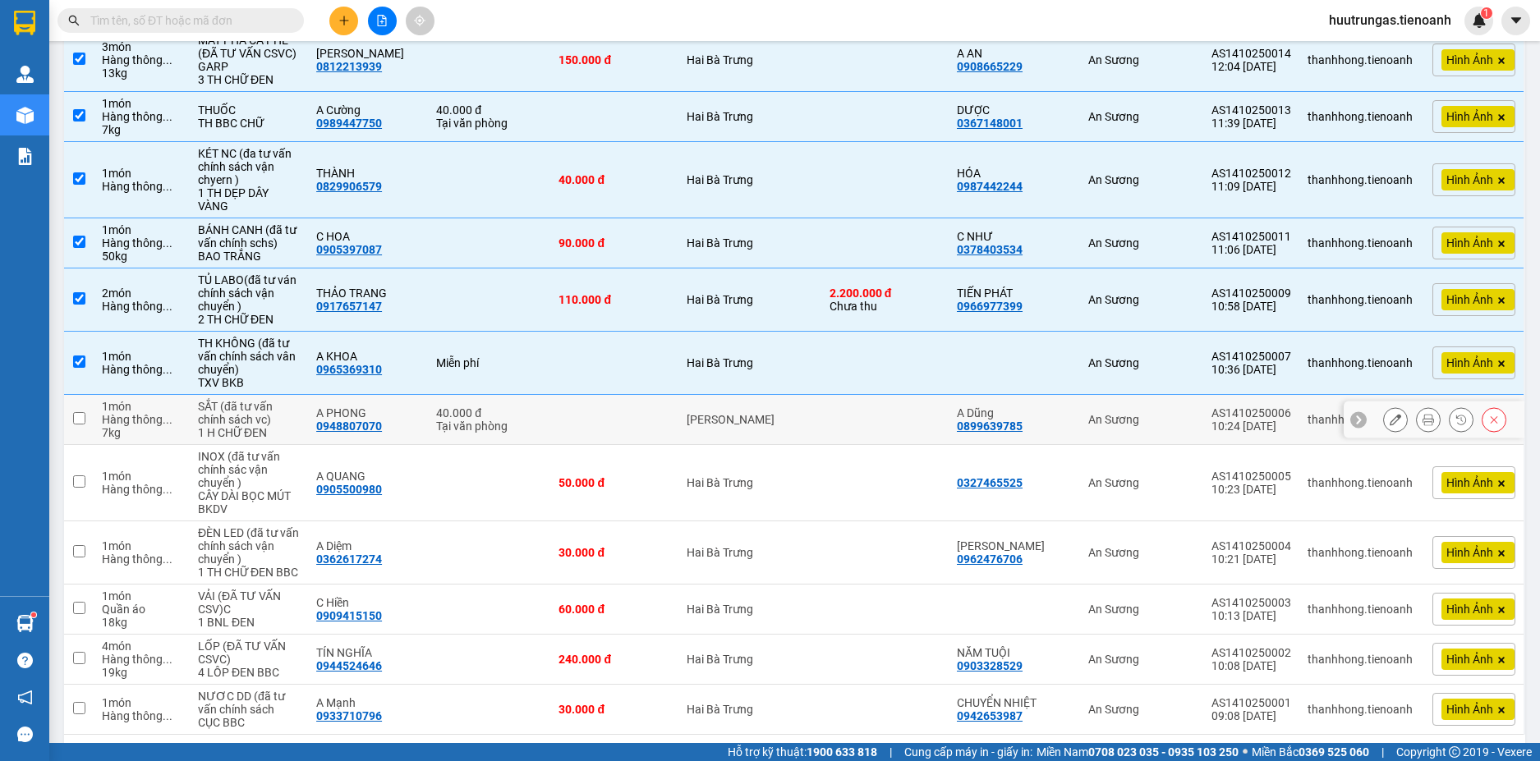
click at [76, 401] on td at bounding box center [79, 420] width 30 height 50
checkbox input "true"
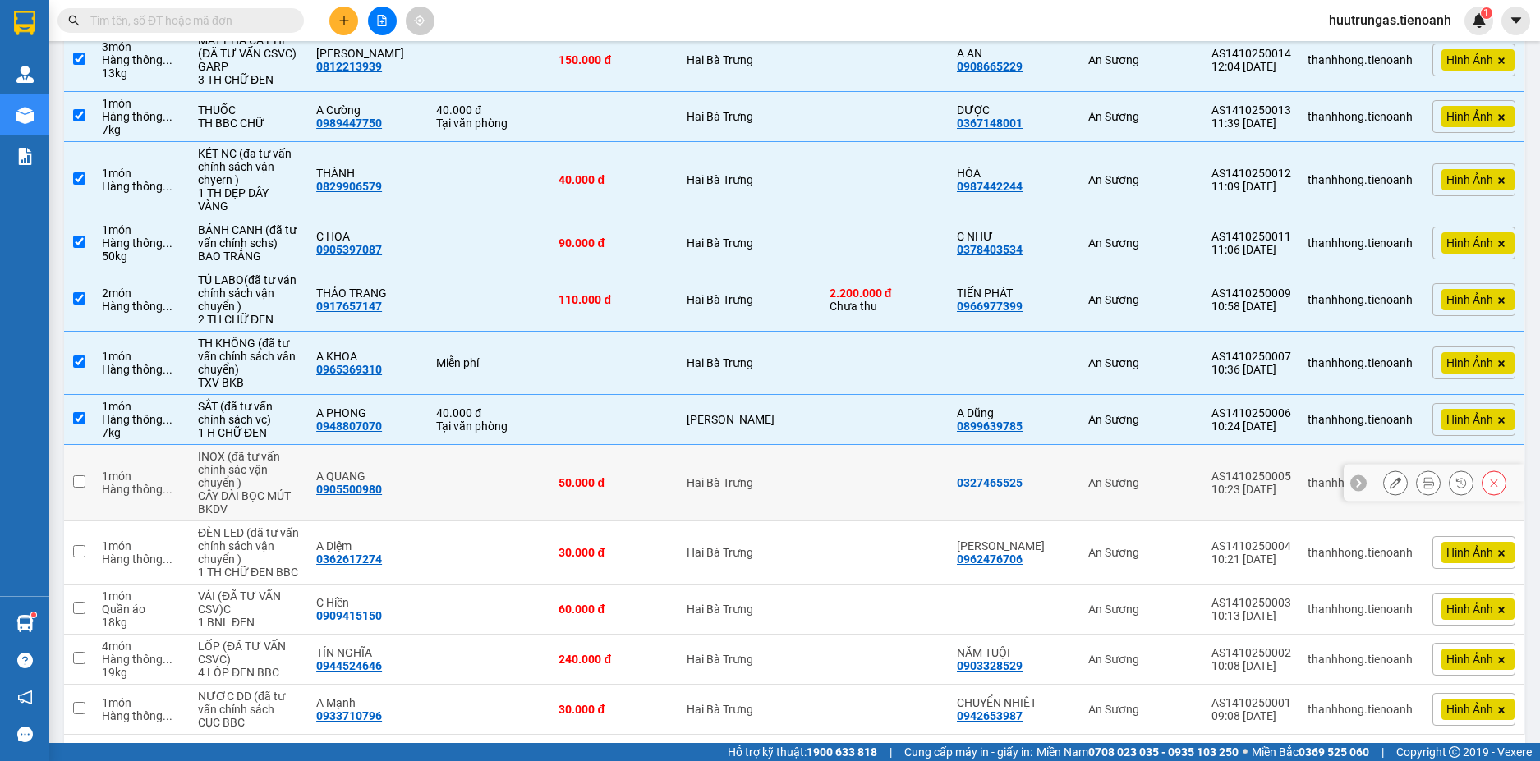
click at [78, 484] on input "checkbox" at bounding box center [79, 481] width 12 height 12
checkbox input "true"
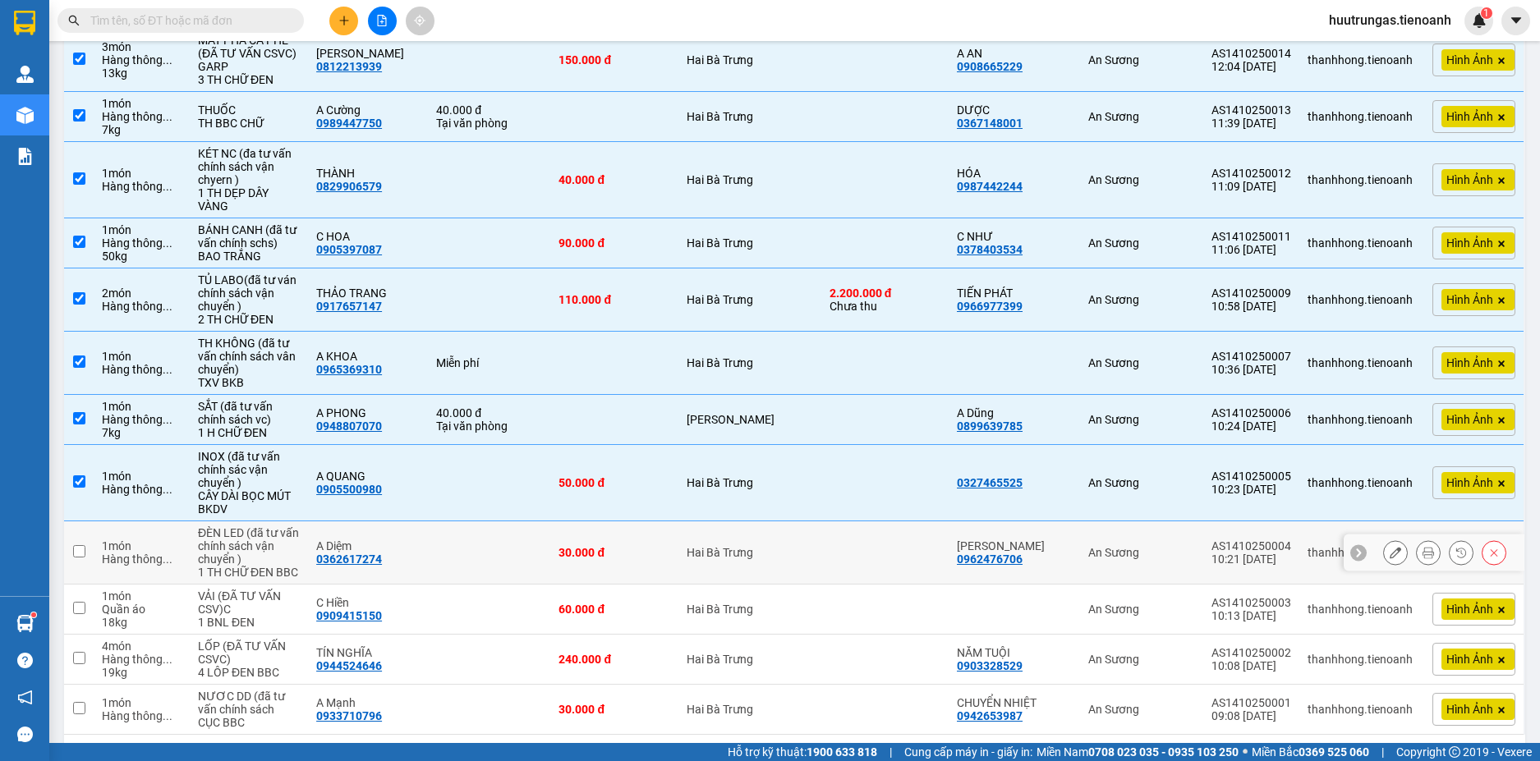
click at [80, 545] on input "checkbox" at bounding box center [79, 551] width 12 height 12
checkbox input "true"
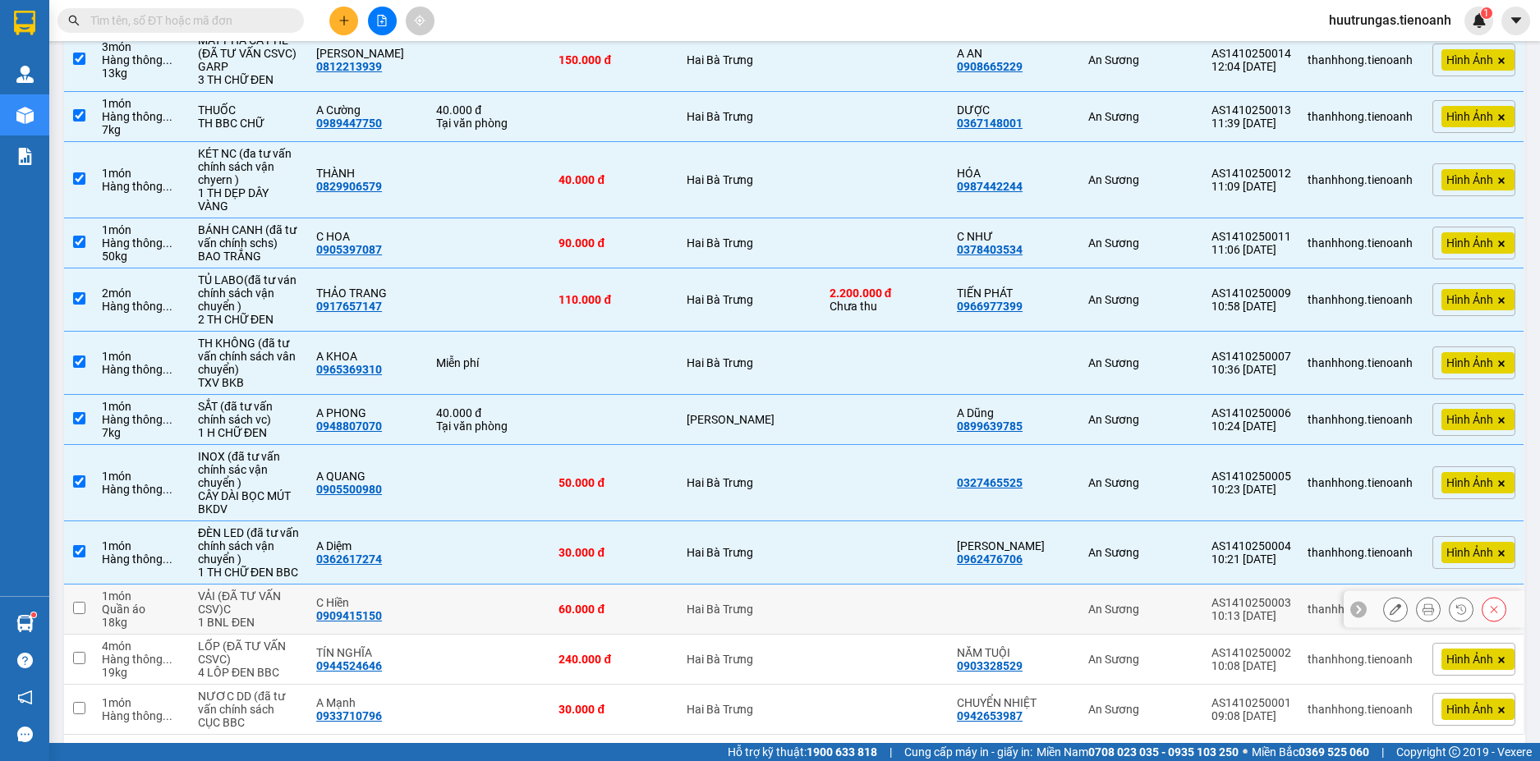
click at [80, 604] on input "checkbox" at bounding box center [79, 608] width 12 height 12
checkbox input "true"
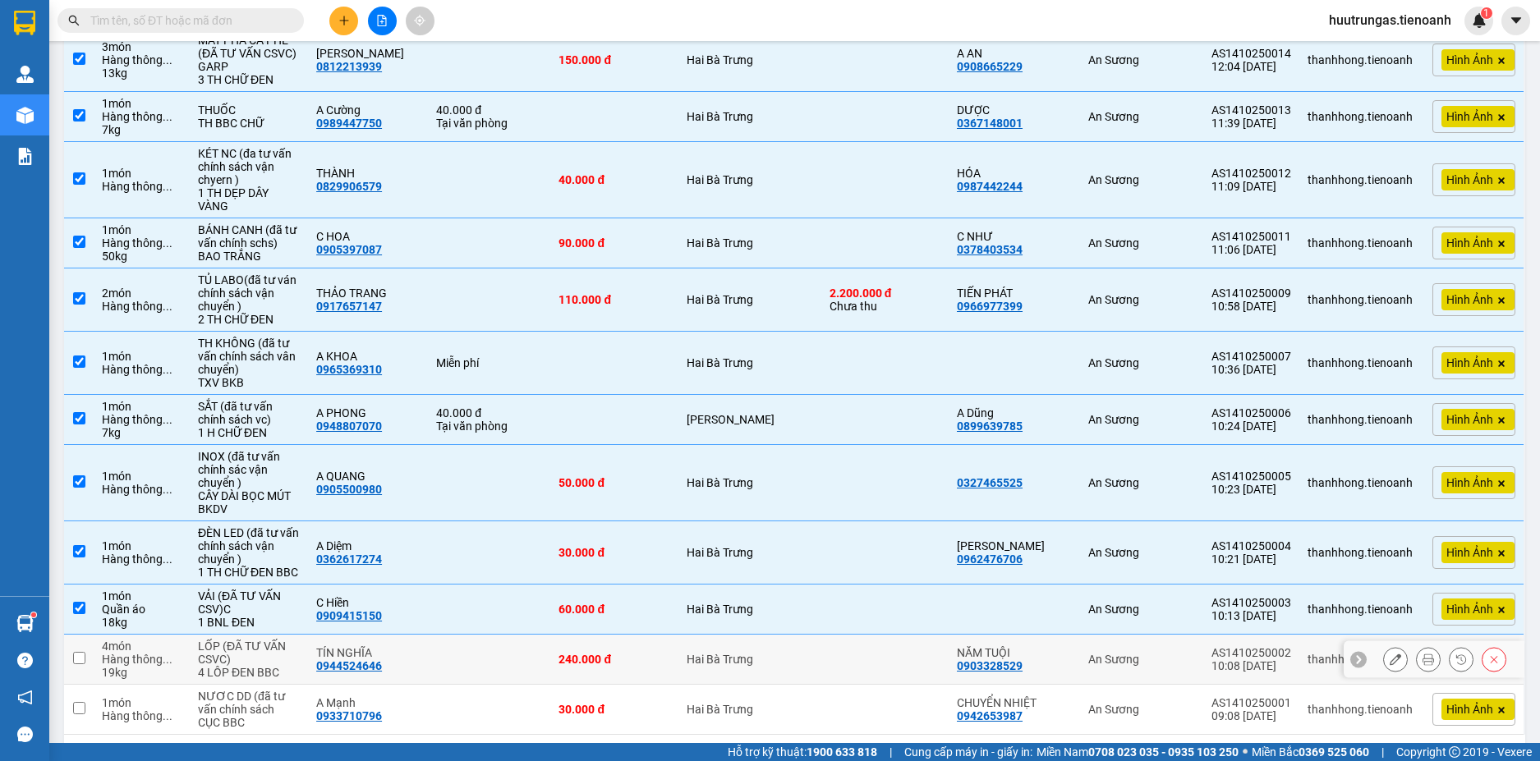
click at [71, 654] on td at bounding box center [79, 660] width 30 height 50
checkbox input "true"
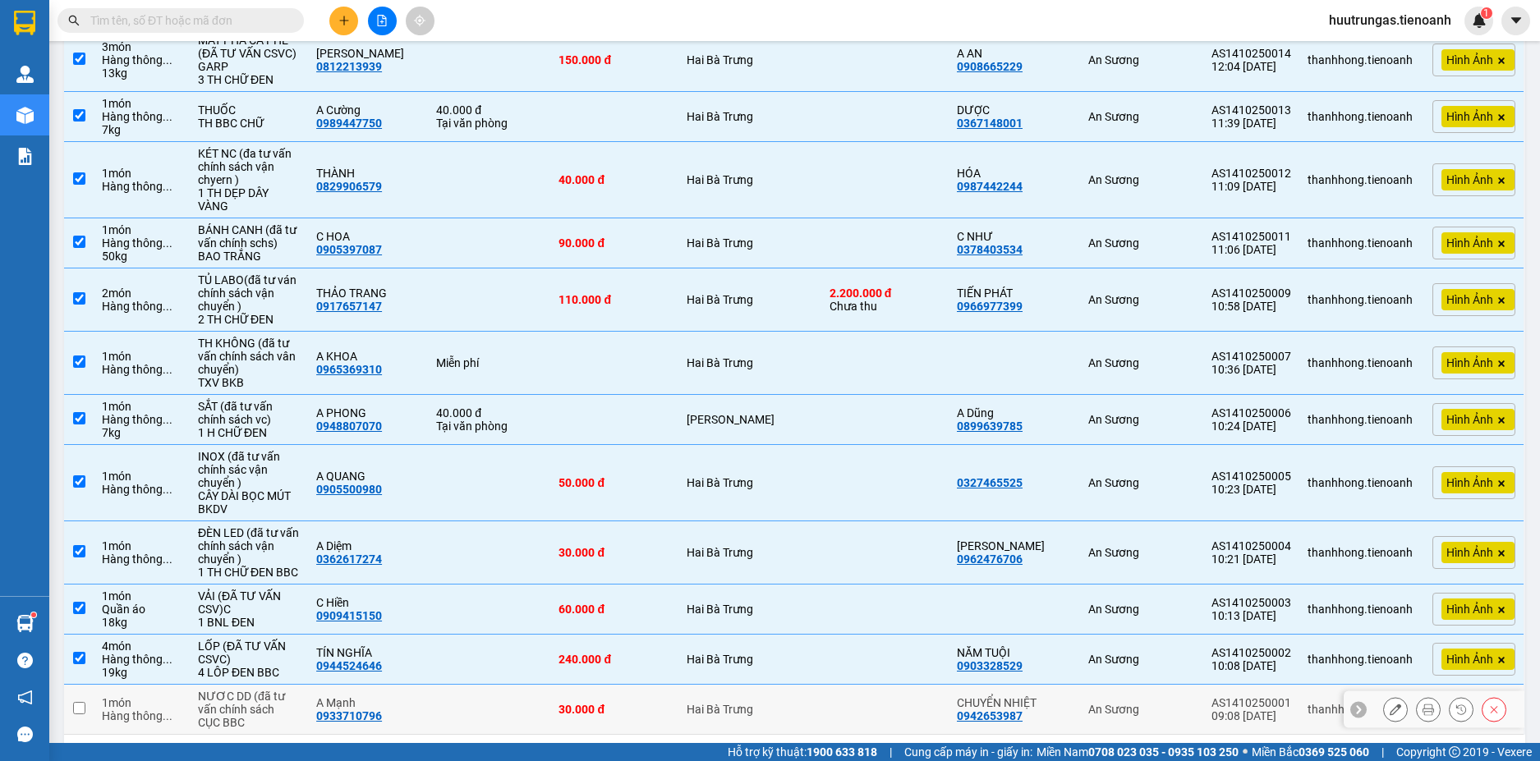
click at [73, 705] on input "checkbox" at bounding box center [79, 708] width 12 height 12
checkbox input "true"
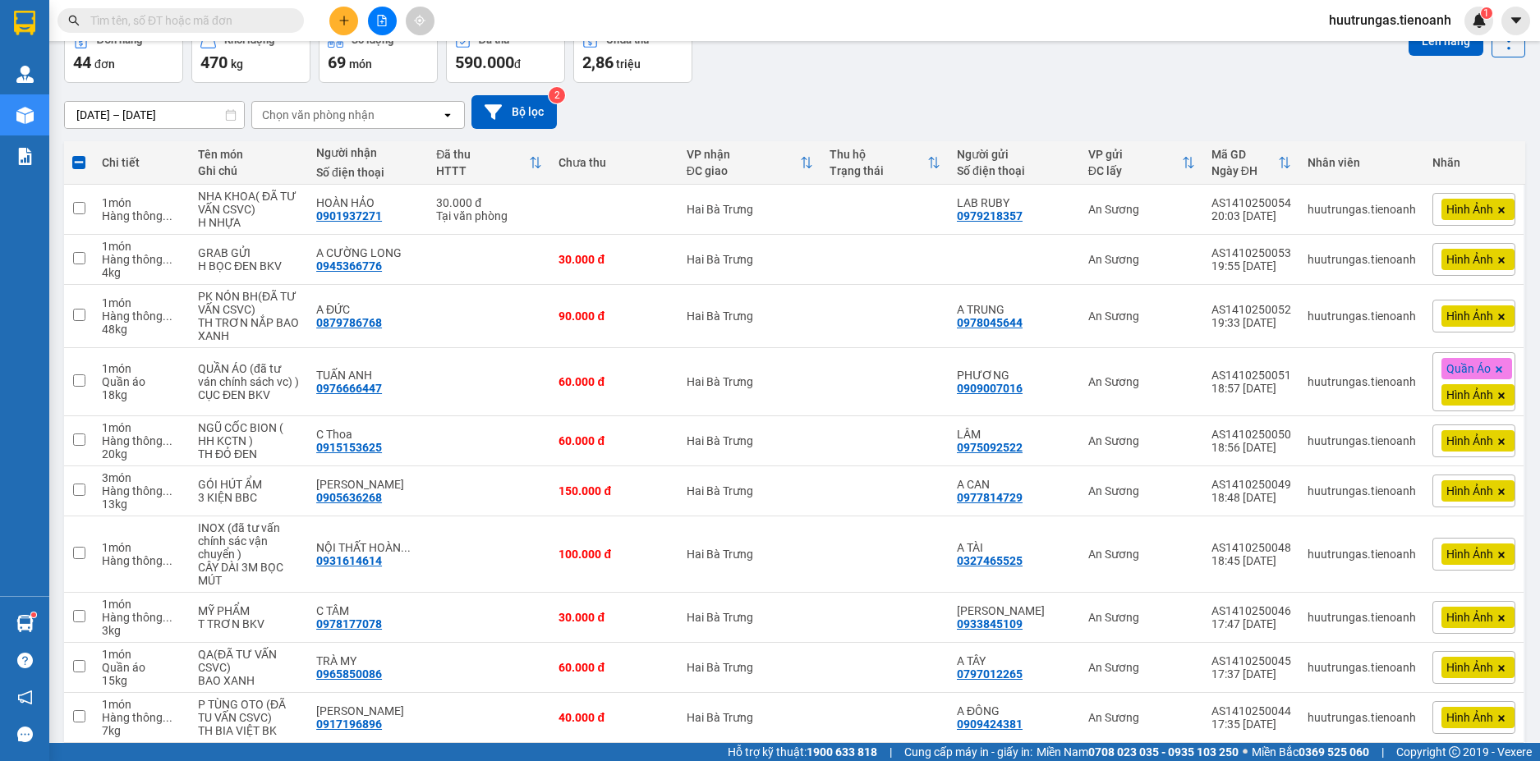
scroll to position [0, 0]
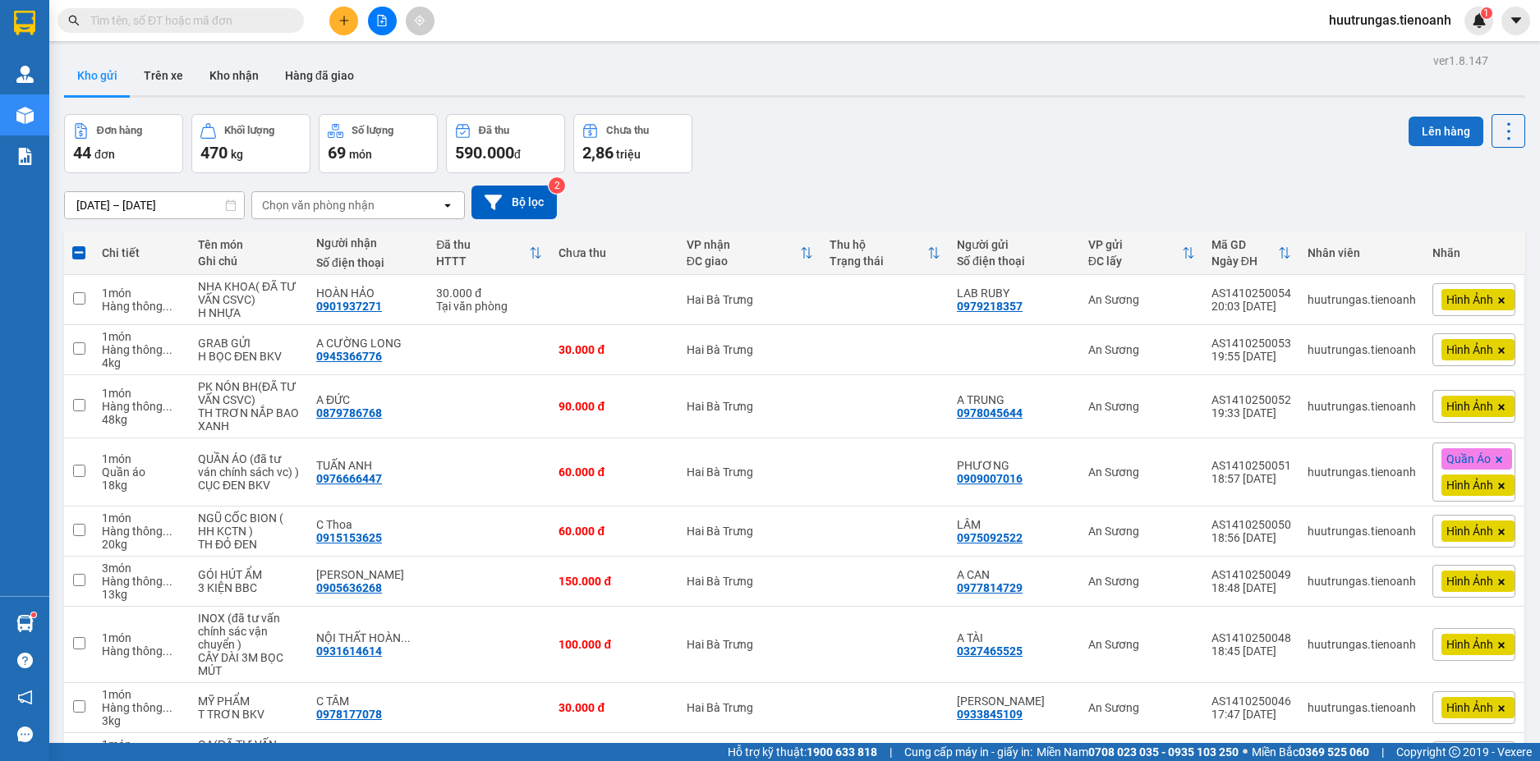
click at [1444, 135] on button "Lên hàng" at bounding box center [1445, 132] width 75 height 30
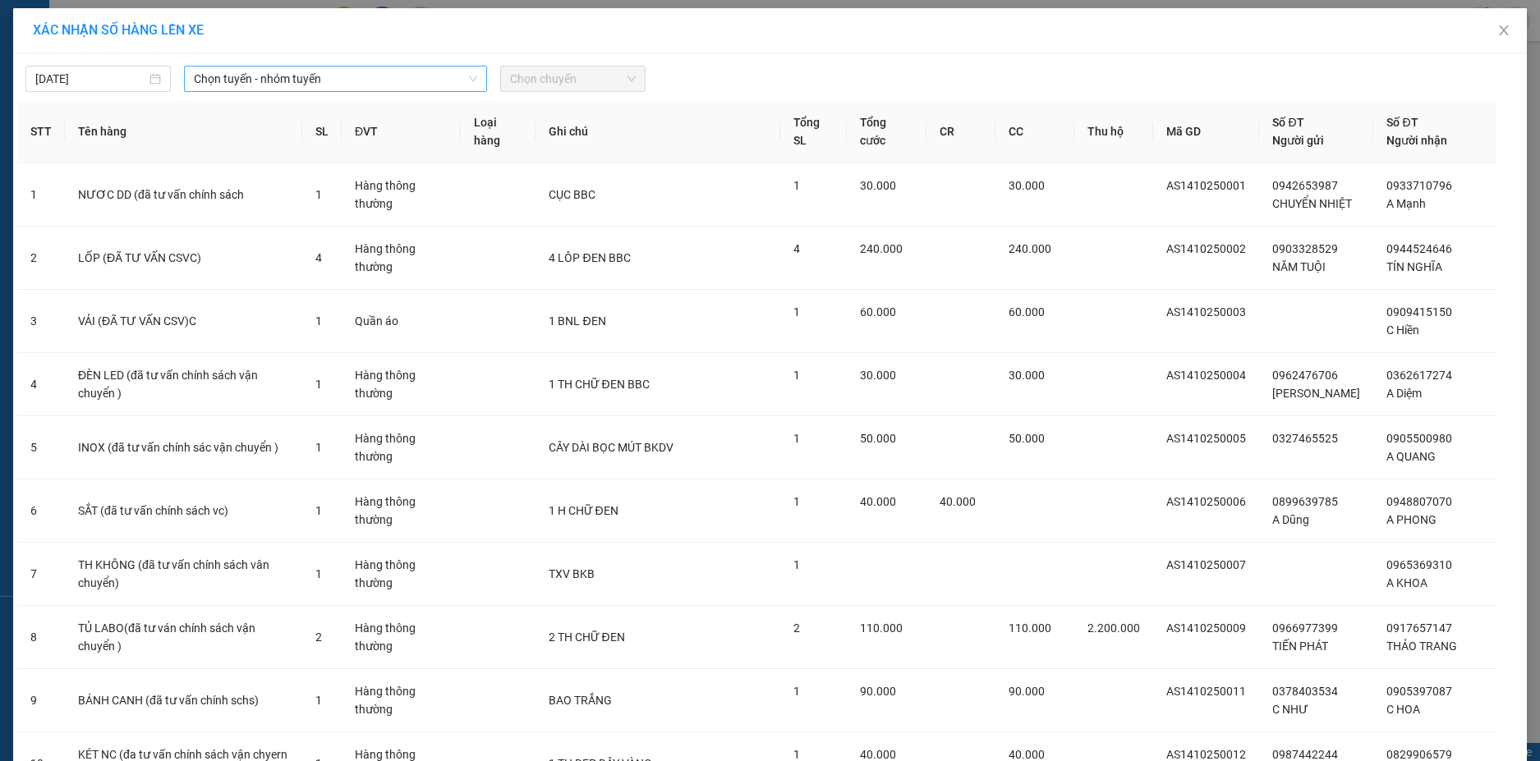
click at [365, 78] on span "Chọn tuyến - nhóm tuyến" at bounding box center [335, 79] width 283 height 25
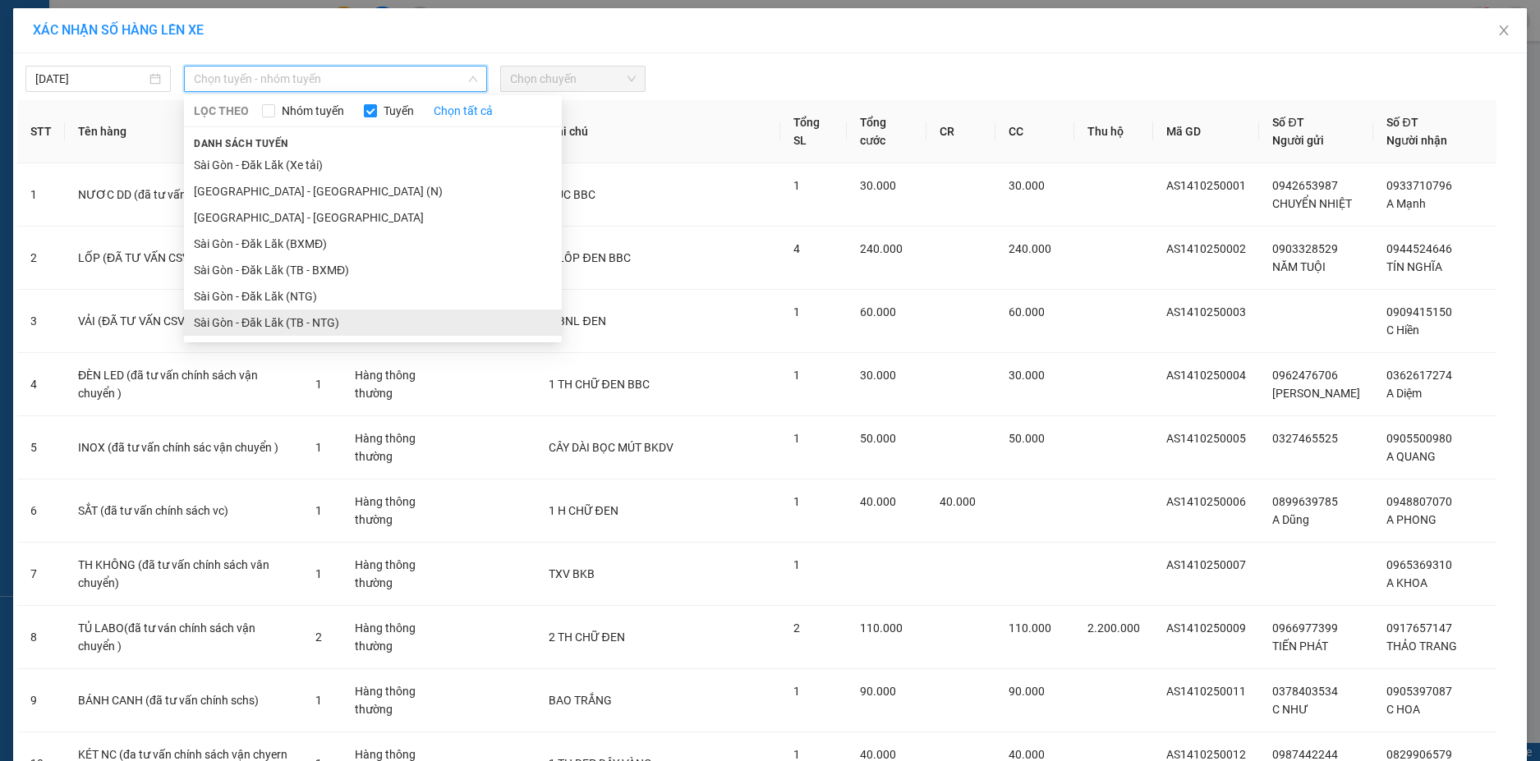
click at [311, 315] on li "Sài Gòn - Đăk Lăk (TB - NTG)" at bounding box center [373, 323] width 378 height 26
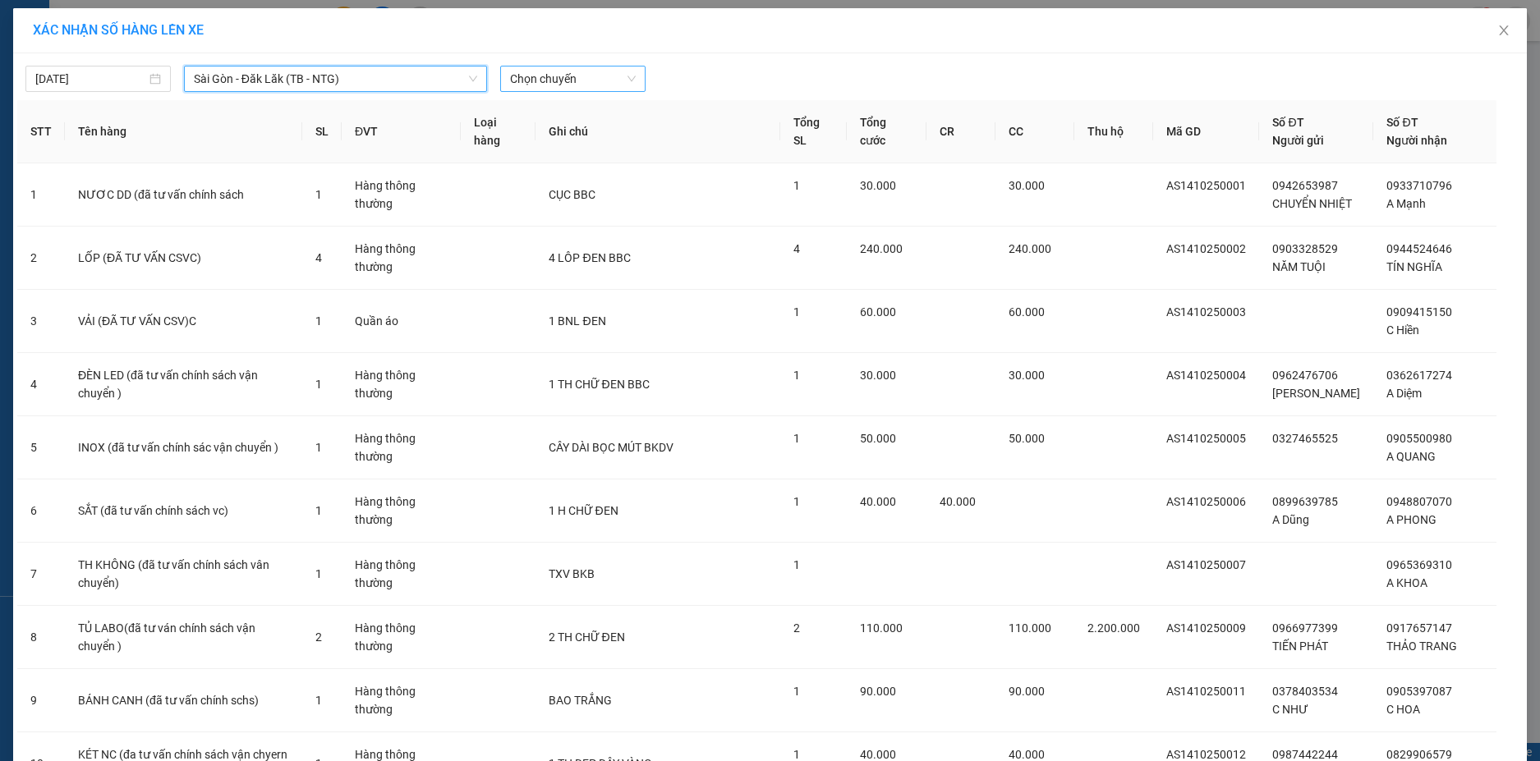
click at [628, 80] on span "Chọn chuyến" at bounding box center [573, 79] width 126 height 25
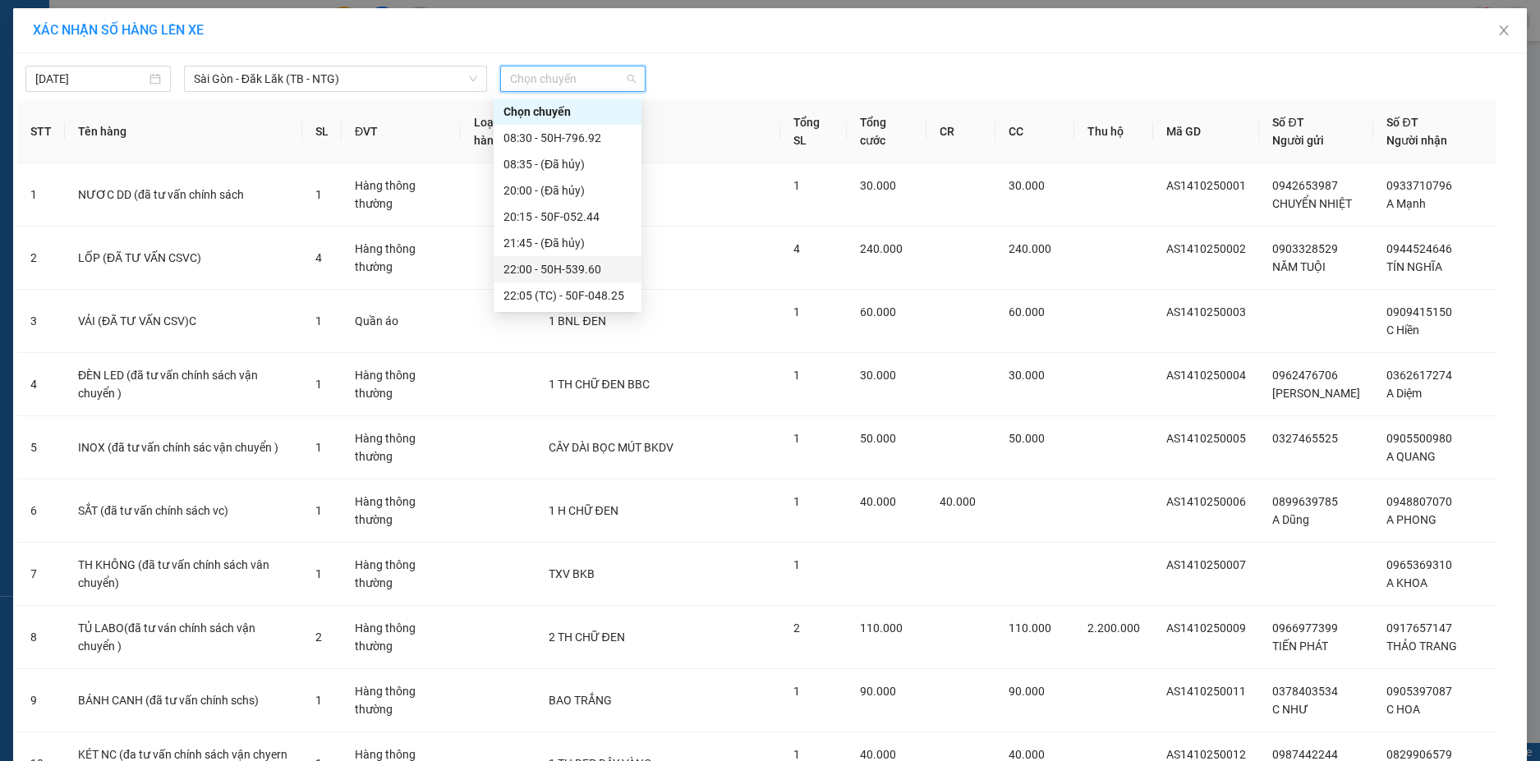
click at [595, 272] on div "22:00 - 50H-539.60" at bounding box center [567, 269] width 128 height 18
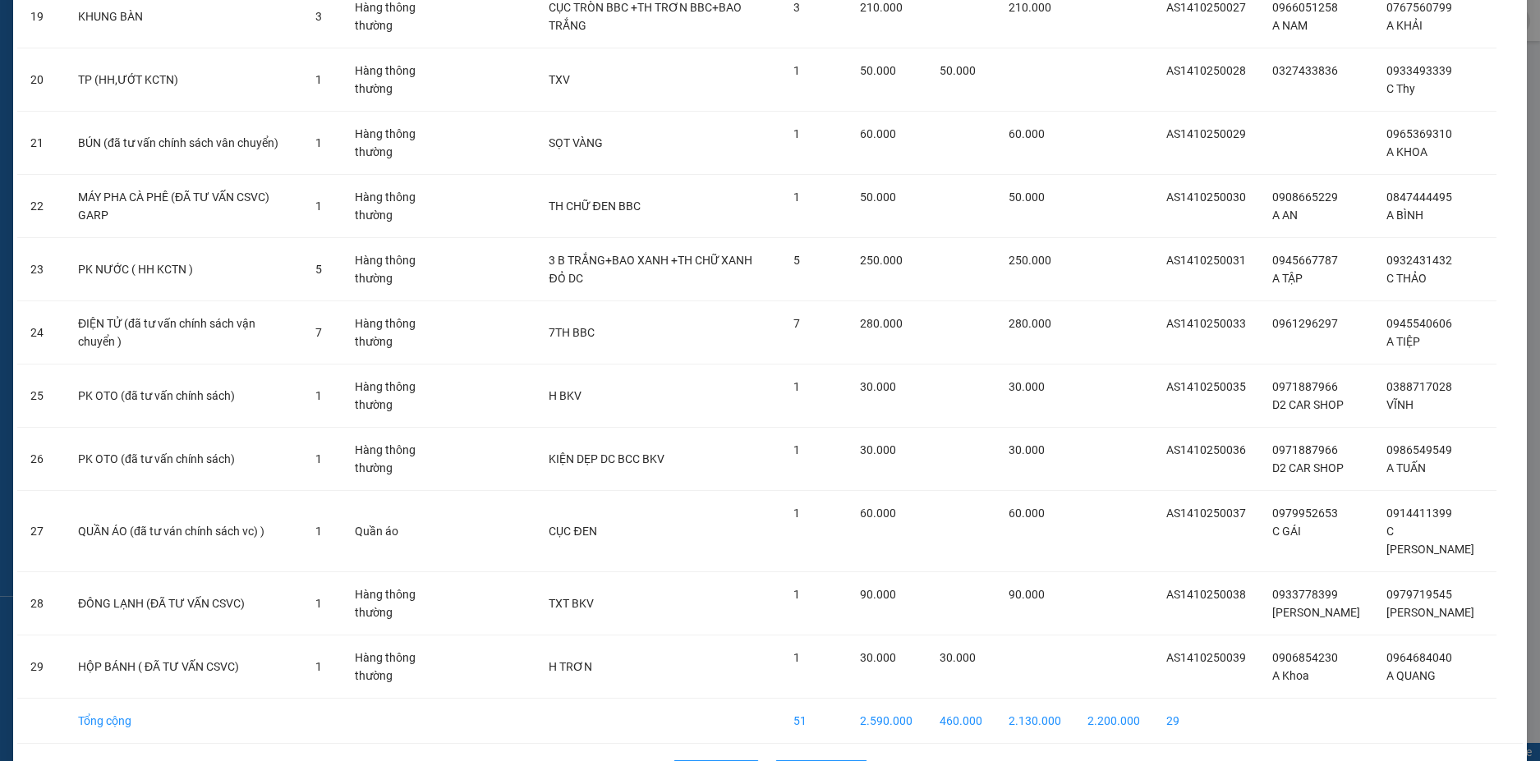
scroll to position [1420, 0]
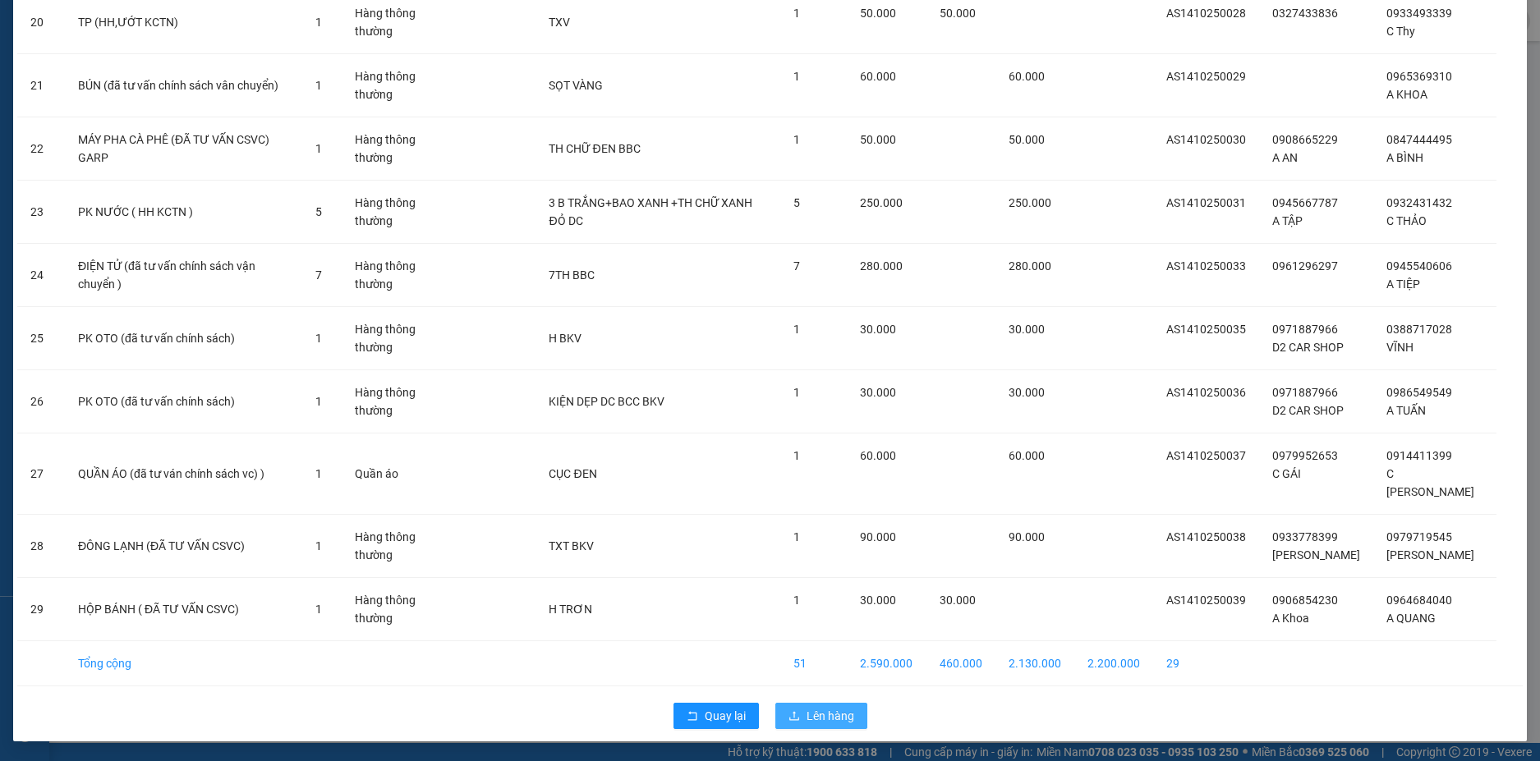
click at [850, 710] on button "Lên hàng" at bounding box center [821, 716] width 92 height 26
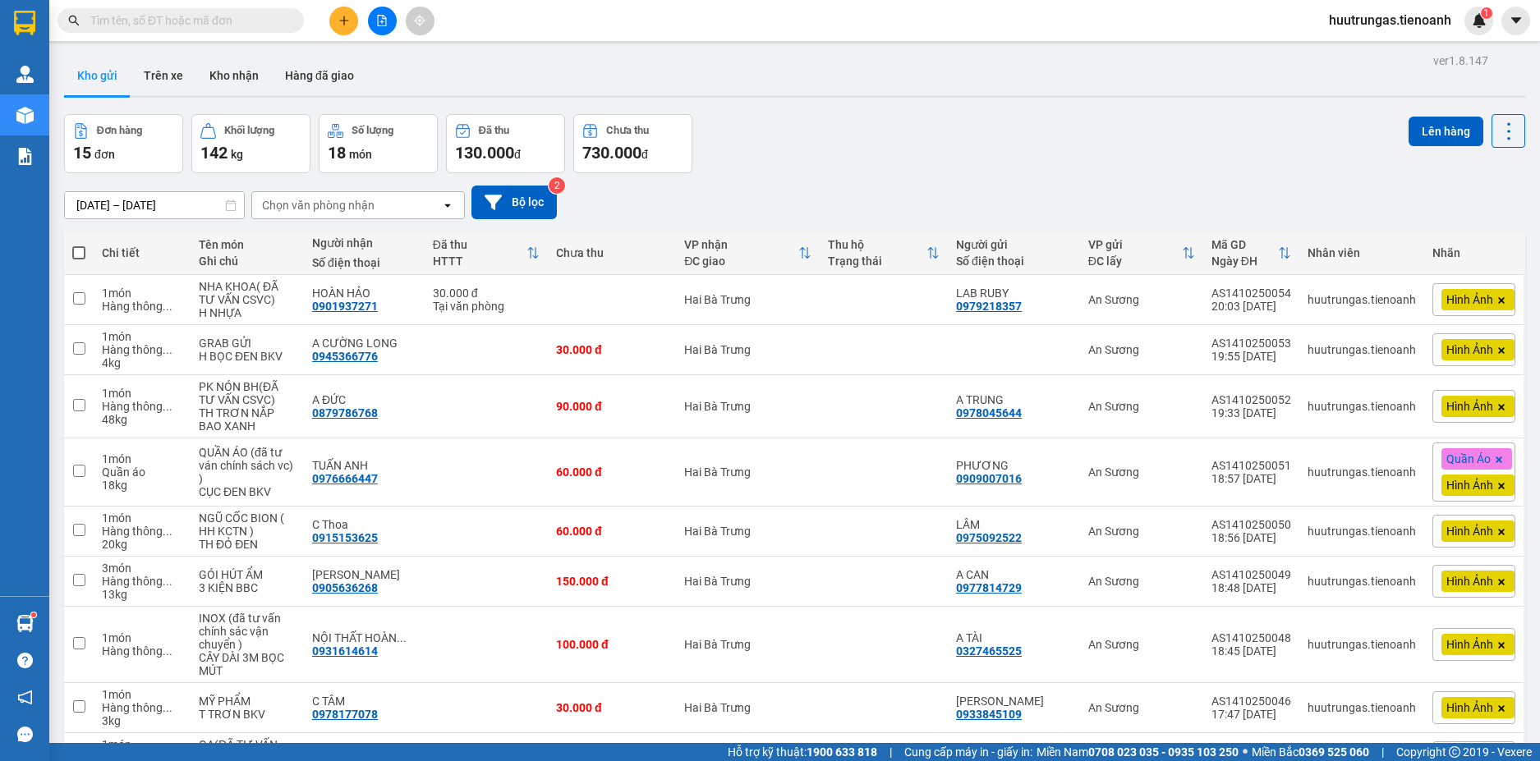
click at [367, 216] on div "Chọn văn phòng nhận" at bounding box center [346, 205] width 189 height 26
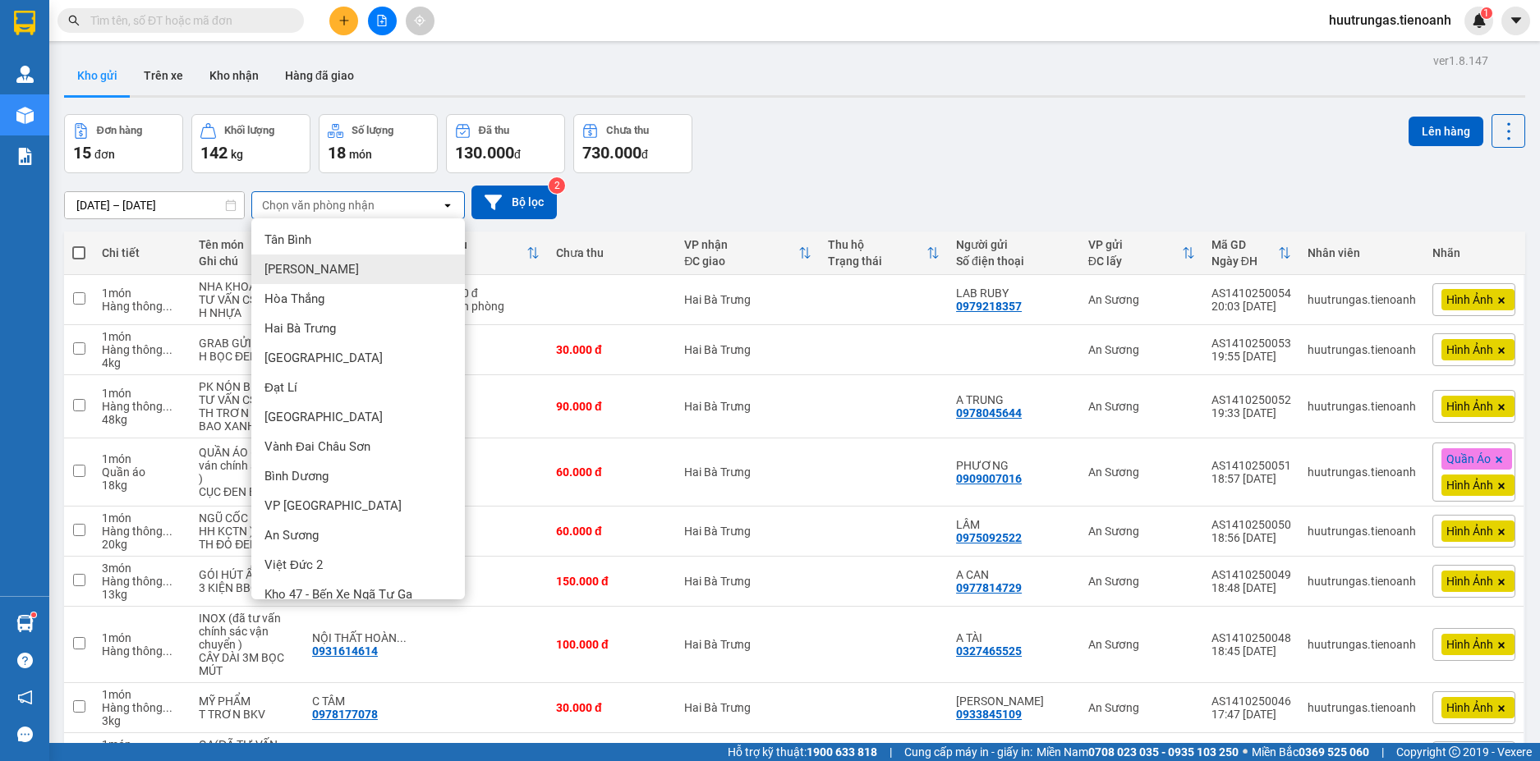
click at [309, 259] on div "Cư Kuin" at bounding box center [358, 270] width 214 height 30
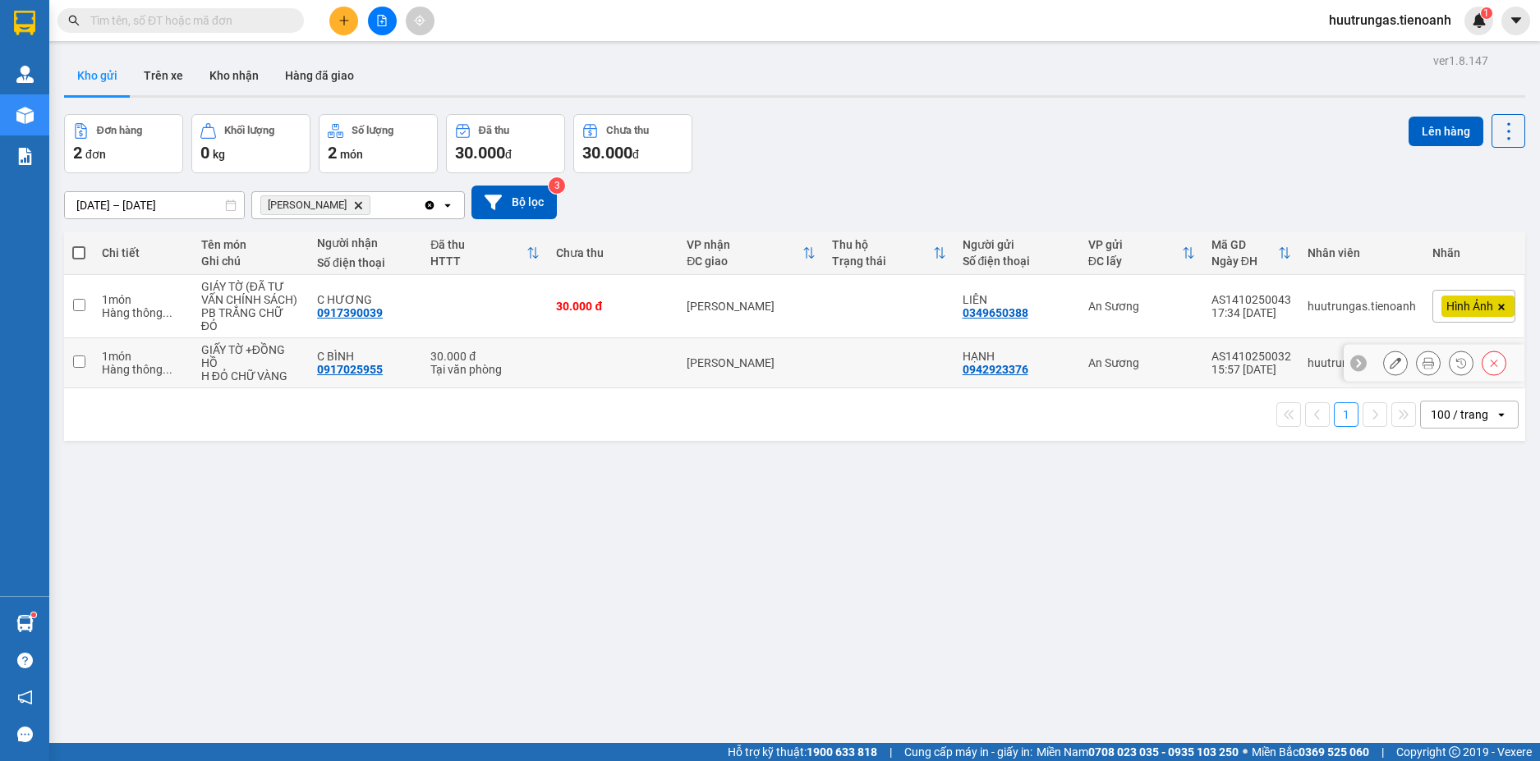
click at [79, 361] on input "checkbox" at bounding box center [79, 362] width 12 height 12
checkbox input "true"
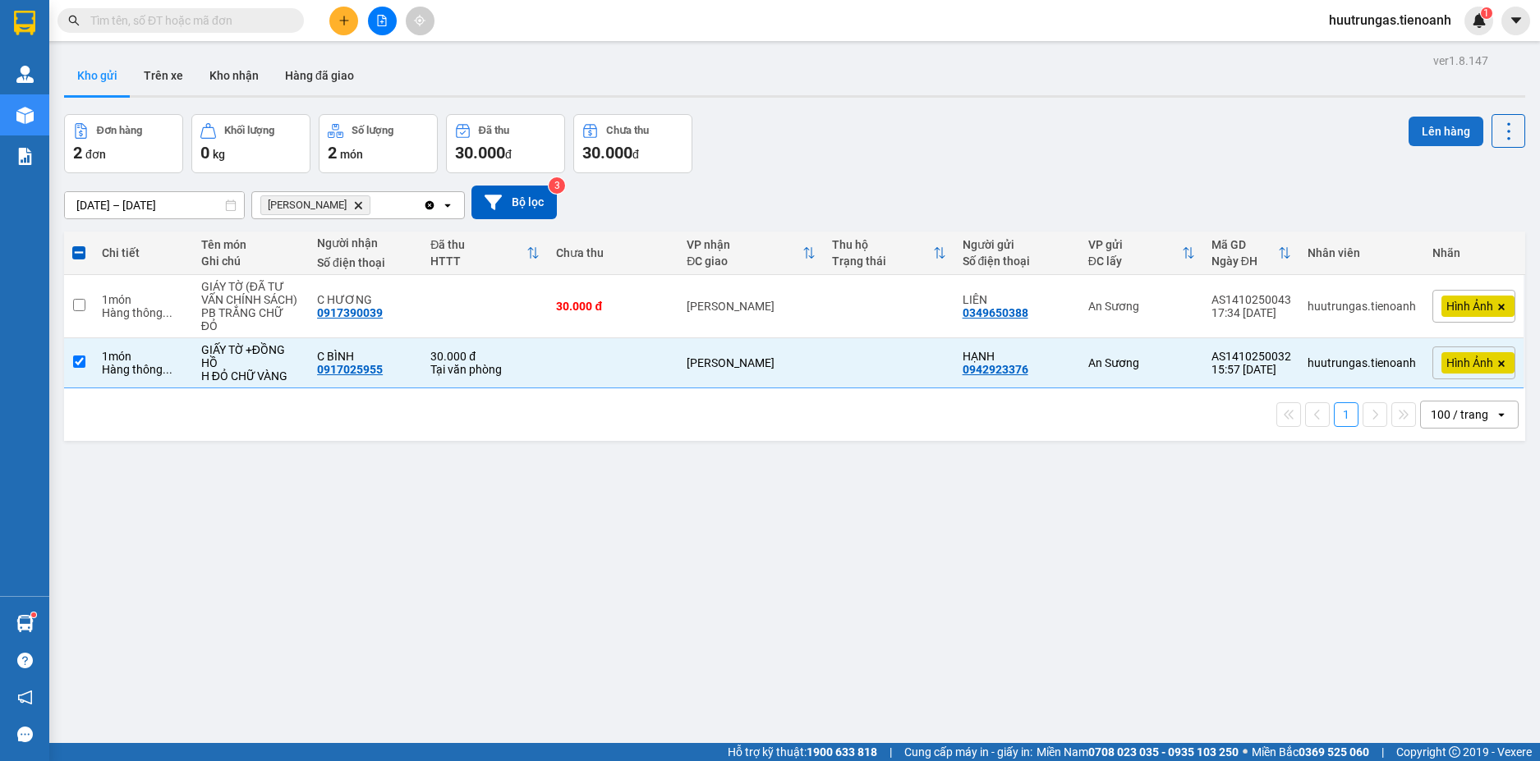
click at [1425, 125] on button "Lên hàng" at bounding box center [1445, 132] width 75 height 30
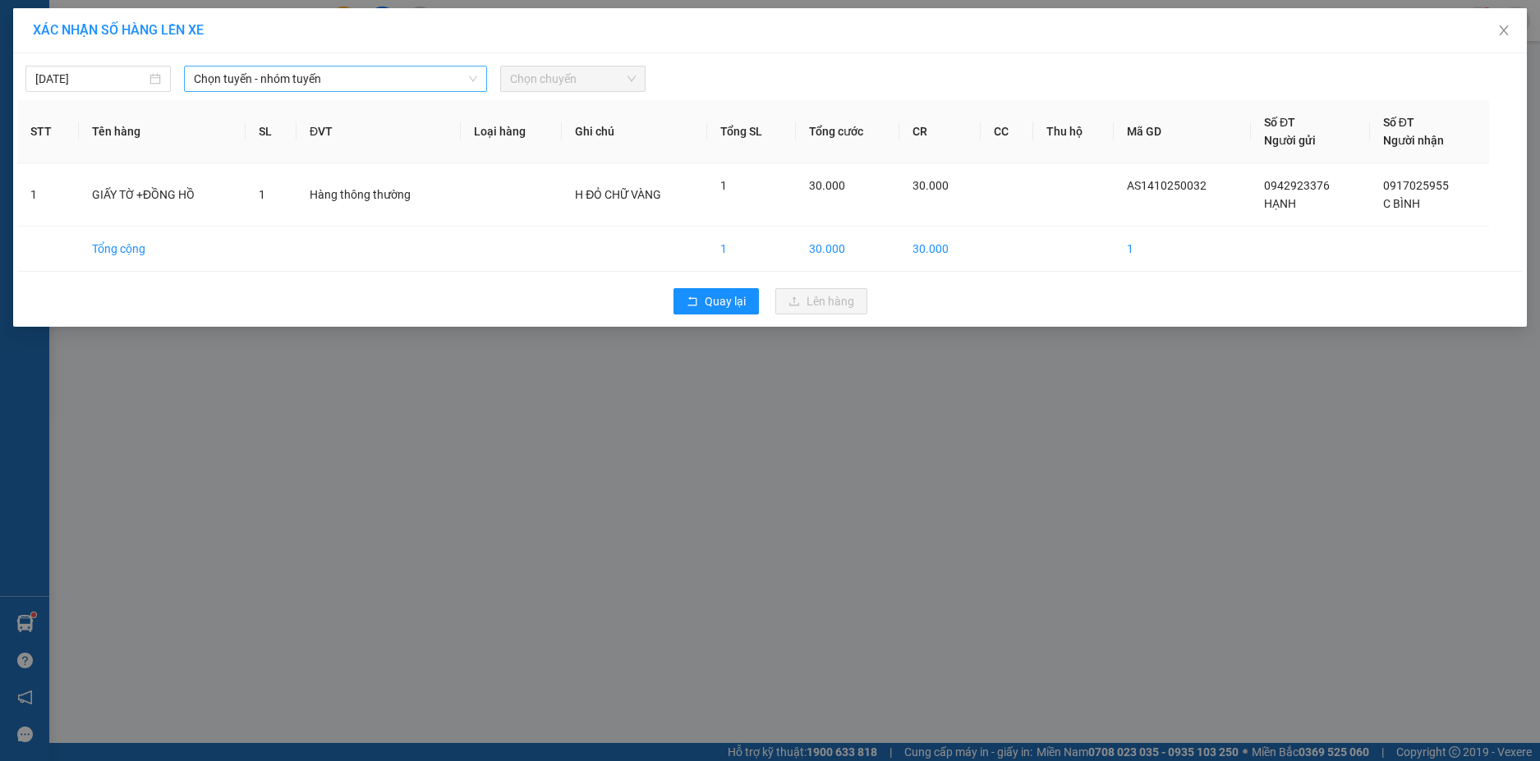
click at [400, 75] on span "Chọn tuyến - nhóm tuyến" at bounding box center [335, 79] width 283 height 25
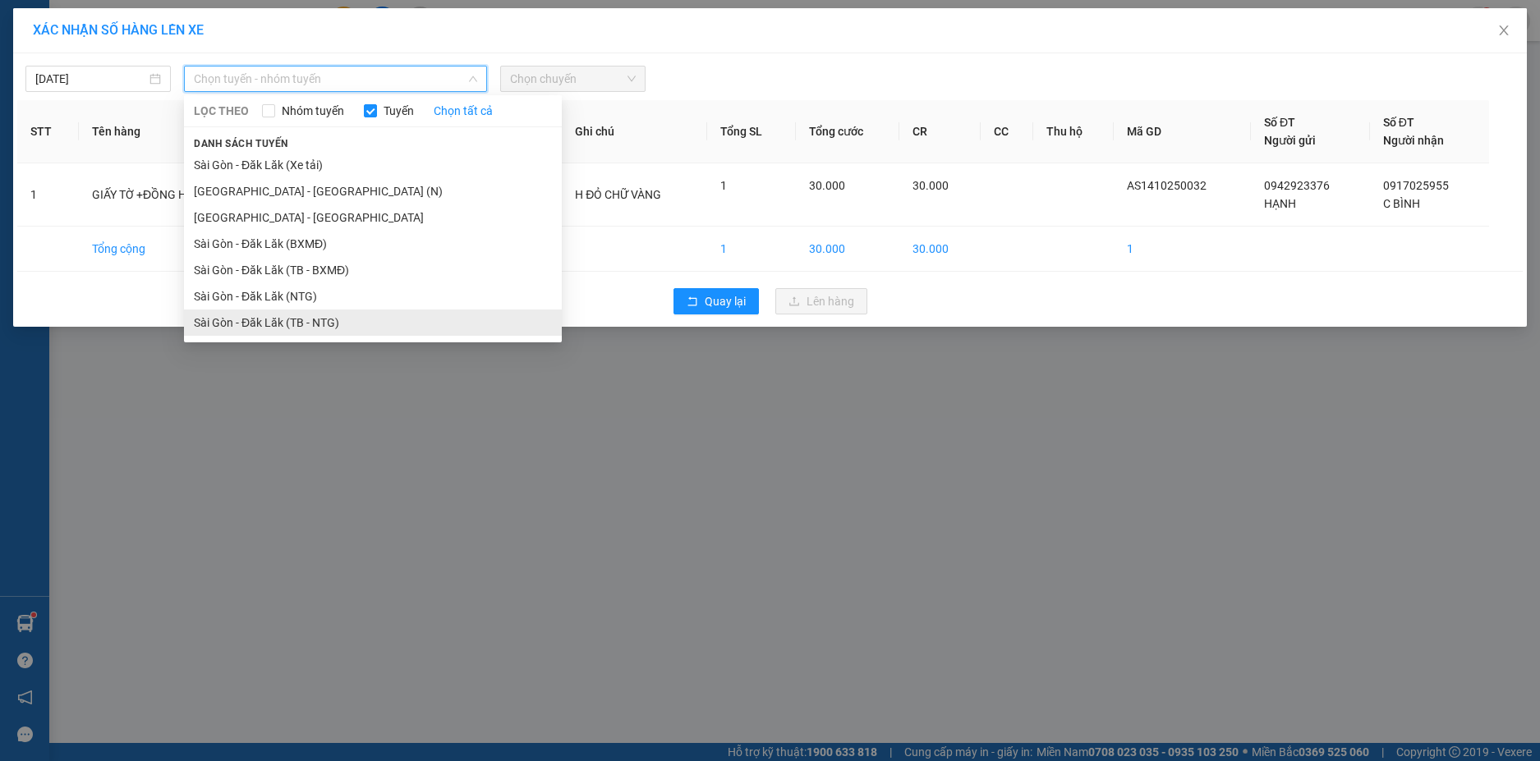
click at [309, 320] on li "Sài Gòn - Đăk Lăk (TB - NTG)" at bounding box center [373, 323] width 378 height 26
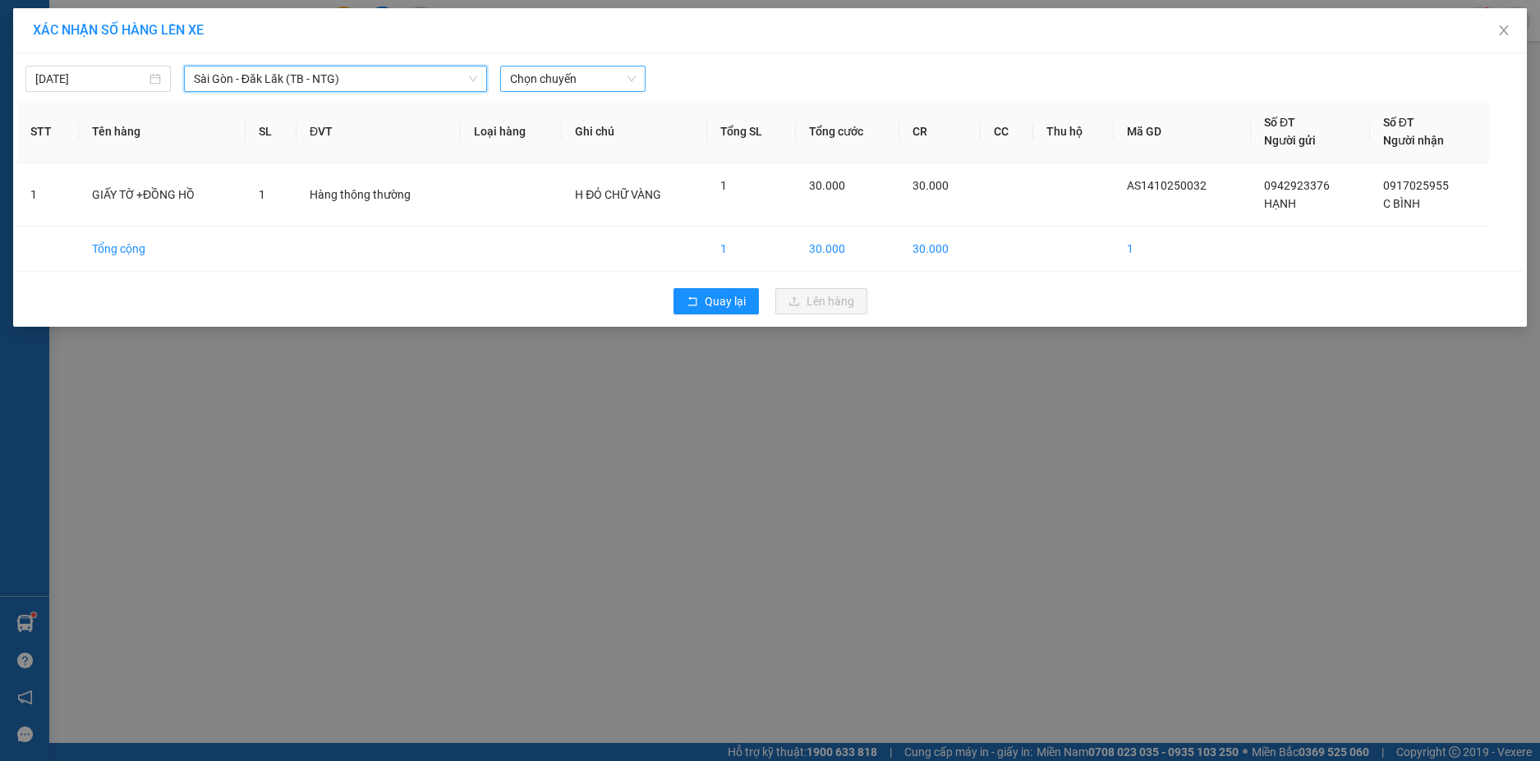
click at [626, 79] on span "Chọn chuyến" at bounding box center [573, 79] width 126 height 25
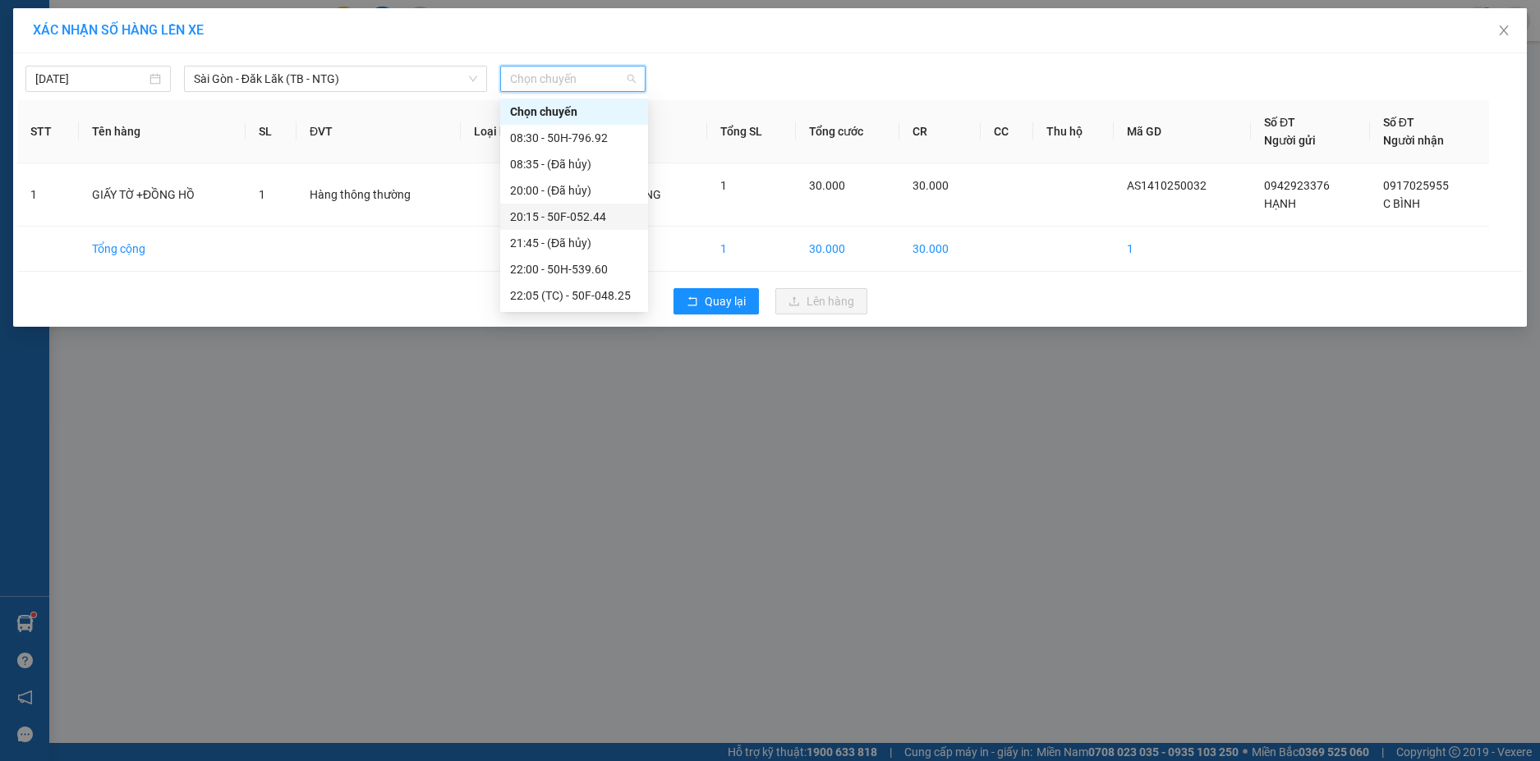
click at [582, 213] on div "20:15 - 50F-052.44" at bounding box center [574, 217] width 128 height 18
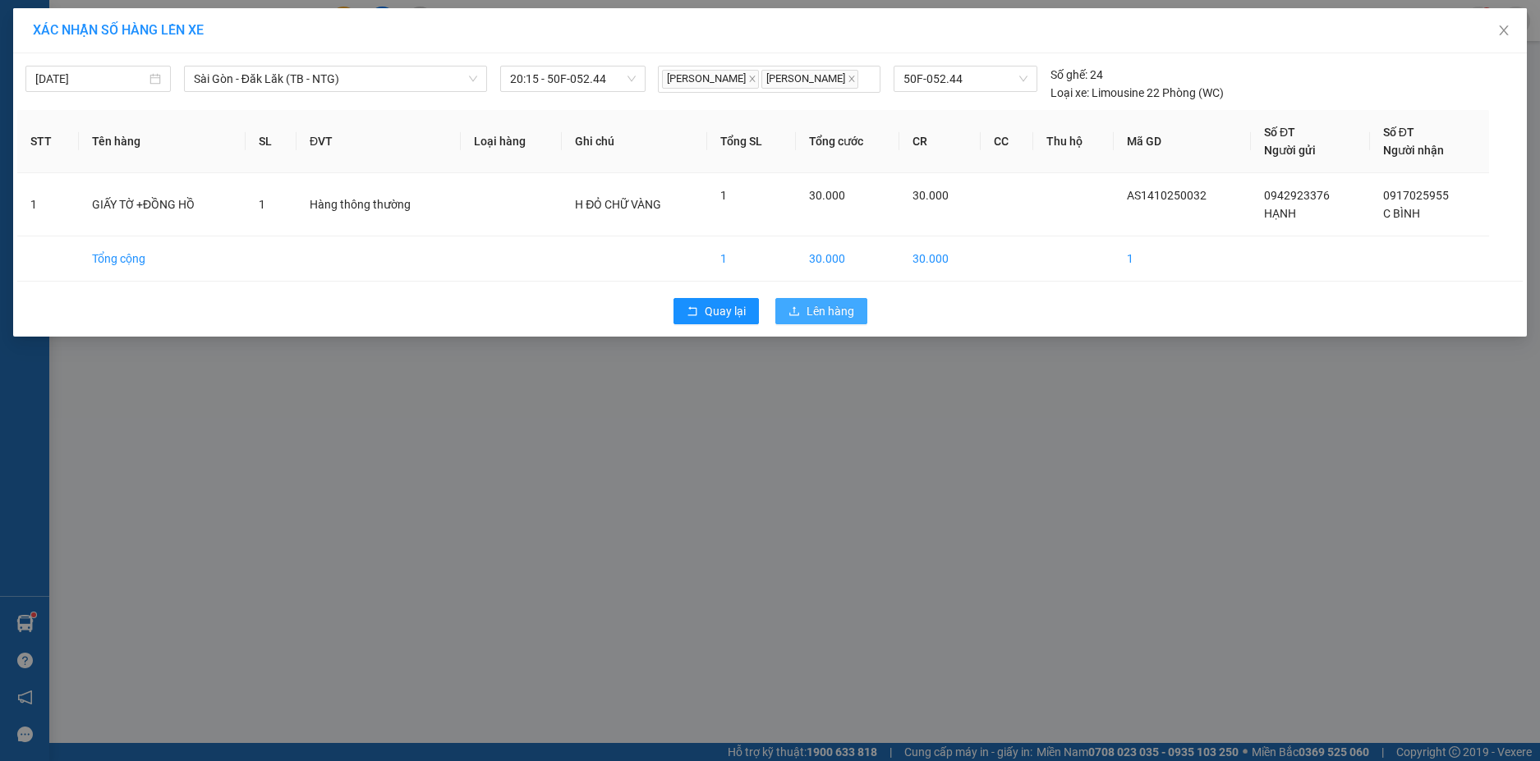
click at [812, 303] on span "Lên hàng" at bounding box center [830, 311] width 48 height 18
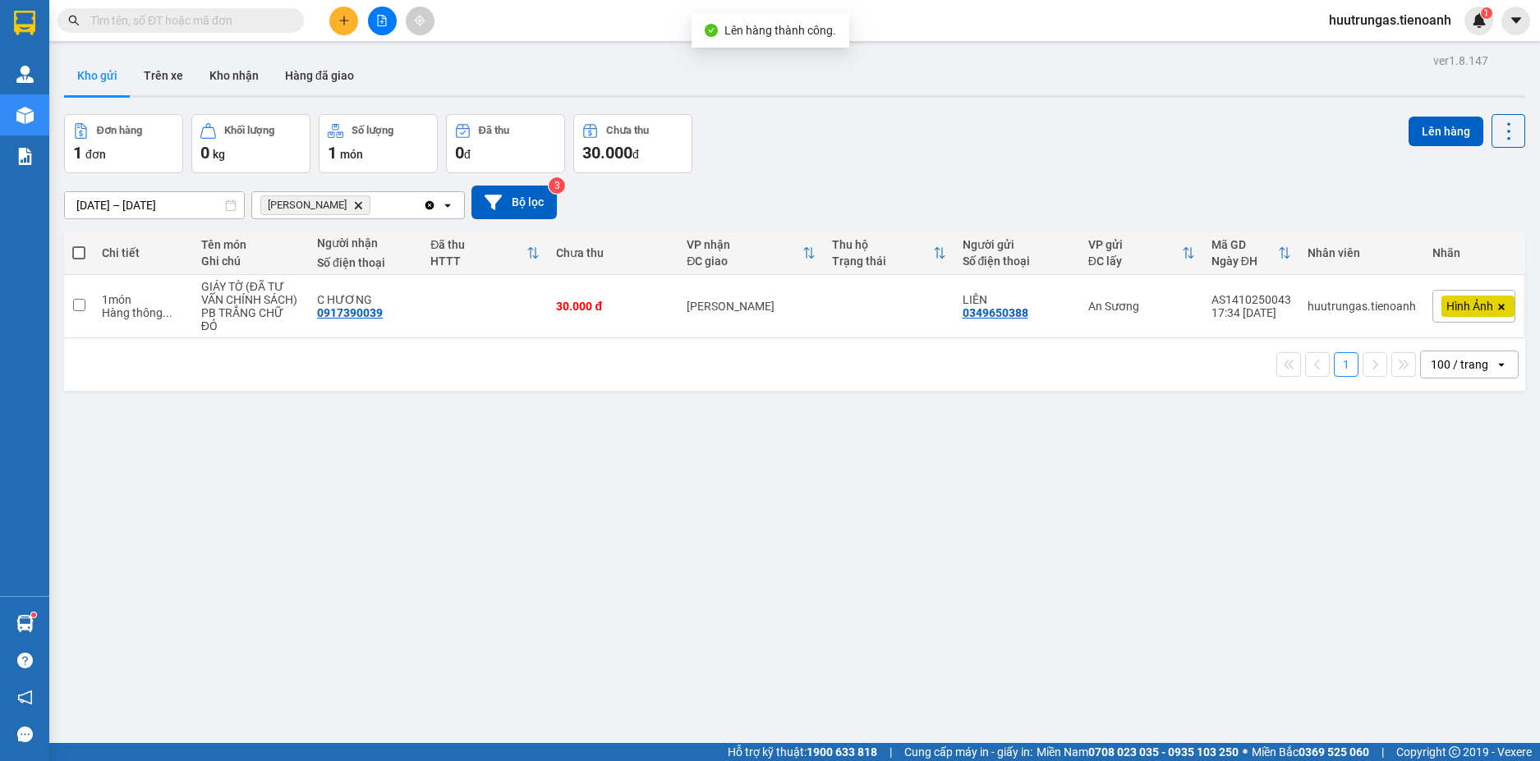
click at [355, 204] on icon "Cư Kuin, close by backspace" at bounding box center [358, 204] width 7 height 7
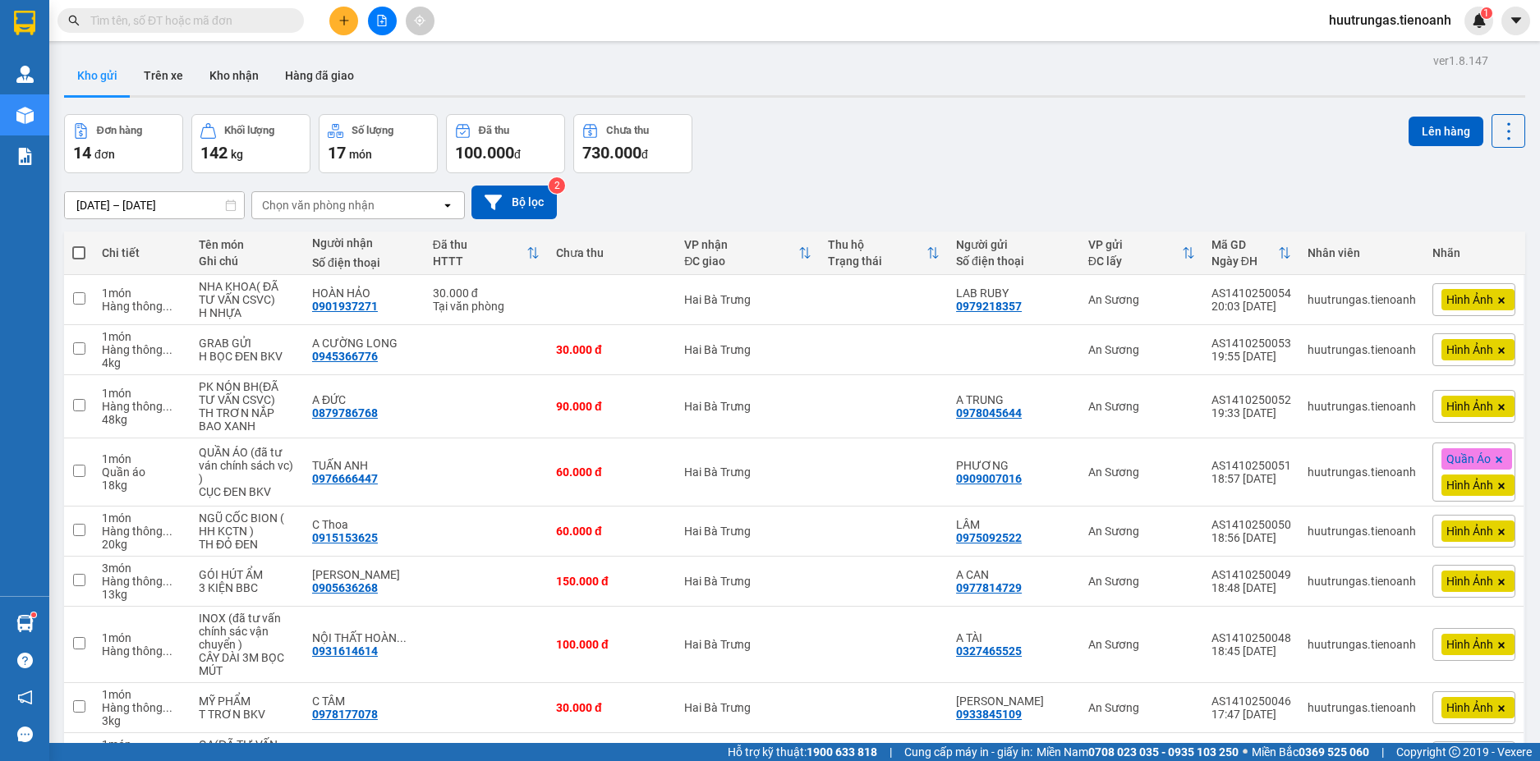
click at [86, 245] on th at bounding box center [79, 254] width 30 height 44
click at [85, 256] on span at bounding box center [78, 252] width 13 height 13
click at [79, 245] on input "checkbox" at bounding box center [79, 245] width 0 height 0
checkbox input "true"
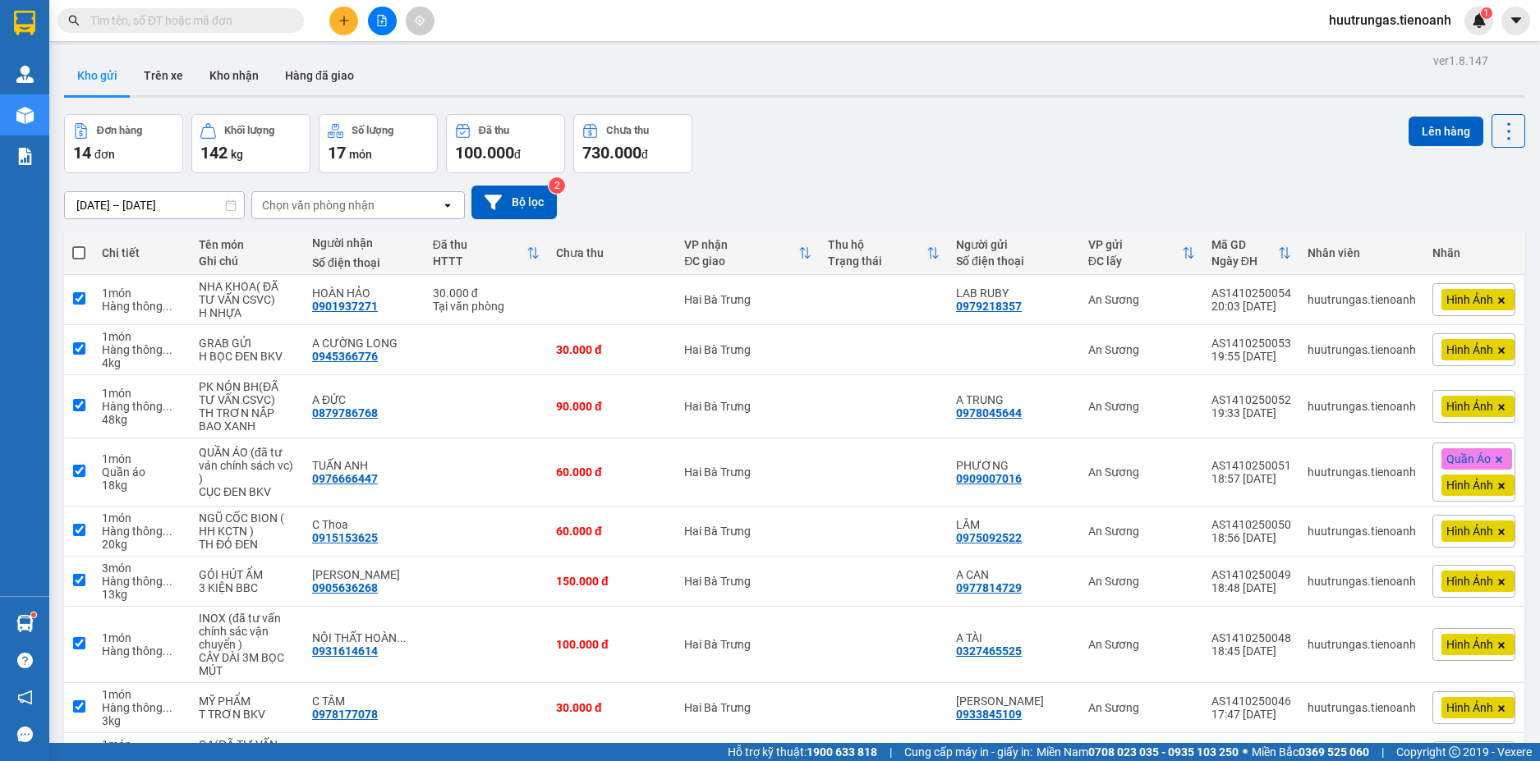
checkbox input "true"
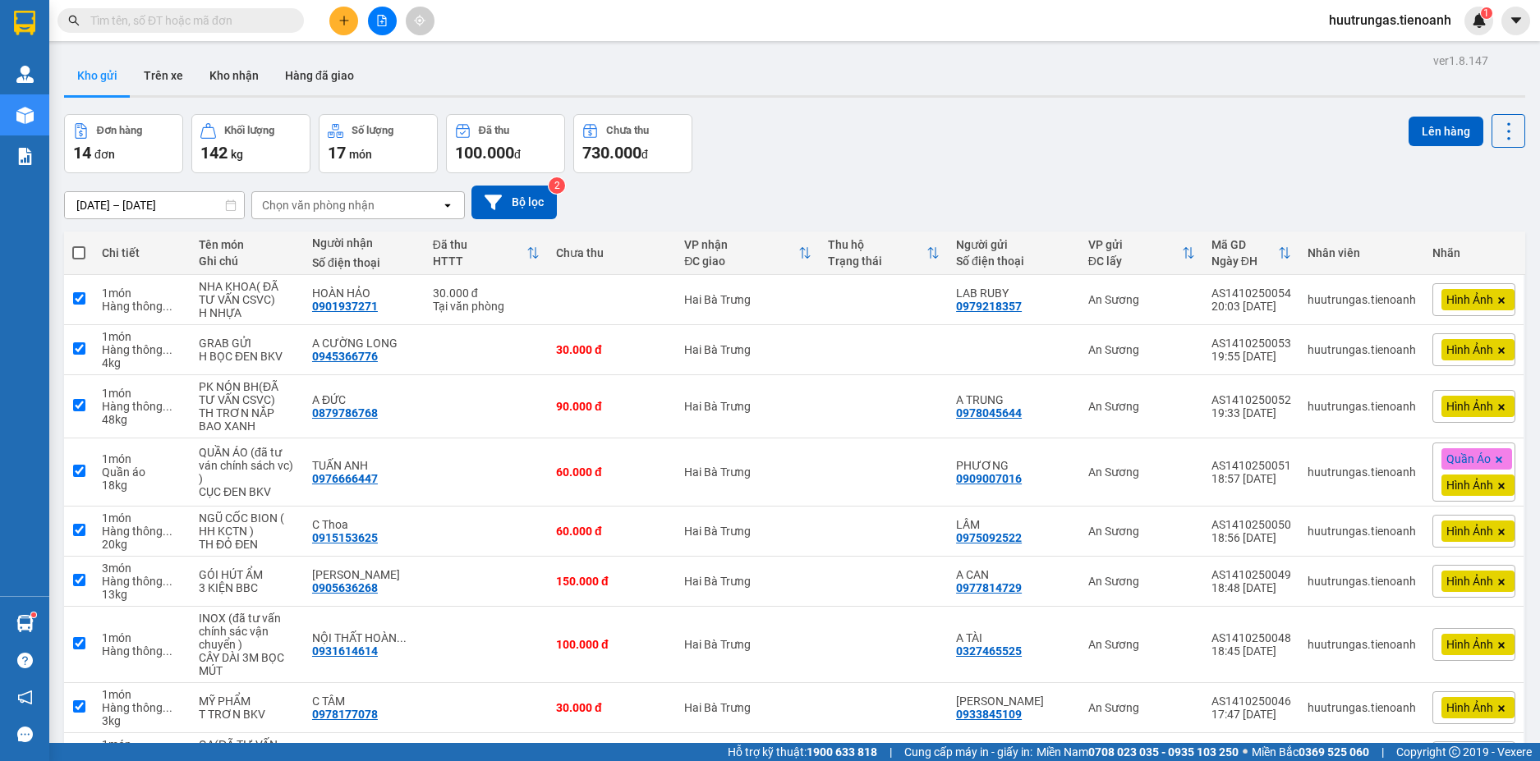
checkbox input "true"
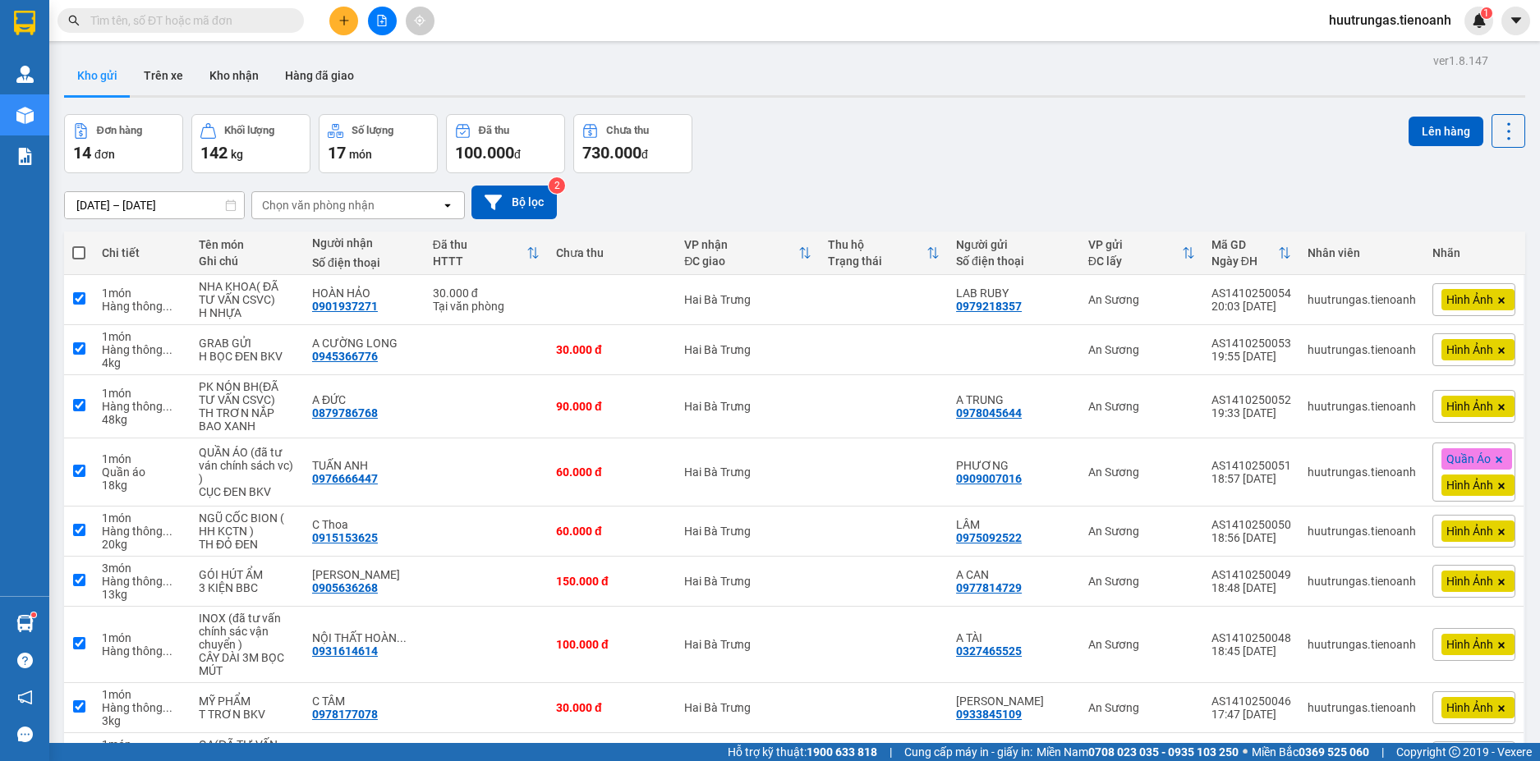
checkbox input "true"
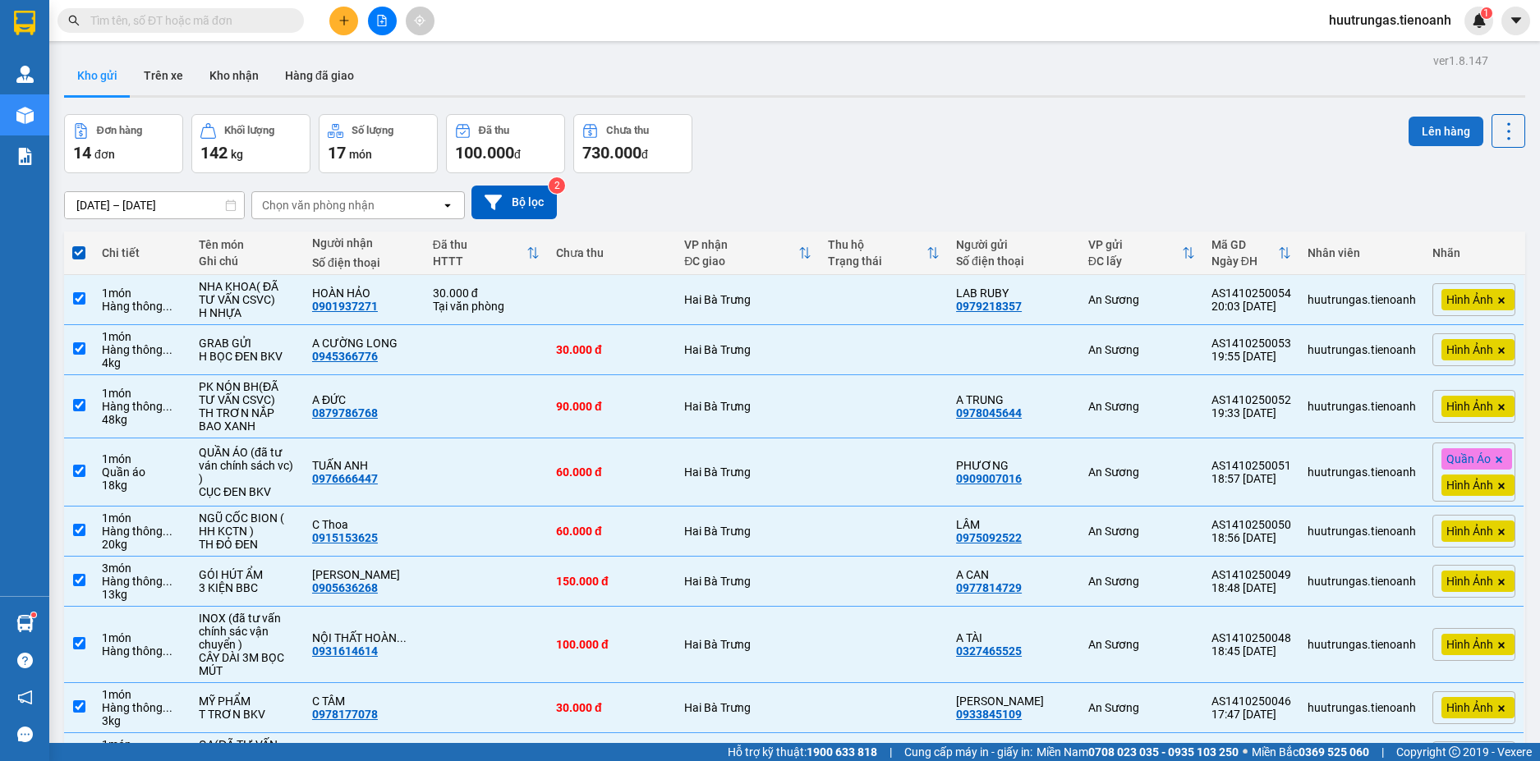
click at [1435, 138] on button "Lên hàng" at bounding box center [1445, 132] width 75 height 30
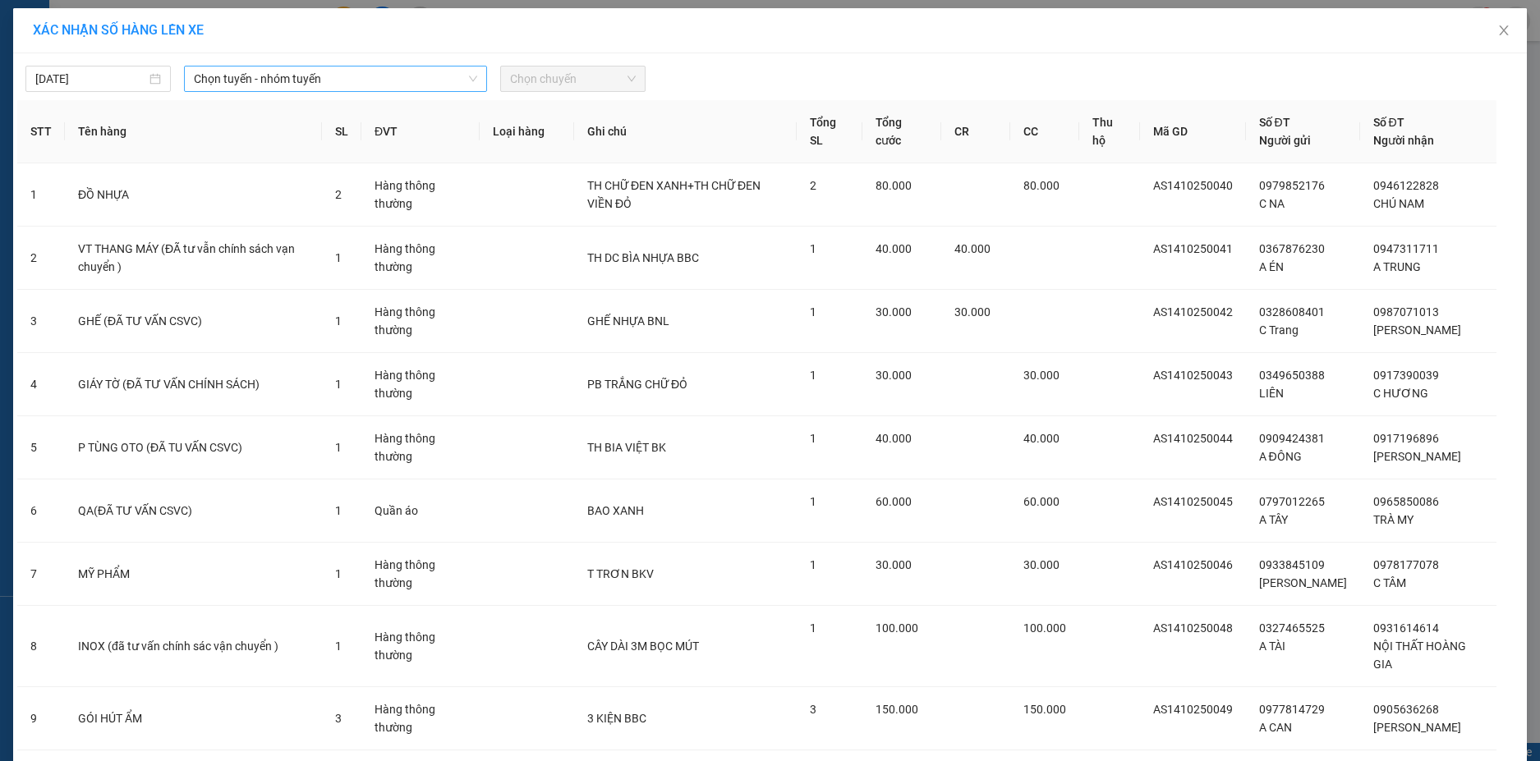
click at [468, 81] on icon "down" at bounding box center [473, 79] width 10 height 10
click at [431, 84] on span "Chọn tuyến - nhóm tuyến" at bounding box center [335, 79] width 283 height 25
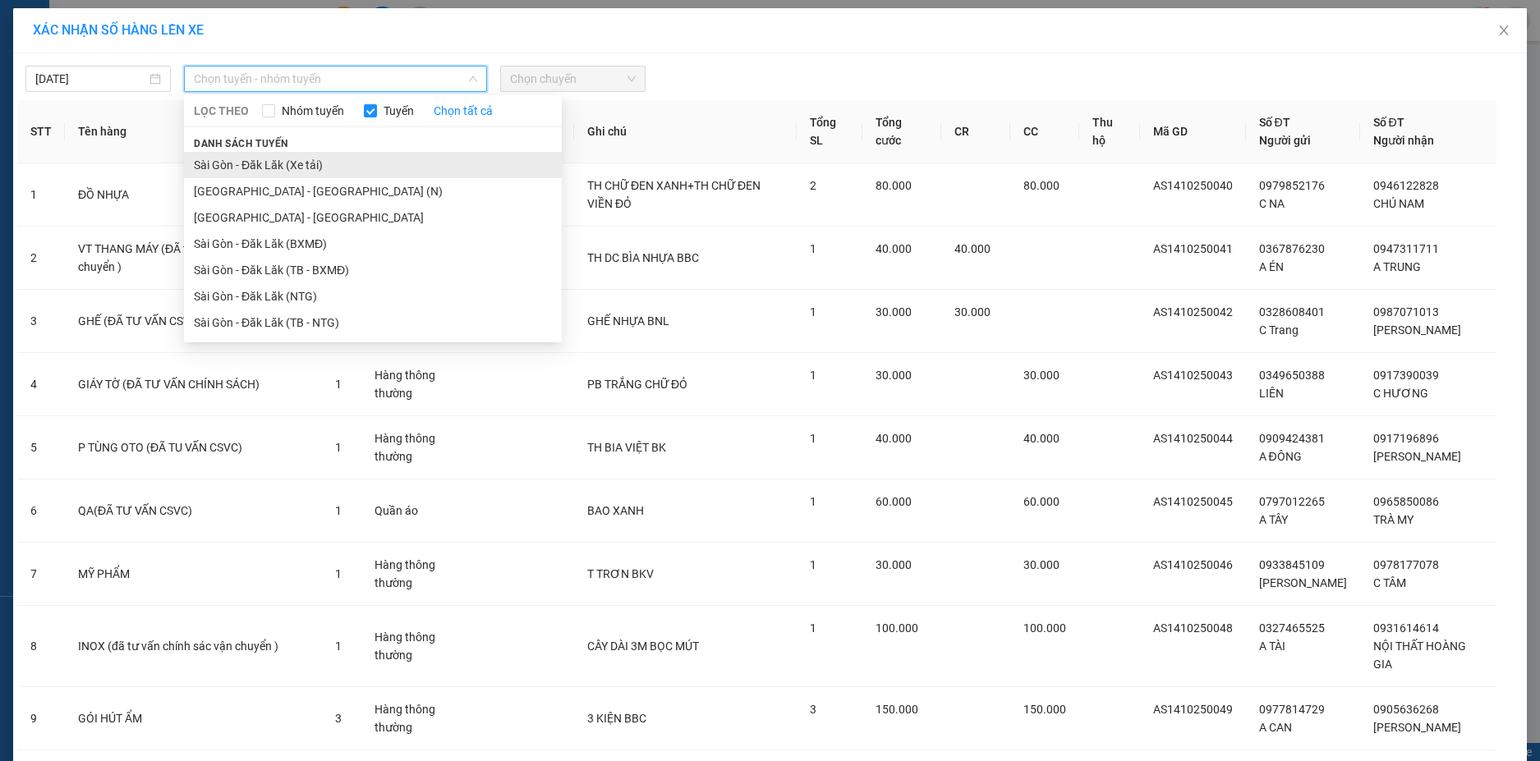
click at [310, 168] on li "Sài Gòn - Đăk Lăk (Xe tải)" at bounding box center [373, 165] width 378 height 26
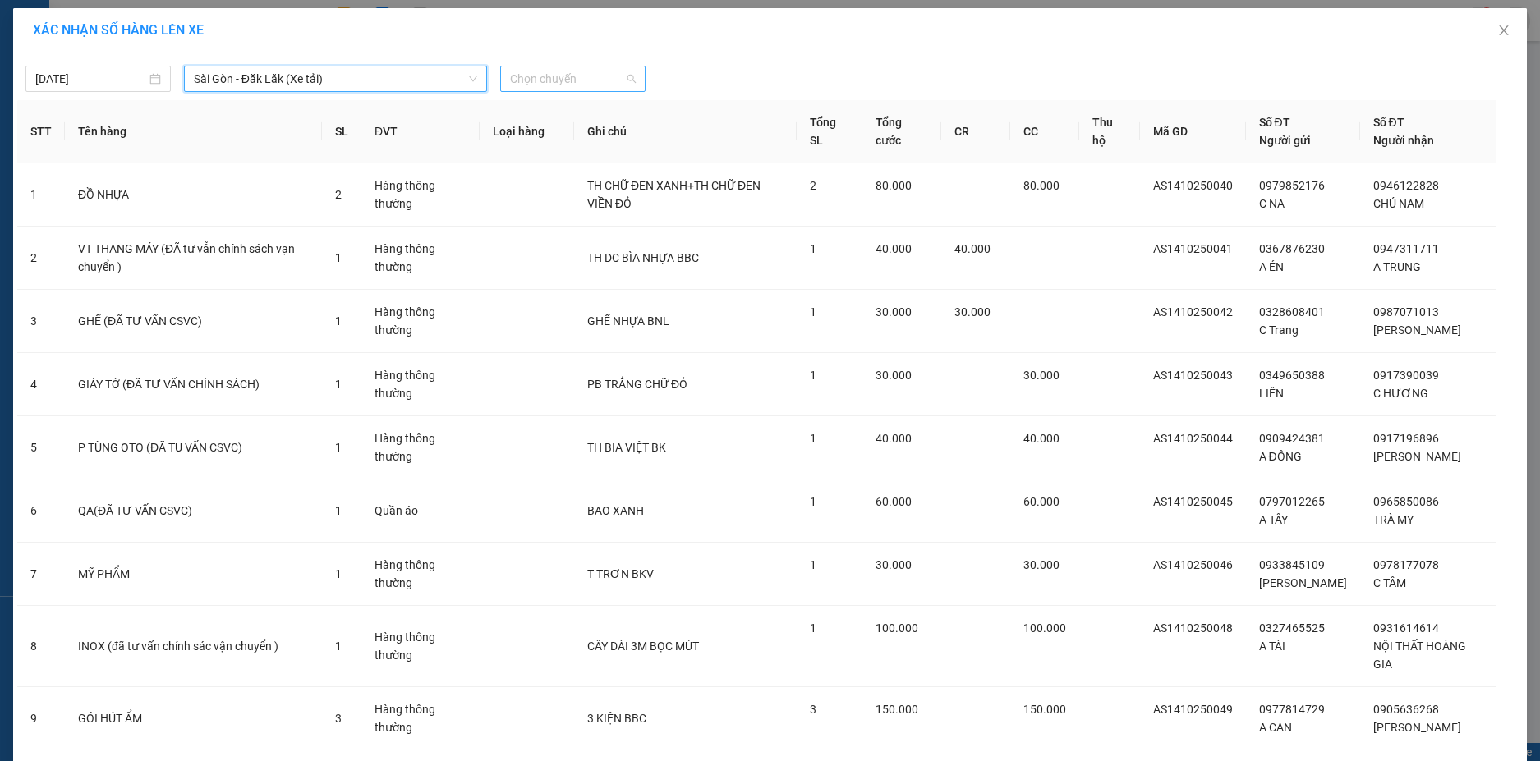
click at [587, 76] on span "Chọn chuyến" at bounding box center [573, 79] width 126 height 25
click at [579, 136] on div "22:00" at bounding box center [567, 138] width 128 height 18
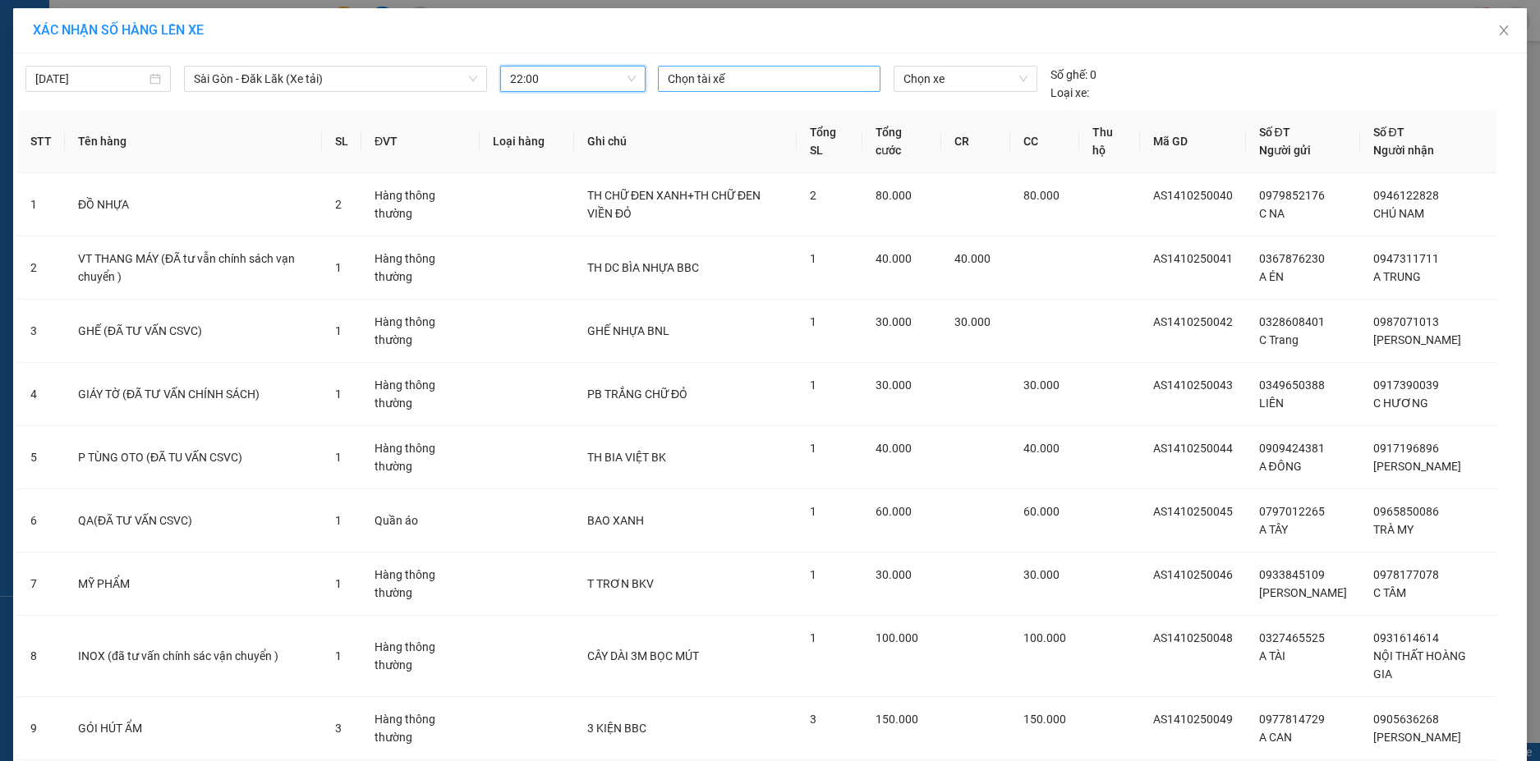
click at [755, 84] on div at bounding box center [769, 79] width 214 height 20
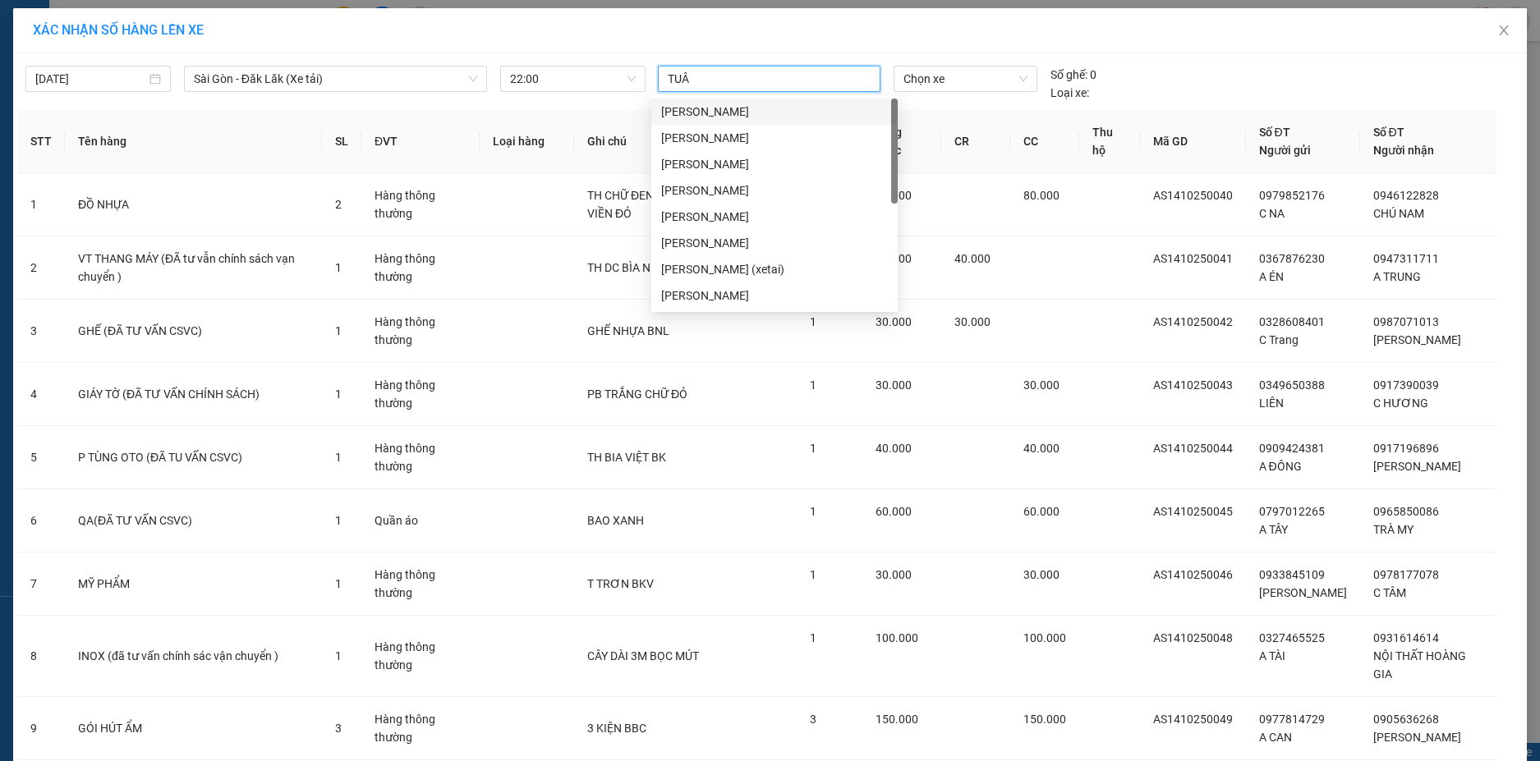
type input "TUÂN"
click at [740, 274] on div "Nguyễn Anh Tuấn (xetai)" at bounding box center [774, 269] width 227 height 18
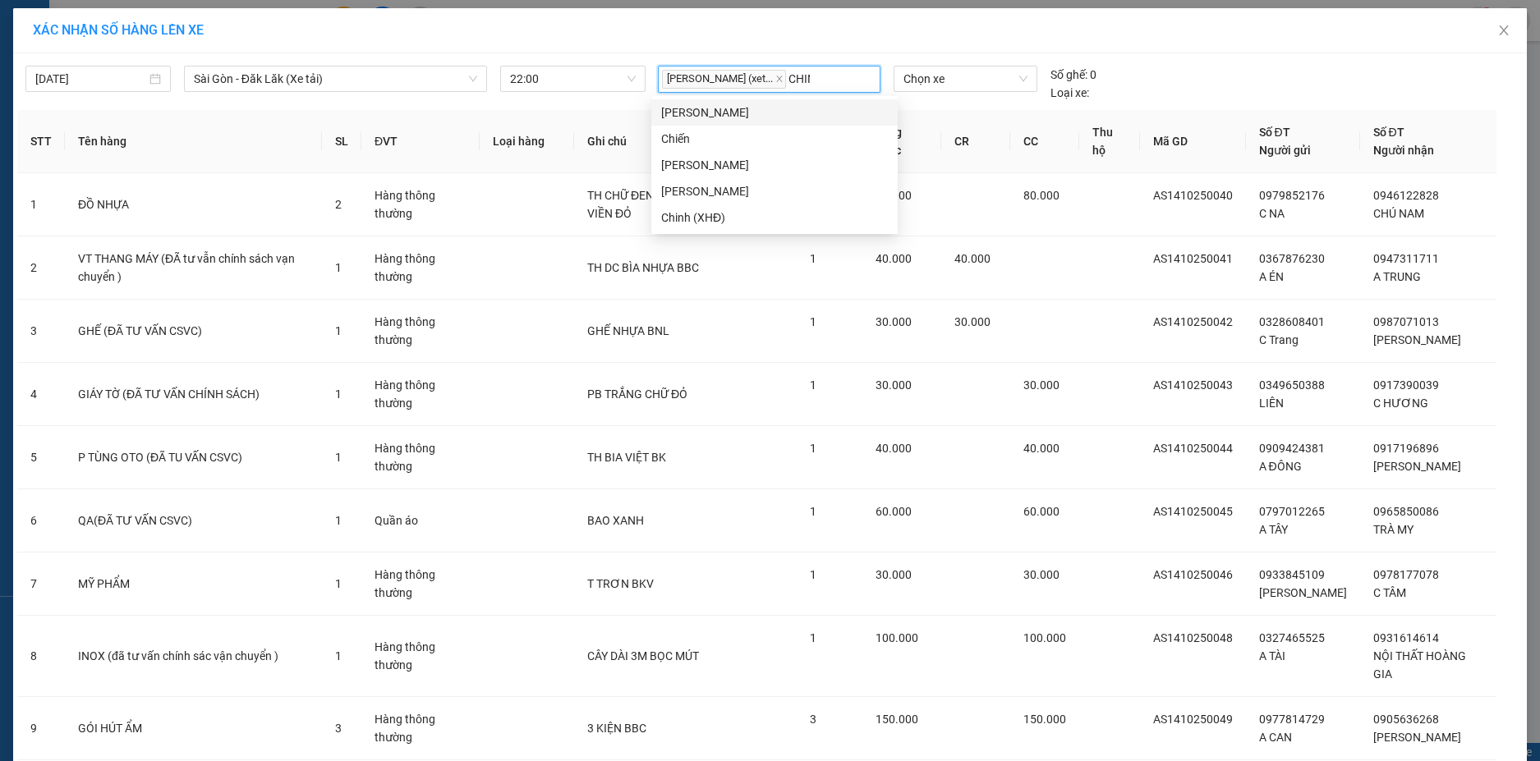
type input "CHINH"
click at [772, 118] on div "Nguyễn Công Chính" at bounding box center [774, 112] width 227 height 18
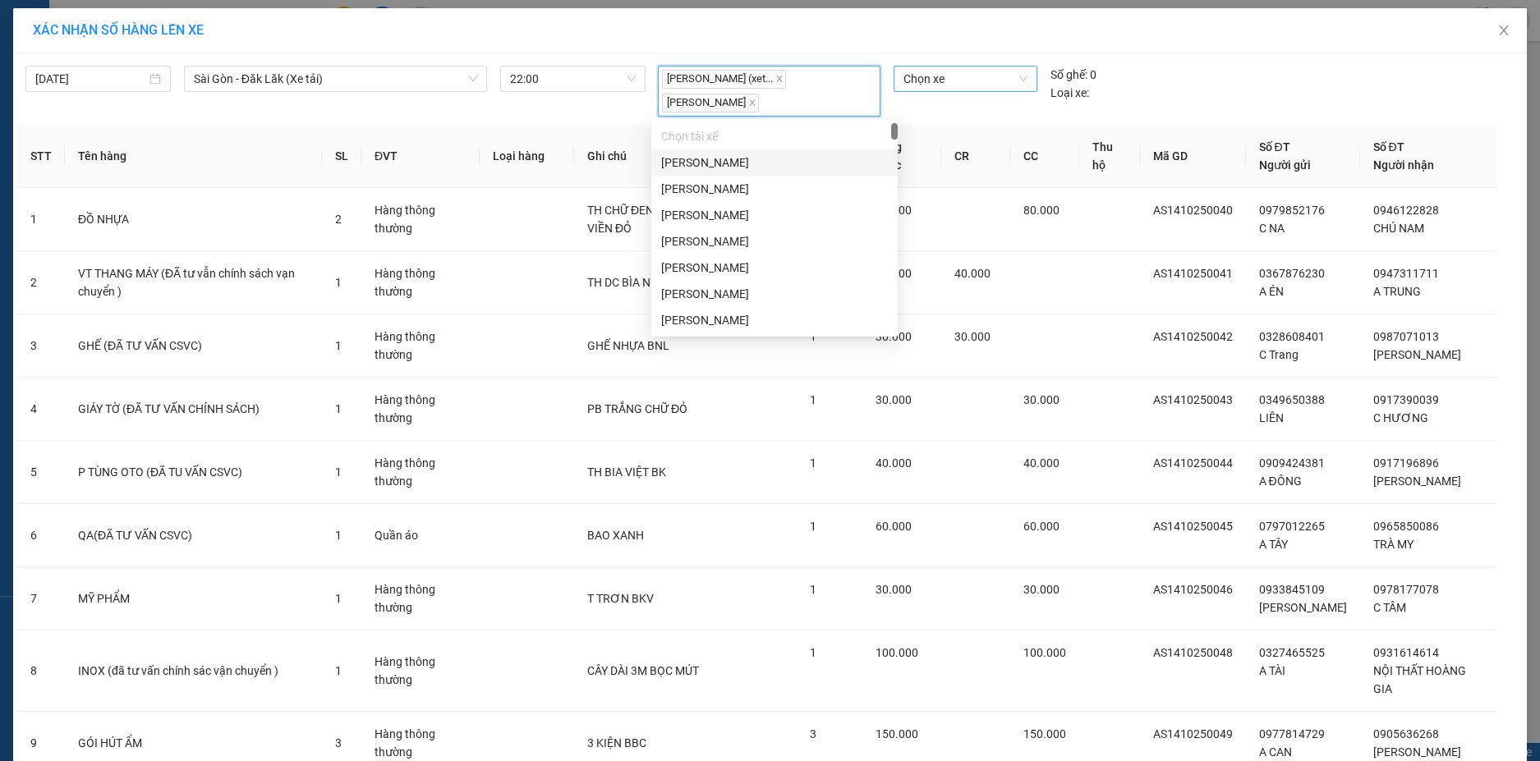
click at [976, 87] on span "Chọn xe" at bounding box center [965, 79] width 124 height 25
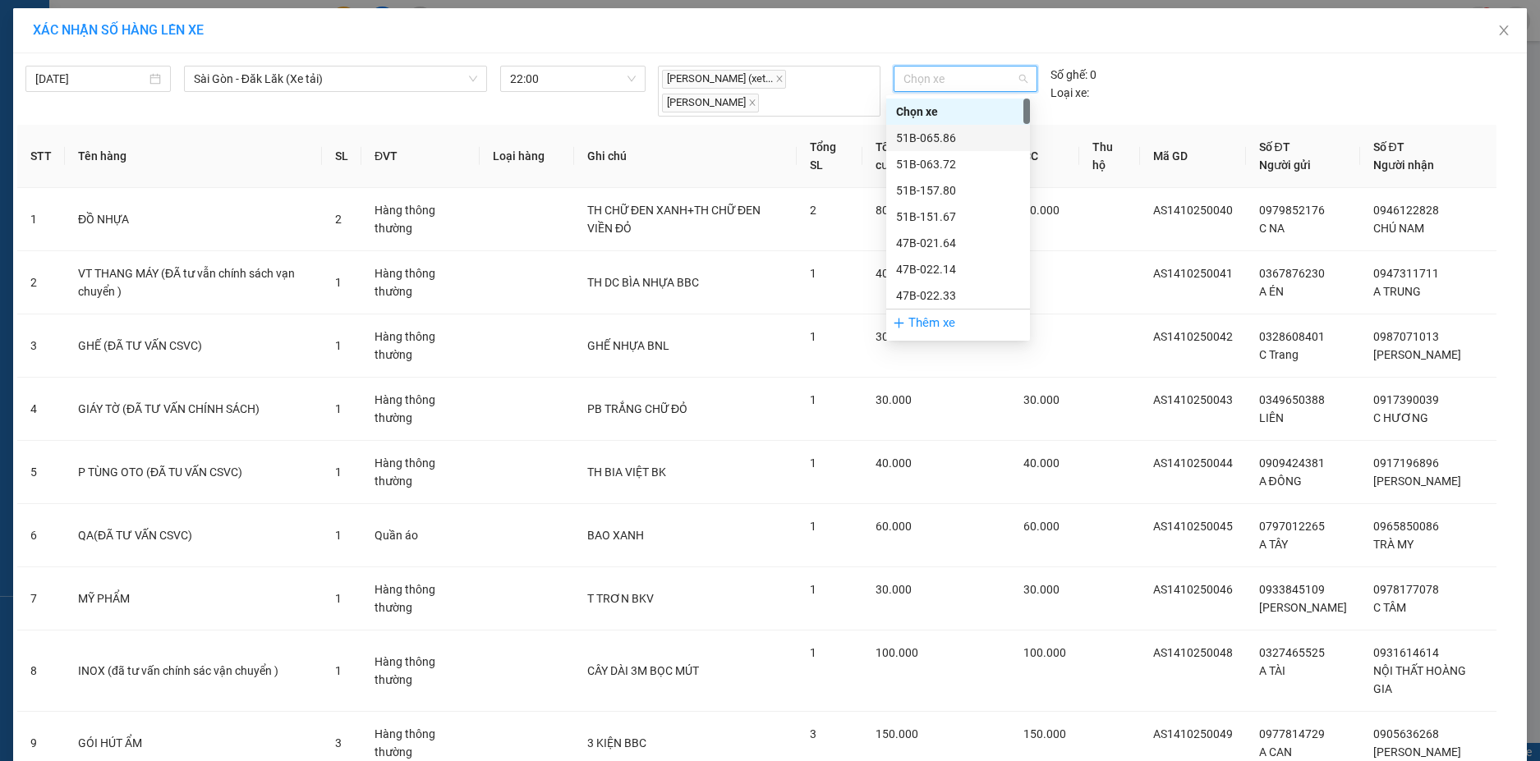
type input "9"
click at [939, 264] on div "50H-148.79" at bounding box center [958, 269] width 124 height 18
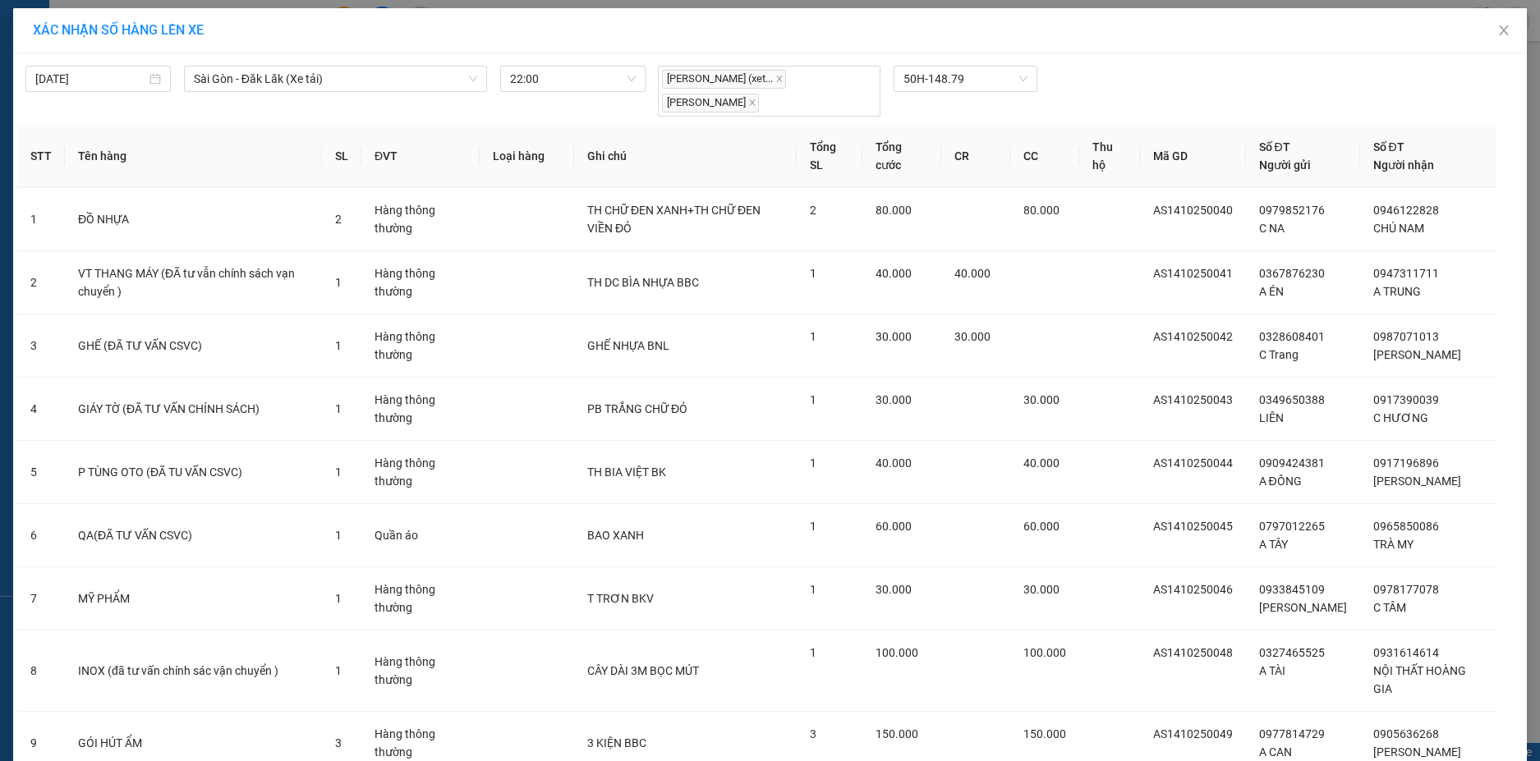
scroll to position [450, 0]
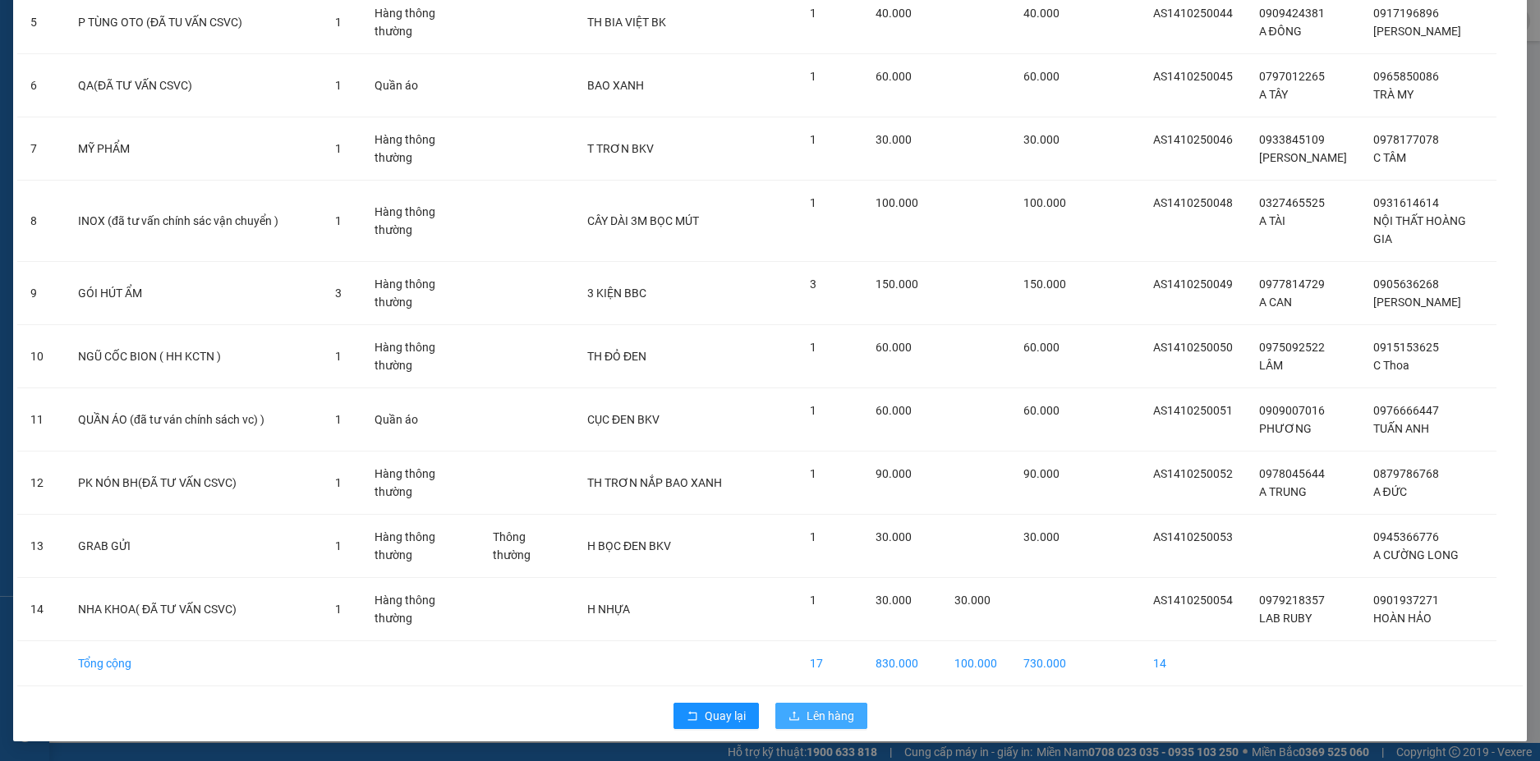
click at [823, 705] on button "Lên hàng" at bounding box center [821, 716] width 92 height 26
